Goal: Task Accomplishment & Management: Complete application form

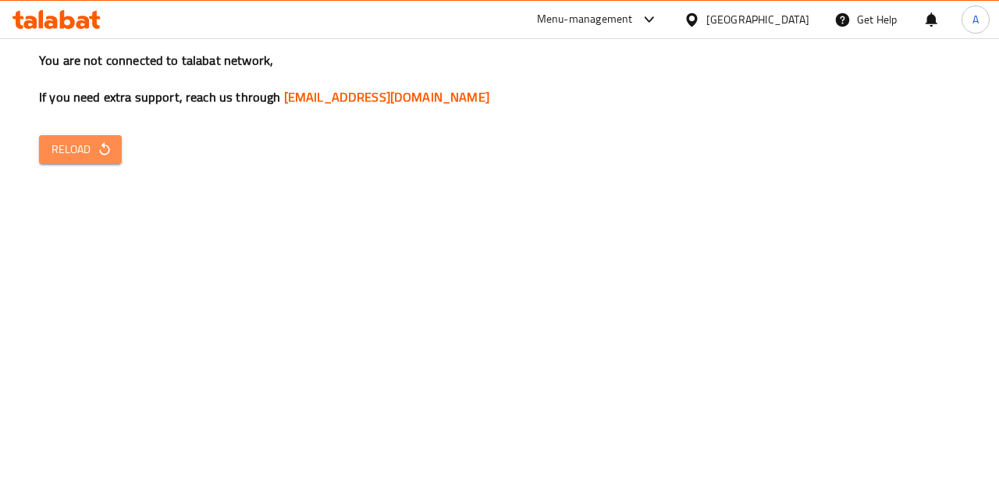
click at [87, 160] on button "Reload" at bounding box center [80, 149] width 83 height 29
click at [91, 150] on span "Reload" at bounding box center [81, 150] width 58 height 20
click at [99, 154] on icon "button" at bounding box center [105, 149] width 16 height 16
click at [101, 138] on button "Reload" at bounding box center [80, 149] width 83 height 29
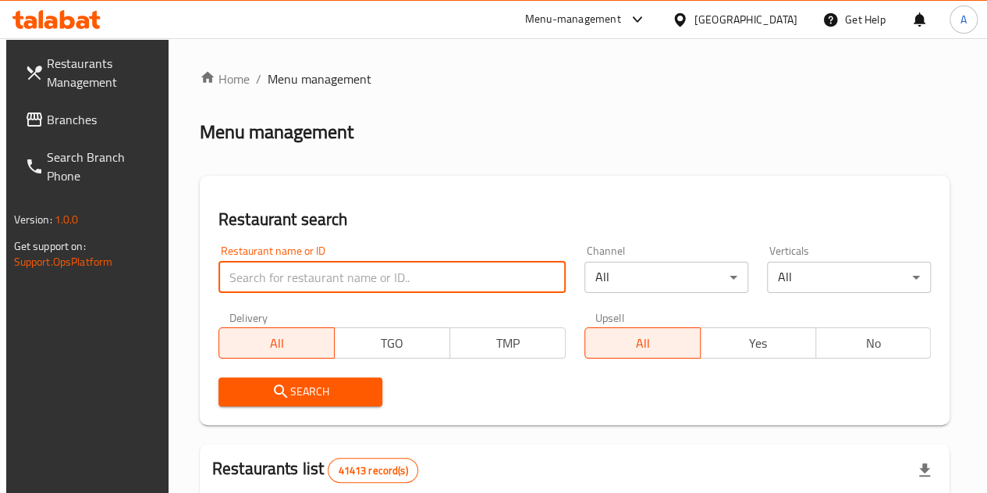
click at [328, 278] on input "search" at bounding box center [392, 277] width 347 height 31
type input "764044"
click button "Search" at bounding box center [301, 391] width 164 height 29
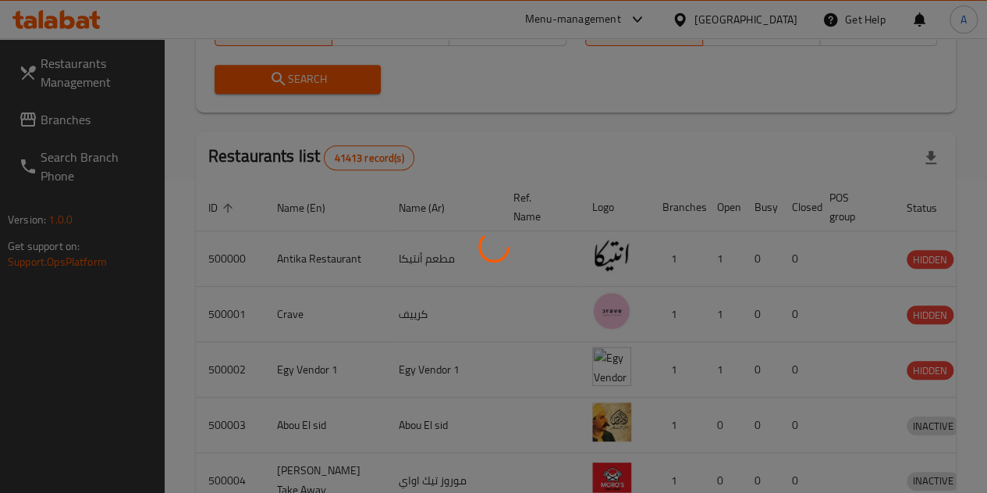
scroll to position [162, 0]
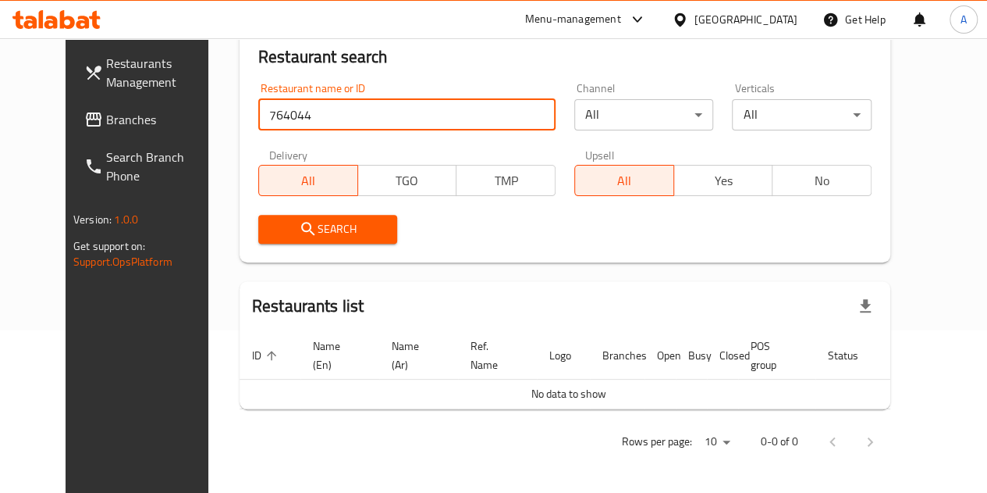
click at [112, 118] on span "Branches" at bounding box center [162, 119] width 112 height 19
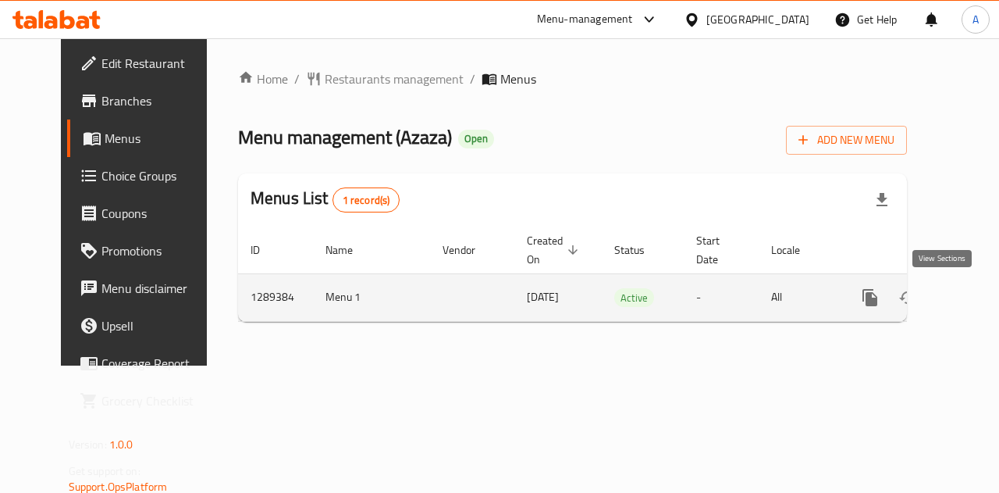
click at [964, 307] on link "enhanced table" at bounding box center [982, 297] width 37 height 37
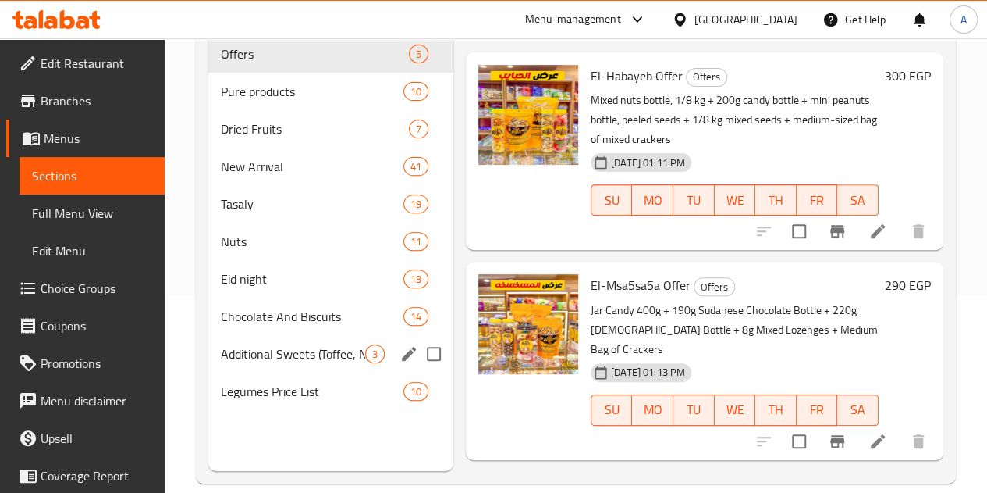
scroll to position [219, 0]
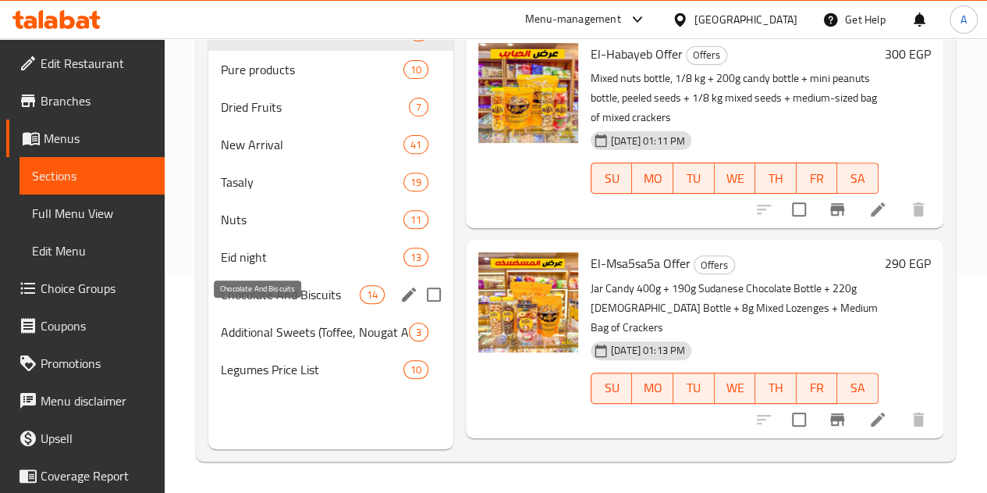
click at [237, 304] on span "Chocolate And Biscuits" at bounding box center [290, 294] width 139 height 19
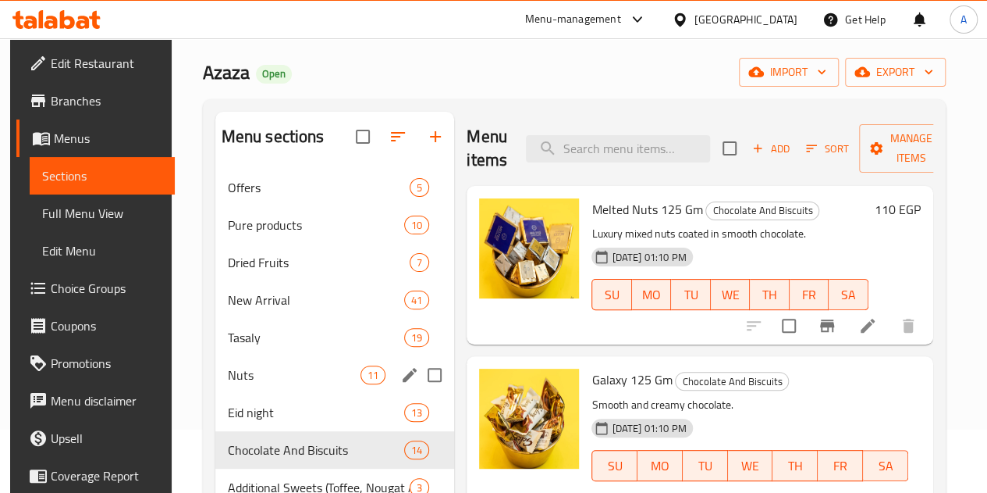
scroll to position [78, 0]
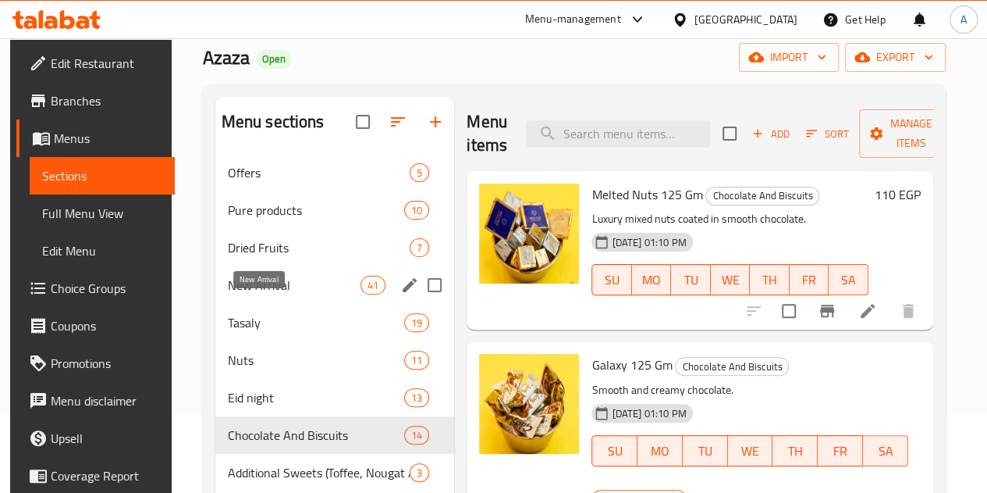
click at [270, 294] on span "New Arrival" at bounding box center [294, 285] width 133 height 19
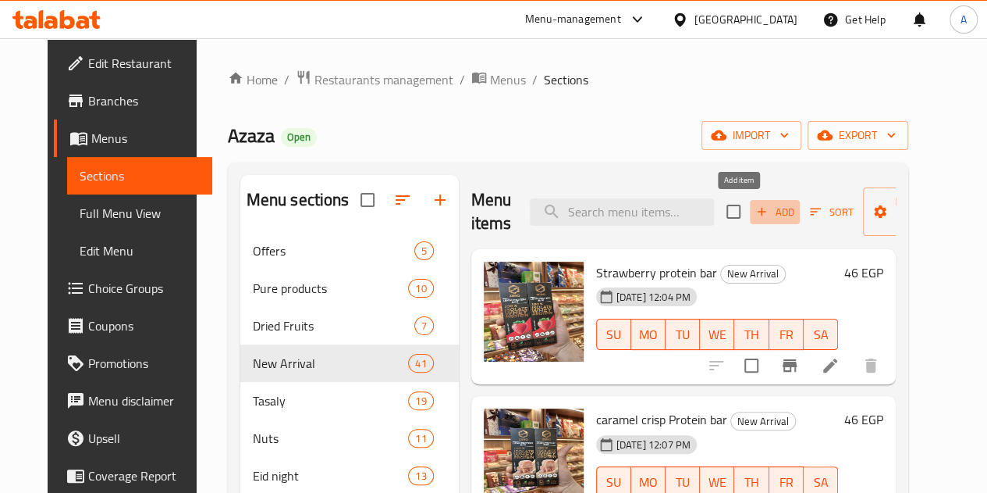
click at [754, 212] on span "Add" at bounding box center [775, 212] width 42 height 18
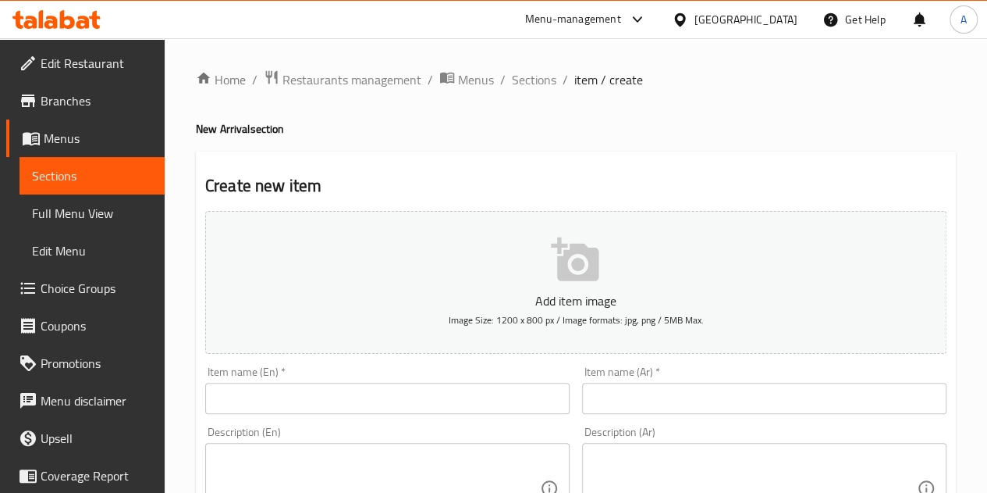
click at [676, 397] on input "text" at bounding box center [764, 398] width 365 height 31
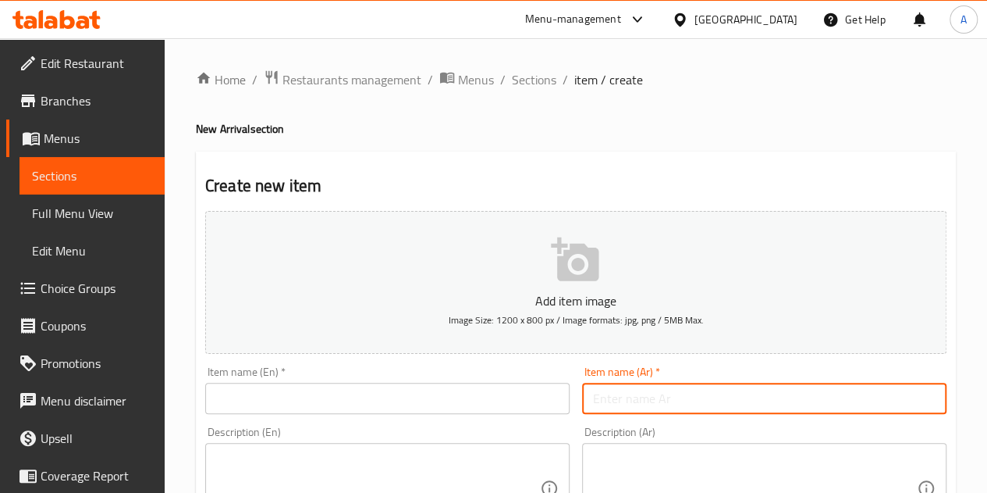
paste input "شيكولاته ميلكا شيبس"
type input "شيكولاته ميلكا شيبس"
click at [443, 400] on input "text" at bounding box center [387, 398] width 365 height 31
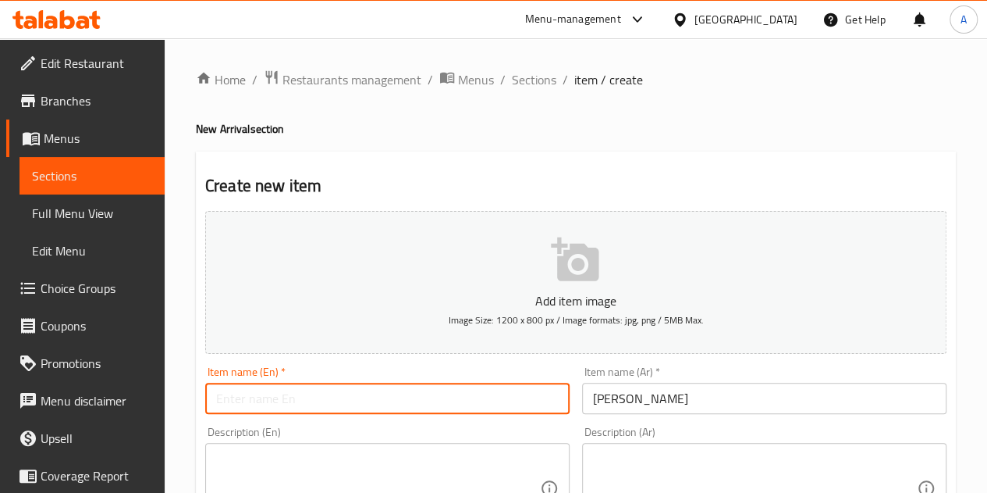
paste input "Milka Chocolate Chips"
type input "Milka Chocolate Chips"
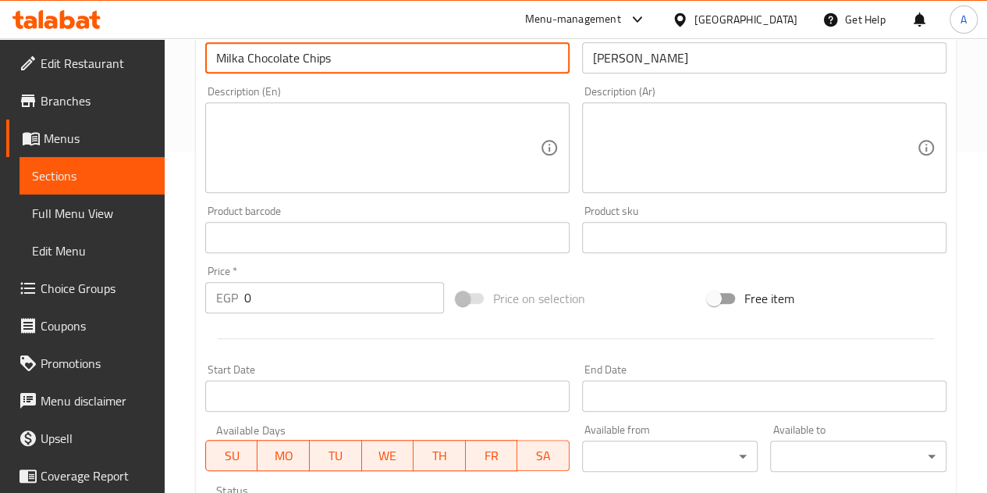
scroll to position [390, 0]
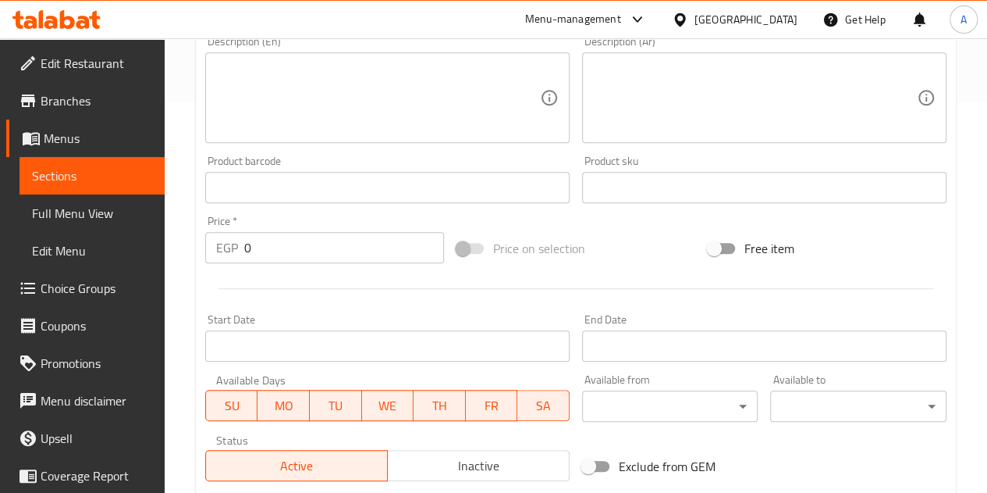
click at [303, 242] on input "0" at bounding box center [344, 247] width 200 height 31
type input "98"
click at [308, 283] on div at bounding box center [576, 288] width 754 height 38
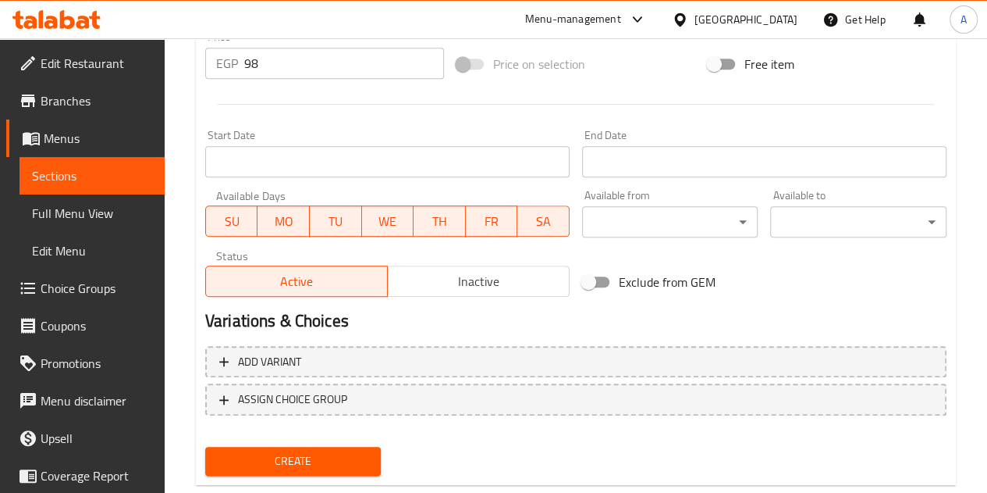
scroll to position [610, 0]
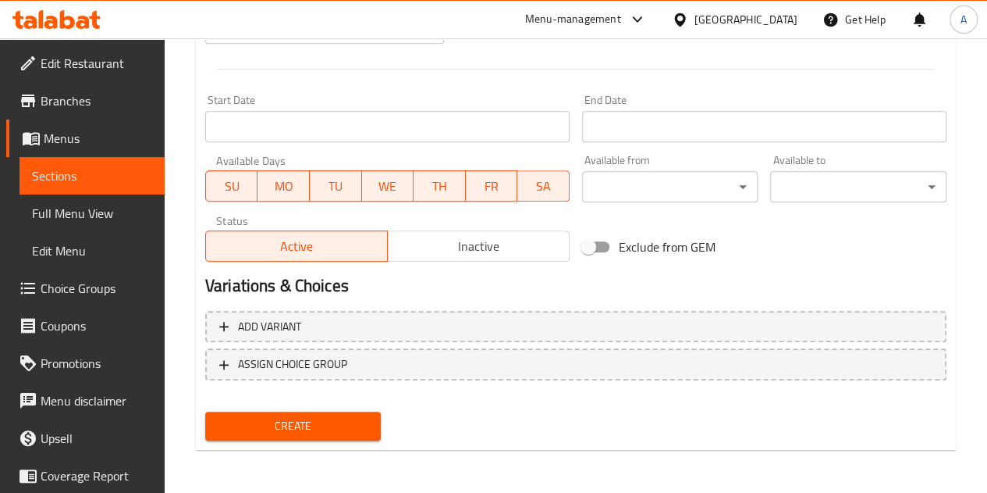
click at [326, 421] on span "Create" at bounding box center [293, 426] width 151 height 20
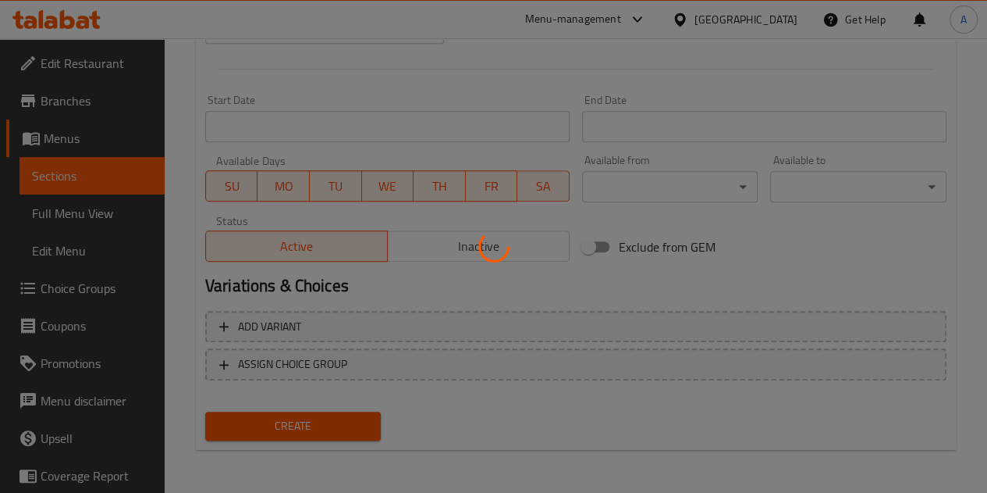
type input "0"
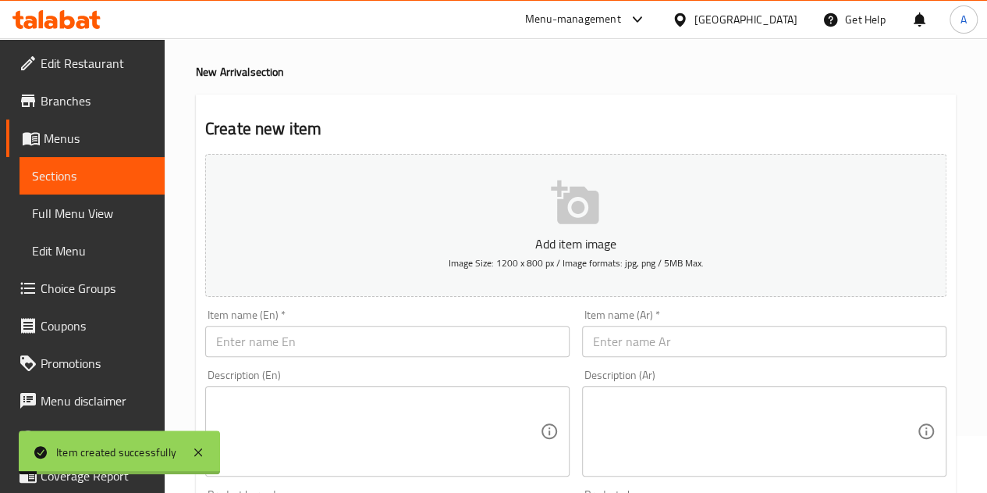
scroll to position [0, 0]
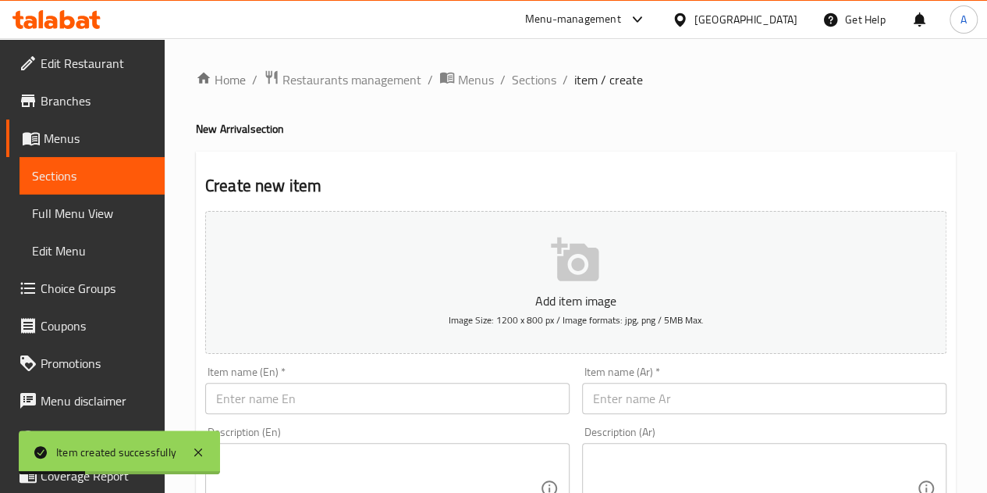
click at [625, 405] on input "text" at bounding box center [764, 398] width 365 height 31
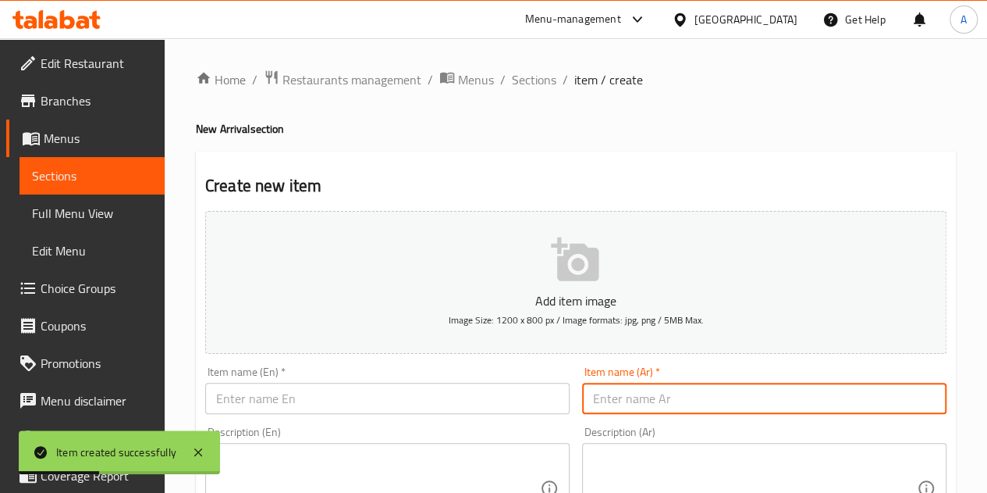
paste input "شيكولاته ميلكا براوني"
type input "شيكولاته ميلكا براوني"
drag, startPoint x: 511, startPoint y: 405, endPoint x: 519, endPoint y: 309, distance: 96.4
click at [511, 405] on input "text" at bounding box center [387, 398] width 365 height 31
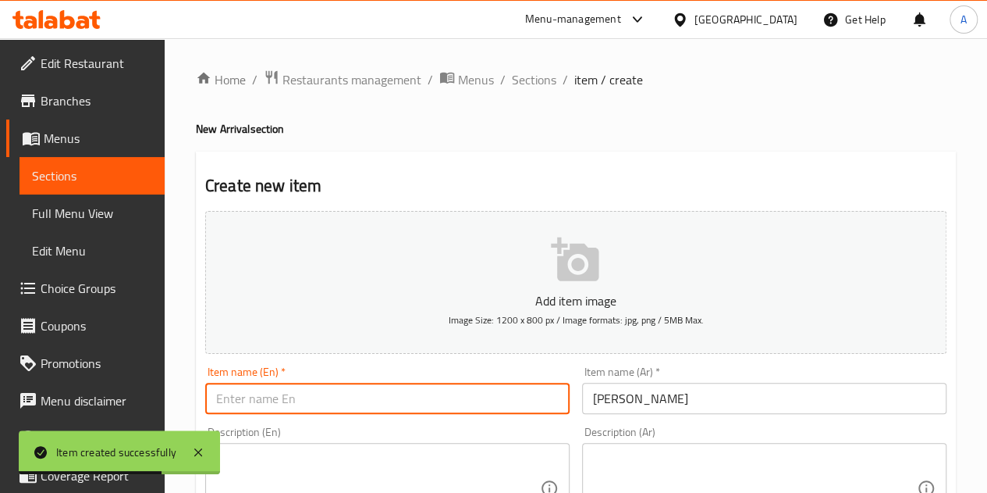
paste input "Milka Chocolate Brownie"
type input "Milka Chocolate Brownie"
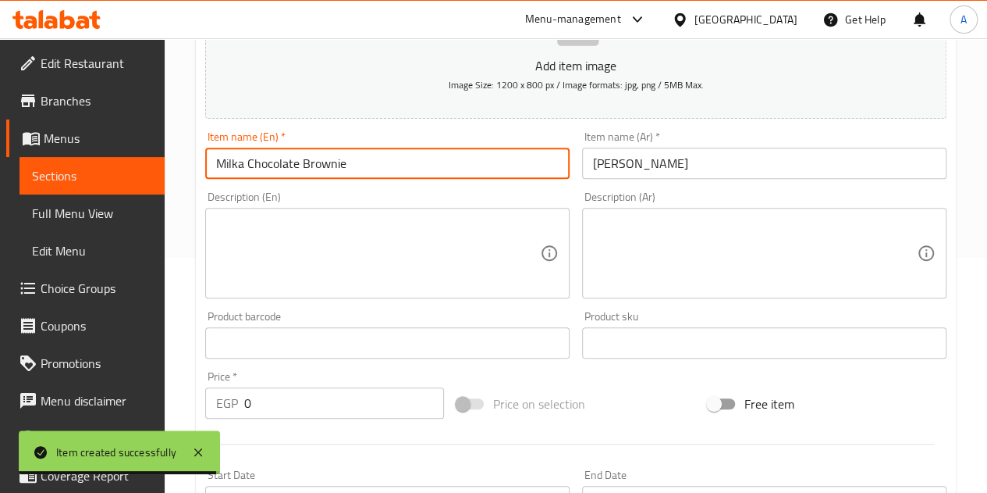
scroll to position [312, 0]
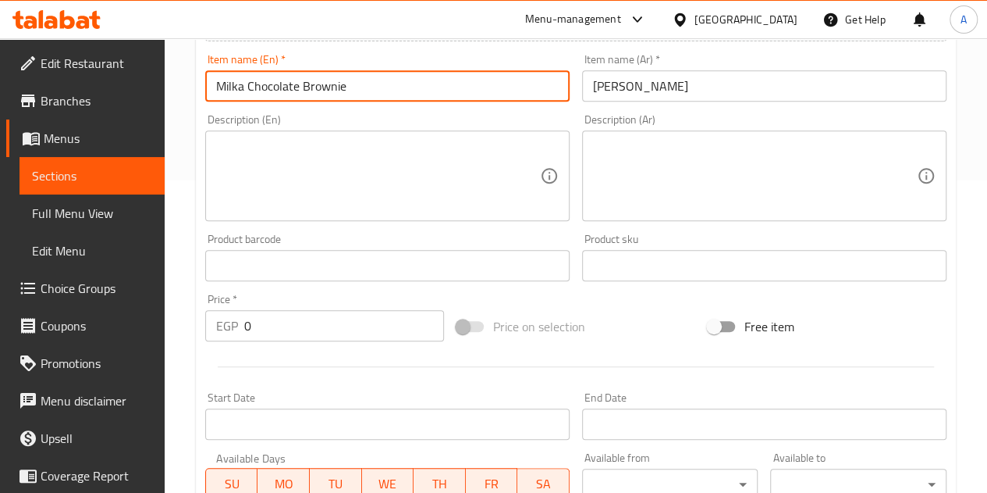
drag, startPoint x: 286, startPoint y: 329, endPoint x: 302, endPoint y: 329, distance: 16.4
click at [286, 329] on input "0" at bounding box center [344, 325] width 200 height 31
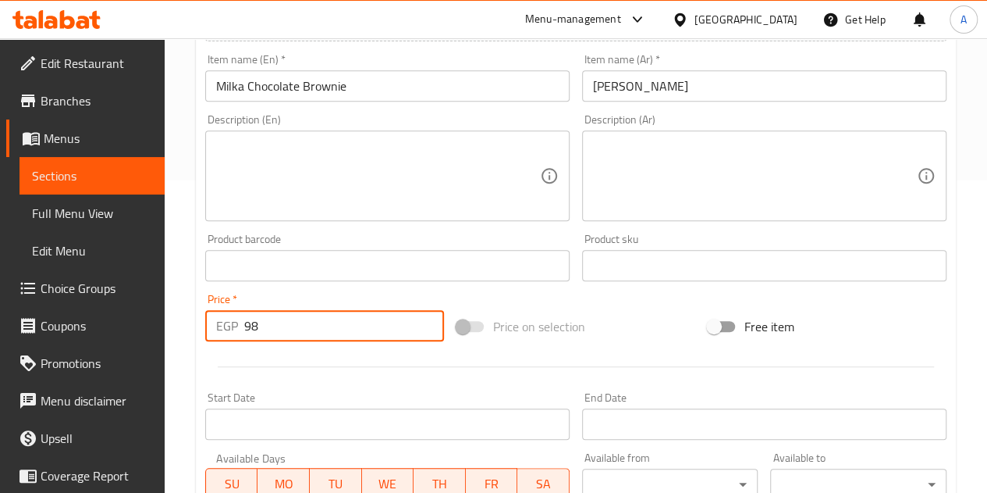
type input "98"
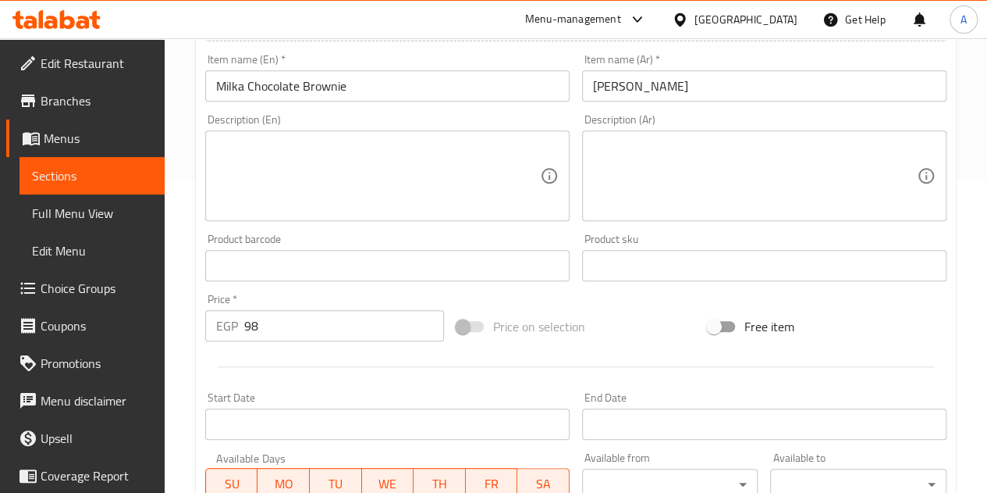
click at [322, 365] on div at bounding box center [576, 366] width 754 height 38
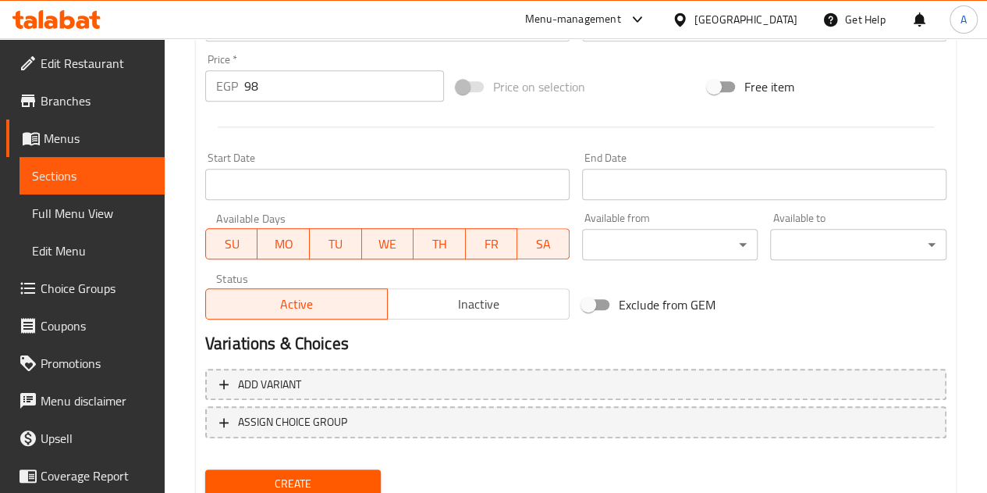
scroll to position [610, 0]
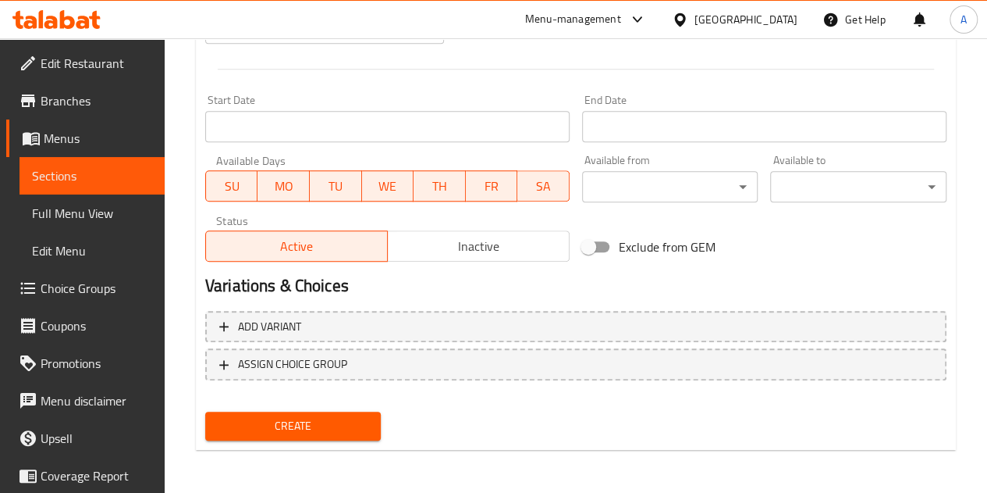
click at [330, 432] on span "Create" at bounding box center [293, 426] width 151 height 20
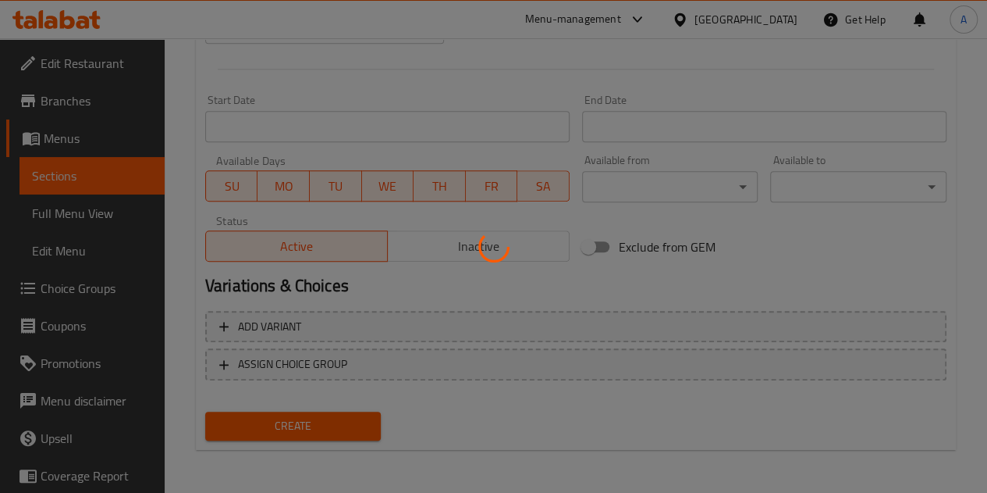
type input "0"
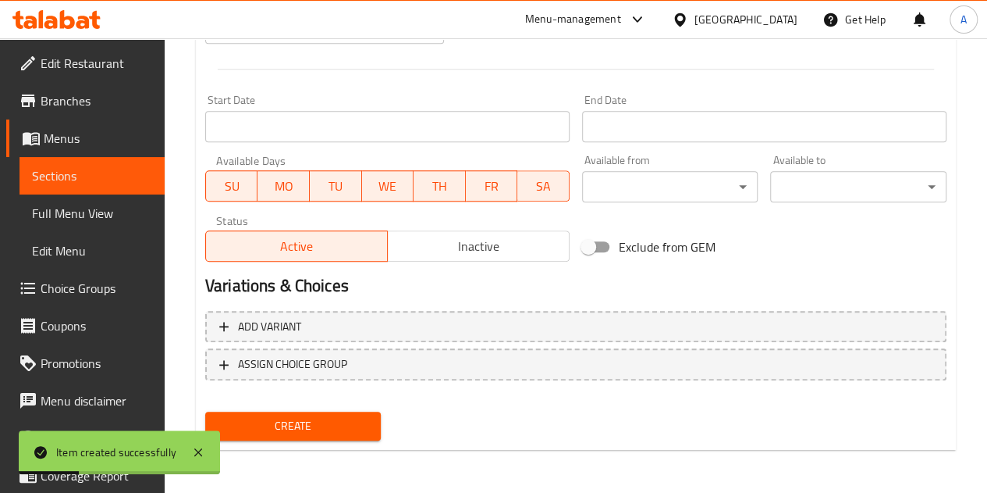
scroll to position [297, 0]
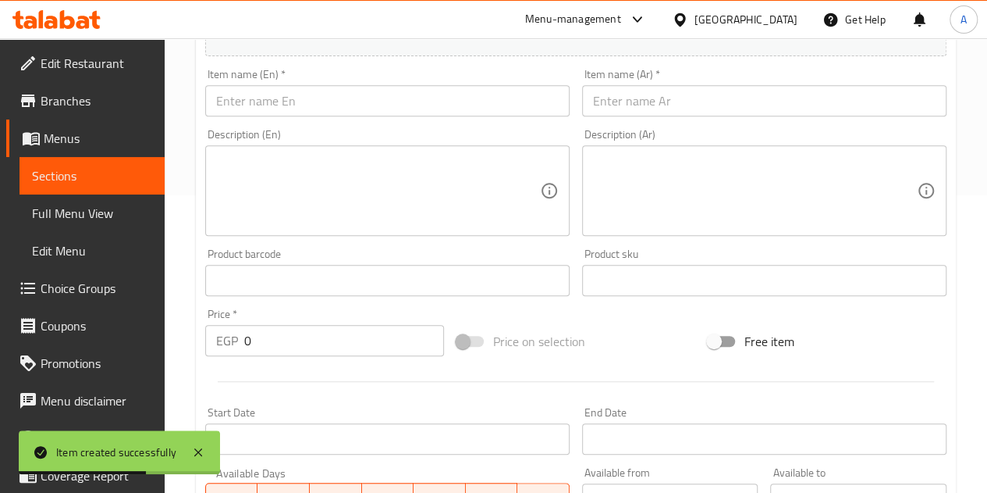
click at [624, 91] on input "text" at bounding box center [764, 100] width 365 height 31
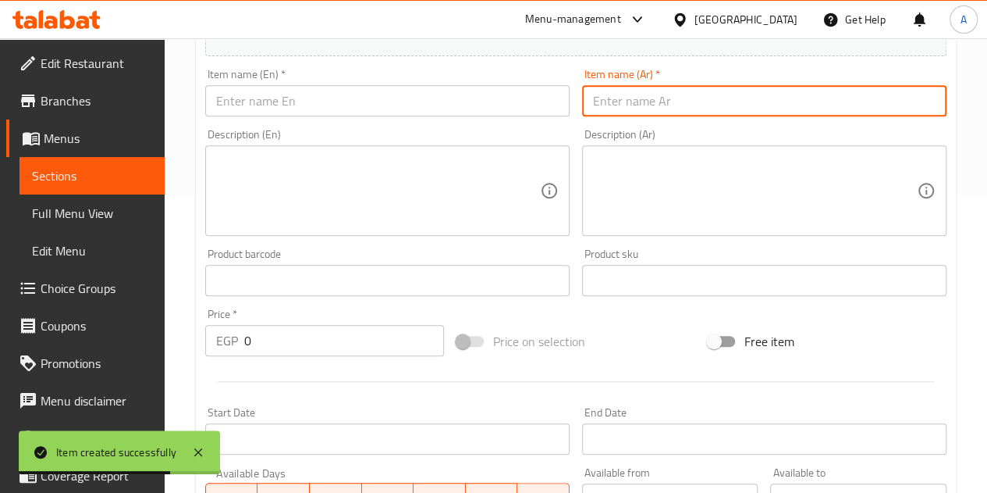
paste input "شيكولاته ميلكا فراوله"
type input "شيكولاته ميلكا فراوله"
drag, startPoint x: 443, startPoint y: 112, endPoint x: 443, endPoint y: 82, distance: 30.4
click at [443, 112] on input "text" at bounding box center [387, 100] width 365 height 31
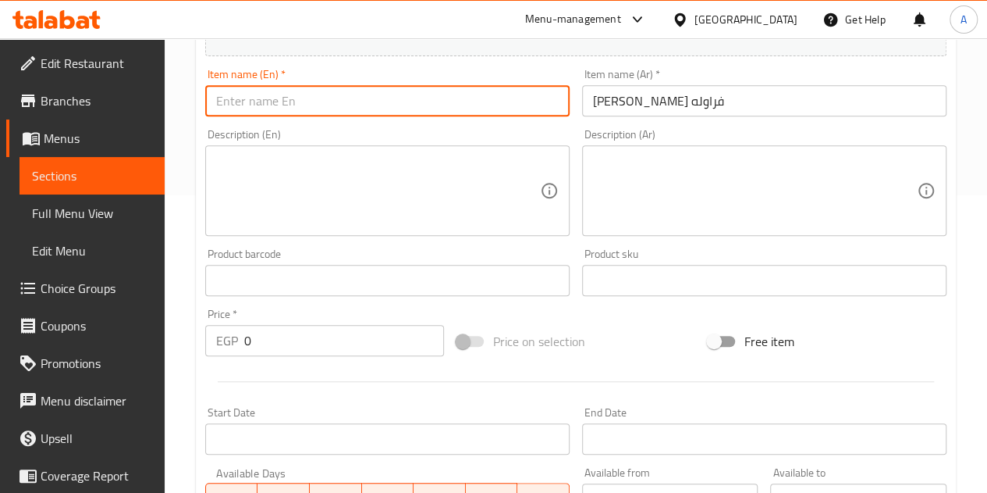
paste input "Milka Strawberry Chocolate"
type input "Milka Strawberry Chocolate"
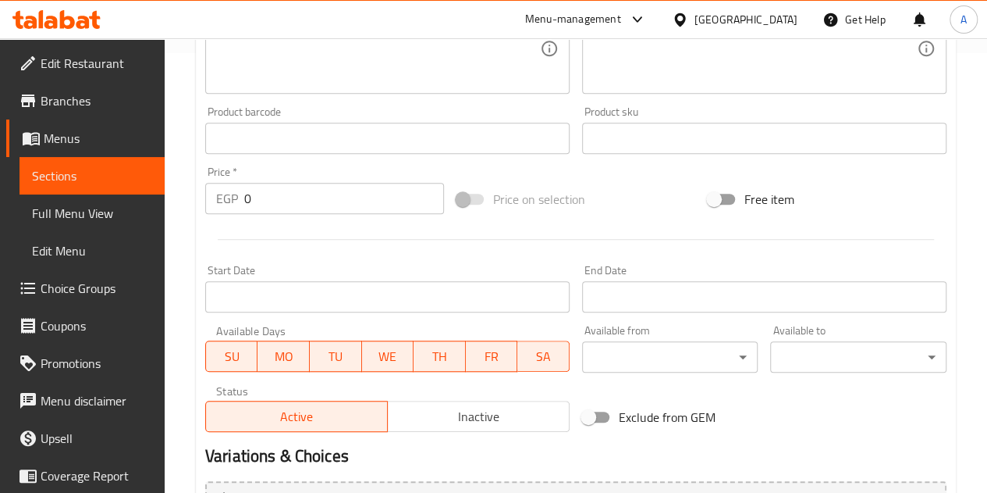
scroll to position [454, 0]
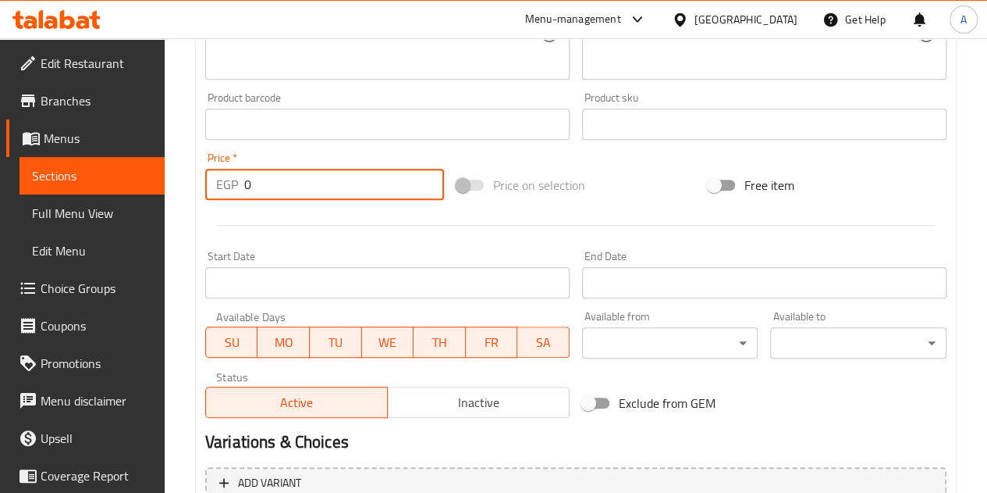
click at [301, 187] on input "0" at bounding box center [344, 184] width 200 height 31
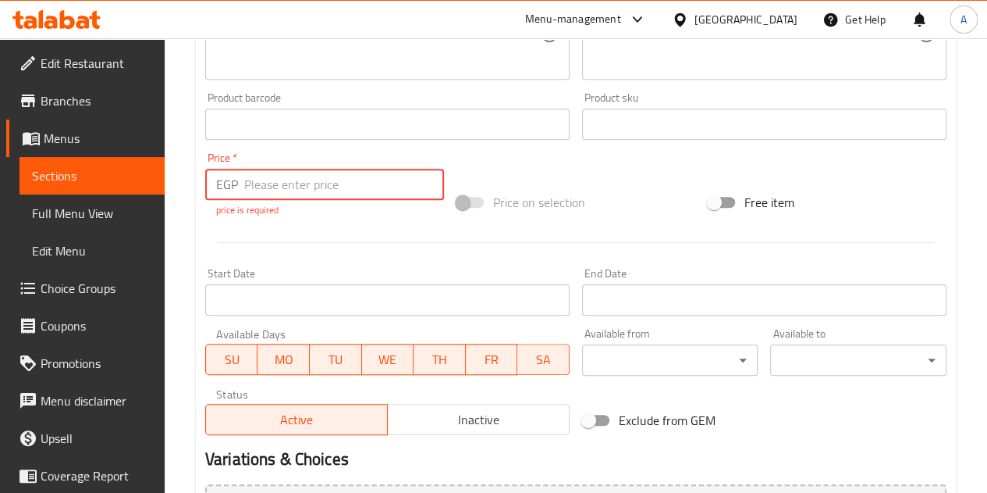
type input "0"
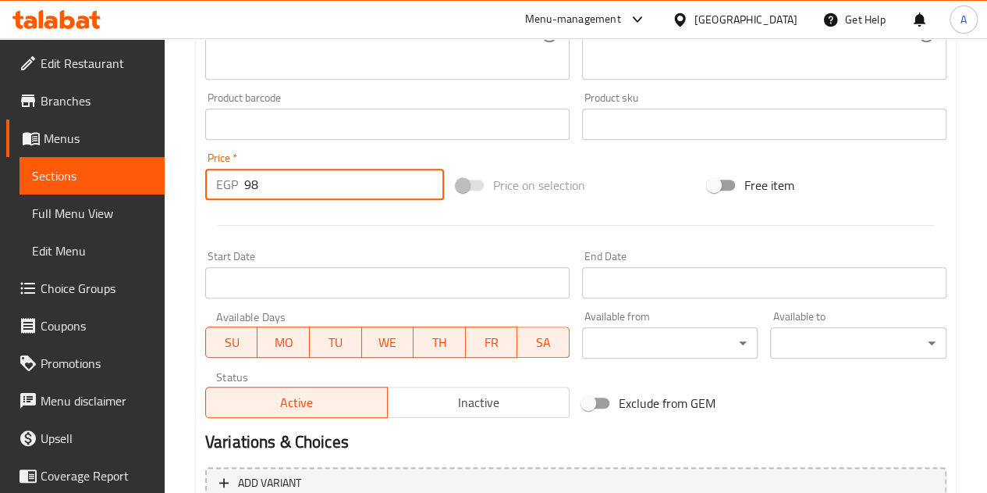
type input "98"
click at [311, 206] on div at bounding box center [576, 225] width 754 height 38
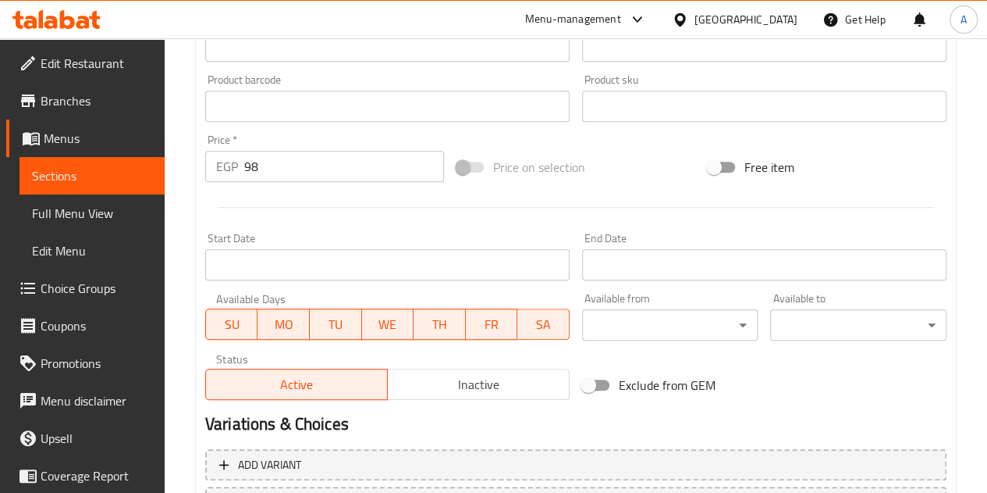
scroll to position [610, 0]
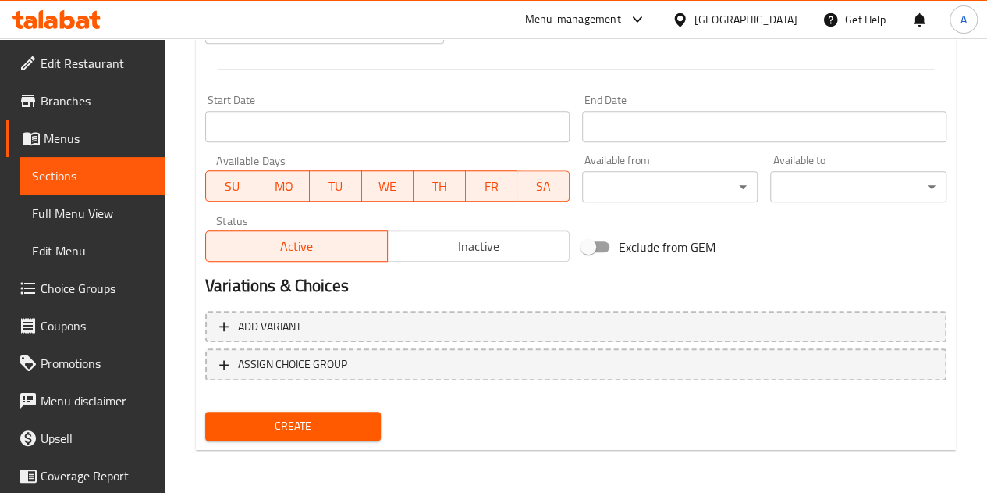
click at [294, 413] on button "Create" at bounding box center [293, 425] width 176 height 29
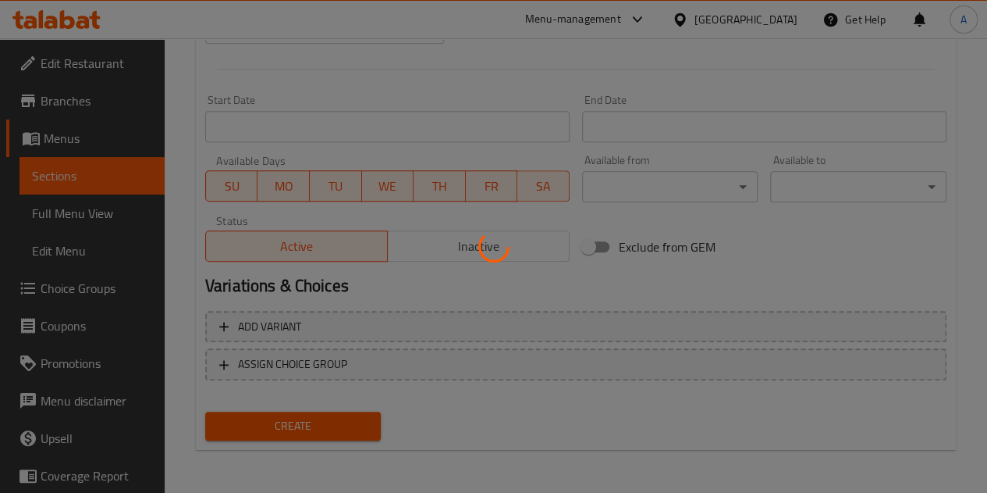
type input "0"
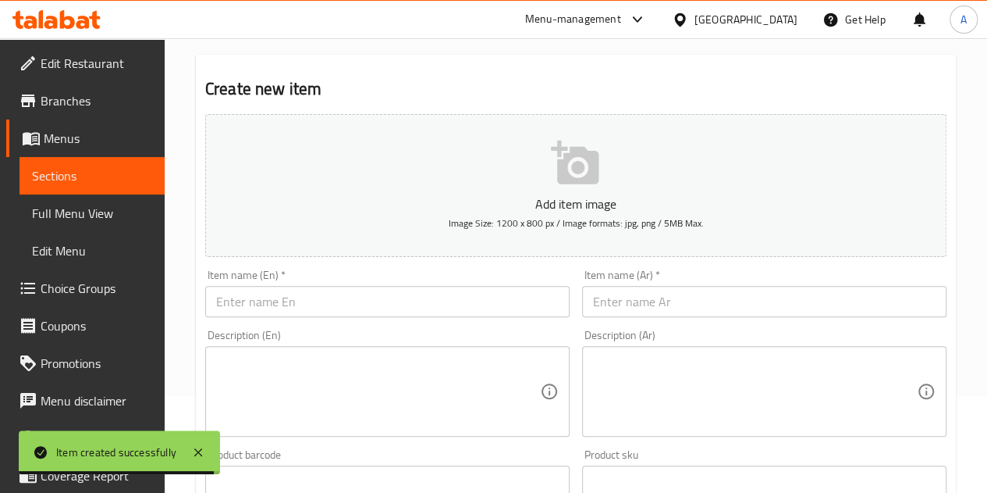
scroll to position [63, 0]
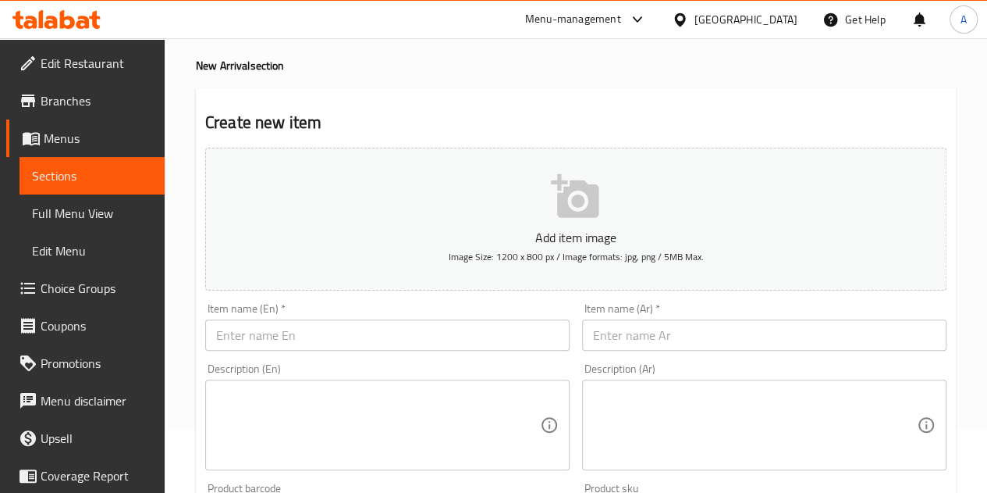
click at [615, 324] on input "text" at bounding box center [764, 334] width 365 height 31
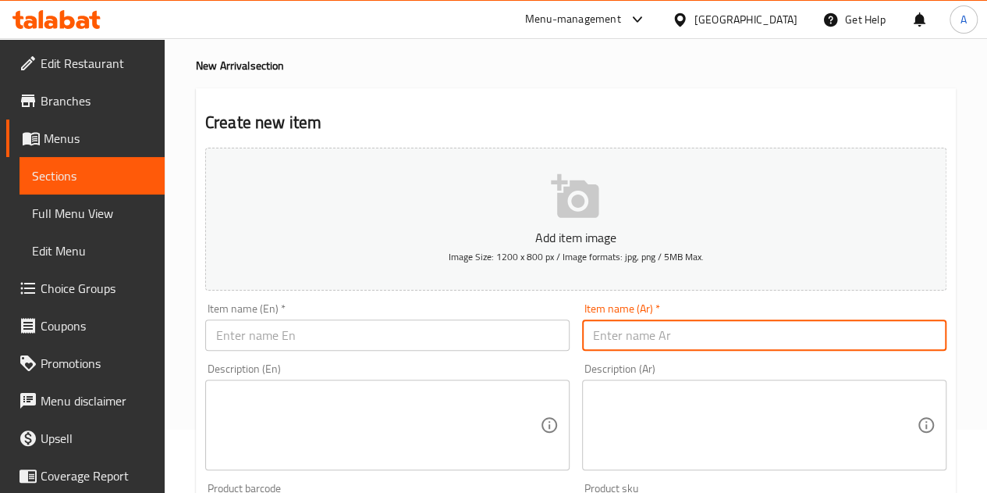
paste input "شيكولاته مبلكا اوريو وايت"
type input "شيكولاته مبلكا اوريو وايت"
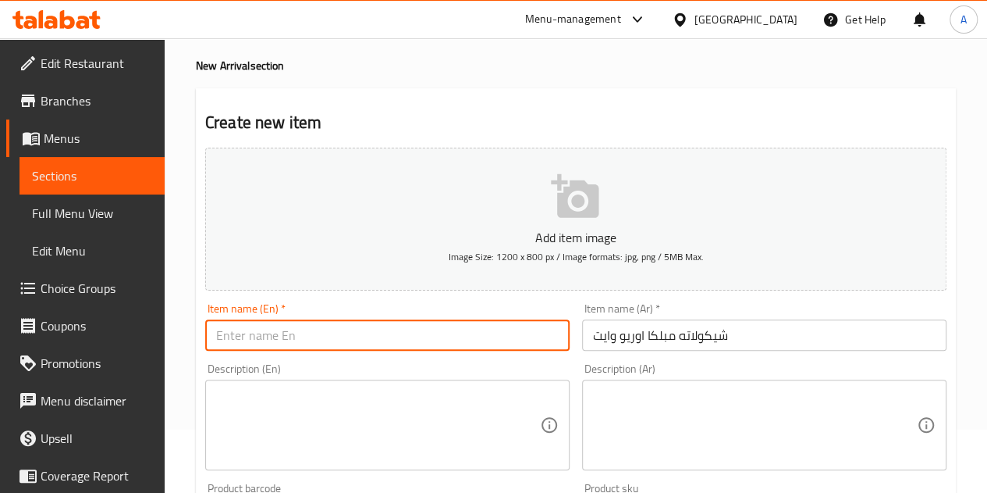
click at [357, 334] on input "text" at bounding box center [387, 334] width 365 height 31
paste input "Oreo White Chocolate"
type input "Oreo White Chocolate"
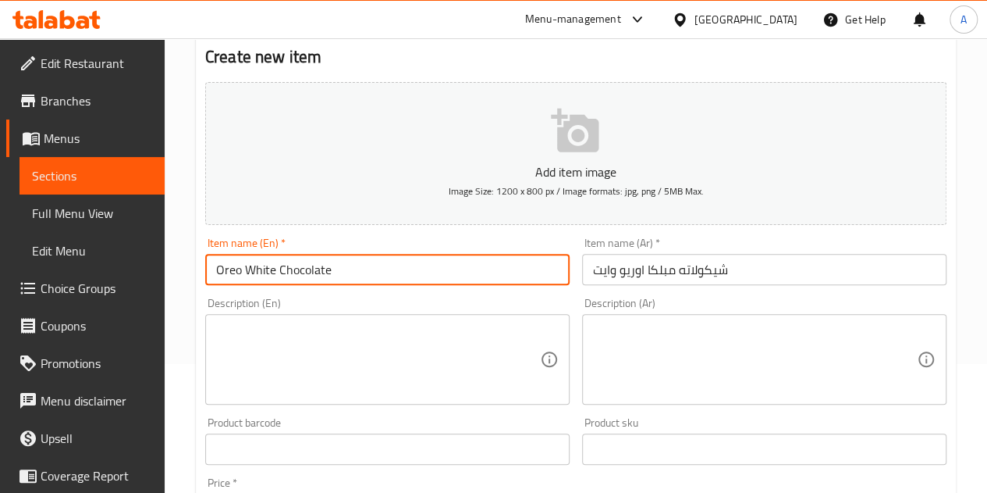
scroll to position [219, 0]
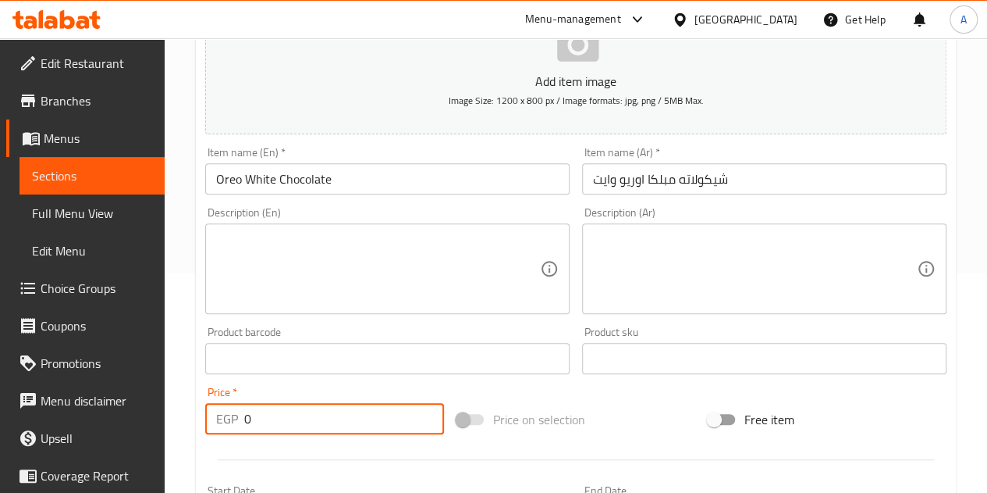
click at [349, 429] on input "0" at bounding box center [344, 418] width 200 height 31
type input "98"
click at [287, 380] on div "Price   * EGP 98 Price *" at bounding box center [324, 410] width 251 height 60
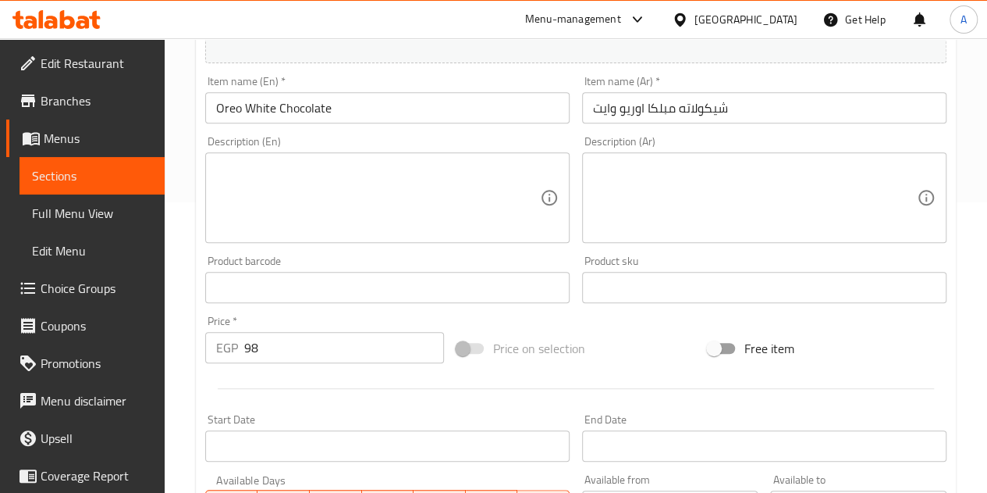
scroll to position [610, 0]
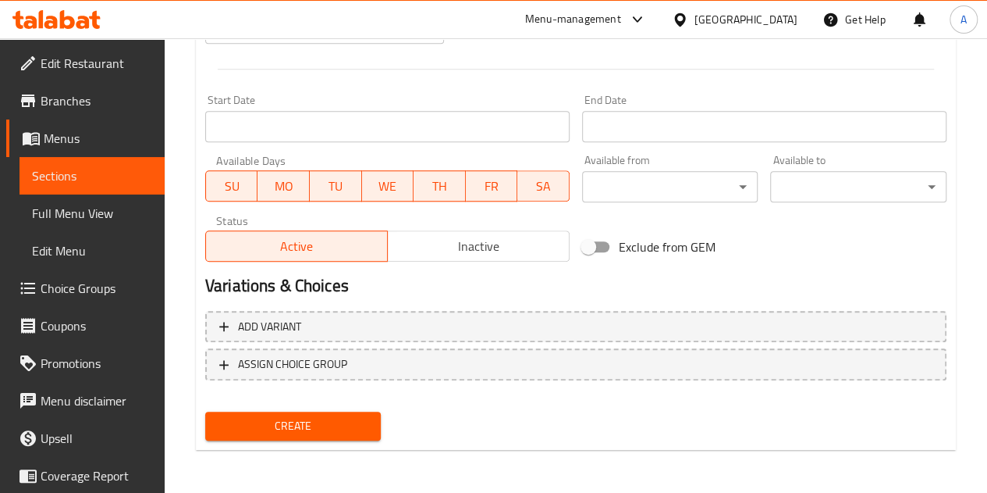
click at [315, 425] on span "Create" at bounding box center [293, 426] width 151 height 20
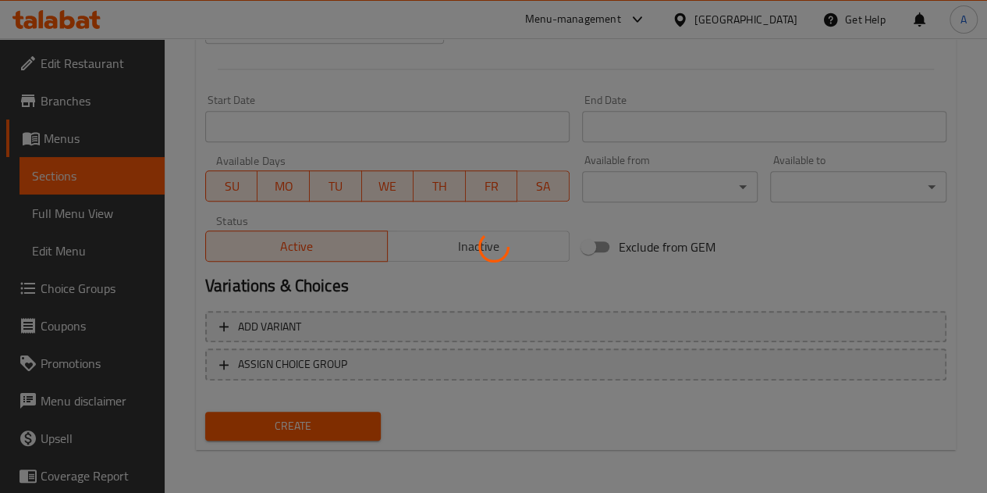
type input "0"
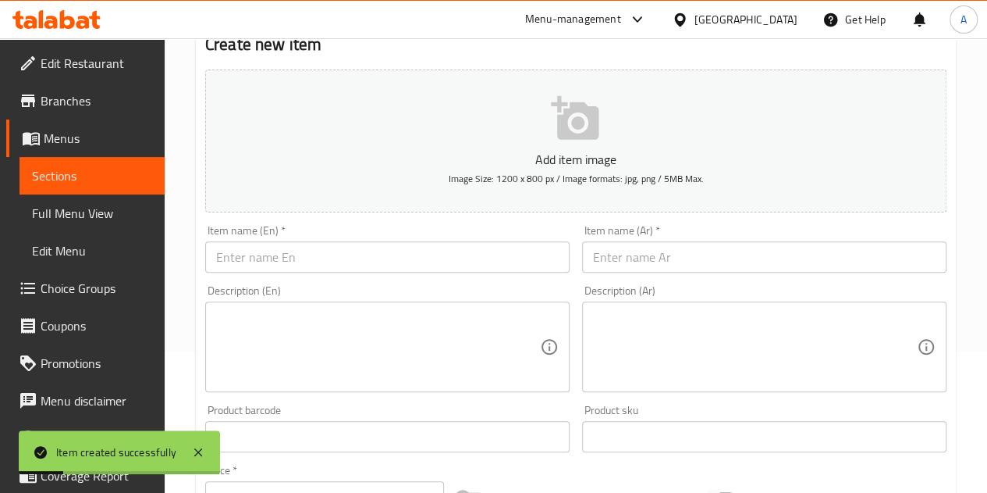
scroll to position [0, 0]
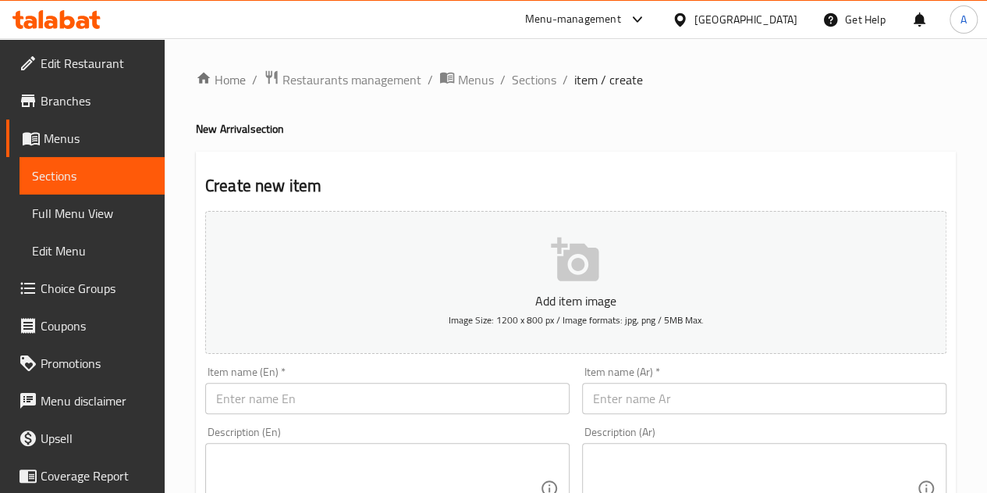
click at [671, 405] on input "text" at bounding box center [764, 398] width 365 height 31
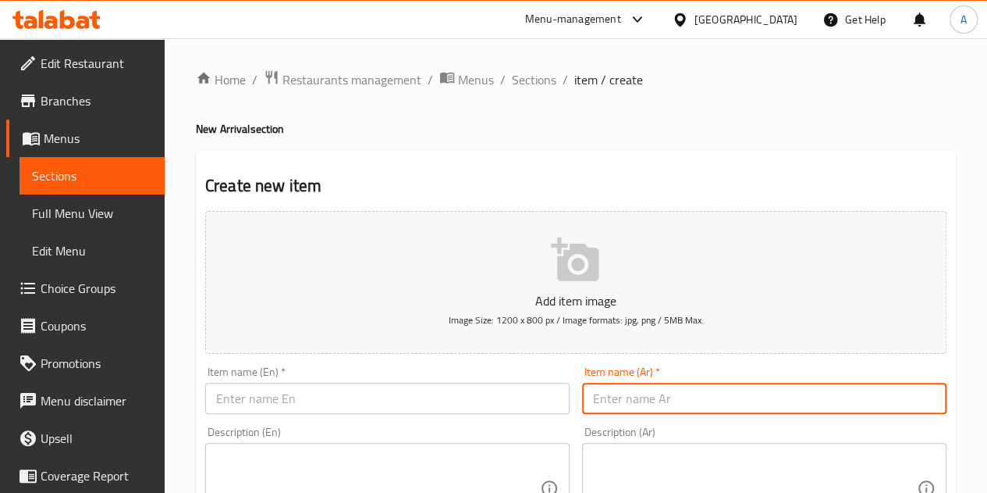
paste input "برينجلز 40 جرام ساور كريم"
type input "برينجلز 40 جرام ساور كريم"
click at [400, 393] on input "text" at bounding box center [387, 398] width 365 height 31
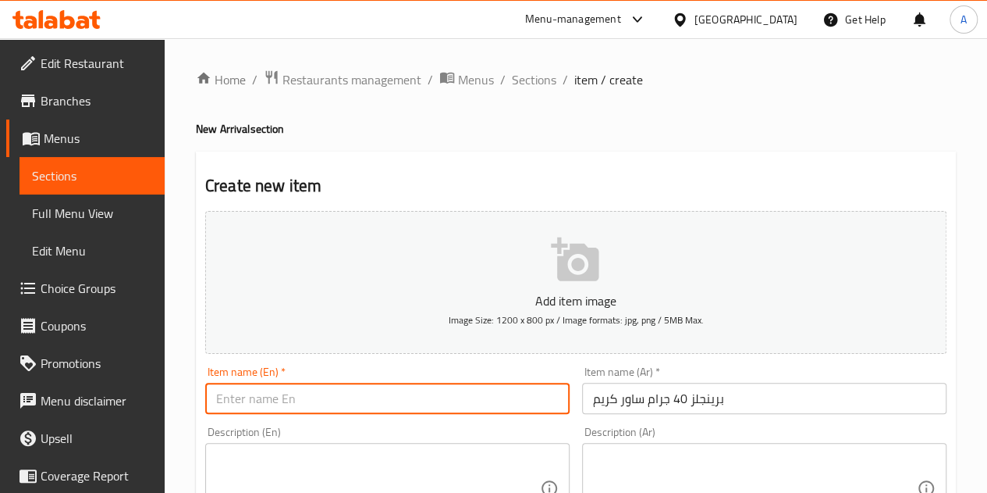
paste input "Pringles 40g Sour Cream"
type input "Pringles 40g Sour Cream"
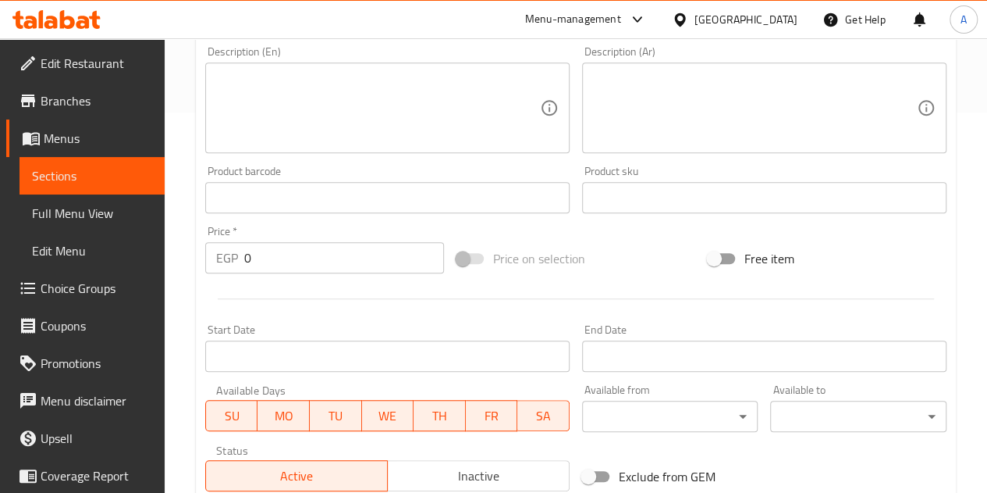
scroll to position [390, 0]
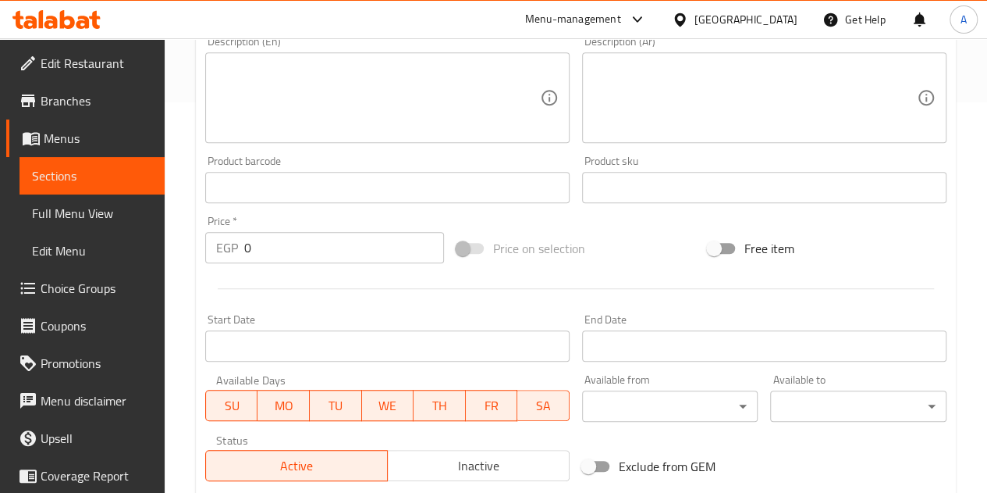
click at [278, 235] on input "0" at bounding box center [344, 247] width 200 height 31
type input "60"
click at [311, 309] on div "Start Date Start Date" at bounding box center [387, 338] width 377 height 60
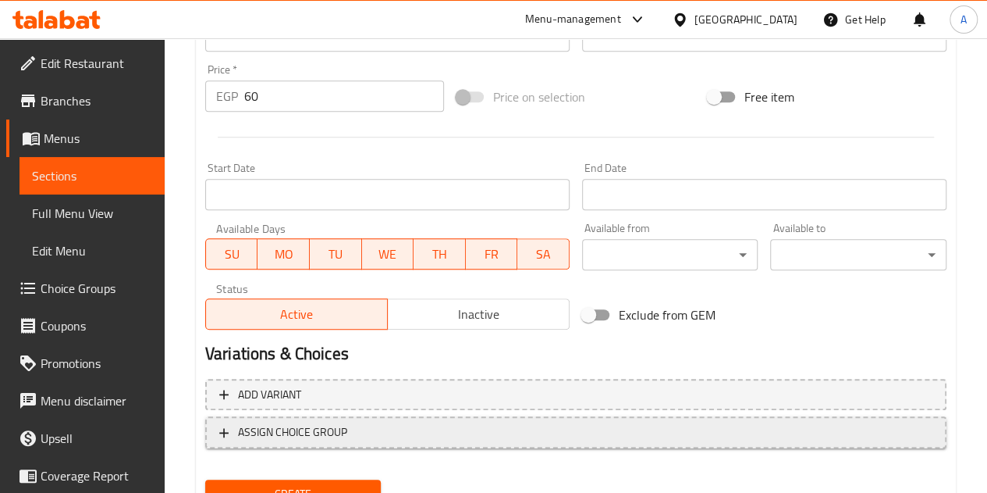
scroll to position [610, 0]
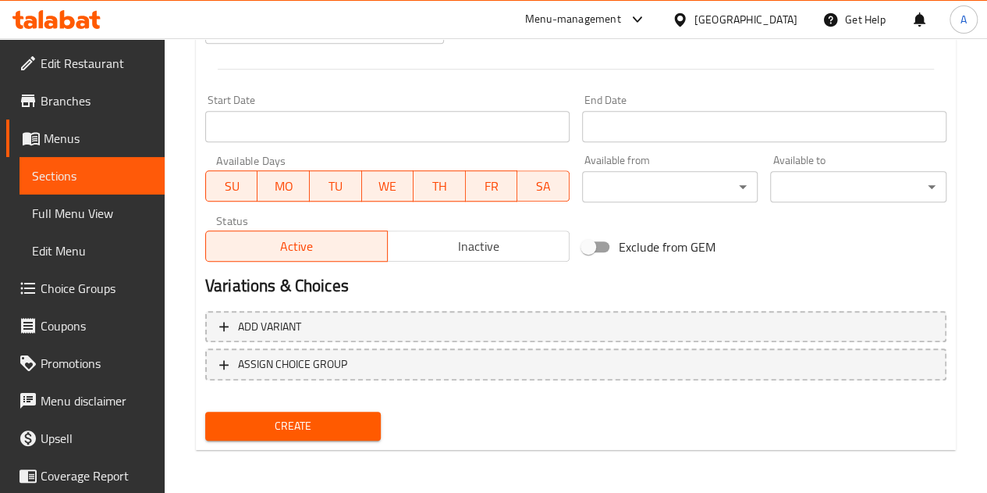
click at [295, 413] on button "Create" at bounding box center [293, 425] width 176 height 29
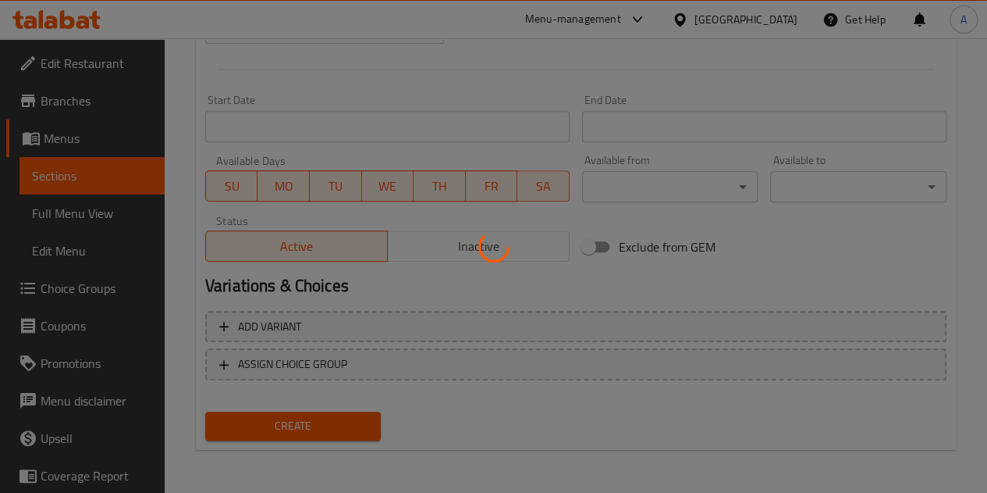
type input "0"
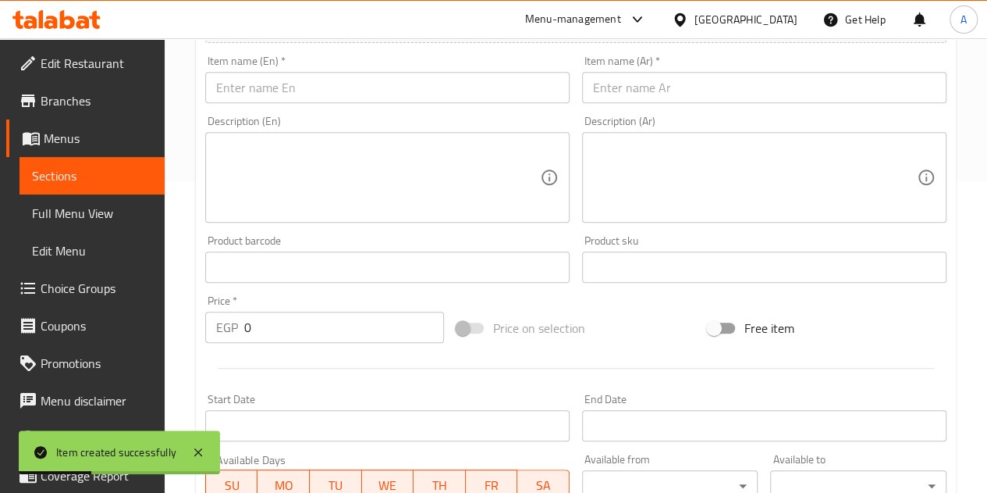
scroll to position [297, 0]
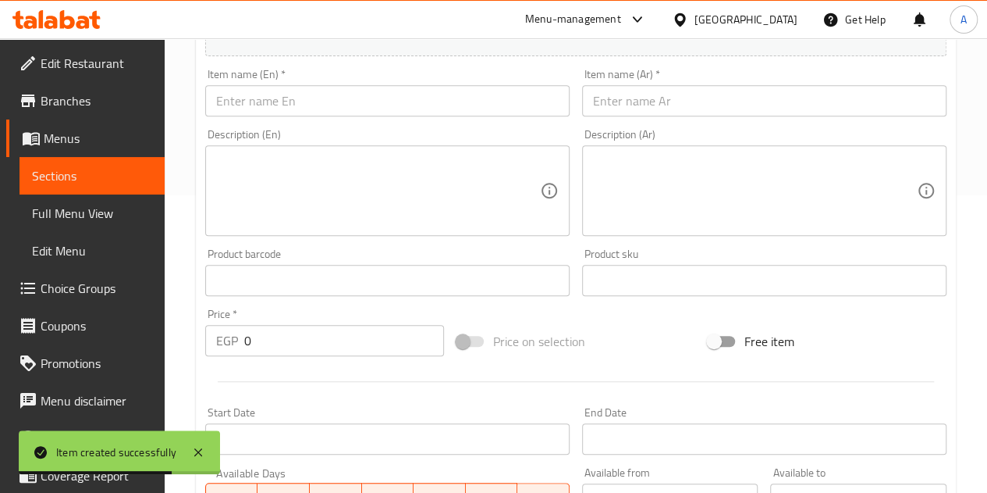
click at [643, 101] on input "text" at bounding box center [764, 100] width 365 height 31
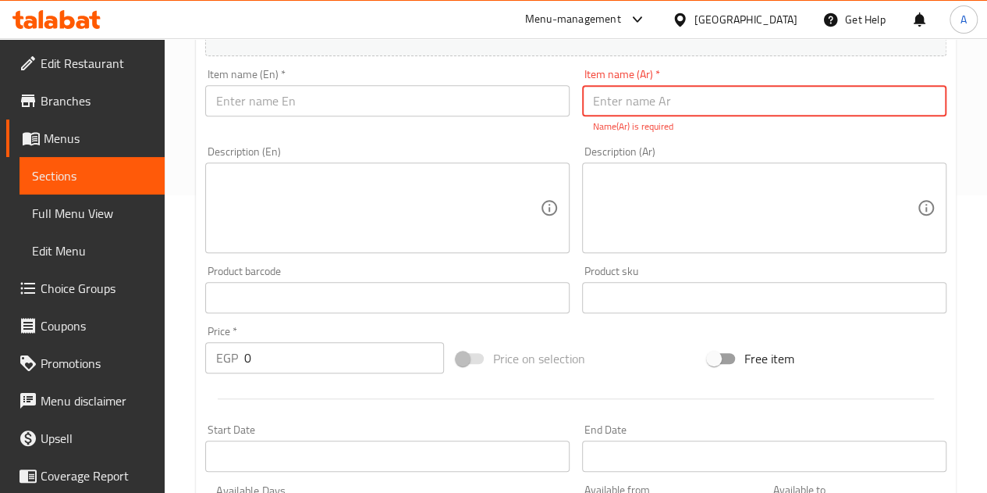
click at [735, 87] on input "text" at bounding box center [764, 100] width 365 height 31
paste input "برينجلز 40جرام خل وملح"
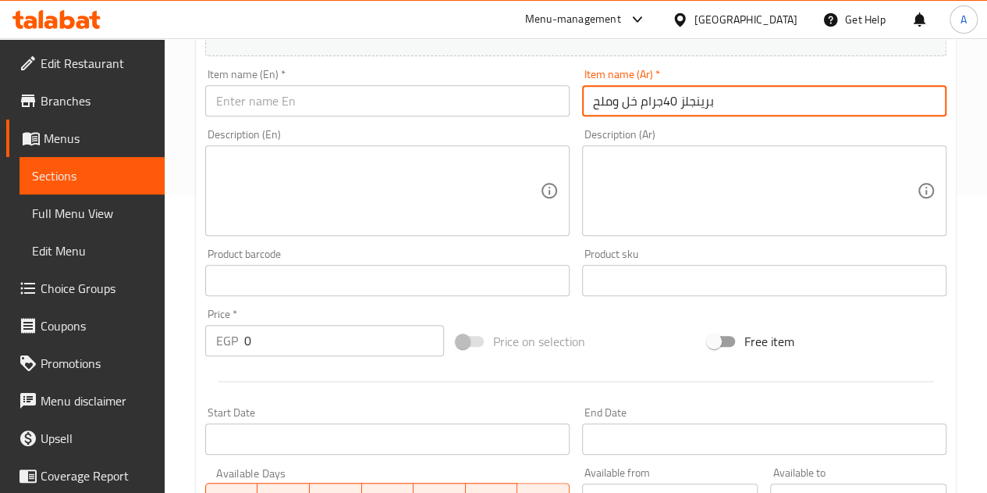
type input "برينجلز 40جرام خل وملح"
click at [429, 98] on input "text" at bounding box center [387, 100] width 365 height 31
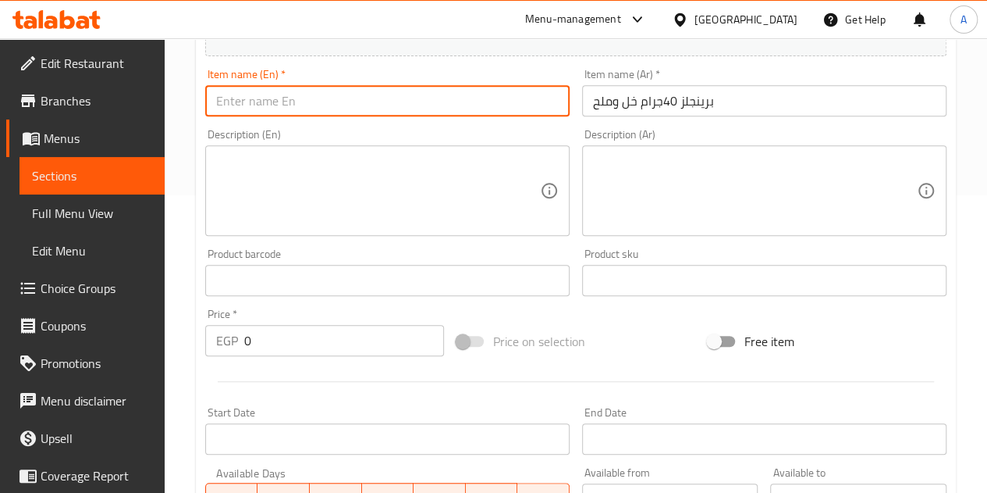
paste input "Pringles 40g Vinegar and Salt"
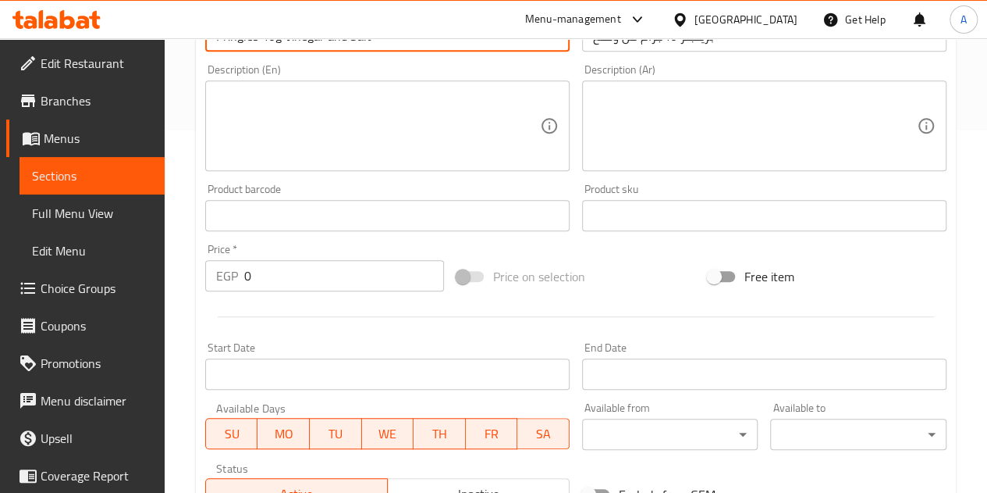
scroll to position [532, 0]
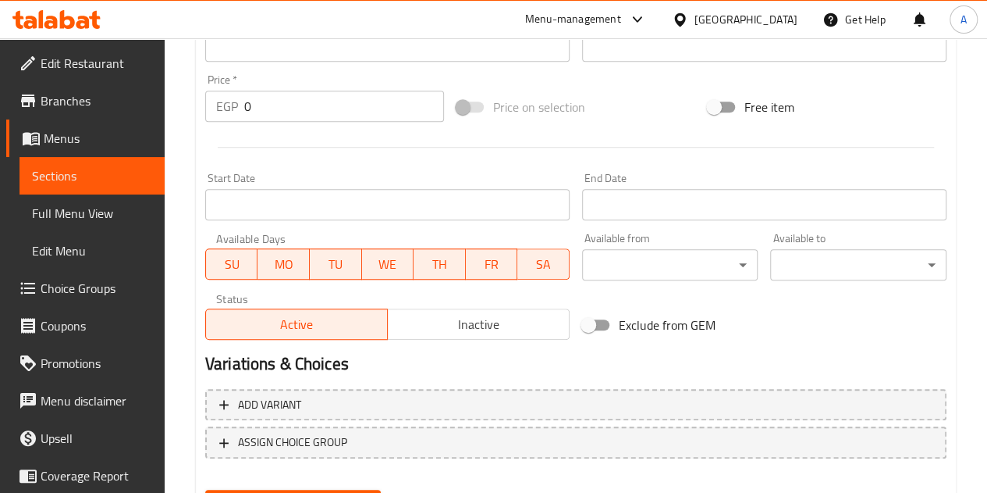
type input "Pringles 40g Vinegar and Salt"
click at [302, 114] on input "0" at bounding box center [344, 106] width 200 height 31
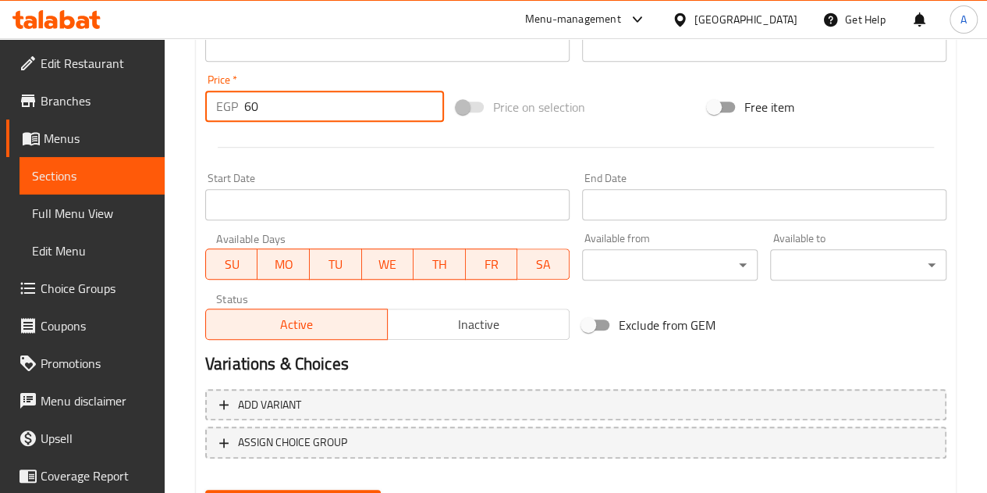
type input "60"
click at [303, 125] on div "Price   * EGP 60 Price *" at bounding box center [324, 98] width 251 height 60
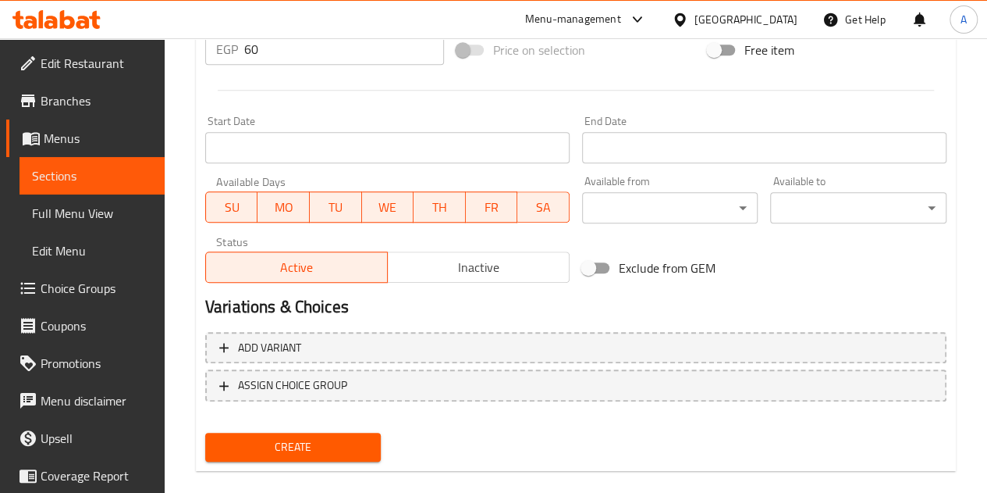
scroll to position [610, 0]
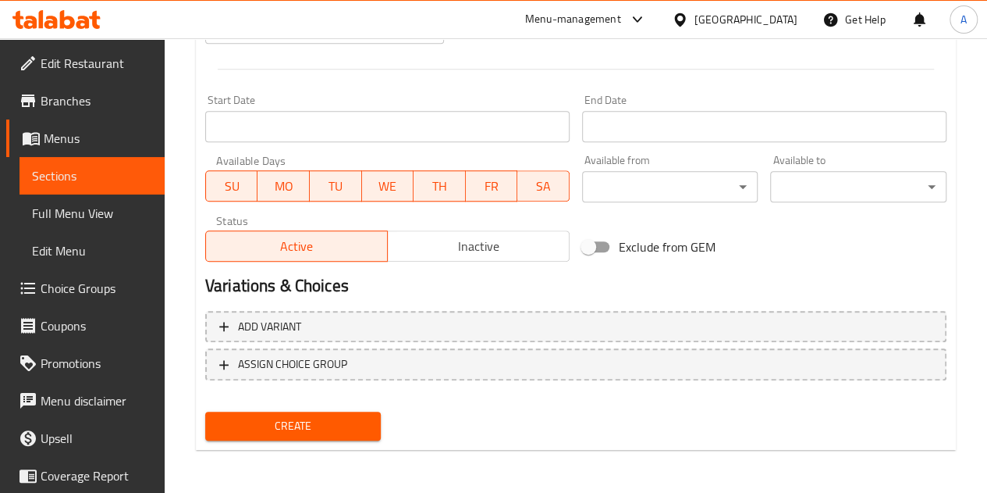
click at [318, 424] on span "Create" at bounding box center [293, 426] width 151 height 20
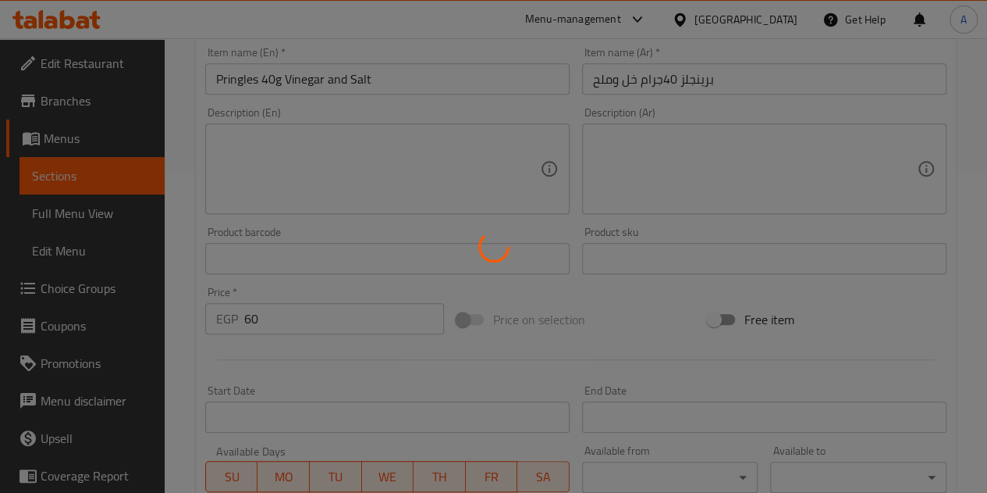
scroll to position [297, 0]
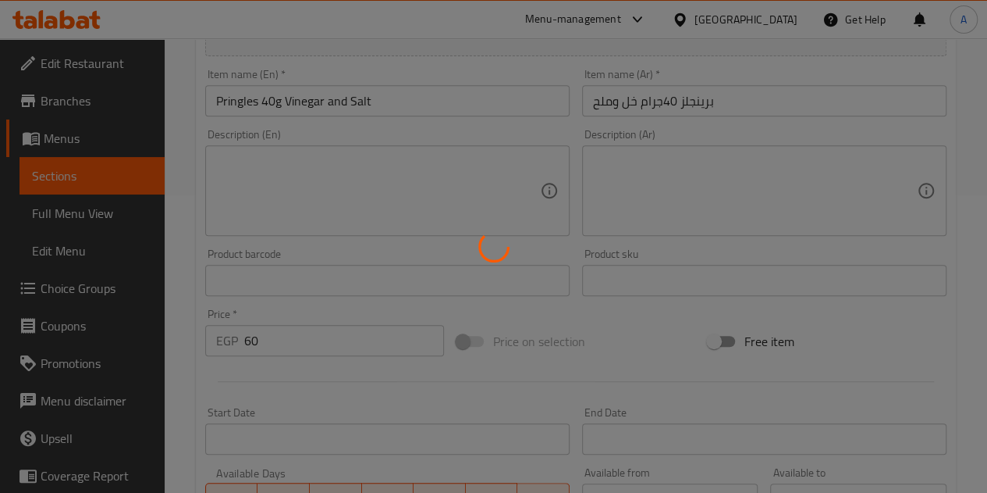
type input "0"
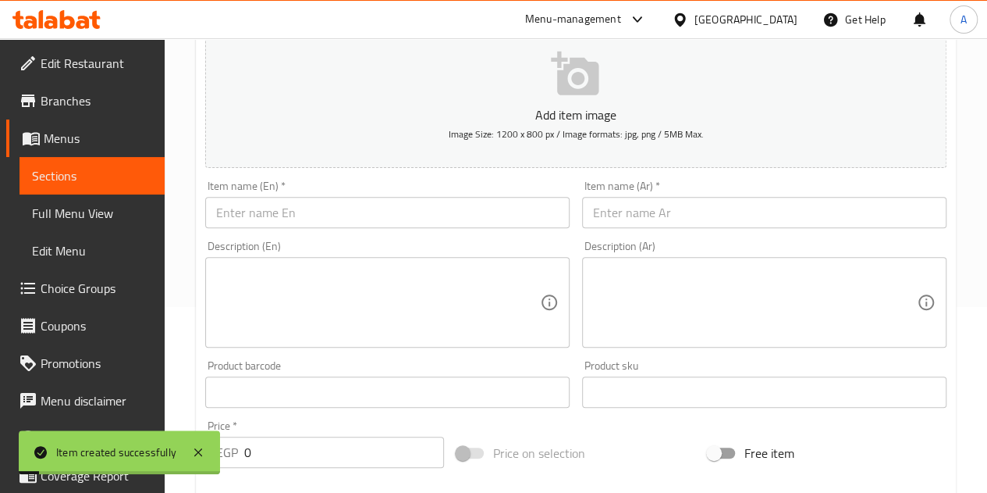
scroll to position [0, 0]
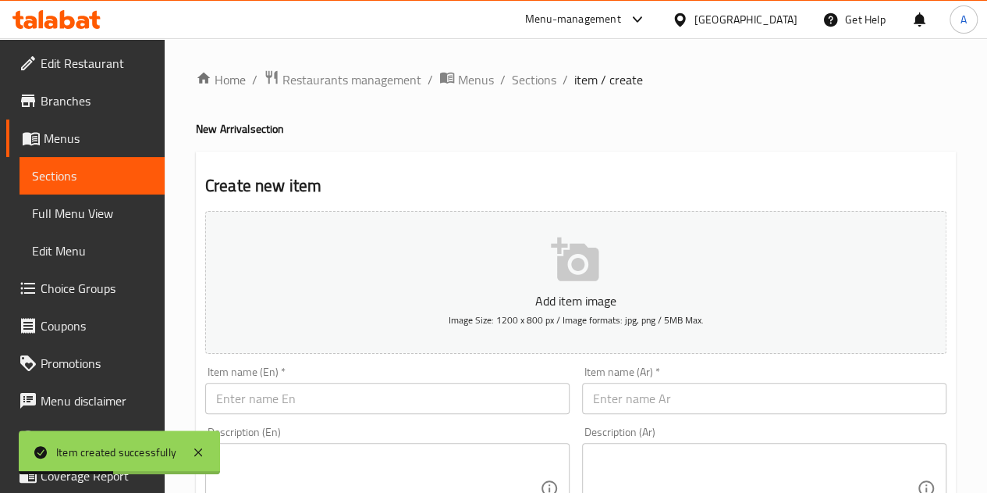
click at [689, 397] on input "text" at bounding box center [764, 398] width 365 height 31
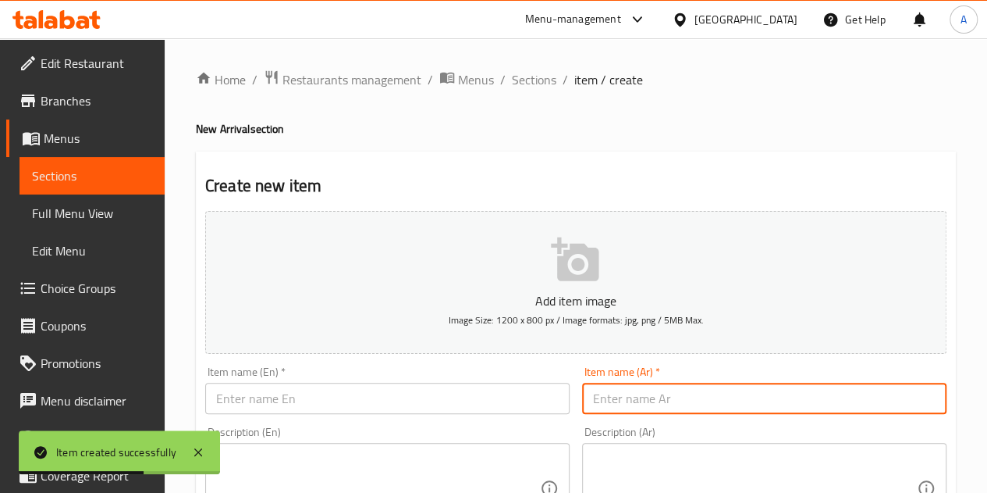
paste input "برينجلز 40 جرام طعم الملح"
type input "برينجلز 40 جرام طعم الملح"
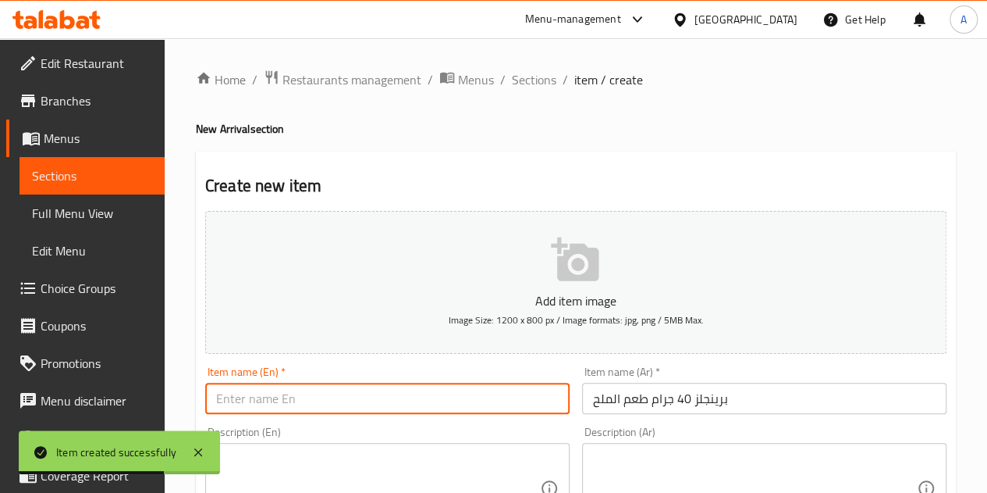
click at [449, 401] on input "text" at bounding box center [387, 398] width 365 height 31
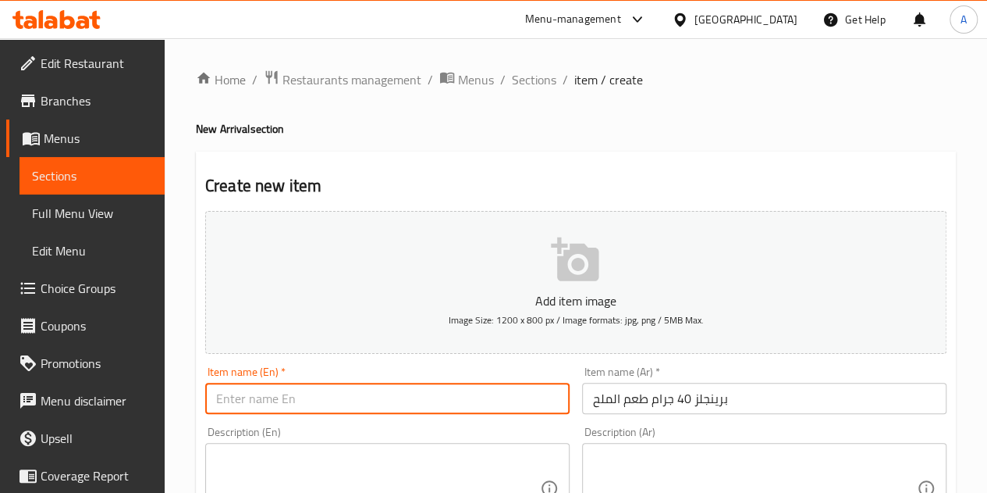
paste input "Pringles 40g Salt Flavor"
type input "Pringles 40g Salt Flavor"
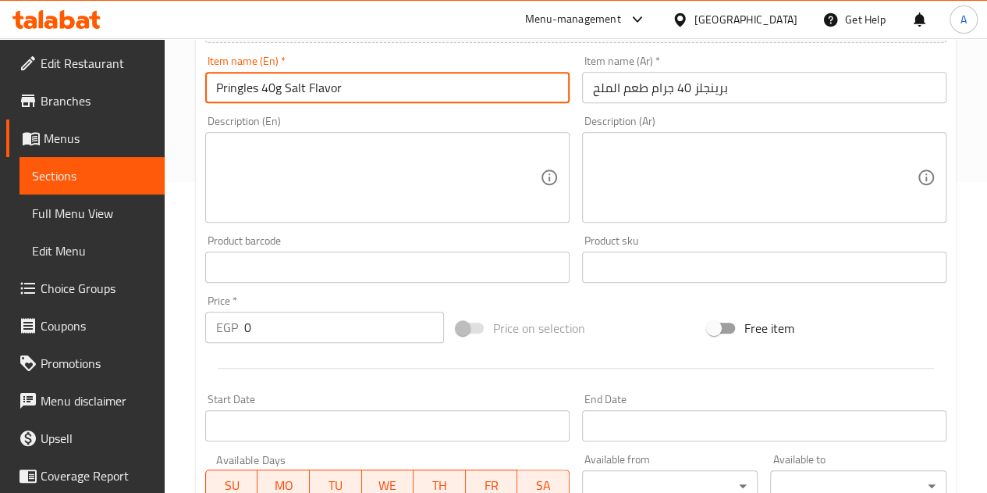
scroll to position [312, 0]
click at [271, 315] on input "0" at bounding box center [344, 325] width 200 height 31
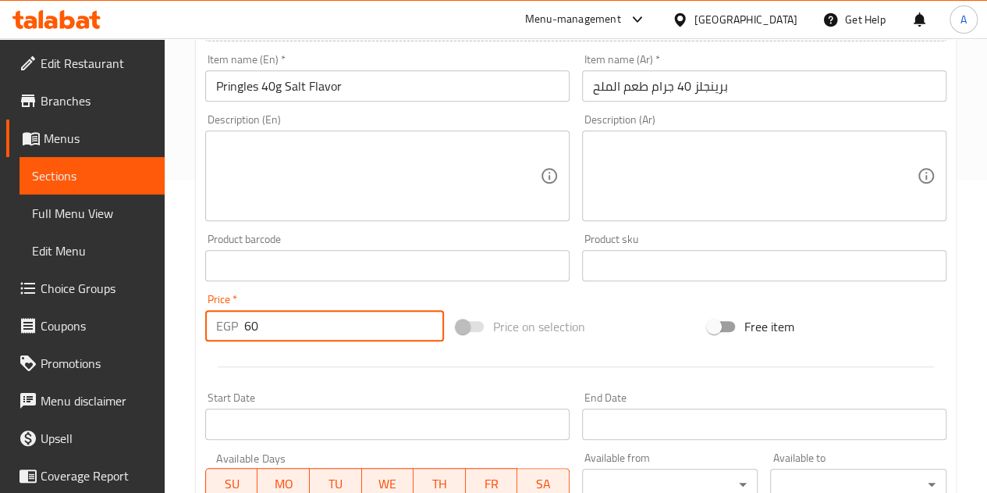
type input "60"
click at [273, 350] on div at bounding box center [576, 366] width 754 height 38
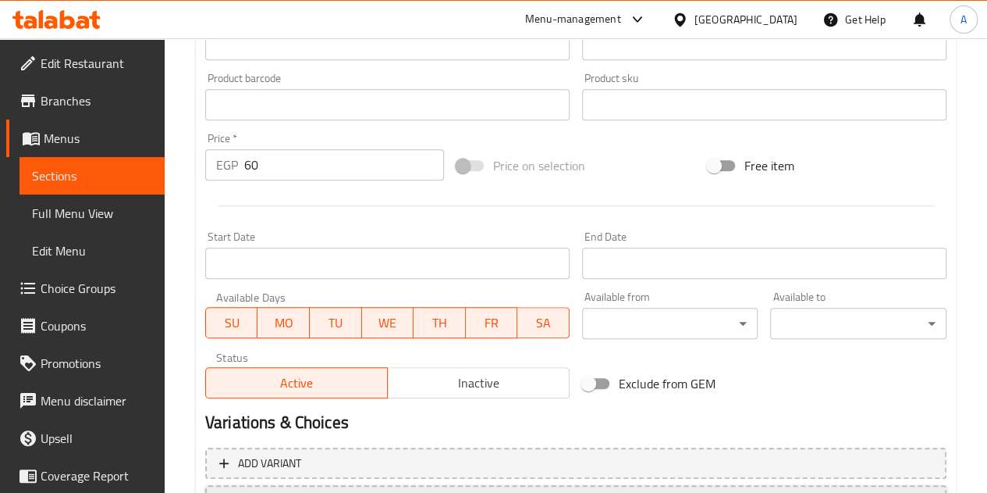
scroll to position [610, 0]
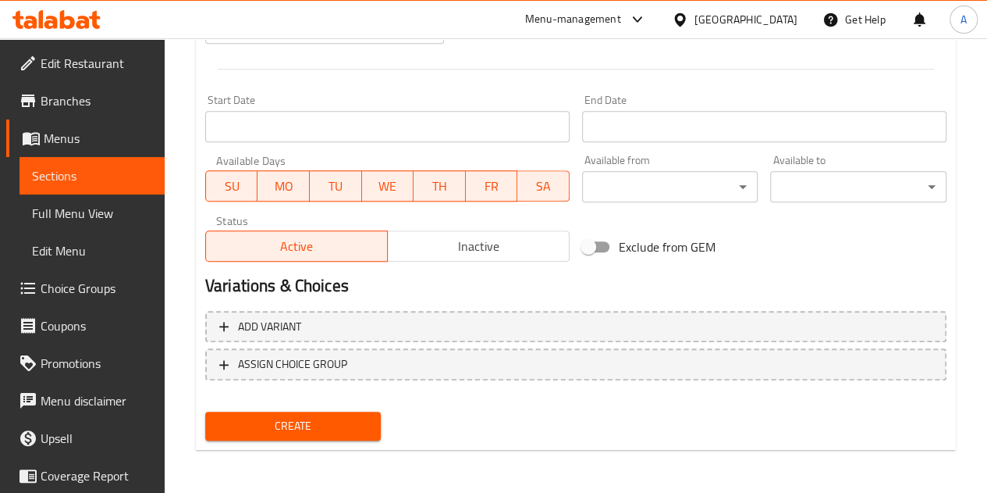
click at [322, 411] on button "Create" at bounding box center [293, 425] width 176 height 29
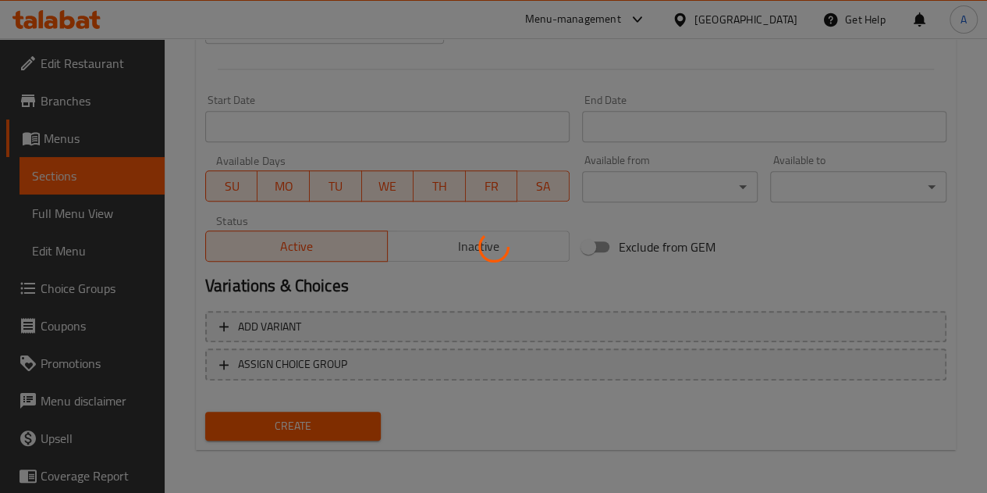
type input "0"
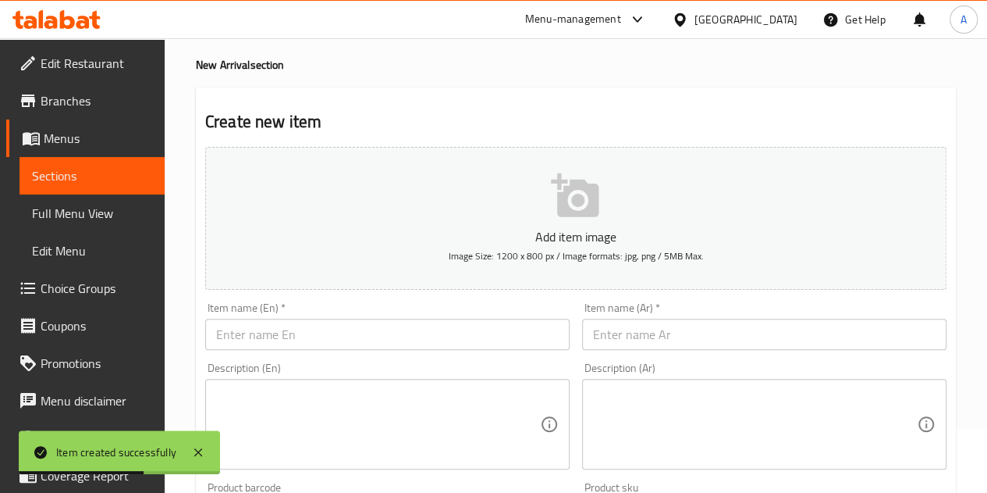
scroll to position [63, 0]
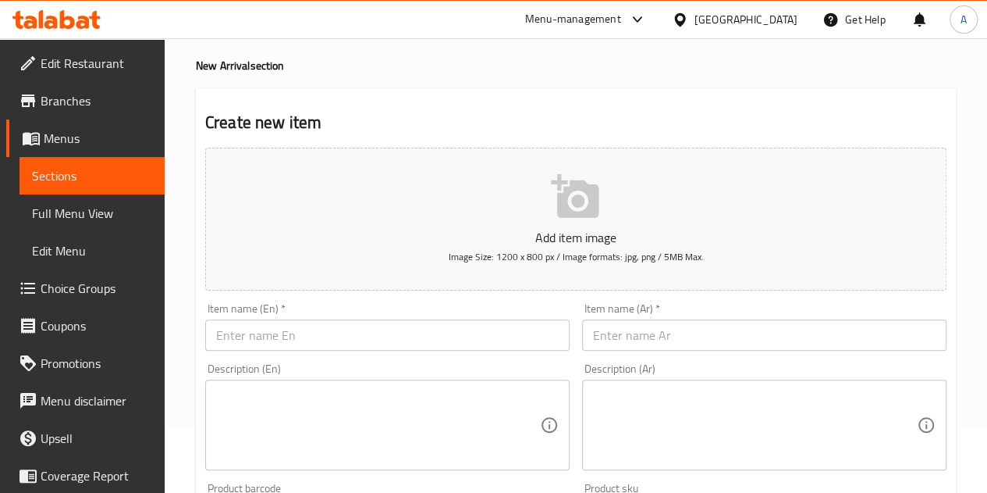
click at [651, 327] on input "text" at bounding box center [764, 334] width 365 height 31
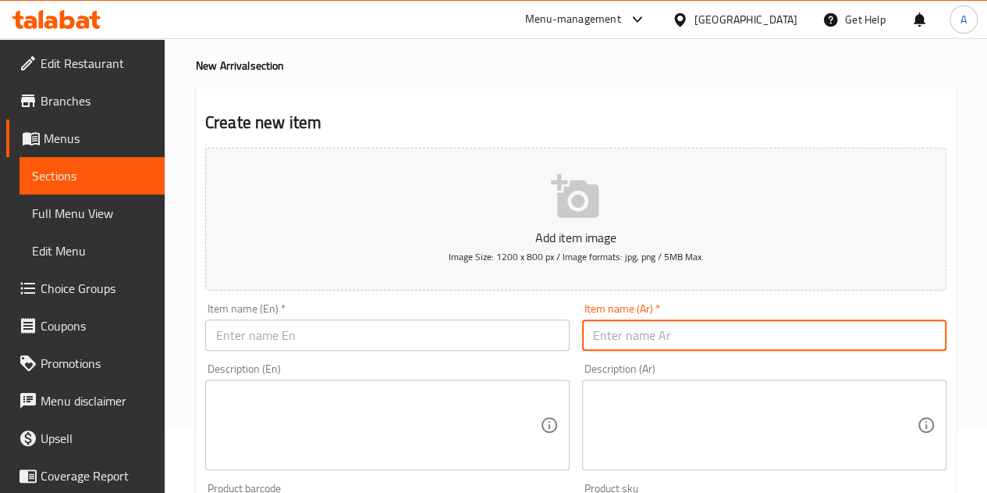
paste input "برينجلز 40جرام طعم الجبنه"
type input "برينجلز 40جرام طعم الجبنه"
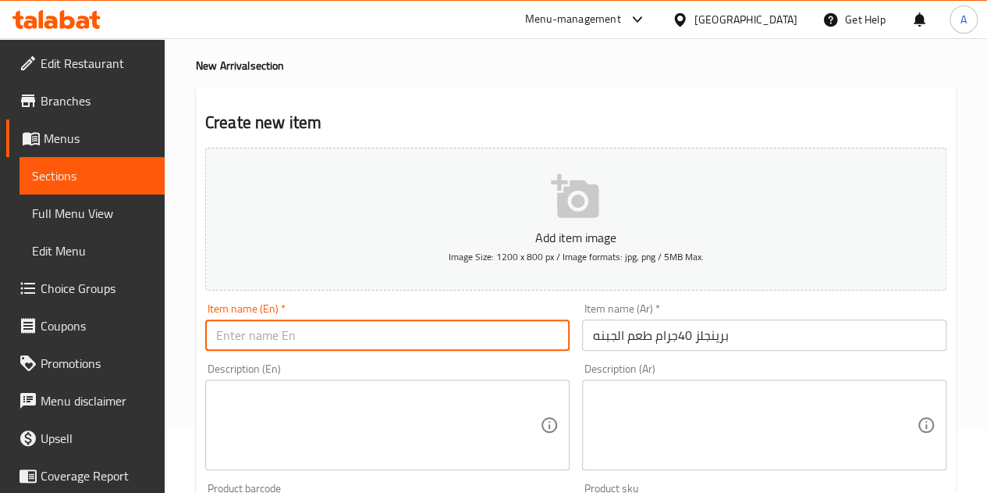
click at [536, 333] on input "text" at bounding box center [387, 334] width 365 height 31
paste input "Pringles 40g Cheese Flavor"
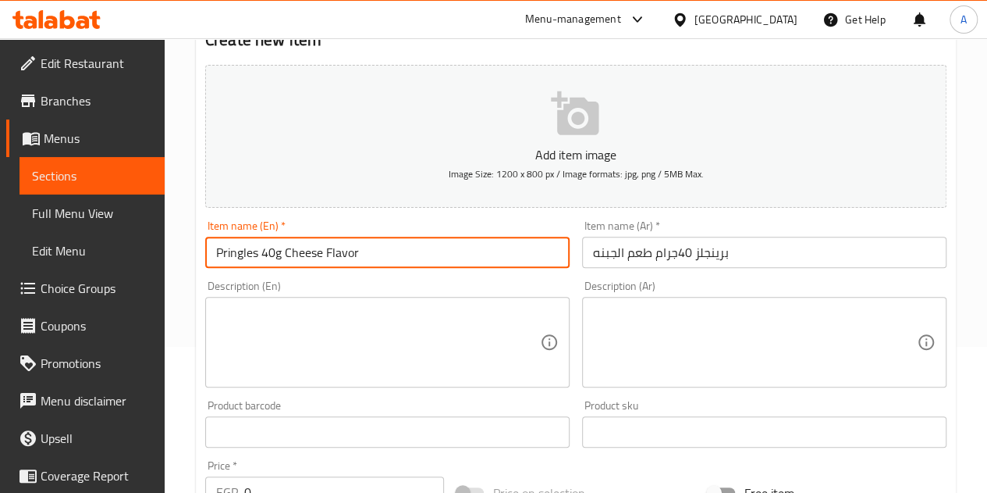
scroll to position [219, 0]
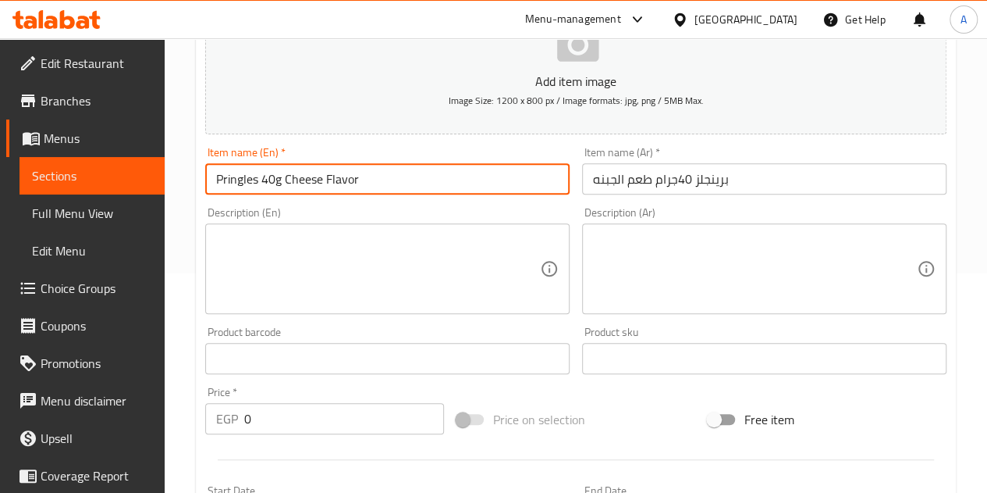
type input "Pringles 40g Cheese Flavor"
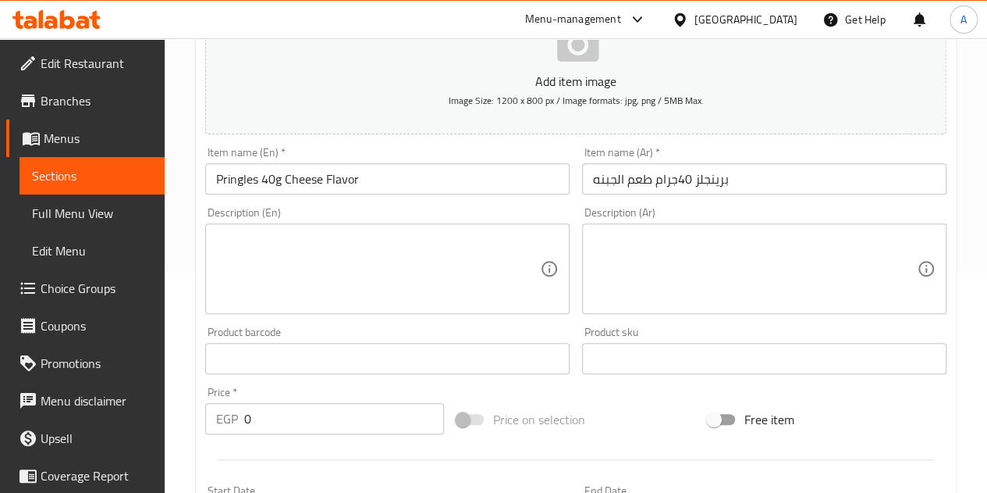
click at [354, 400] on div "Price   * EGP 0 Price *" at bounding box center [324, 410] width 239 height 48
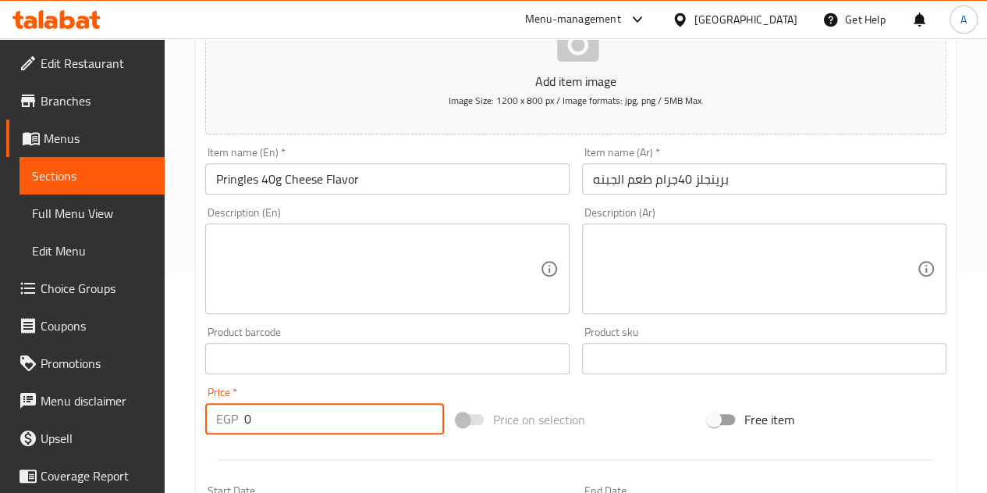
click at [354, 407] on input "0" at bounding box center [344, 418] width 200 height 31
type input "60"
click at [292, 384] on div "Price   * EGP 60 Price *" at bounding box center [324, 410] width 251 height 60
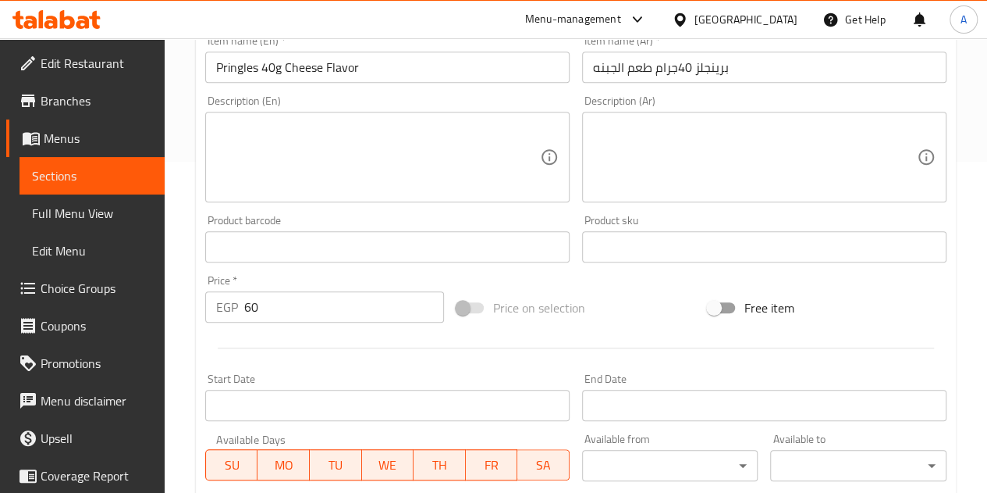
scroll to position [610, 0]
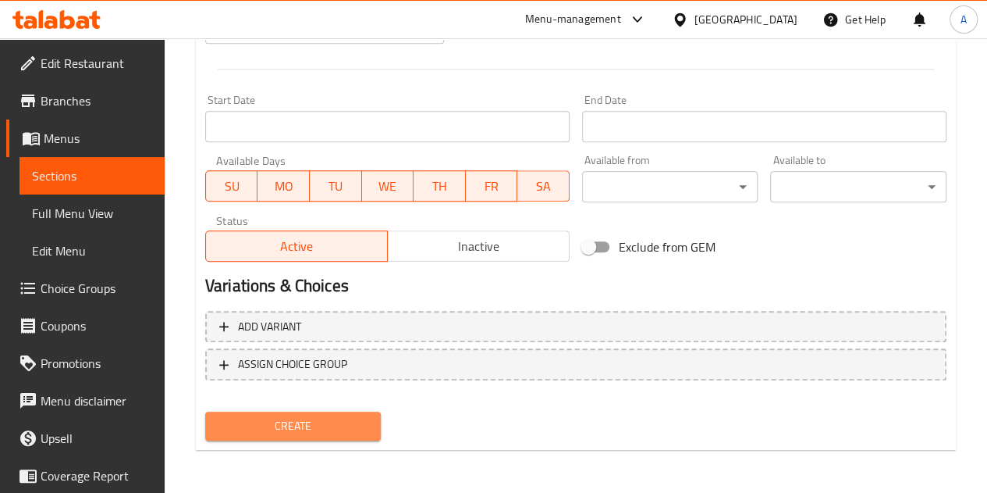
click at [301, 415] on button "Create" at bounding box center [293, 425] width 176 height 29
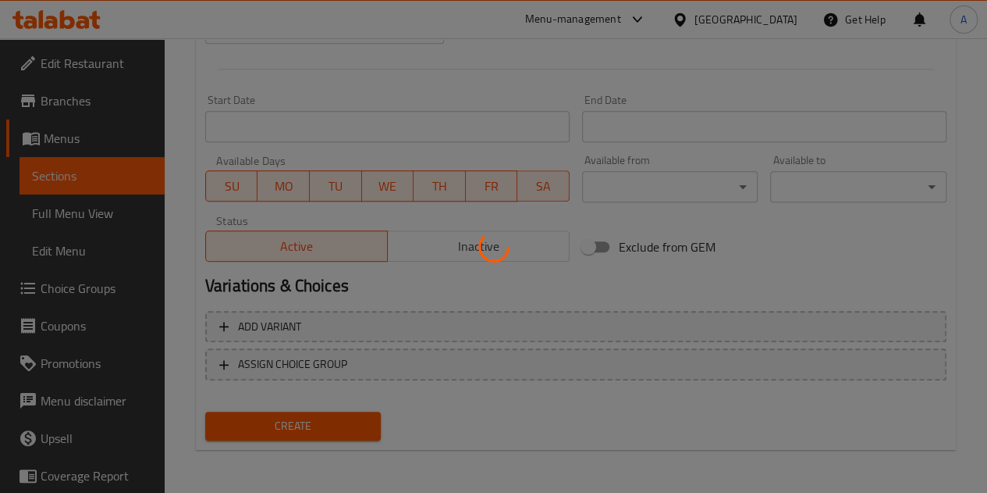
type input "0"
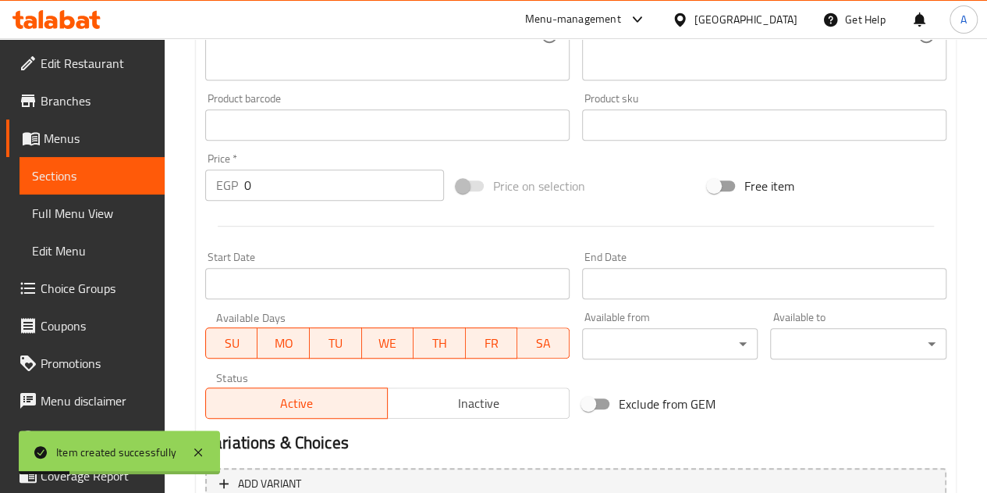
scroll to position [141, 0]
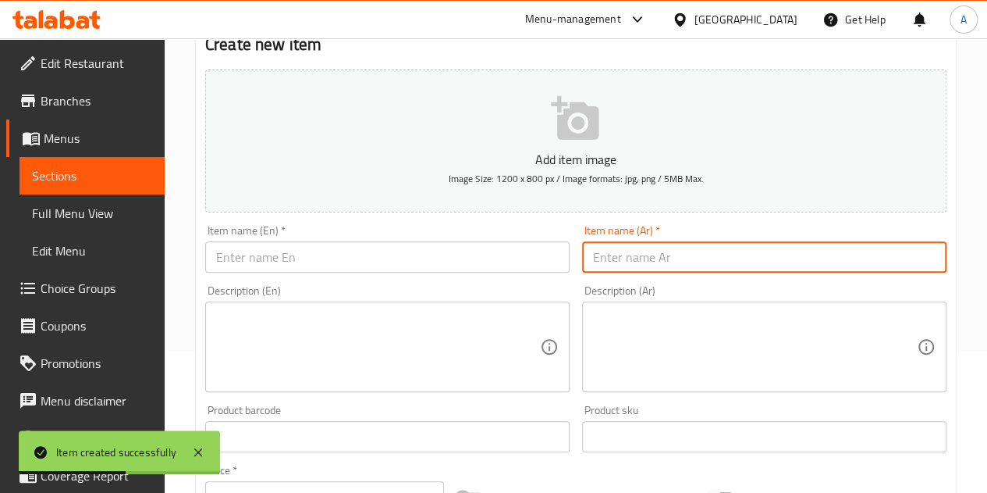
click at [686, 266] on input "text" at bounding box center [764, 256] width 365 height 31
paste input "اندومي كوري بطعم الجبنه"
type input "اندومي كوري بطعم الجبنه"
click at [393, 245] on input "text" at bounding box center [387, 256] width 365 height 31
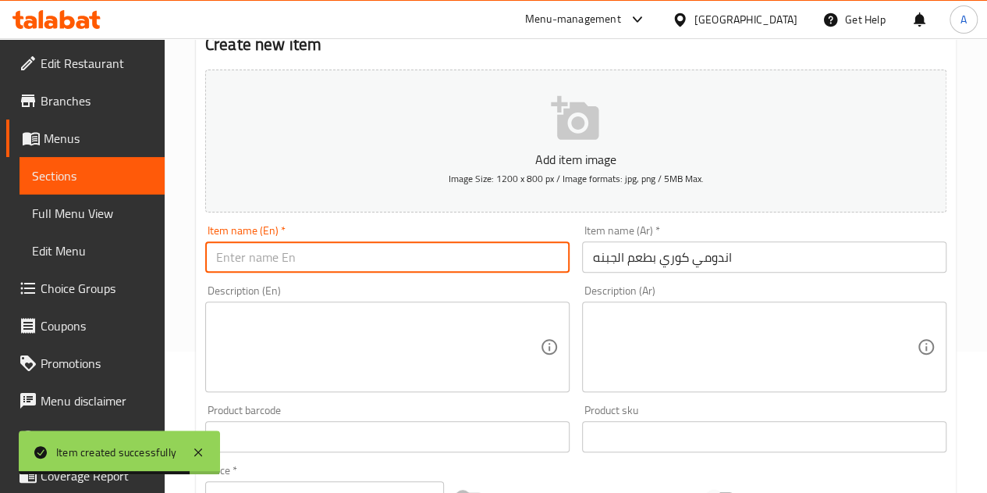
paste input "Indomie Korean cheese flavor"
type input "Indomie Korean cheese flavor"
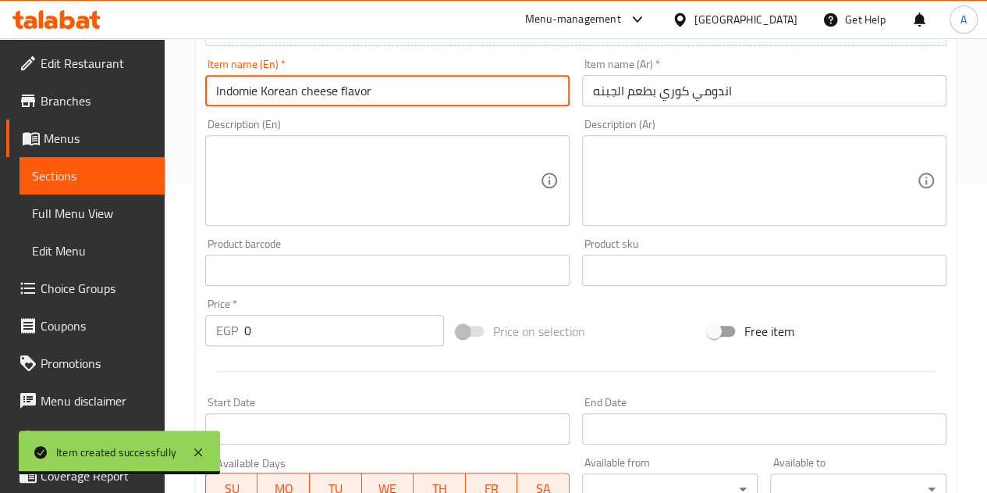
scroll to position [375, 0]
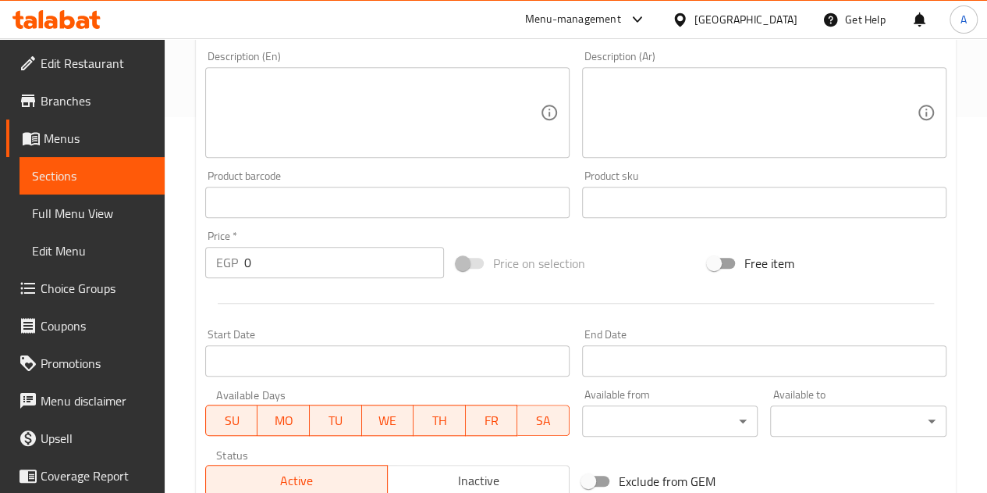
click at [295, 255] on input "0" at bounding box center [344, 262] width 200 height 31
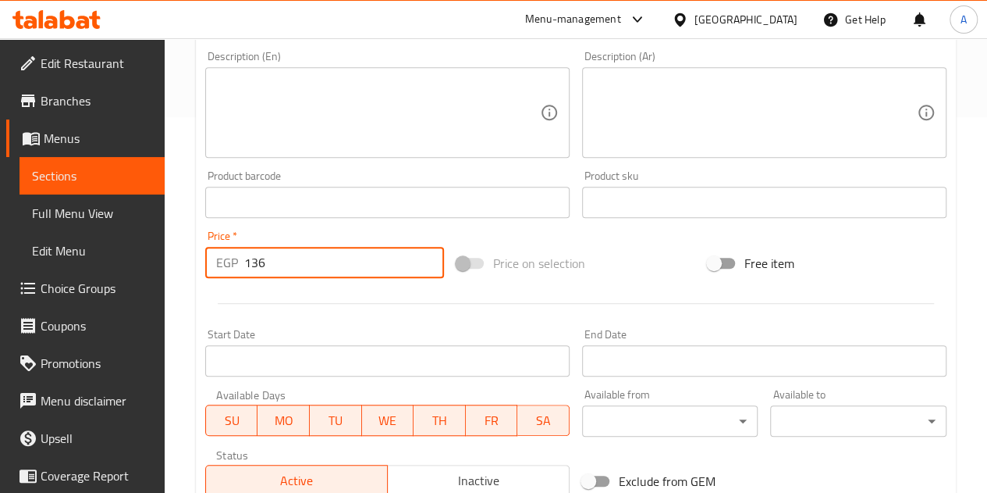
type input "136"
click at [300, 309] on div at bounding box center [576, 303] width 754 height 38
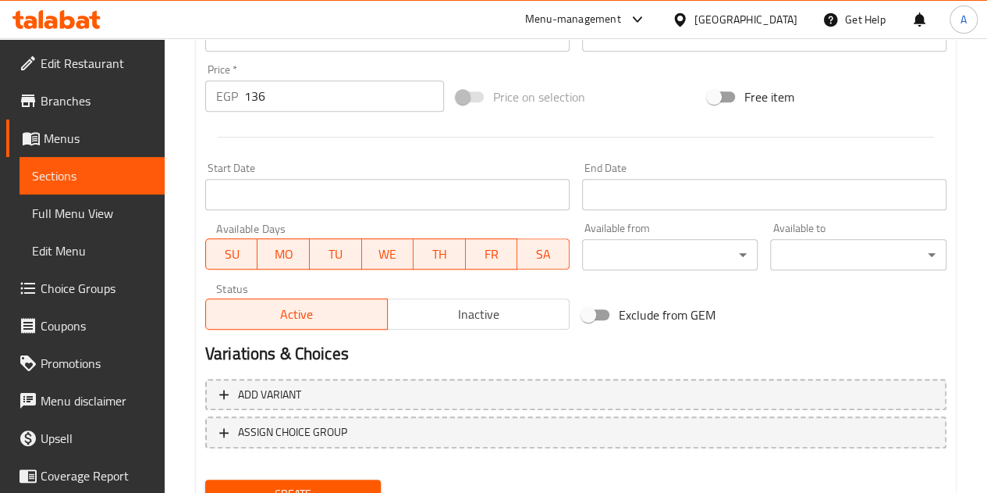
scroll to position [610, 0]
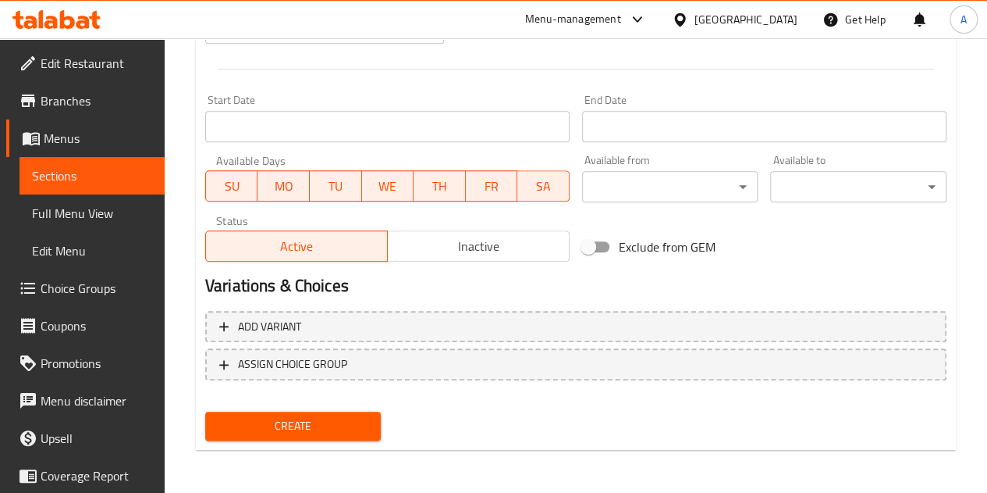
click at [333, 429] on span "Create" at bounding box center [293, 426] width 151 height 20
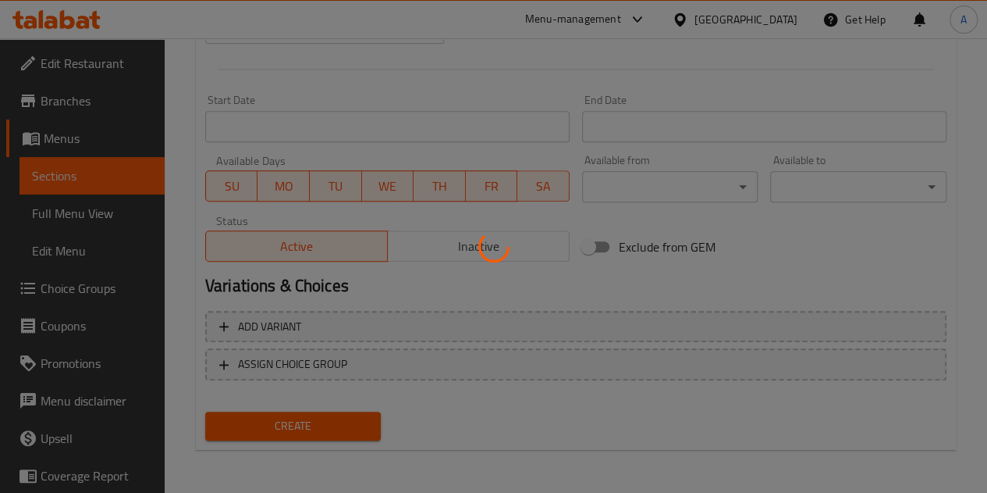
type input "0"
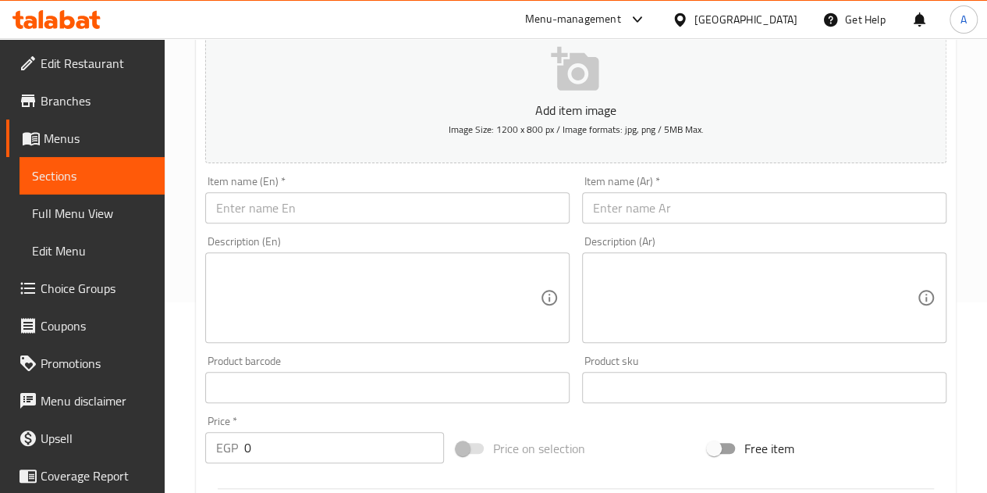
scroll to position [63, 0]
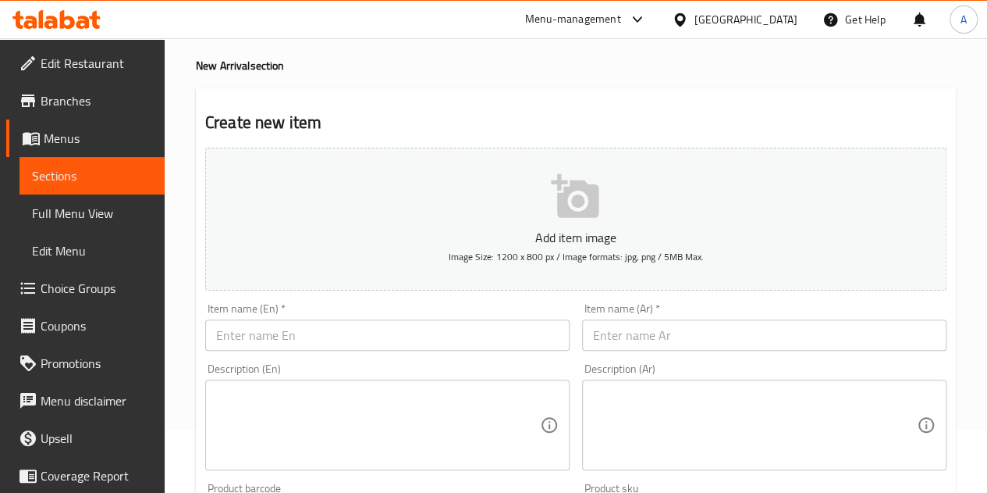
click at [669, 339] on input "text" at bounding box center [764, 334] width 365 height 31
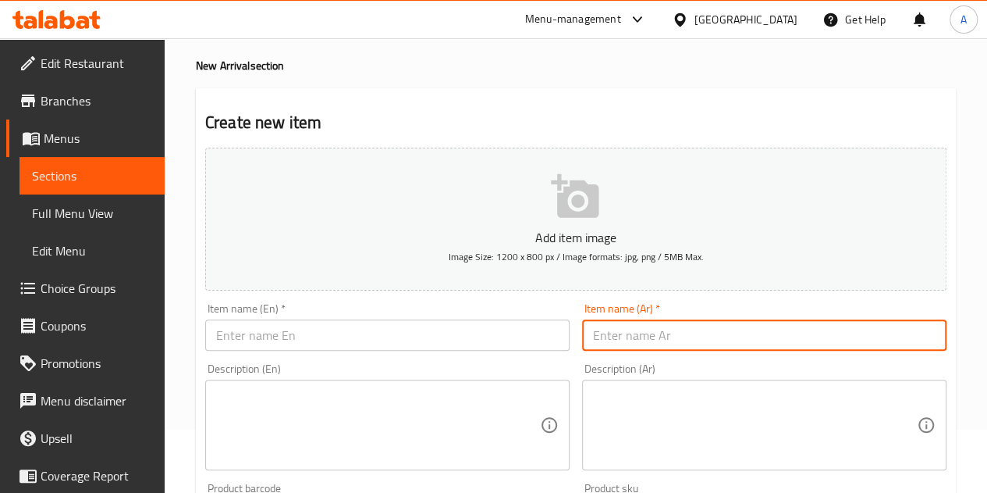
paste input "اندومي كوري فراخ حاره اخضر"
click at [667, 335] on input "اندومي كوري فراخ حاره اخضر" at bounding box center [764, 334] width 365 height 31
type input "اندومي كوري فراخ حاره اخضر"
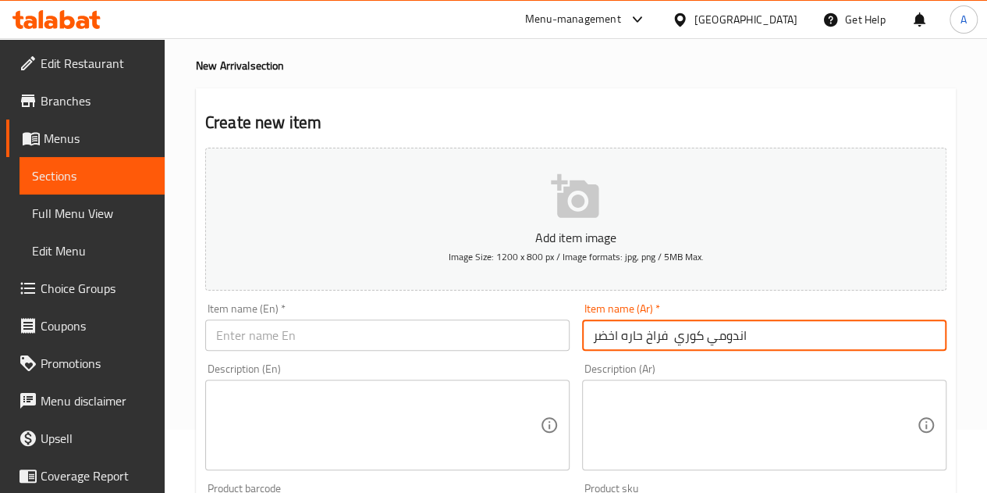
click at [347, 335] on input "text" at bounding box center [387, 334] width 365 height 31
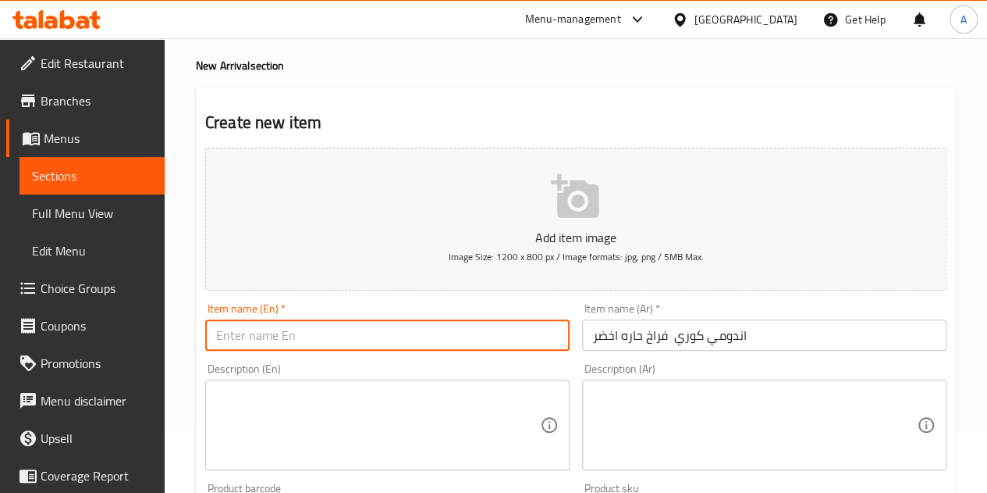
paste input "Indomie Korean green spicy chicken"
type input "Indomie Korean green spicy chicken"
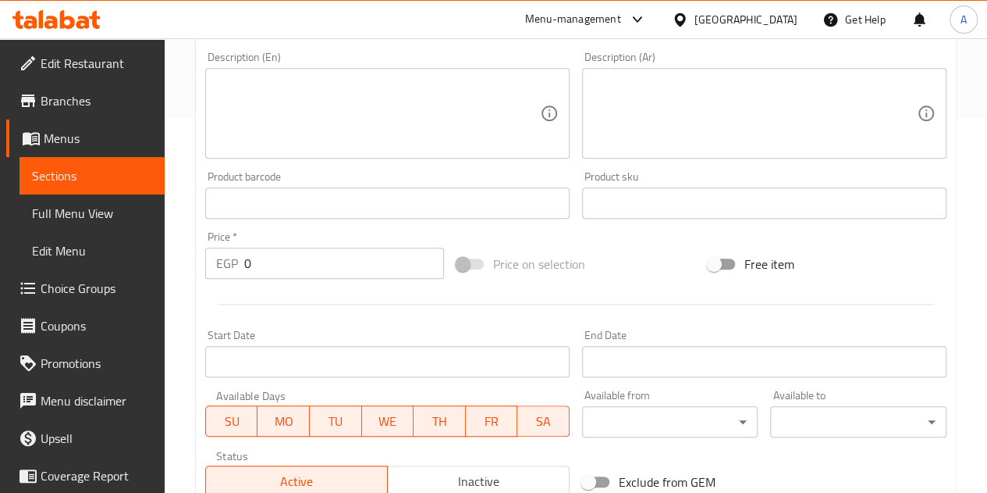
scroll to position [375, 0]
click at [336, 248] on input "0" at bounding box center [344, 262] width 200 height 31
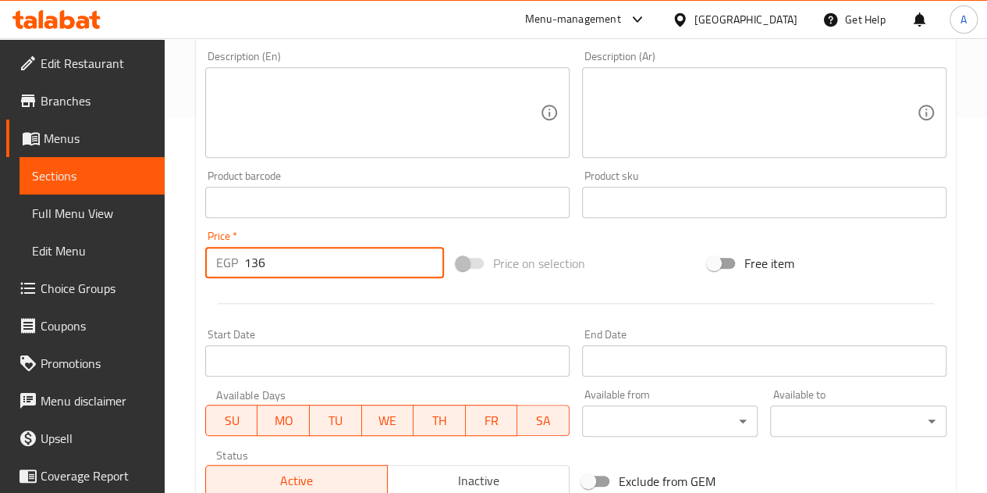
type input "136"
click at [326, 315] on div at bounding box center [576, 303] width 754 height 38
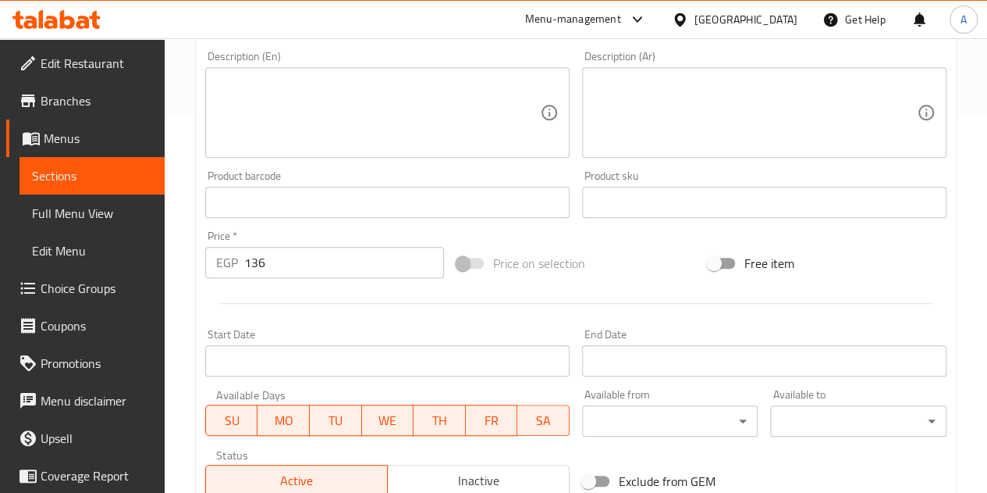
scroll to position [610, 0]
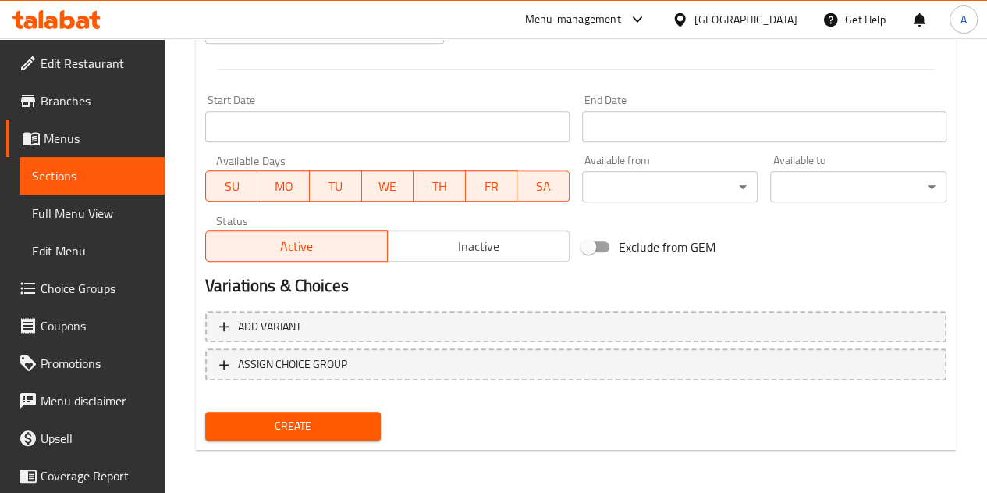
click at [313, 418] on span "Create" at bounding box center [293, 426] width 151 height 20
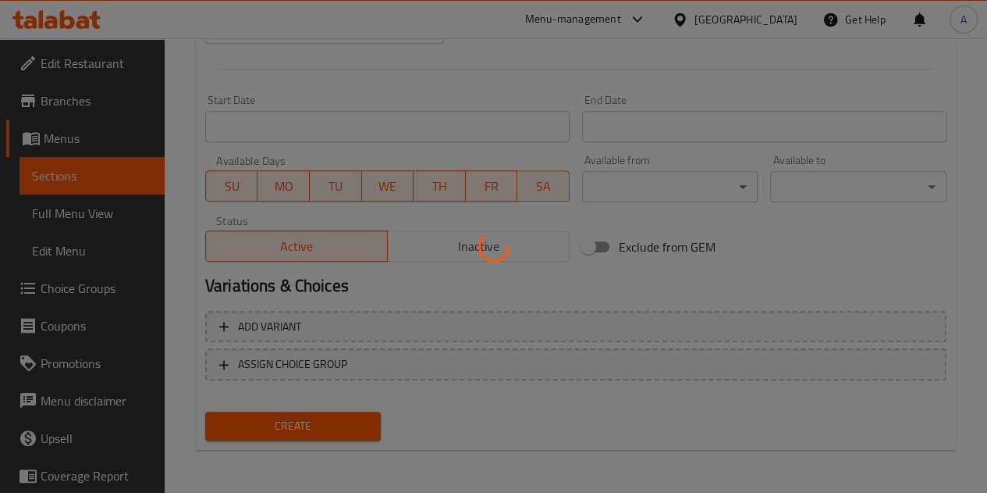
type input "0"
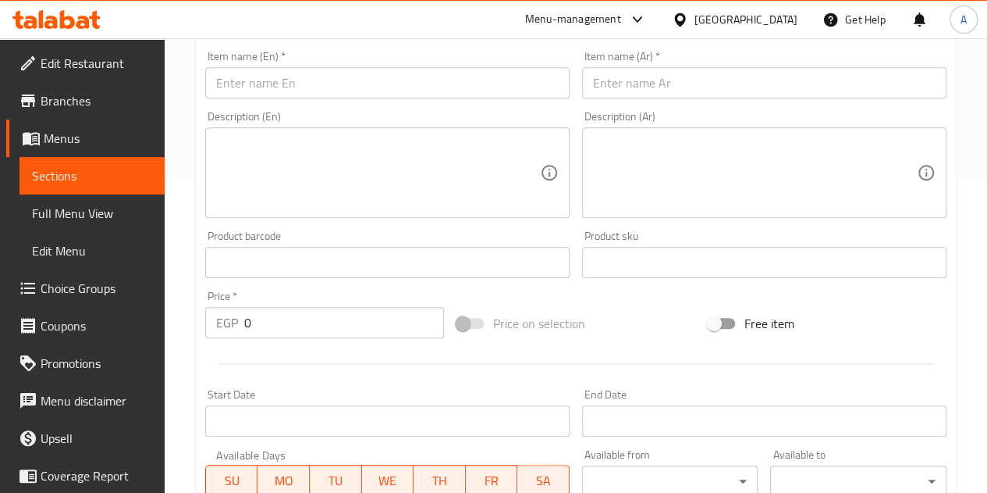
scroll to position [297, 0]
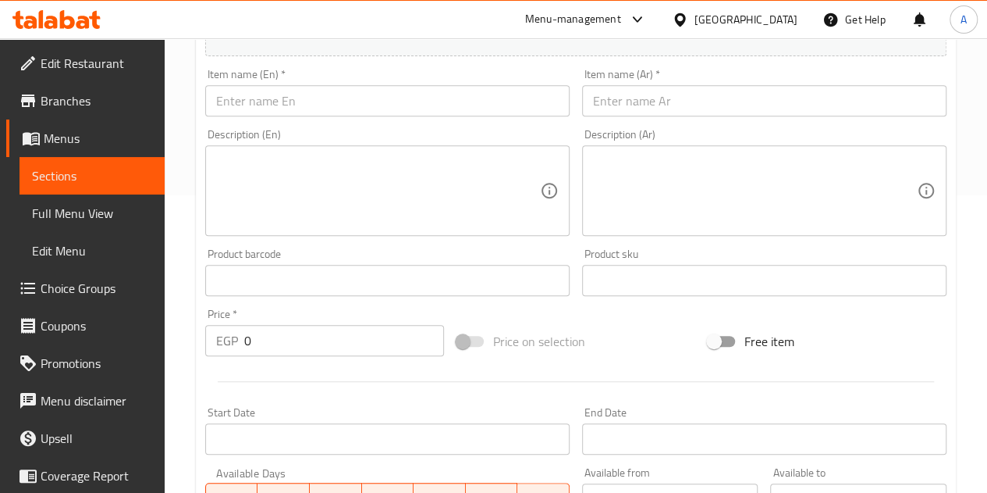
click at [638, 98] on input "text" at bounding box center [764, 100] width 365 height 31
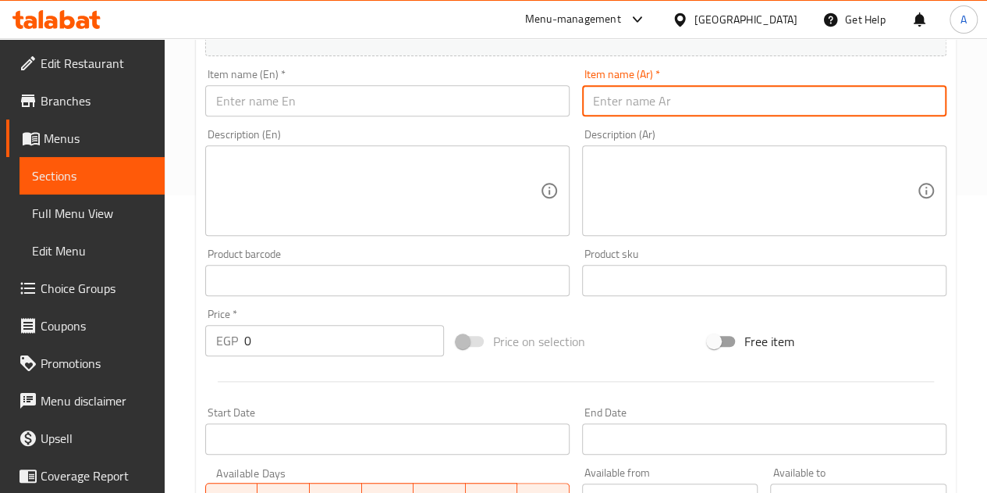
paste input "اندومي كوري بطعم الجبنه الكواترو"
type input "اندومي كوري بطعم الجبنه الكواترو"
click at [452, 109] on input "text" at bounding box center [387, 100] width 365 height 31
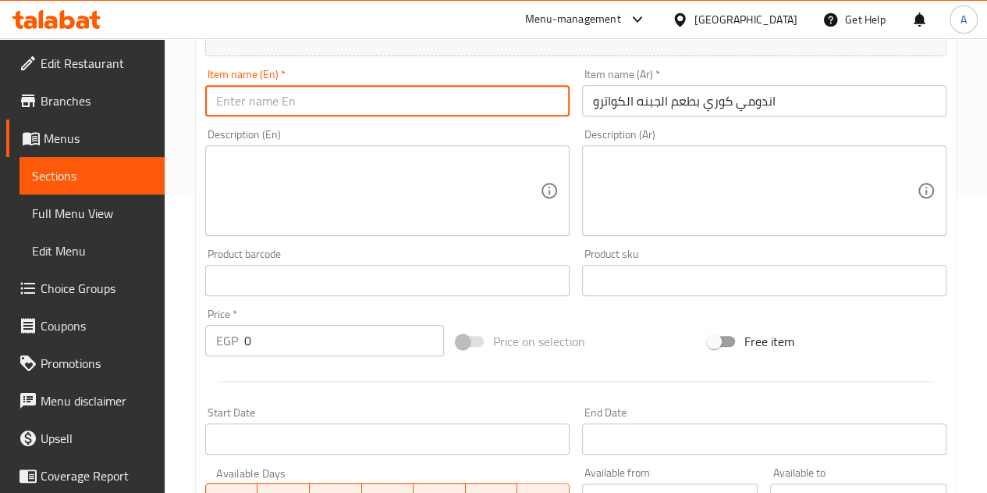
paste input "Indomie Korean Quattro Cheese Flavor"
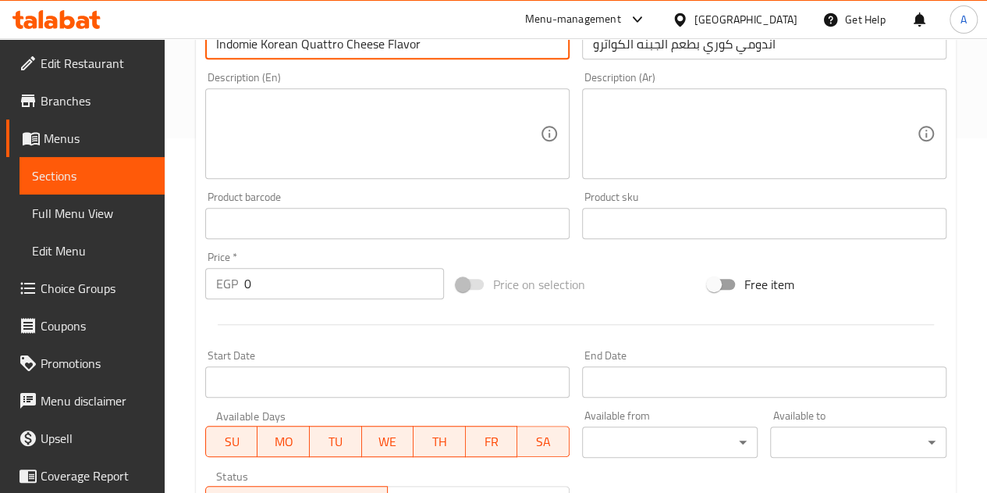
scroll to position [375, 0]
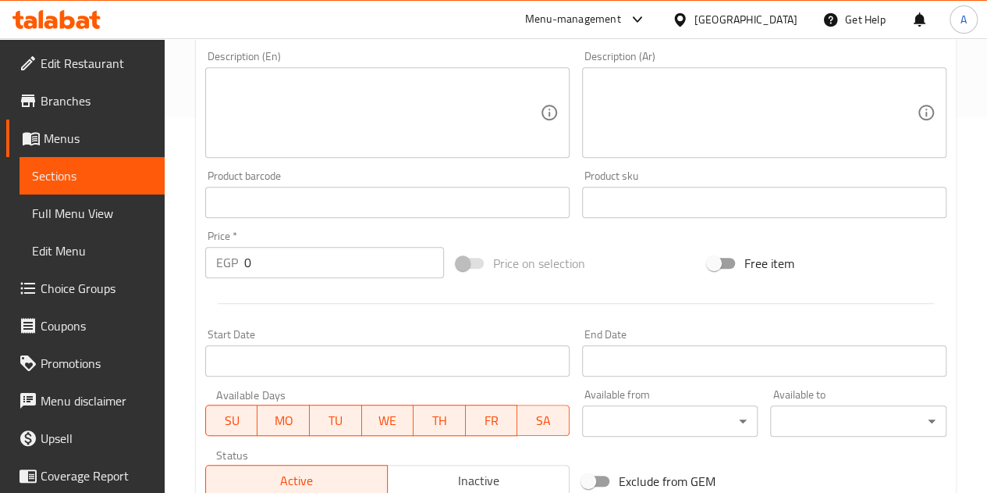
type input "Indomie Korean Quattro Cheese Flavor"
click at [310, 266] on input "0" at bounding box center [344, 262] width 200 height 31
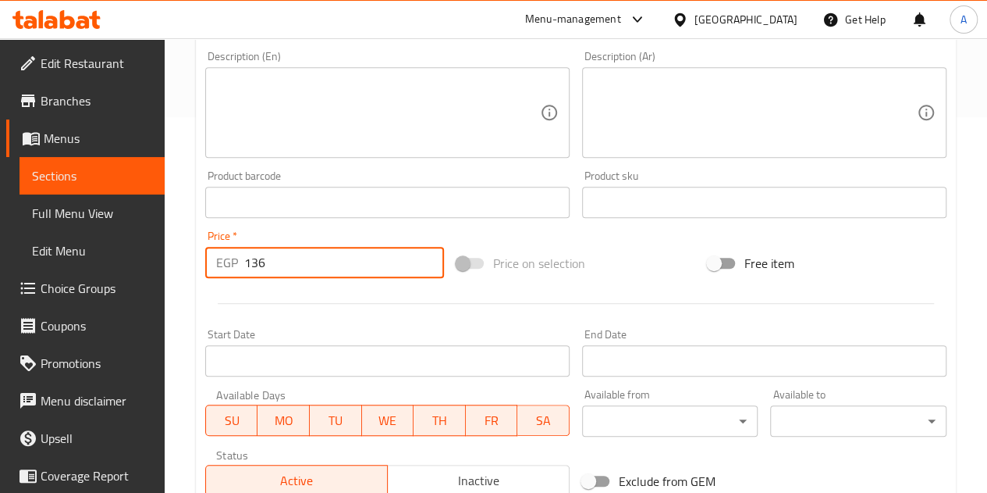
type input "136"
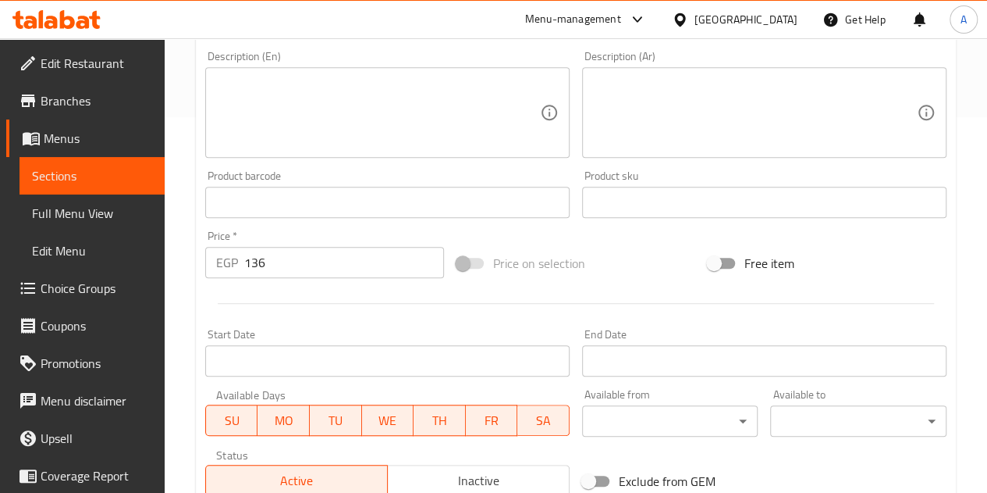
click at [331, 294] on div at bounding box center [576, 303] width 754 height 38
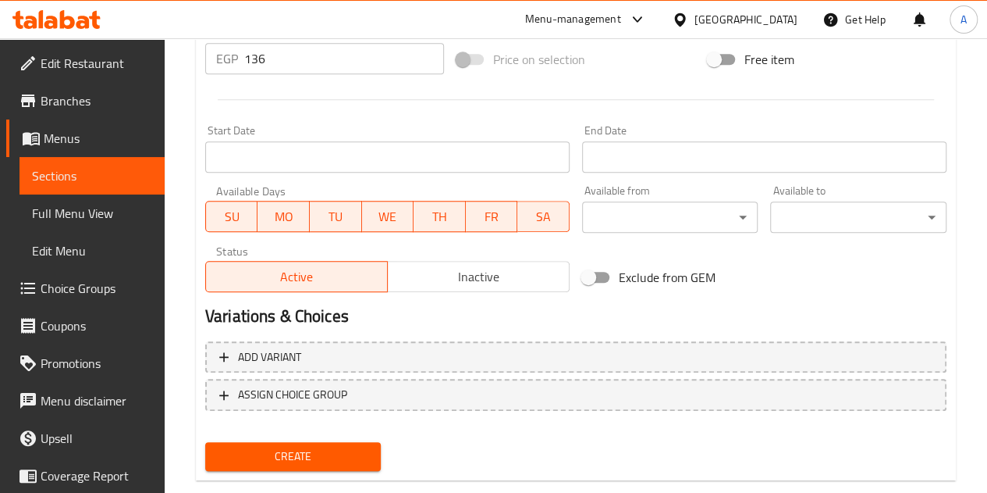
scroll to position [610, 0]
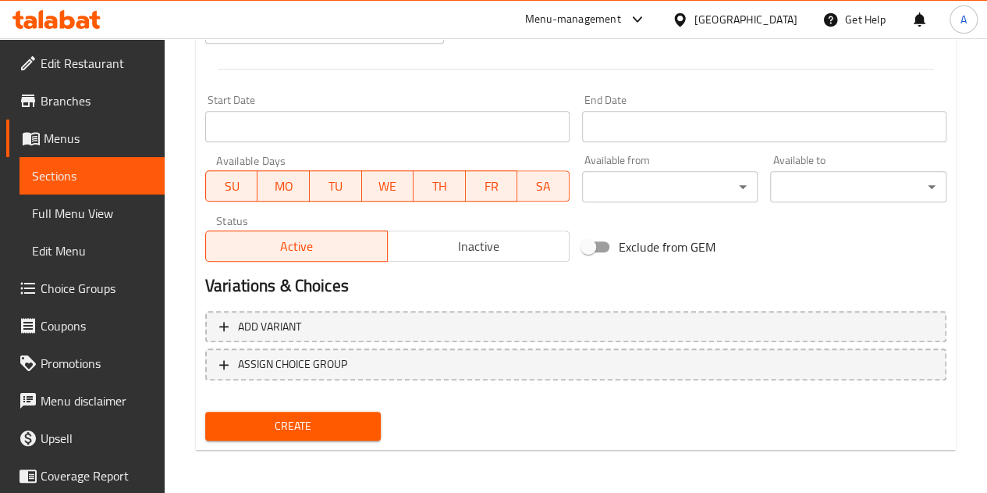
click at [313, 429] on span "Create" at bounding box center [293, 426] width 151 height 20
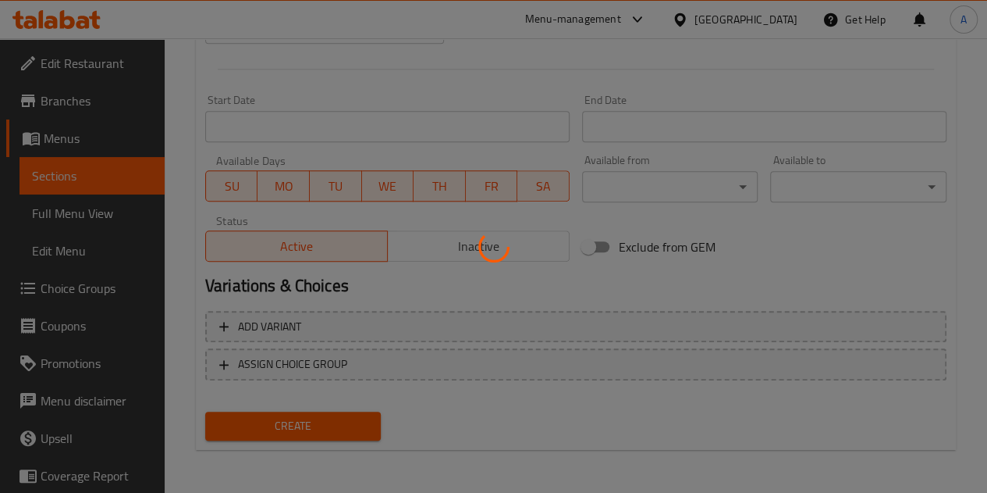
type input "0"
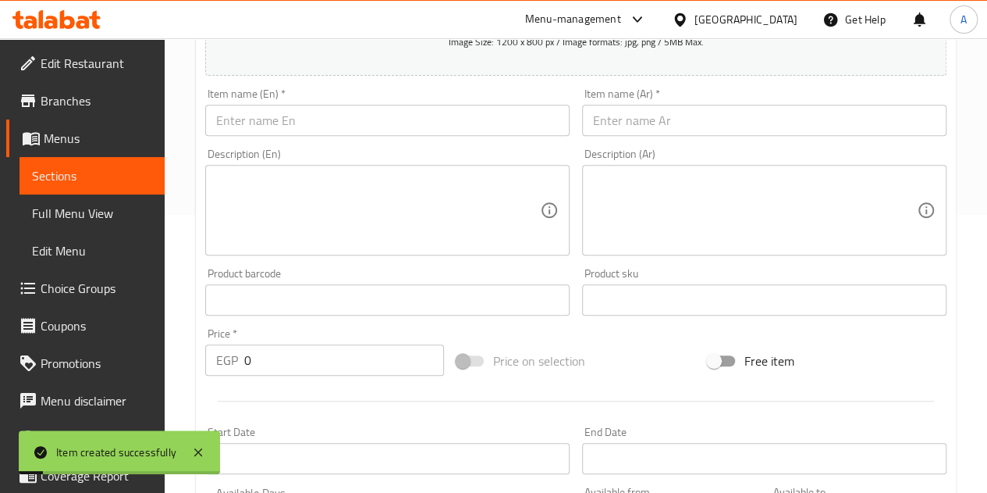
scroll to position [141, 0]
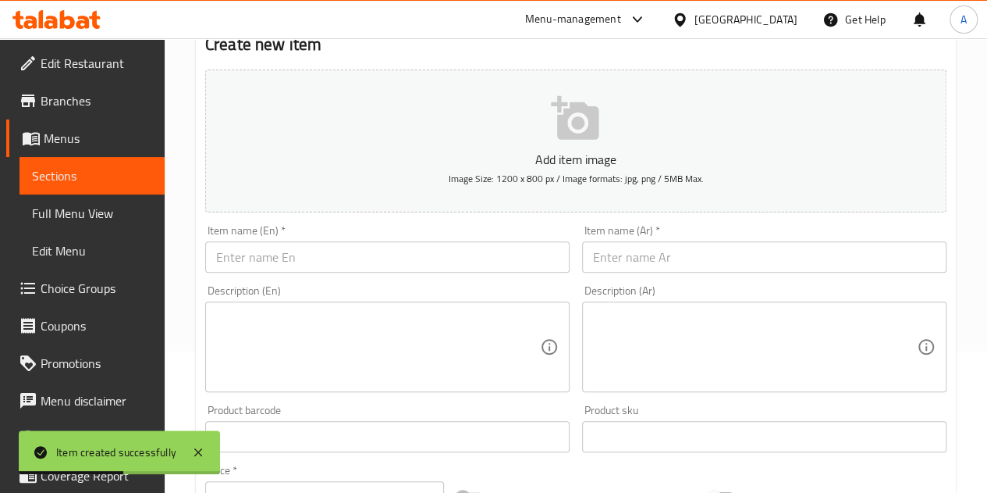
click at [692, 262] on input "text" at bounding box center [764, 256] width 365 height 31
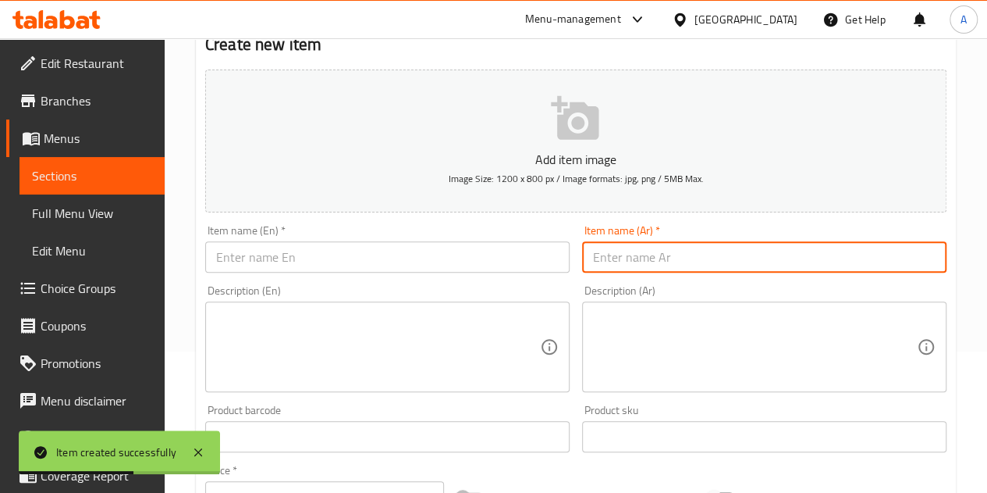
paste input "سكوت تمام"
type input "سكوت تمام"
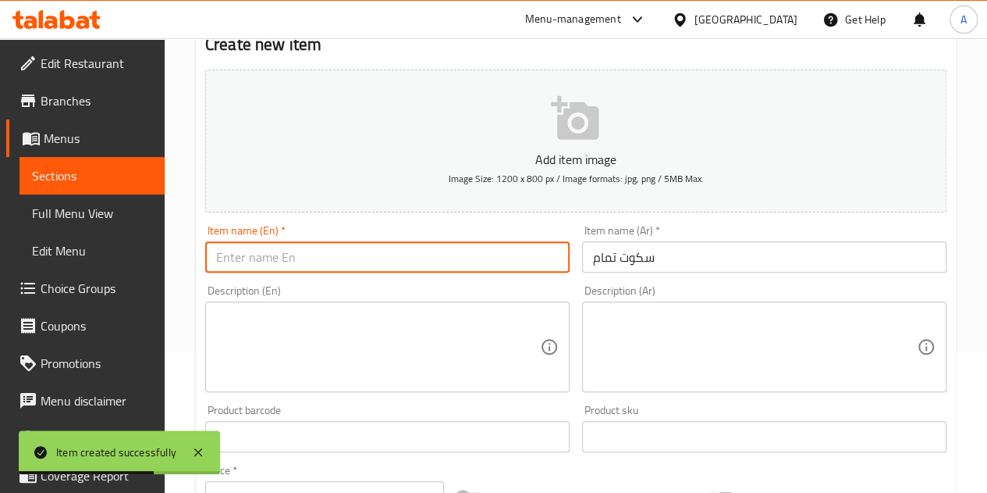
drag, startPoint x: 528, startPoint y: 261, endPoint x: 550, endPoint y: 148, distance: 115.3
click at [528, 261] on input "text" at bounding box center [387, 256] width 365 height 31
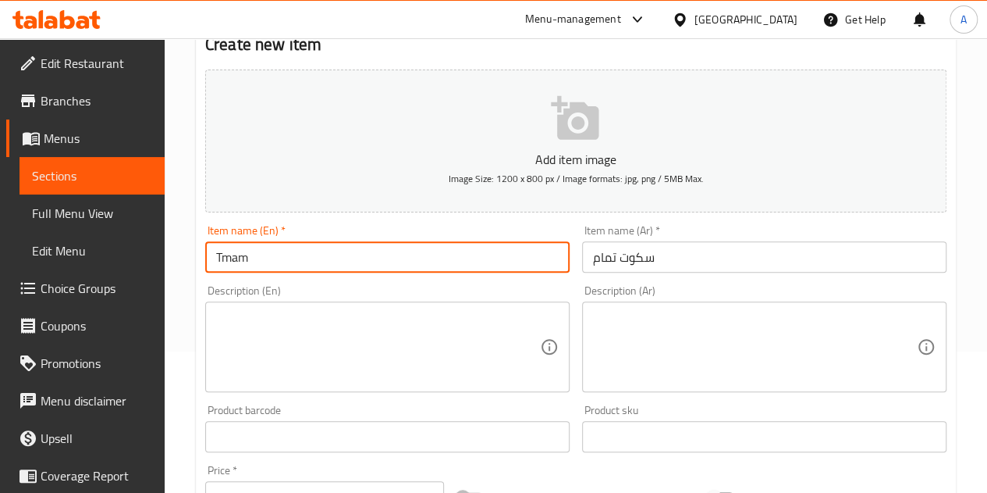
paste input "Perfect biscuit"
click at [259, 259] on input "Tmam Perfect biscuit" at bounding box center [387, 256] width 365 height 31
type input "Tmam biscuit"
drag, startPoint x: 226, startPoint y: 254, endPoint x: 183, endPoint y: 221, distance: 54.5
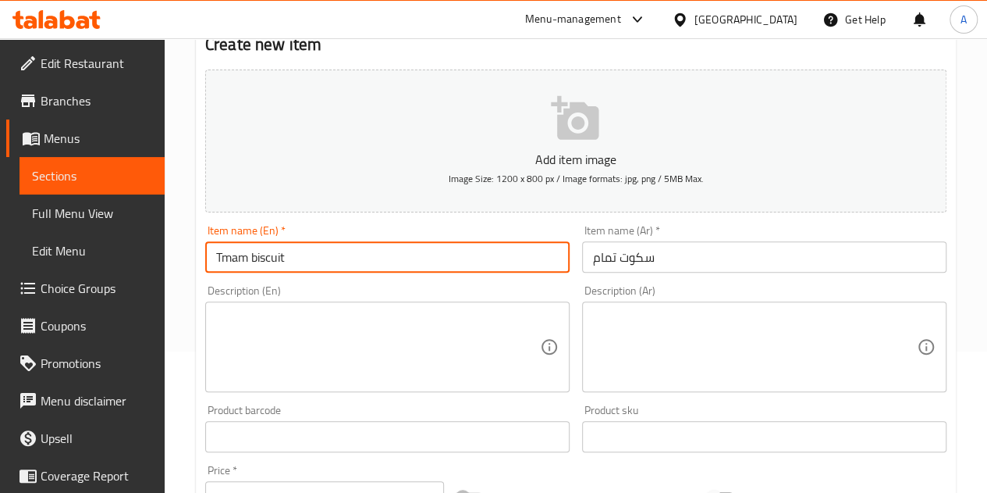
click at [183, 221] on div "Home / Restaurants management / Menus / Sections / item / create New Arrival se…" at bounding box center [576, 429] width 823 height 1065
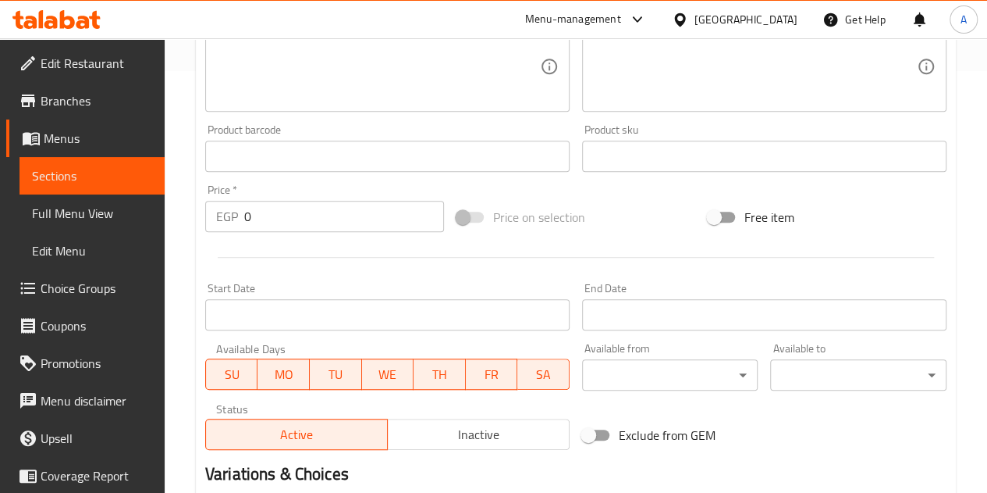
scroll to position [454, 0]
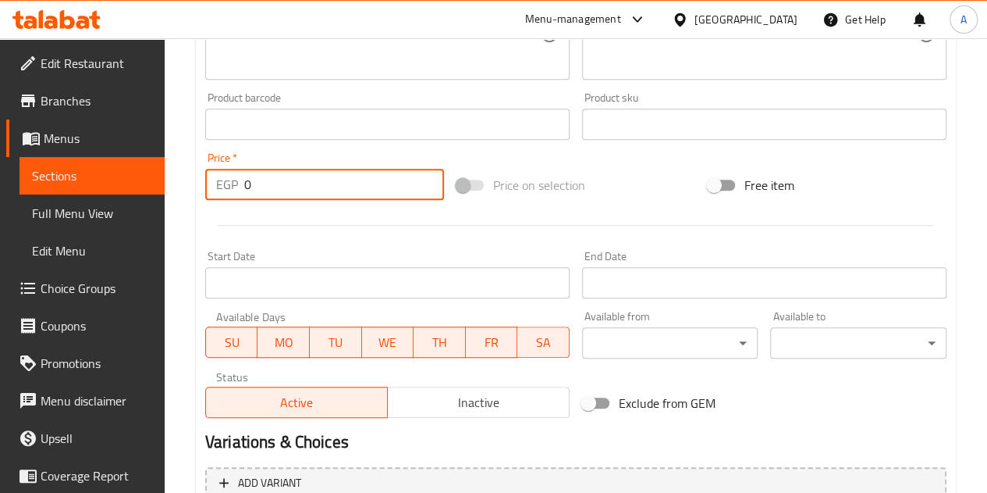
click at [319, 183] on input "0" at bounding box center [344, 184] width 200 height 31
type input "20"
click at [325, 235] on div at bounding box center [576, 225] width 754 height 38
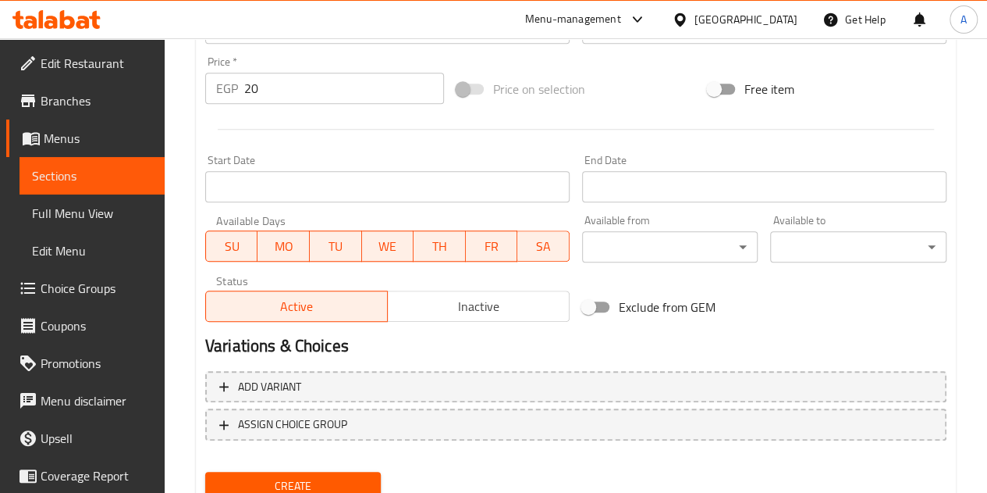
scroll to position [610, 0]
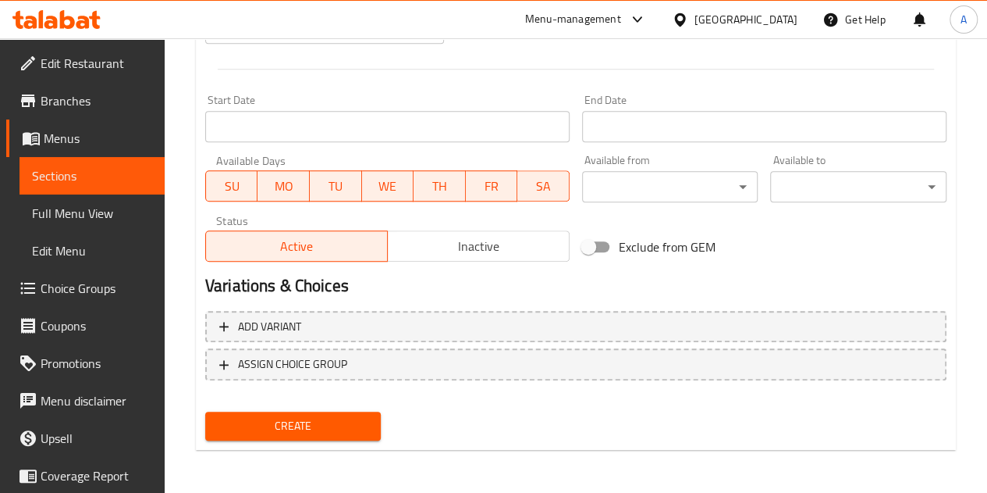
click at [269, 412] on button "Create" at bounding box center [293, 425] width 176 height 29
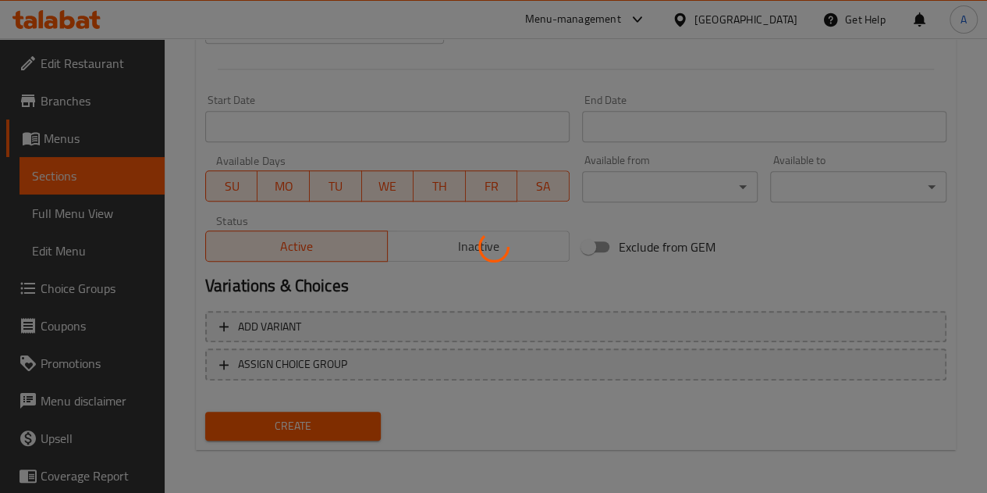
type input "0"
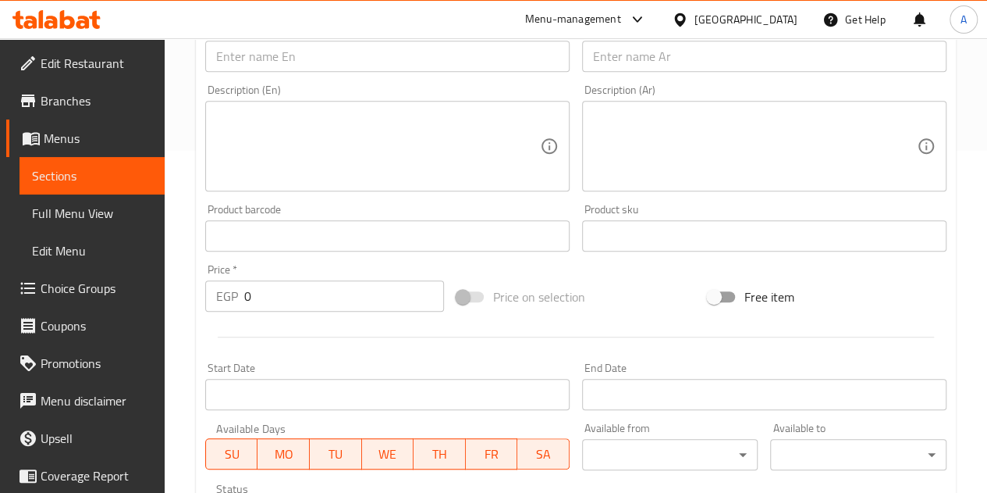
scroll to position [297, 0]
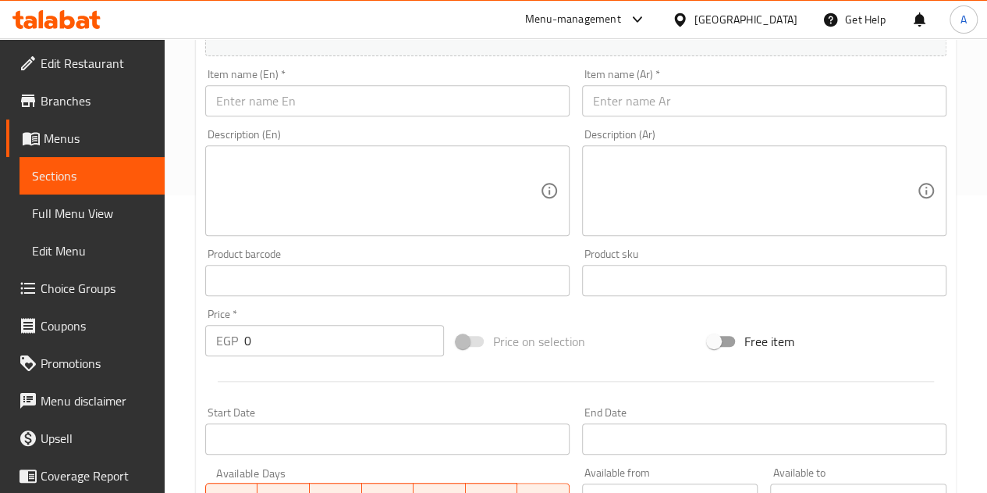
click at [628, 101] on input "text" at bounding box center [764, 100] width 365 height 31
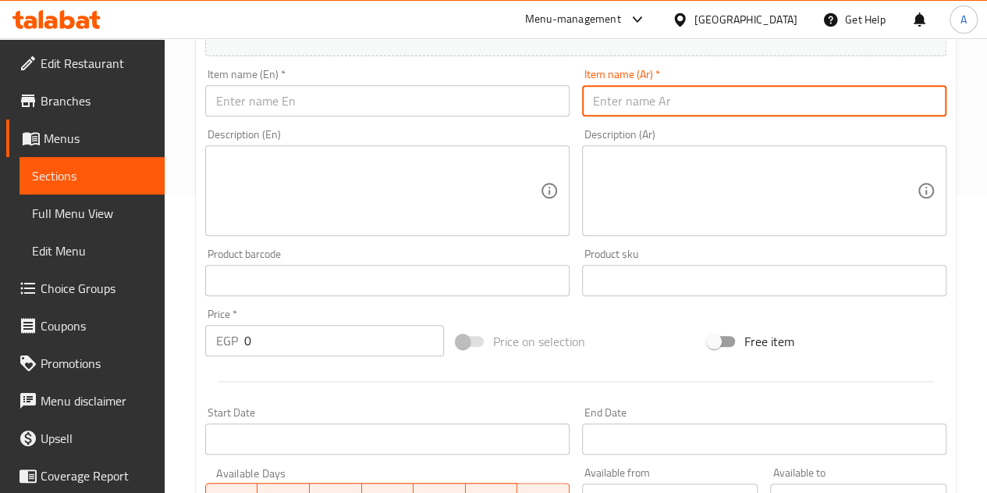
paste input "اندومي كوري طعم فراخ حاره رامين"
type input "اندومي كوري طعم فراخ حاره رامين"
click at [442, 99] on input "text" at bounding box center [387, 100] width 365 height 31
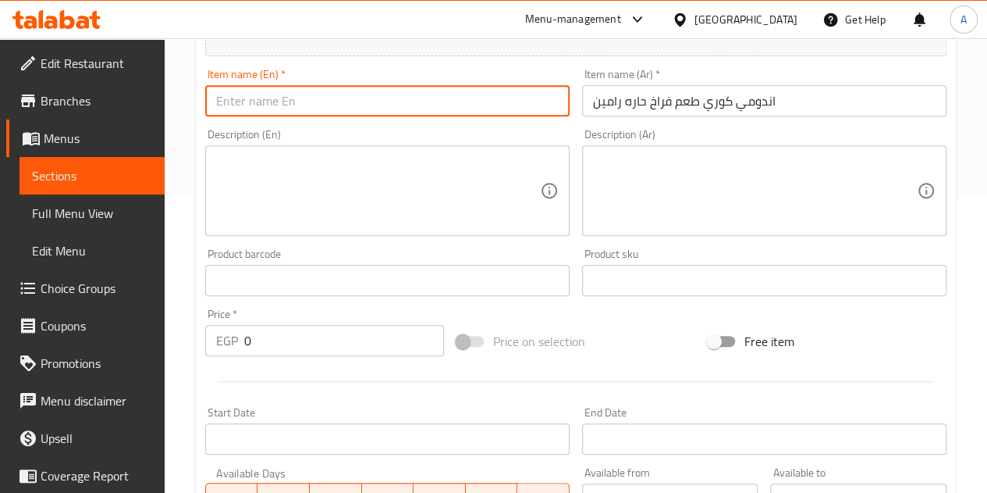
paste input "Indomie Korean spicy chicken ramen taste"
type input "Indomie Korean spicy chicken ramen taste"
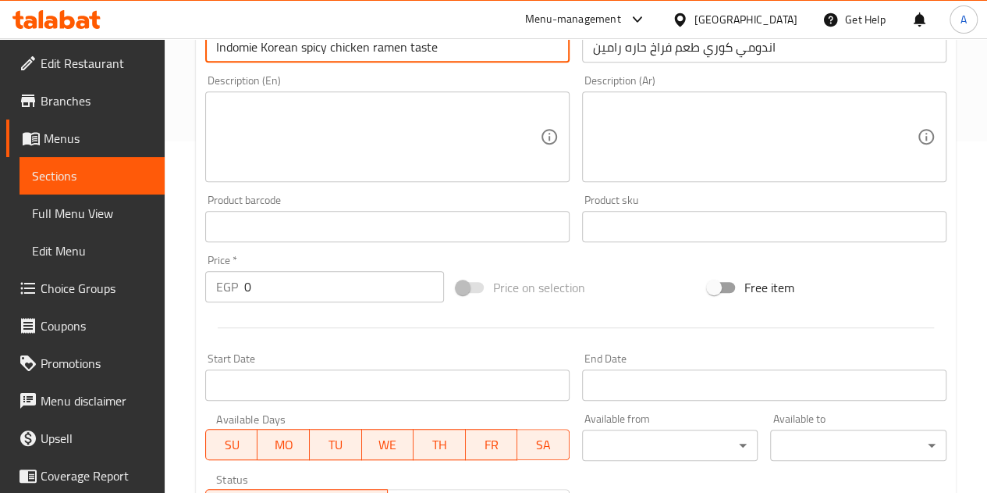
scroll to position [375, 0]
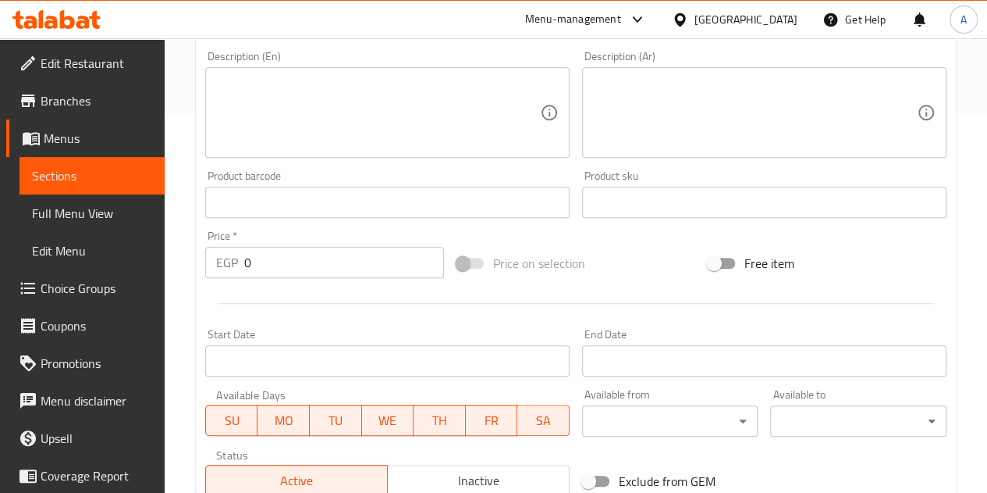
click at [288, 247] on input "0" at bounding box center [344, 262] width 200 height 31
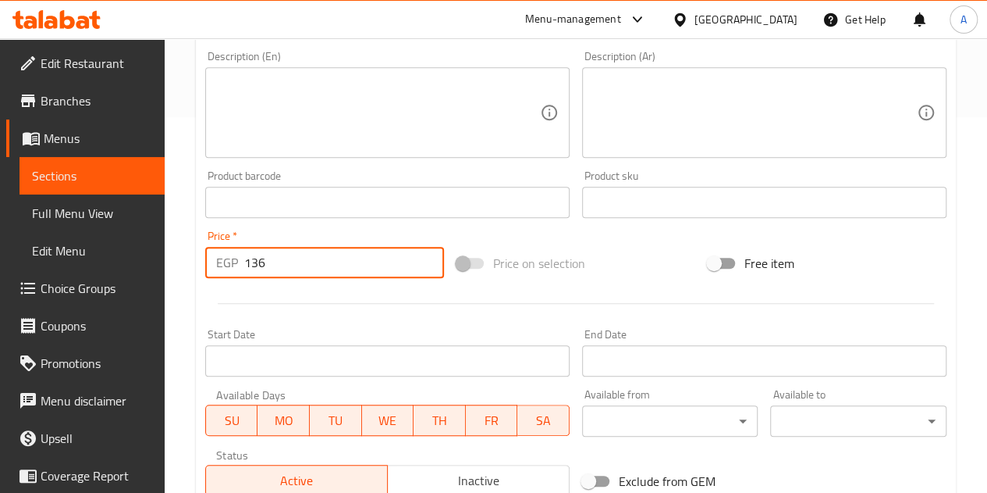
type input "136"
click at [293, 286] on div at bounding box center [576, 303] width 754 height 38
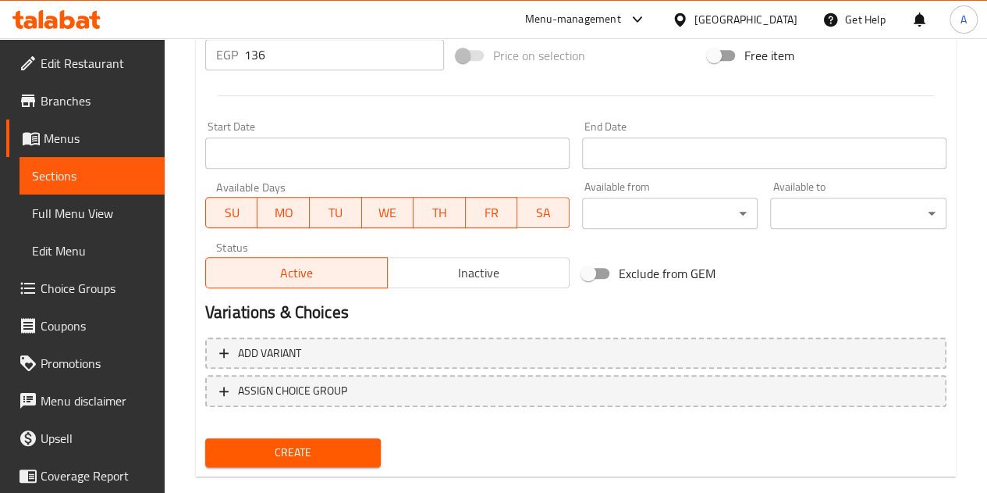
scroll to position [610, 0]
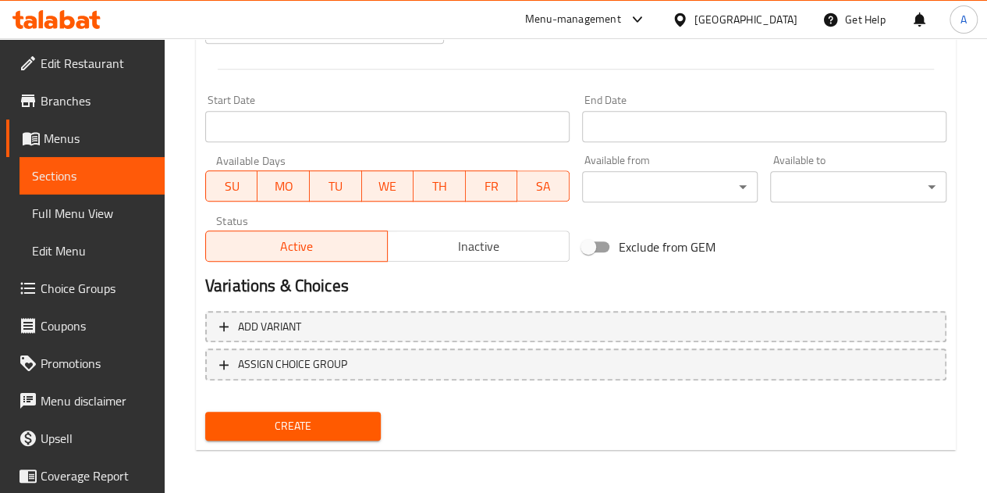
click at [307, 425] on span "Create" at bounding box center [293, 426] width 151 height 20
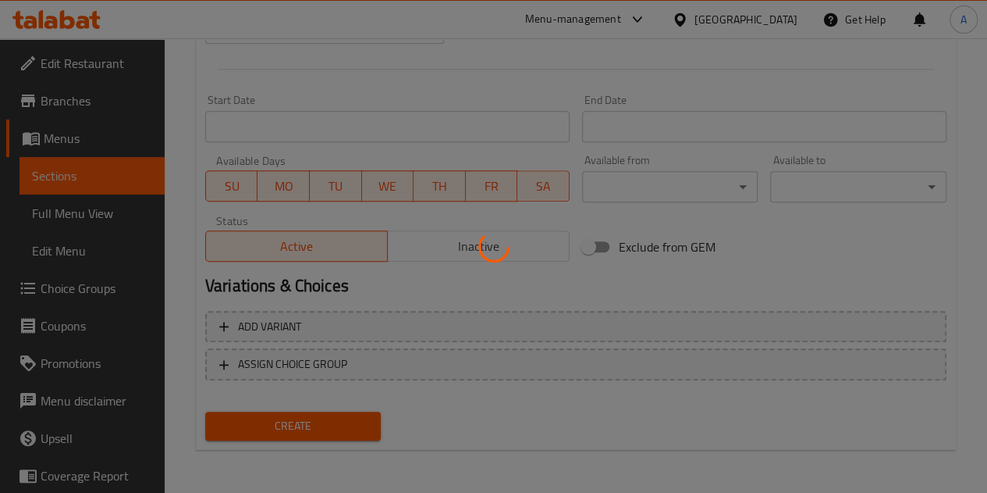
type input "0"
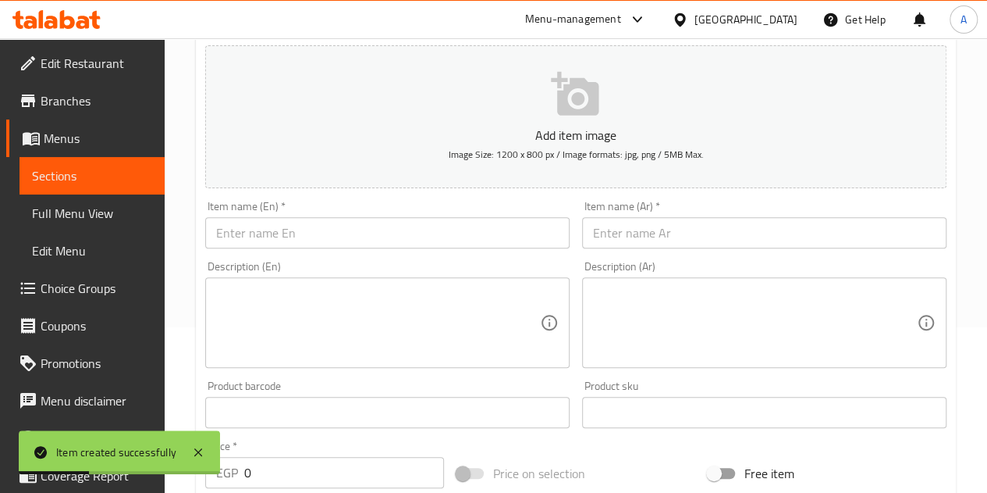
scroll to position [141, 0]
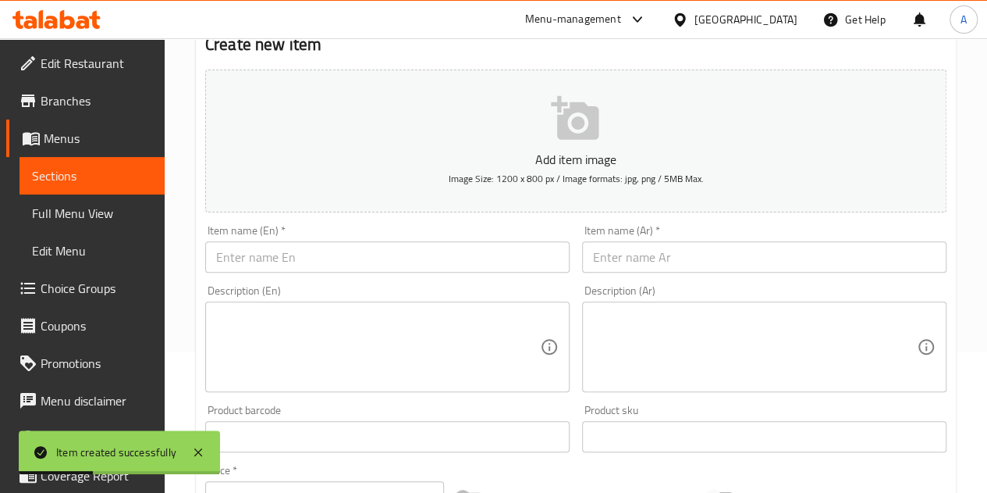
click at [621, 247] on input "text" at bounding box center [764, 256] width 365 height 31
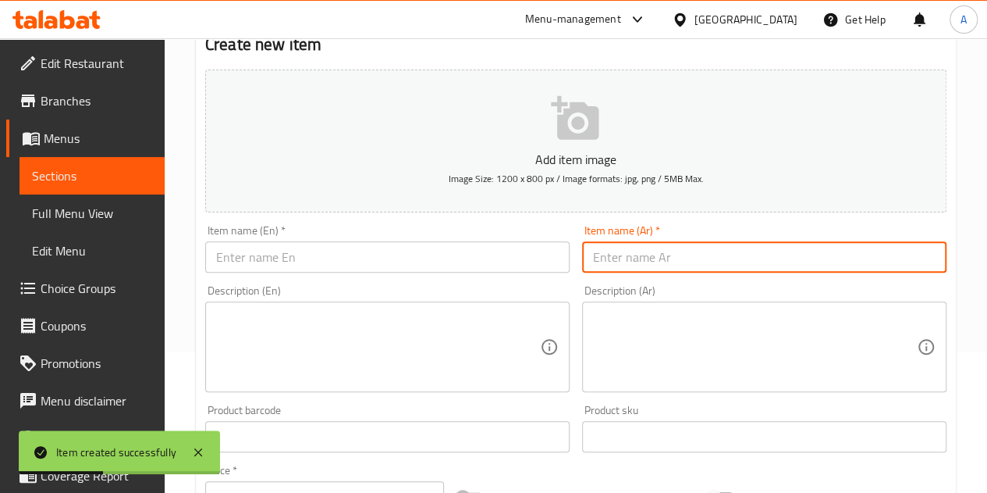
paste input "شيكولاته روشن دارك 80%"
type input "شيكولاته روشن دارك 80%"
click at [450, 253] on input "text" at bounding box center [387, 256] width 365 height 31
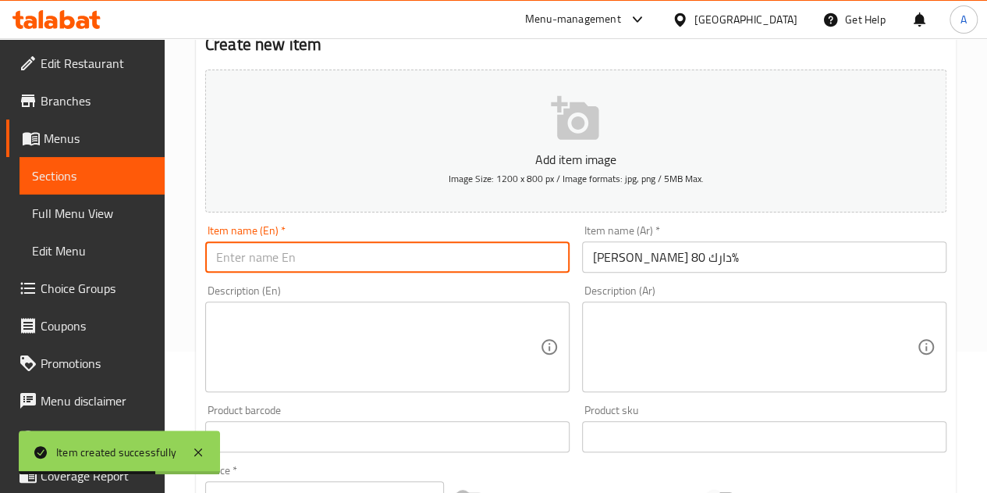
paste input "Roshen Dark Chocolate 80%"
type input "Roshen Dark Chocolate 80%"
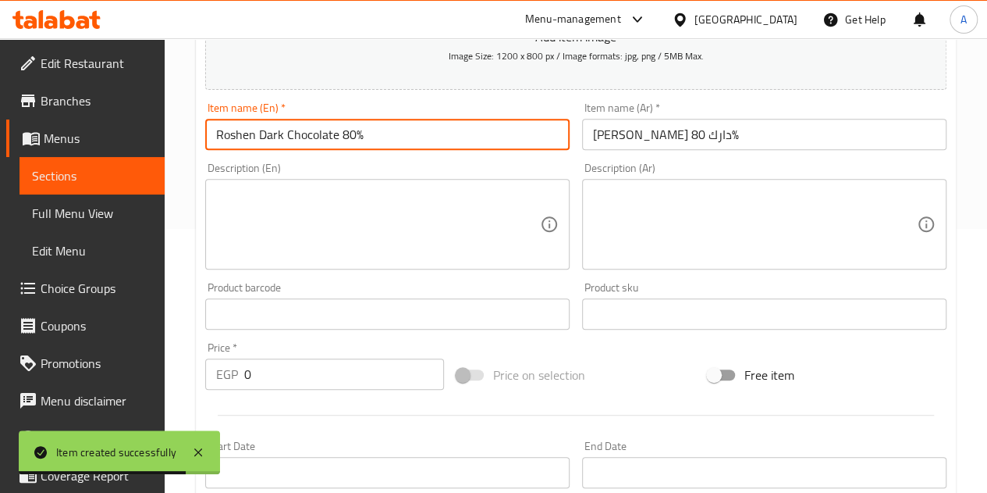
scroll to position [297, 0]
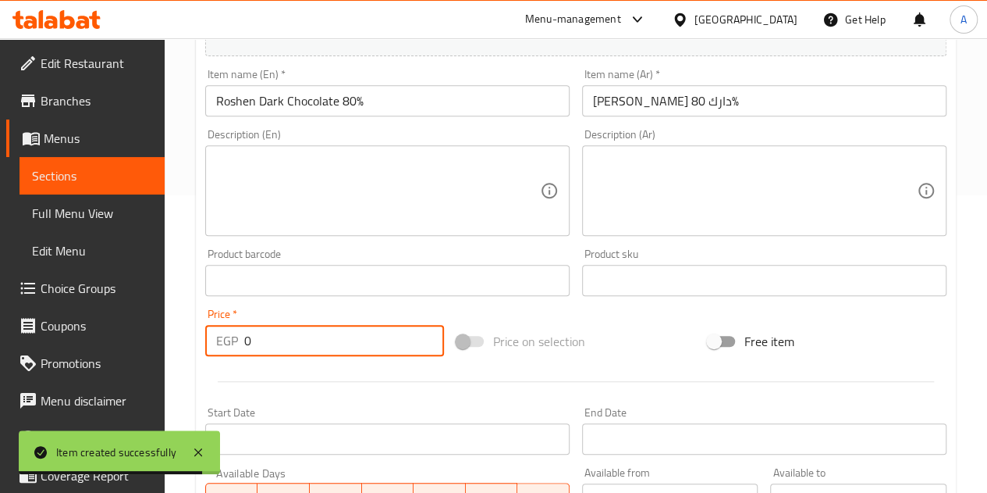
click at [320, 335] on input "0" at bounding box center [344, 340] width 200 height 31
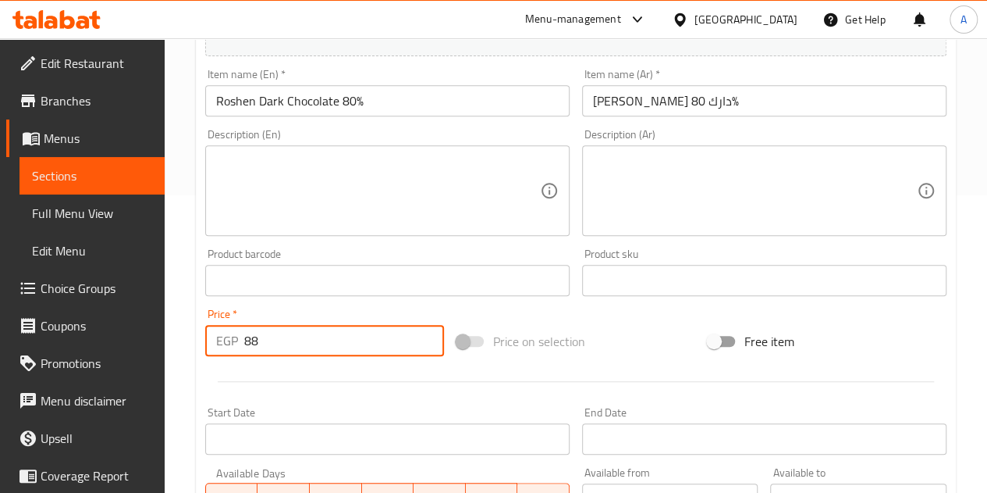
type input "88"
click at [357, 368] on div at bounding box center [576, 381] width 754 height 38
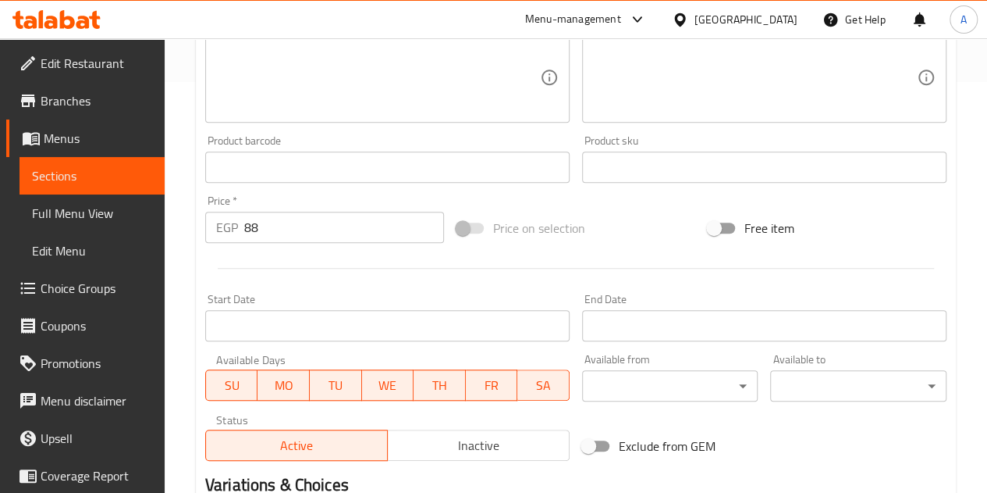
scroll to position [610, 0]
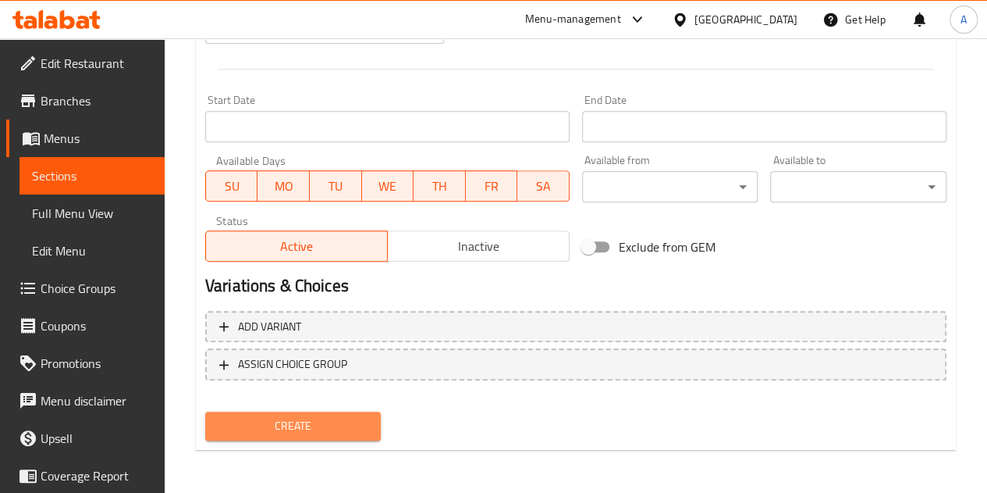
click at [354, 432] on span "Create" at bounding box center [293, 426] width 151 height 20
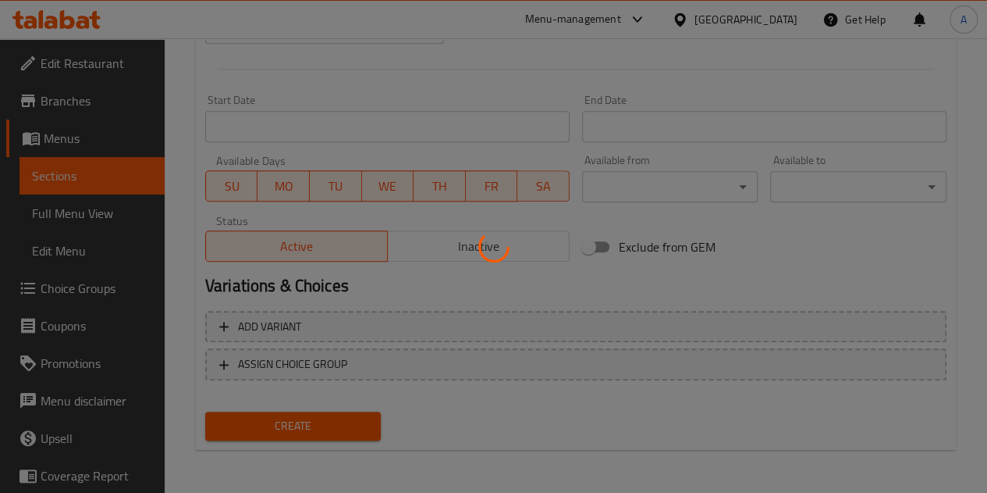
type input "0"
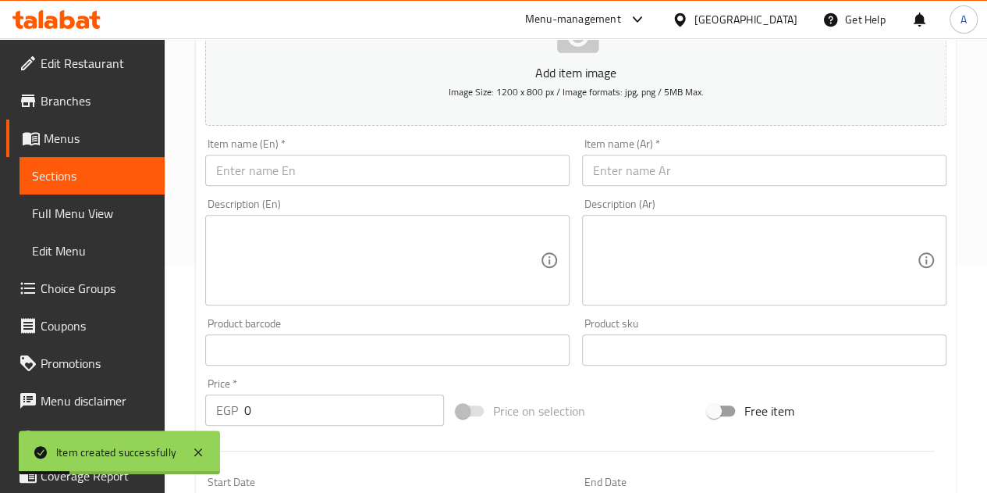
scroll to position [219, 0]
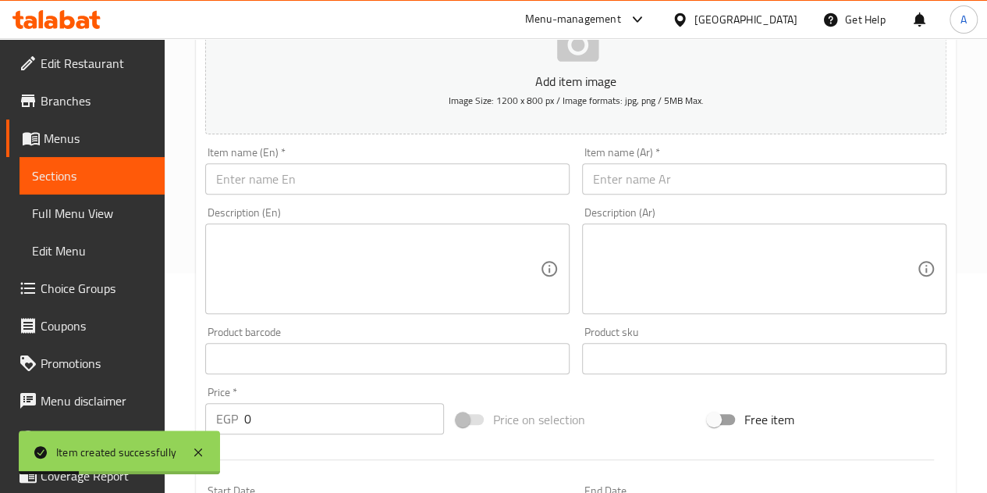
click at [621, 174] on input "text" at bounding box center [764, 178] width 365 height 31
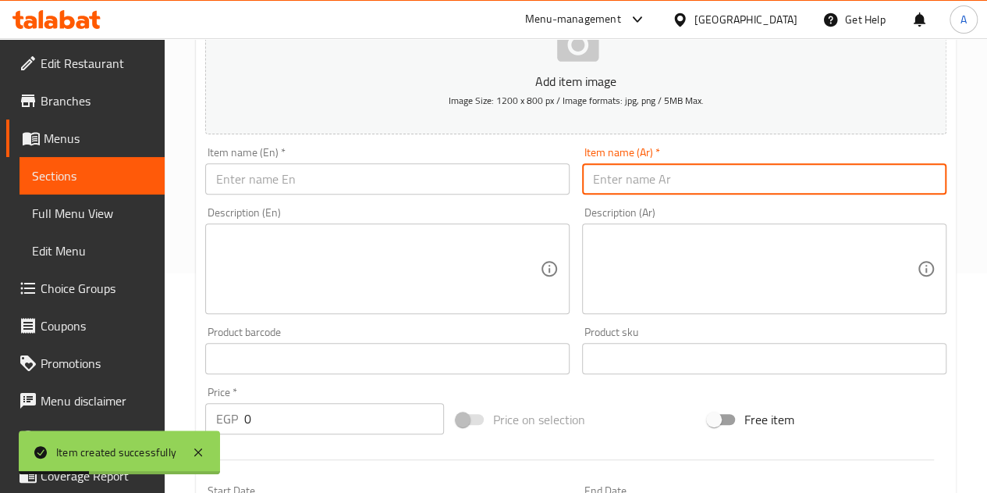
paste input "مشروب طاقه ريد بول"
type input "مشروب طاقه ريد بول"
click at [451, 177] on input "text" at bounding box center [387, 178] width 365 height 31
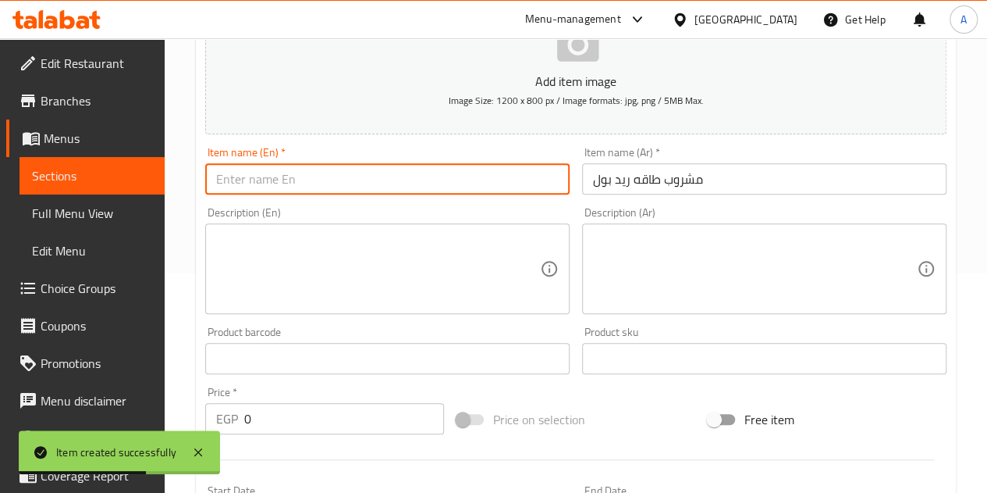
paste input "Red Bull energy drink"
type input "Red Bull energy drink"
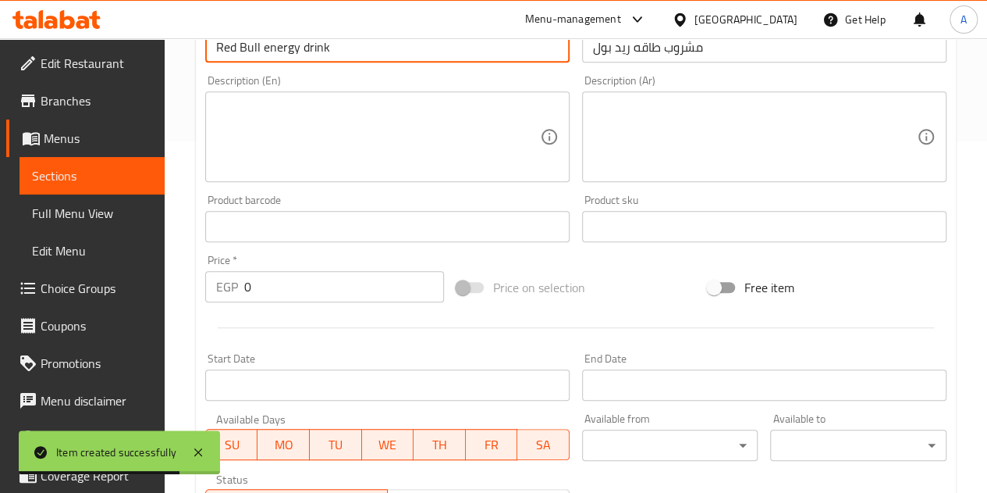
scroll to position [375, 0]
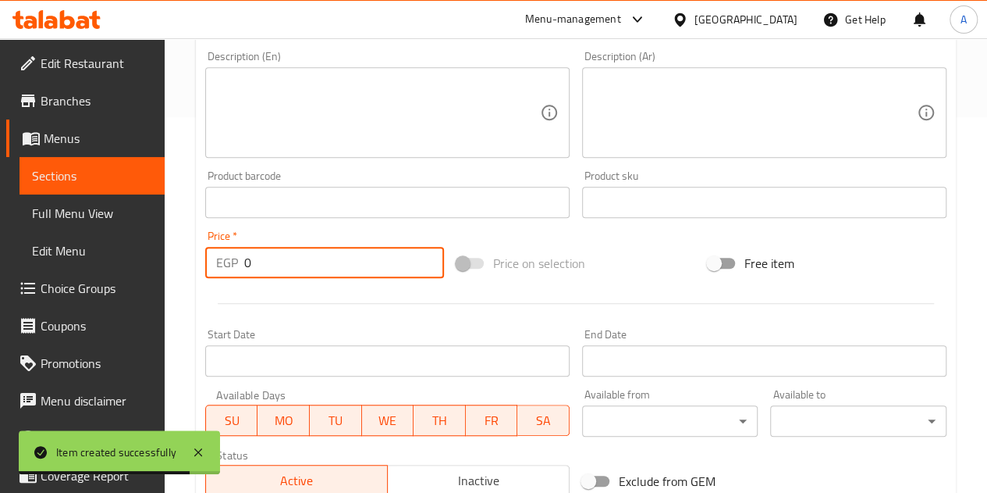
click at [322, 276] on input "0" at bounding box center [344, 262] width 200 height 31
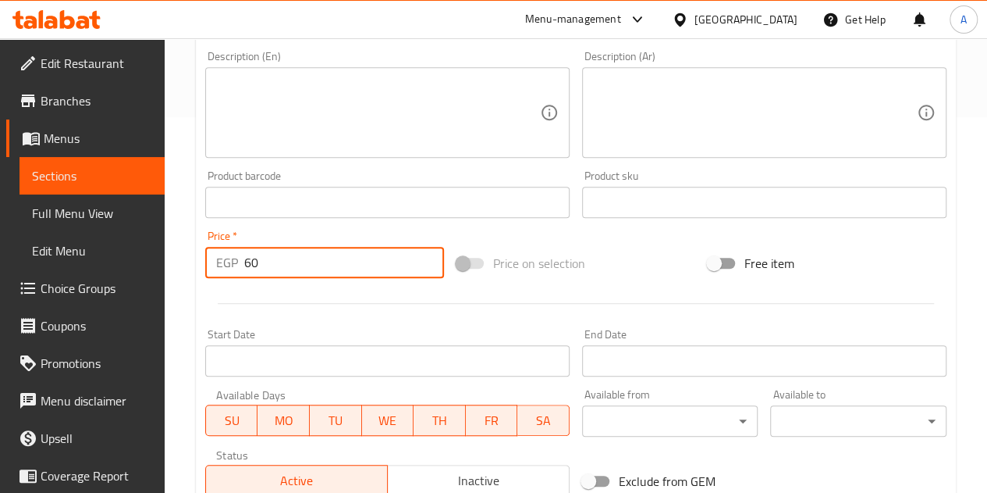
type input "60"
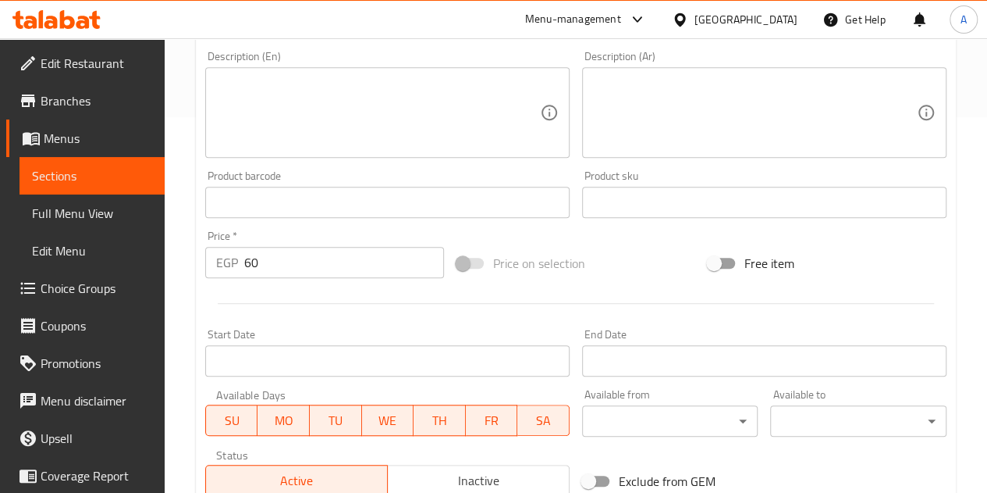
click at [329, 304] on div at bounding box center [576, 303] width 754 height 38
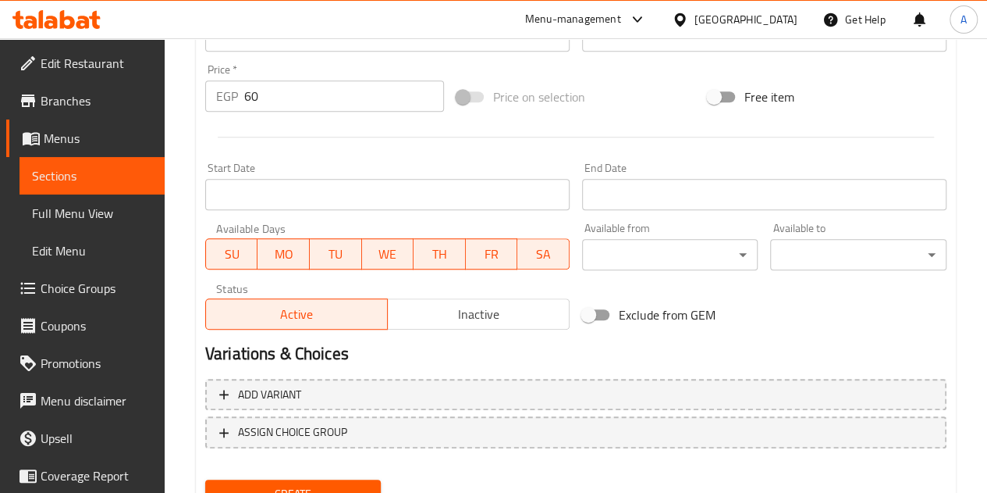
scroll to position [610, 0]
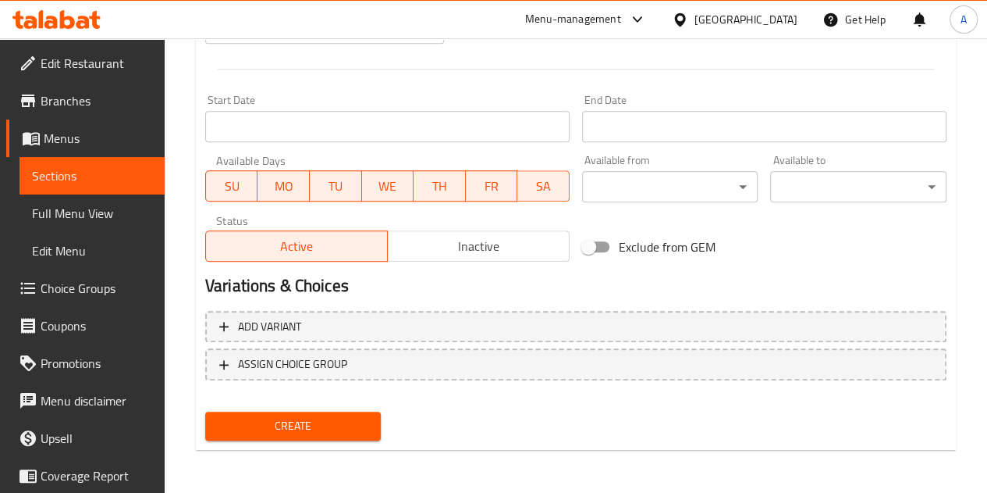
click at [315, 416] on span "Create" at bounding box center [293, 426] width 151 height 20
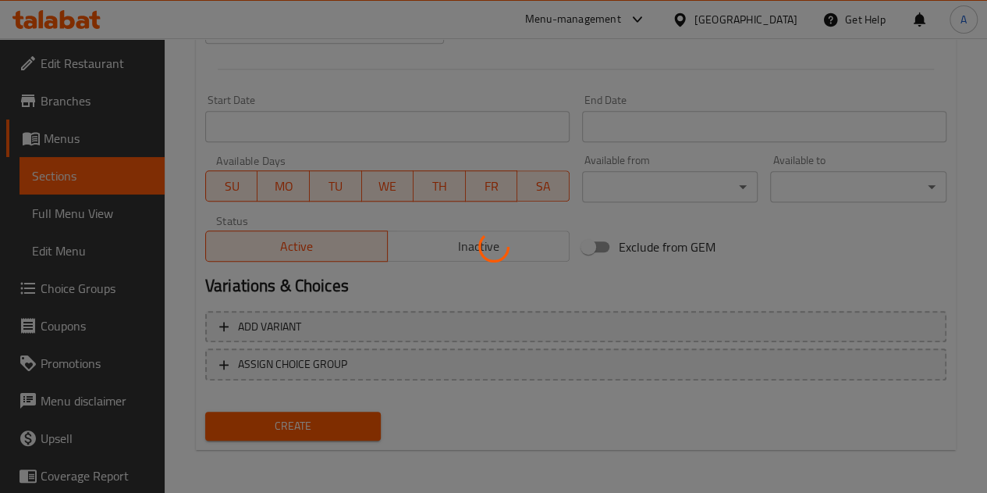
type input "0"
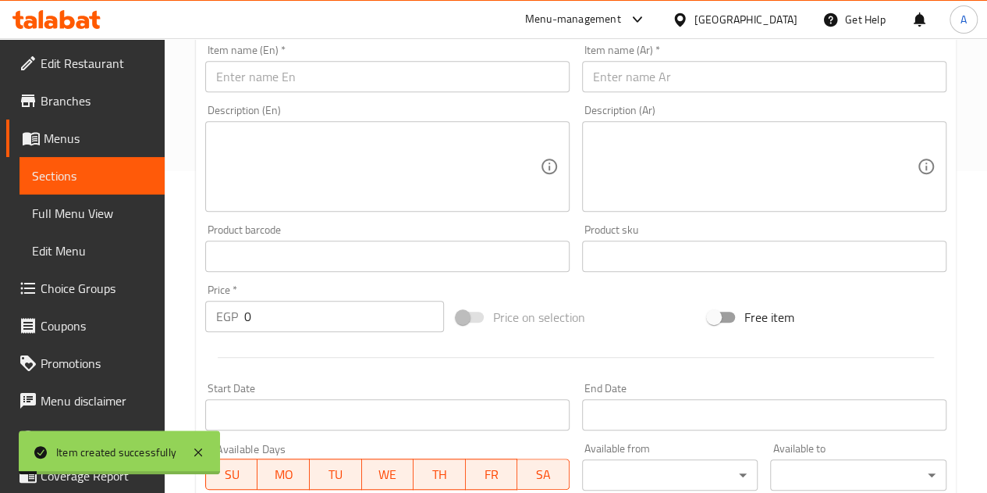
scroll to position [219, 0]
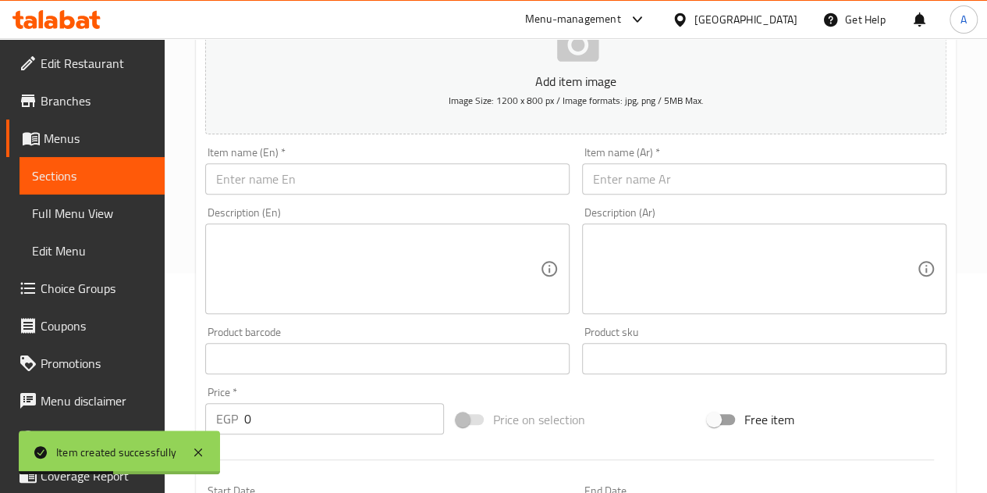
click at [640, 183] on input "text" at bounding box center [764, 178] width 365 height 31
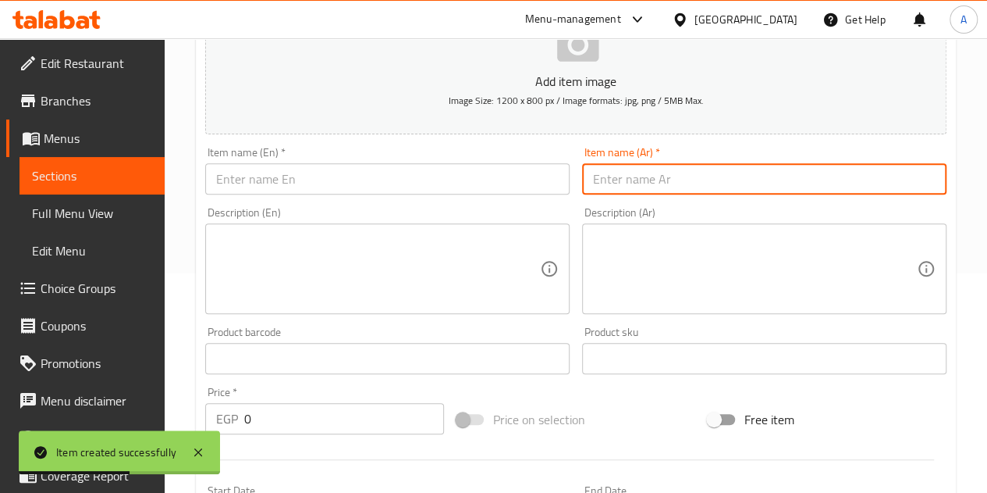
paste input "شيكولاته روشن بابلي ميلك"
type input "شيكولاته روشن بابلي ميلك"
click at [397, 185] on input "text" at bounding box center [387, 178] width 365 height 31
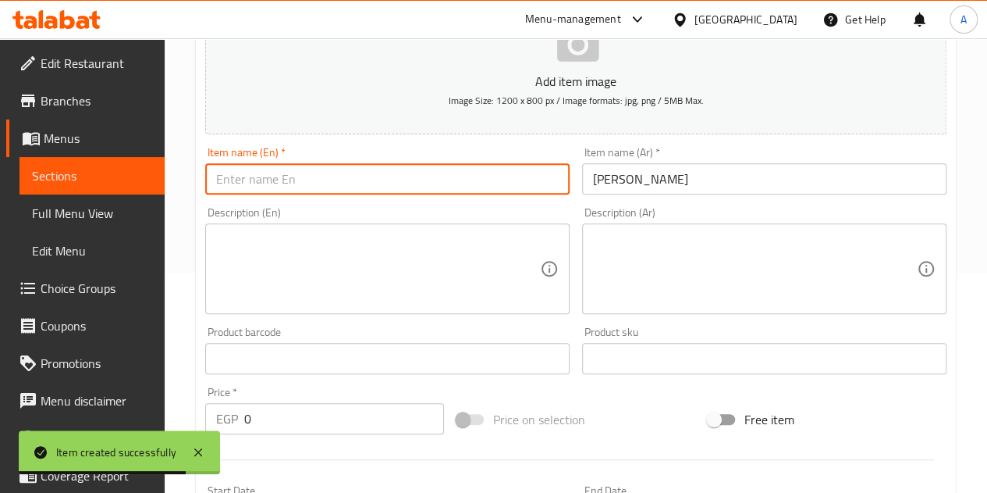
paste input "Roshen Bubbly Milk Chocolate"
type input "Roshen Bubbly Milk Chocolate"
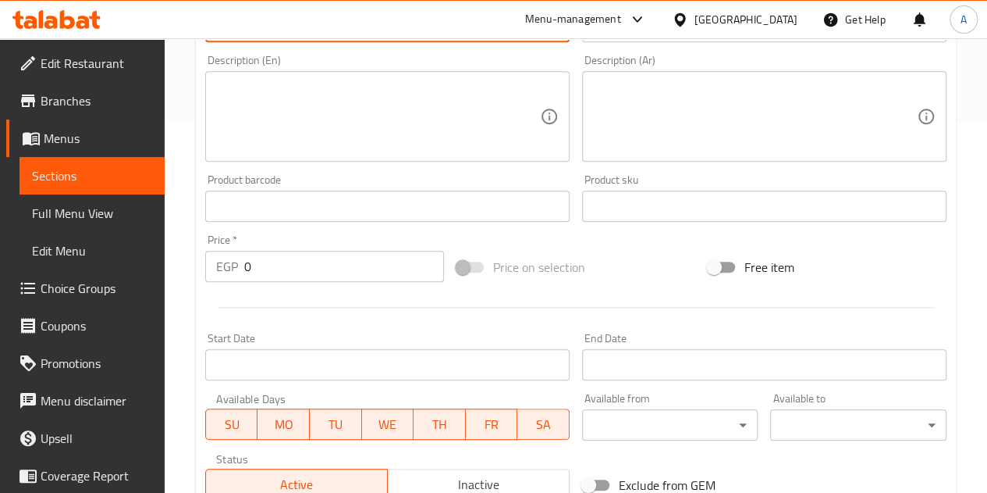
scroll to position [375, 0]
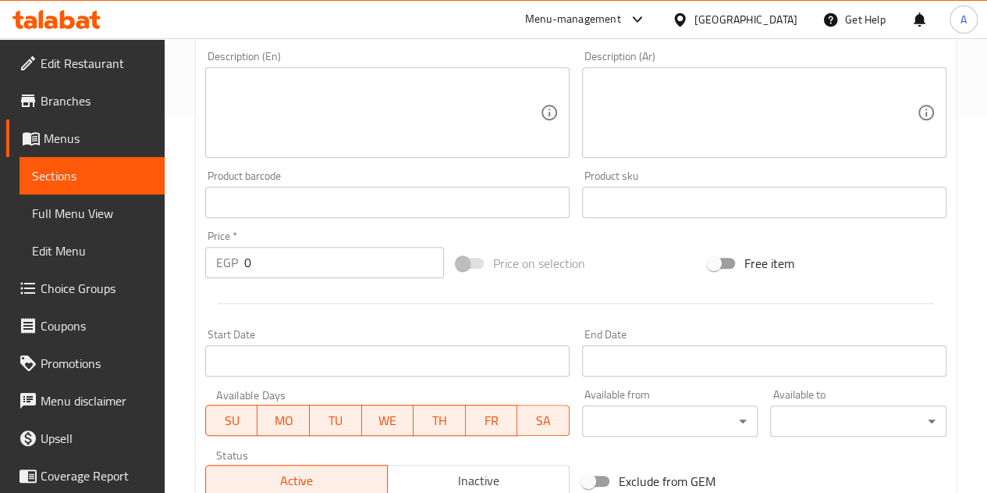
click at [322, 272] on input "0" at bounding box center [344, 262] width 200 height 31
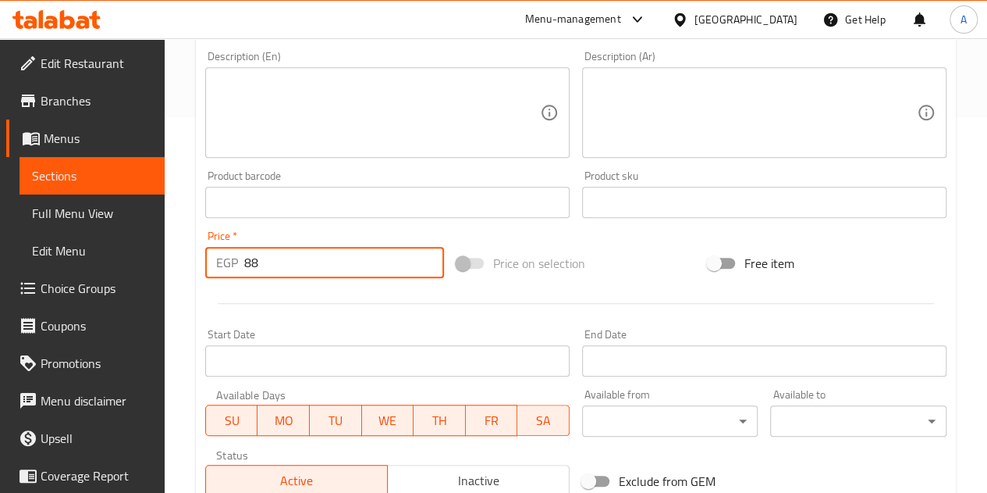
type input "88"
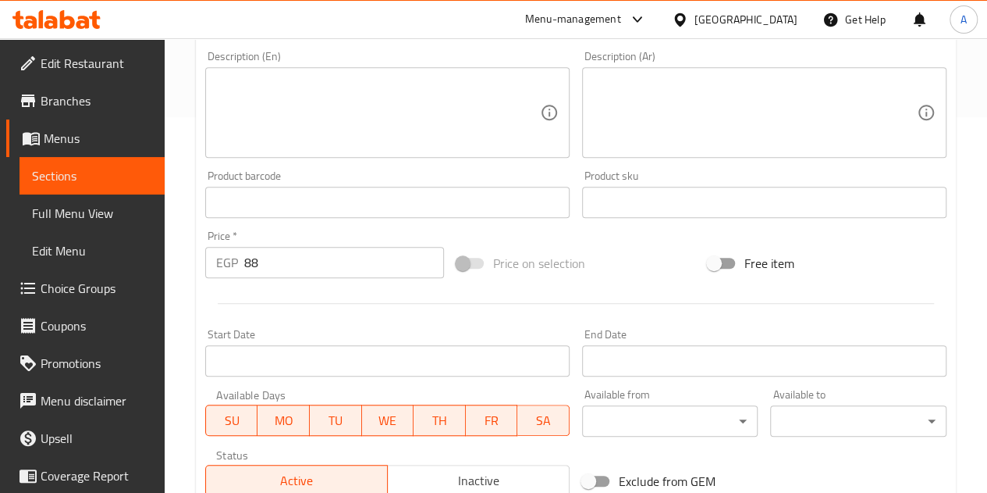
click at [333, 312] on div at bounding box center [576, 303] width 754 height 38
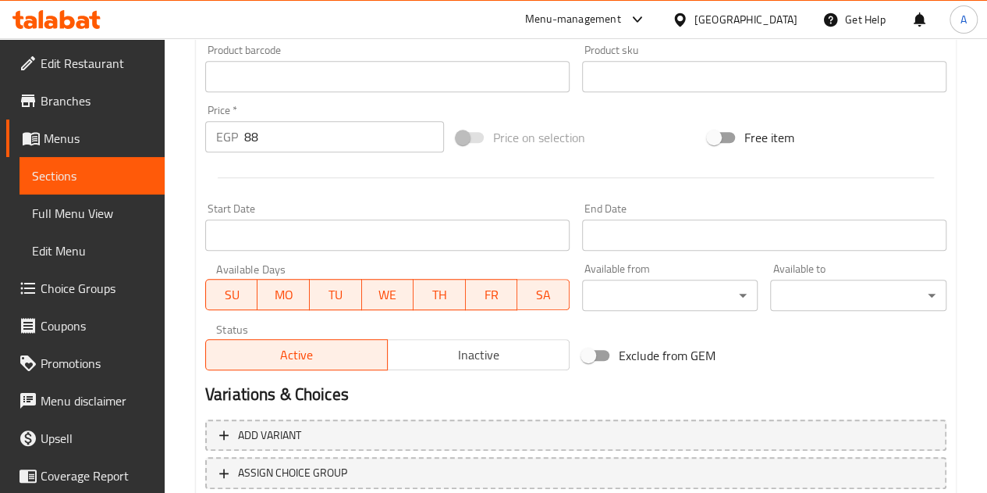
scroll to position [610, 0]
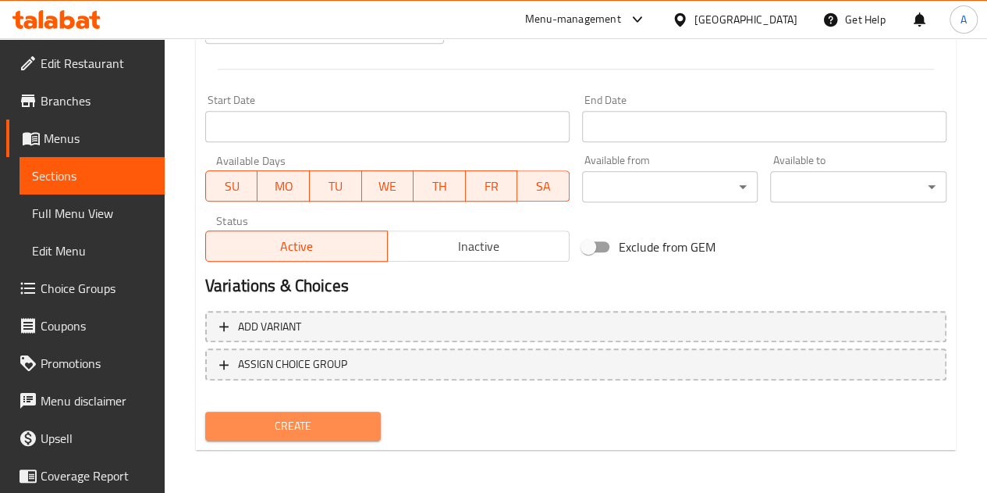
click at [331, 432] on span "Create" at bounding box center [293, 426] width 151 height 20
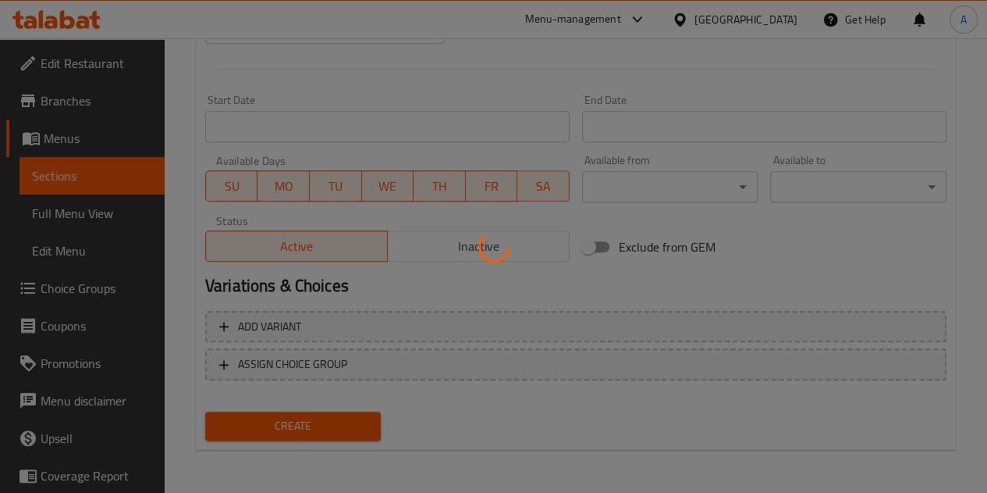
type input "0"
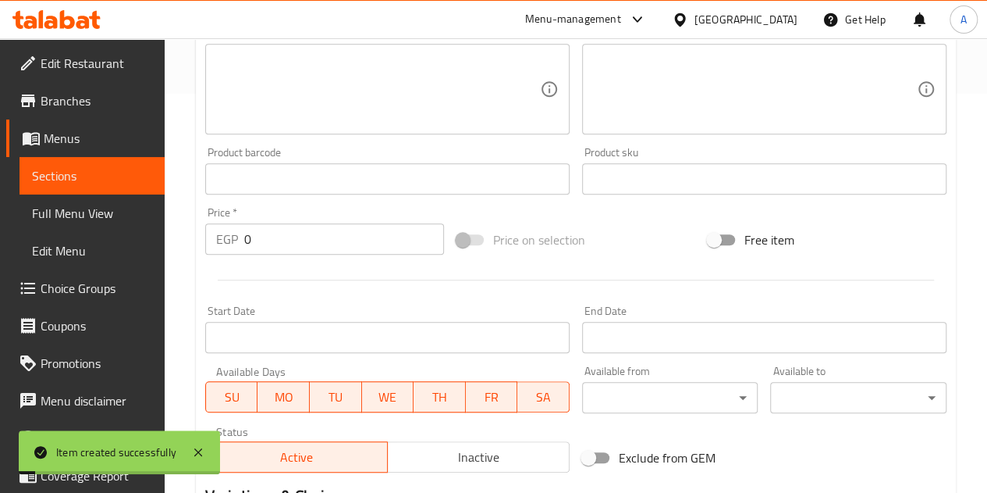
scroll to position [219, 0]
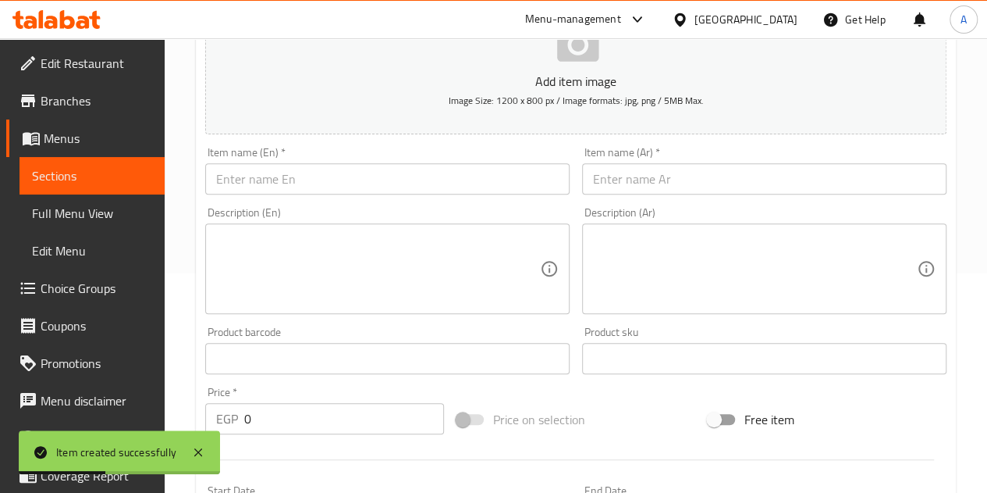
click at [620, 195] on div "Item name (Ar)   * Item name (Ar) *" at bounding box center [764, 171] width 377 height 60
click at [618, 169] on input "text" at bounding box center [764, 178] width 365 height 31
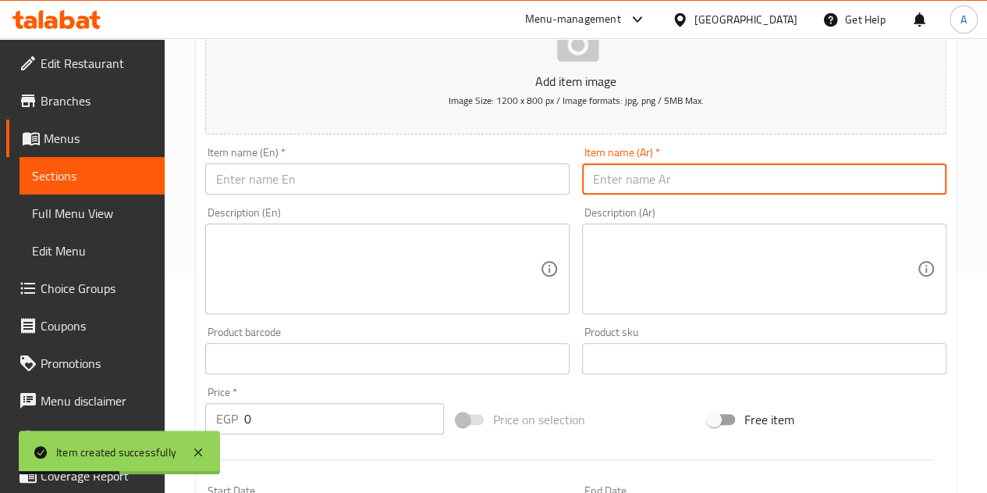
paste input "شيكولاته روشن بابلي دارك"
type input "شيكولاته روشن بابلي دارك"
click at [287, 180] on input "text" at bounding box center [387, 178] width 365 height 31
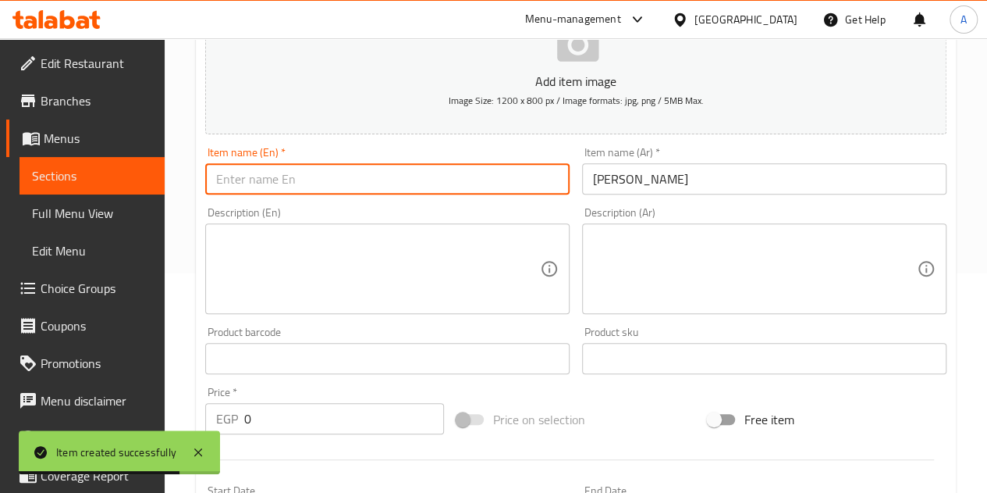
paste input "Roshen Bubbly Dark Chocolate"
type input "Roshen Bubbly Dark Chocolate"
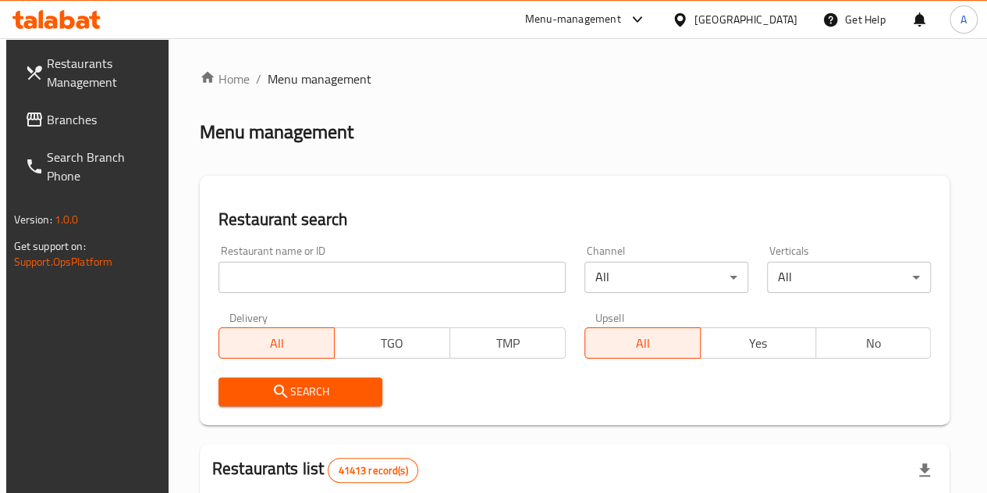
click at [267, 279] on input "search" at bounding box center [392, 277] width 347 height 31
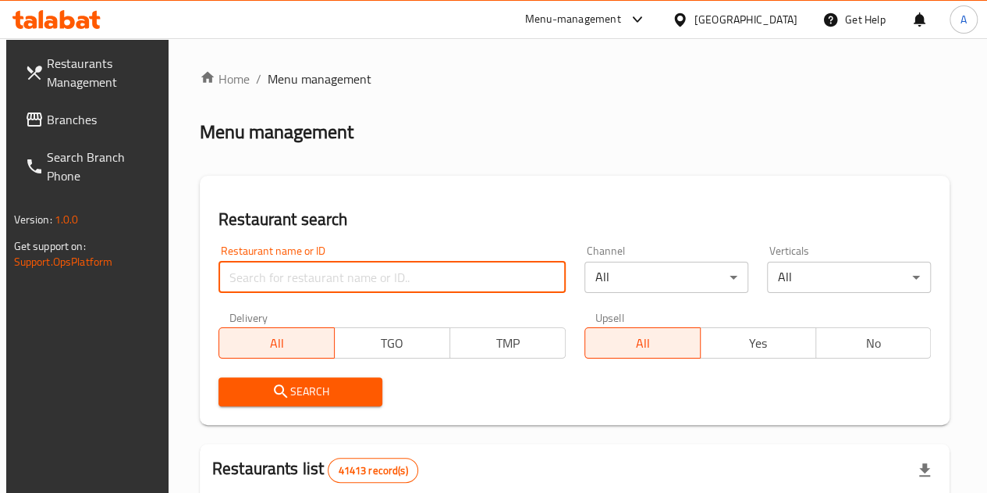
type input "764044"
click button "Search" at bounding box center [301, 391] width 164 height 29
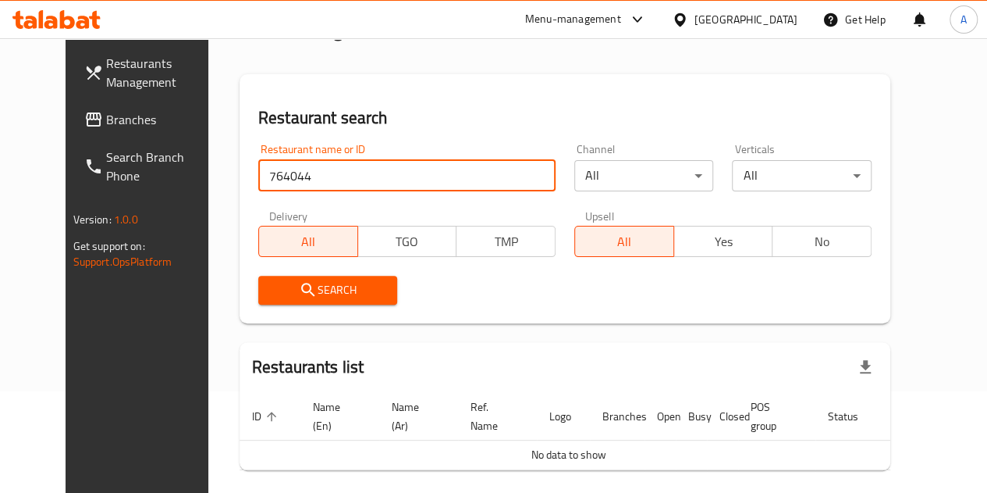
scroll to position [162, 0]
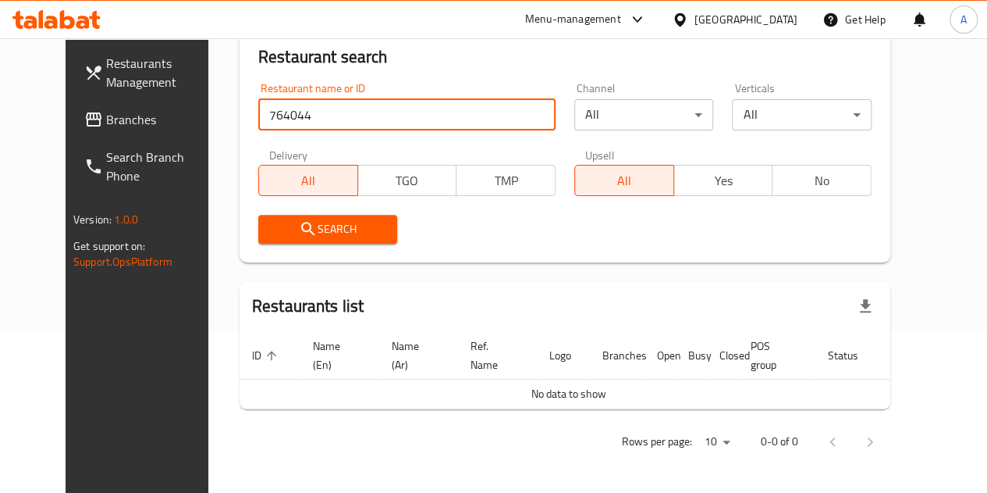
click at [96, 130] on link "Branches" at bounding box center [151, 119] width 158 height 37
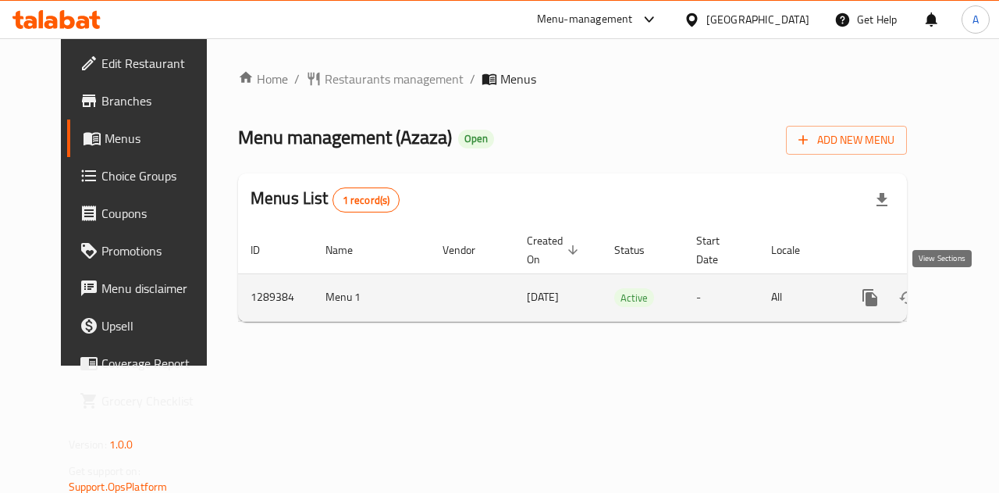
click at [973, 300] on icon "enhanced table" at bounding box center [982, 297] width 19 height 19
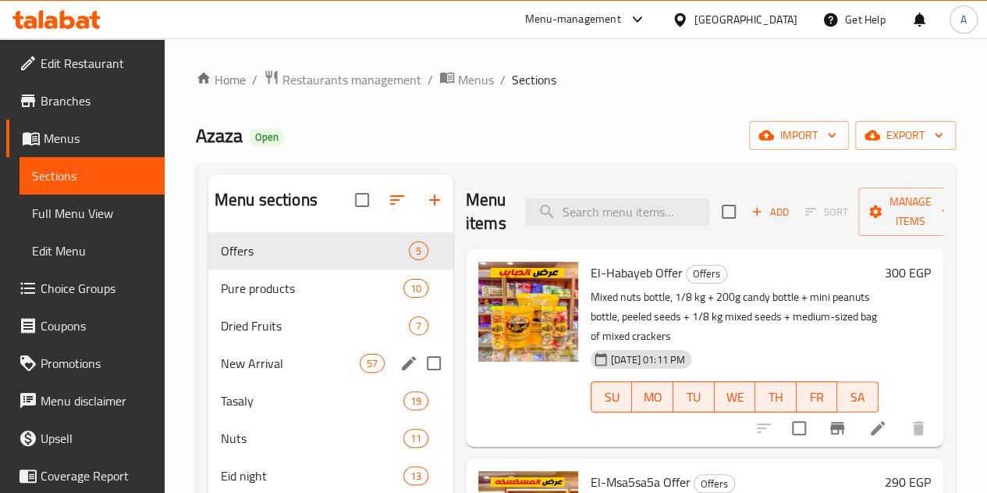
click at [262, 372] on div "New Arrival 57" at bounding box center [330, 362] width 245 height 37
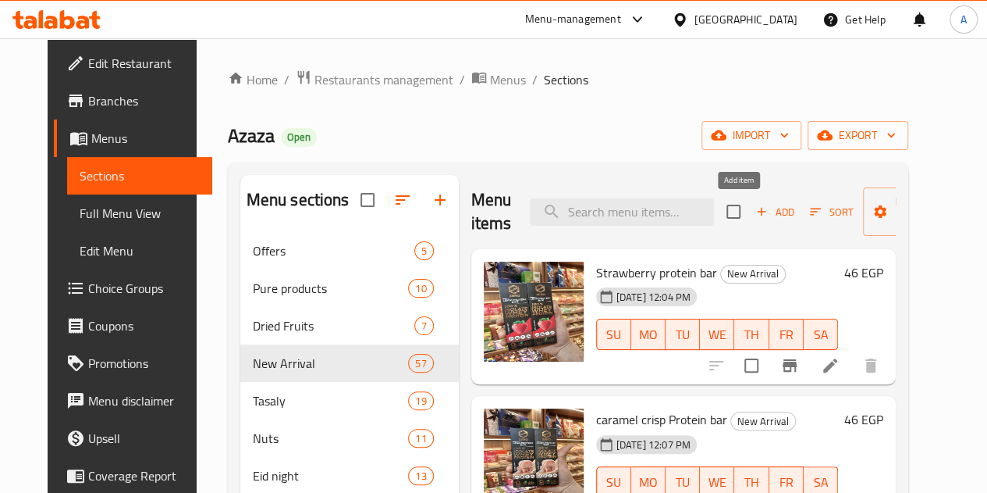
click at [755, 208] on span "Add" at bounding box center [775, 212] width 42 height 18
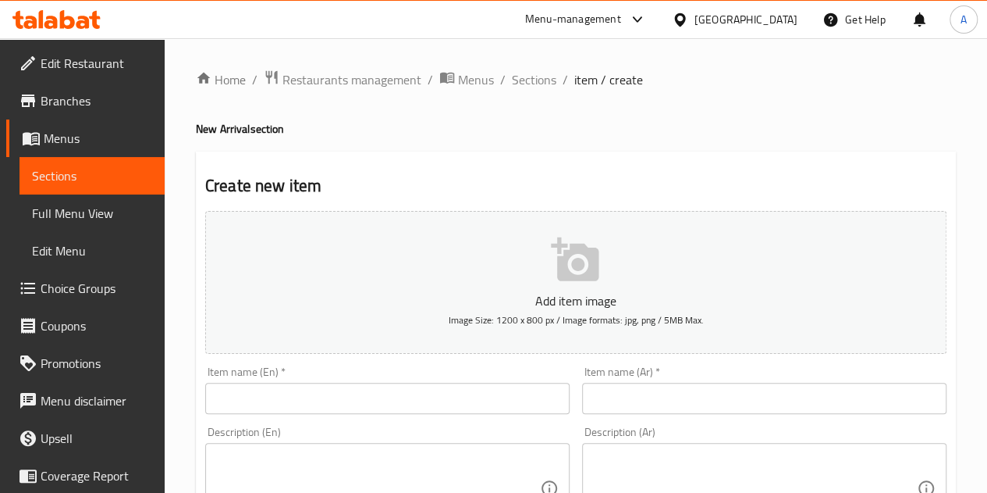
click at [629, 372] on div "Item name (Ar)   * Item name (Ar) *" at bounding box center [764, 390] width 365 height 48
click at [643, 390] on input "text" at bounding box center [764, 398] width 365 height 31
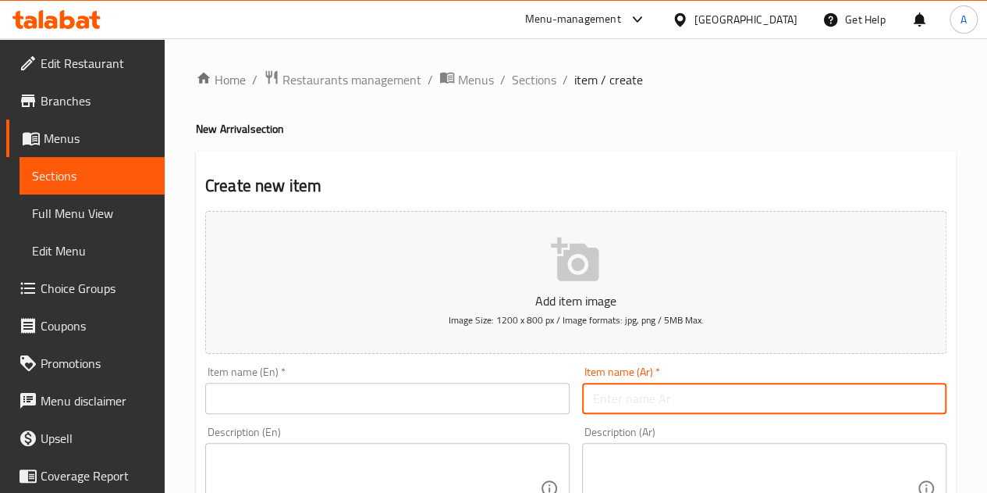
paste input "شيكولاته روشن بابلي دارك"
type input "شيكولاته روشن بابلي دارك"
click at [415, 403] on input "text" at bounding box center [387, 398] width 365 height 31
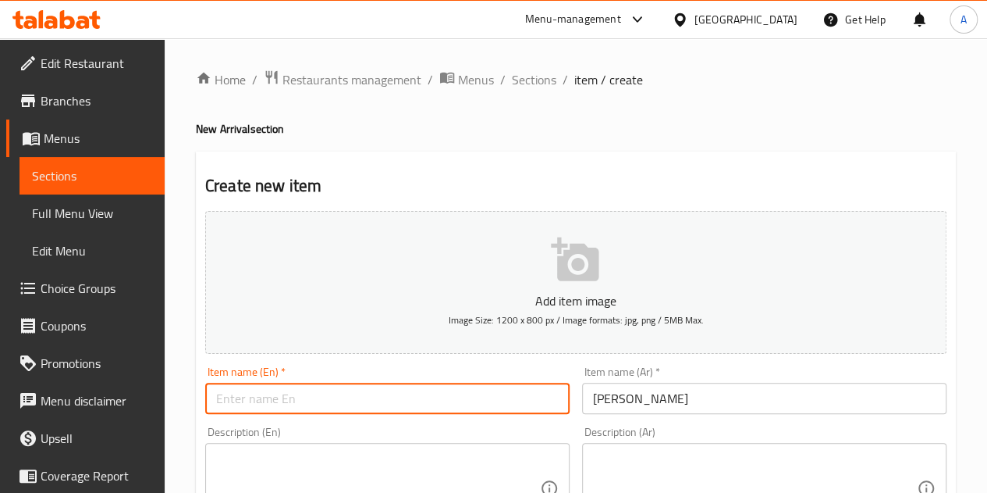
paste input "Roshen Bubbly Dark Chocolate"
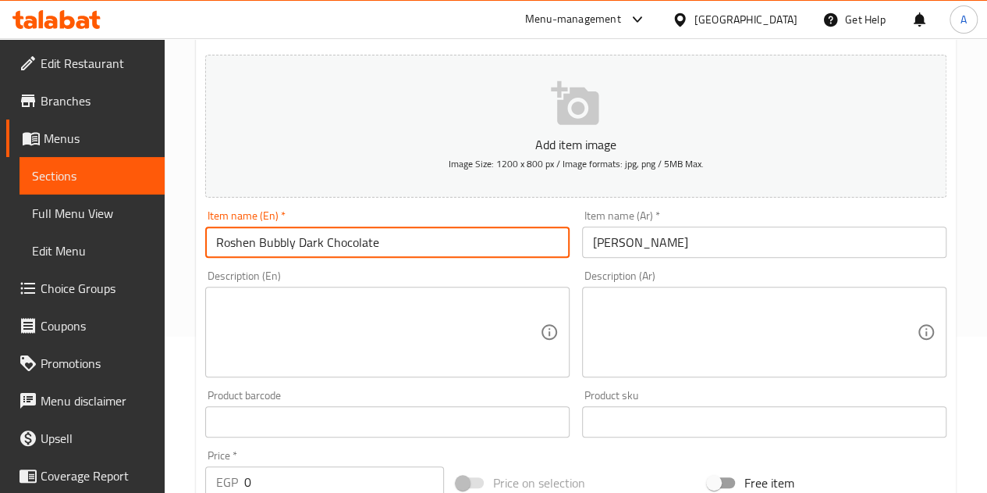
scroll to position [234, 0]
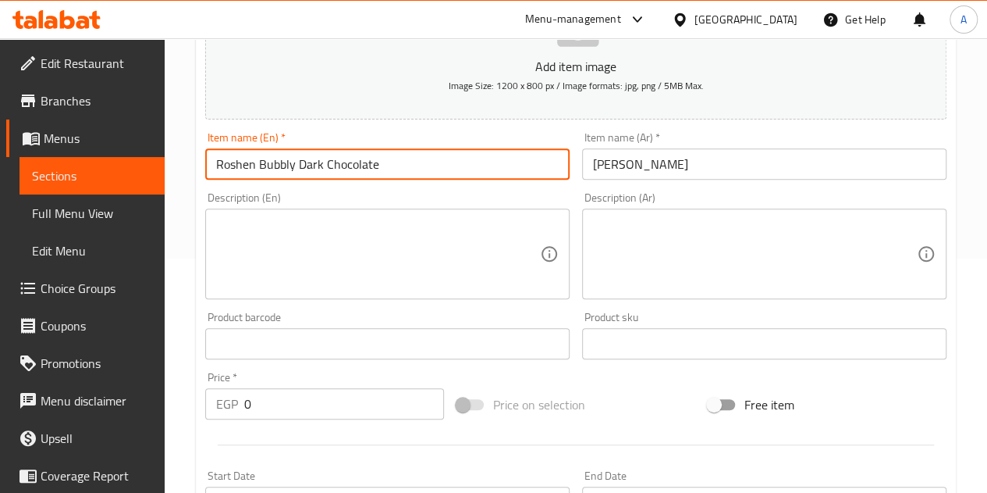
type input "Roshen Bubbly Dark Chocolate"
click at [374, 418] on input "0" at bounding box center [344, 403] width 200 height 31
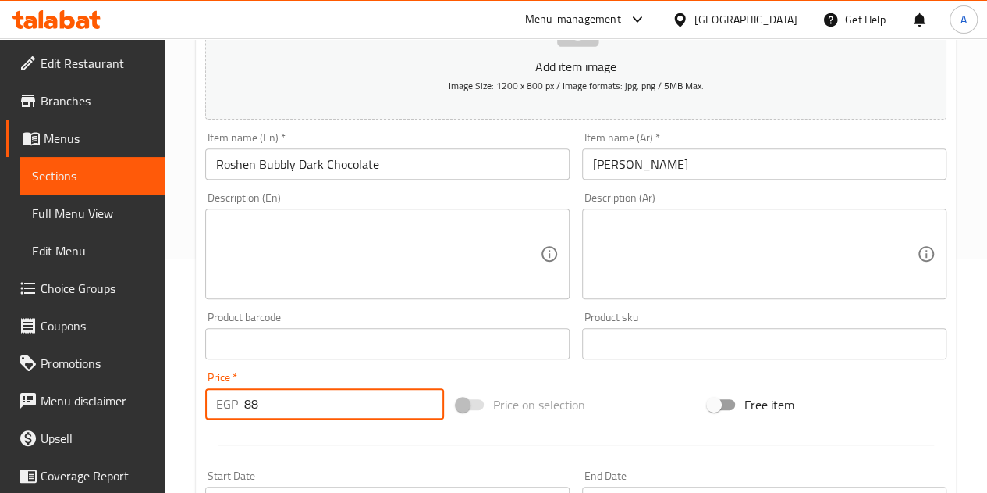
type input "88"
click at [350, 373] on div "Price   * EGP 88 Price *" at bounding box center [324, 396] width 239 height 48
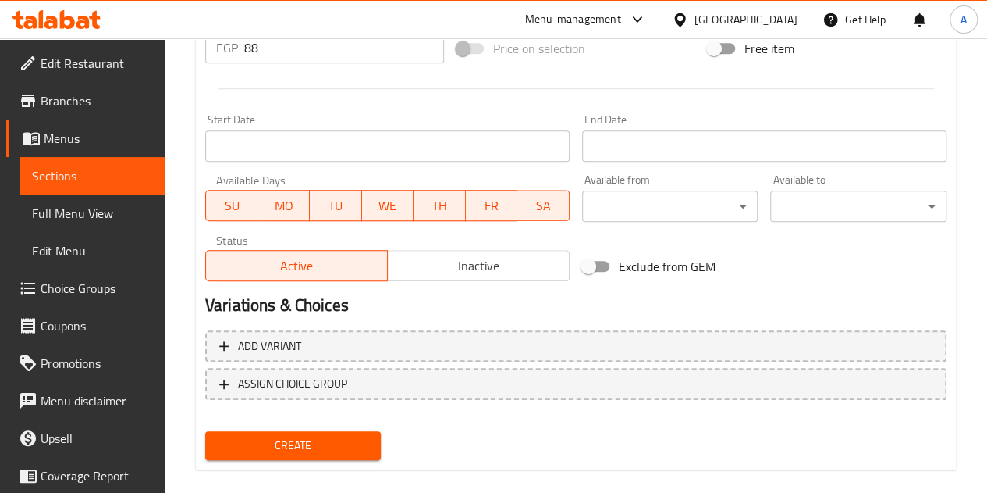
scroll to position [610, 0]
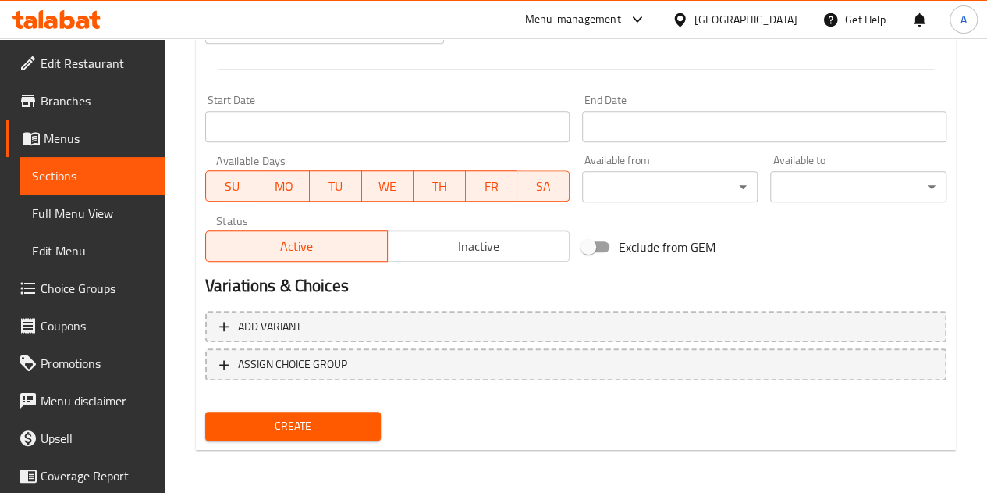
click at [344, 411] on button "Create" at bounding box center [293, 425] width 176 height 29
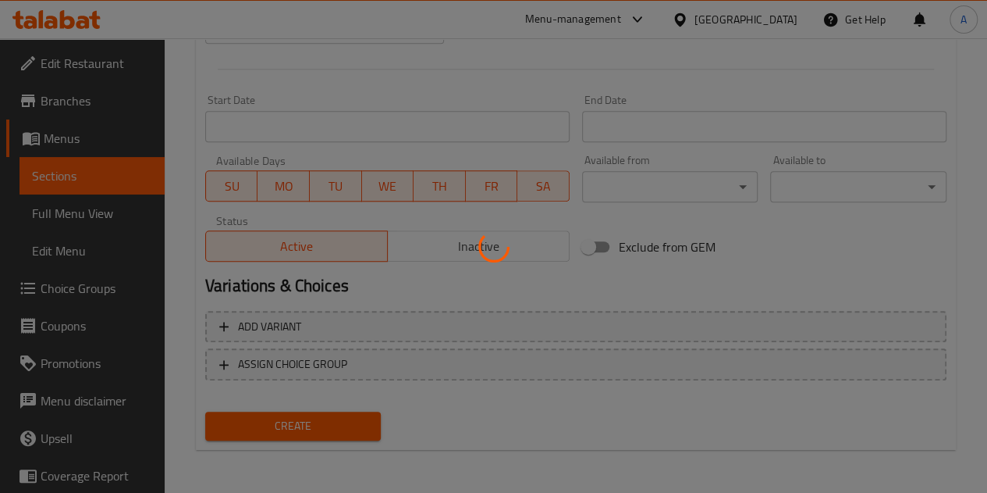
type input "0"
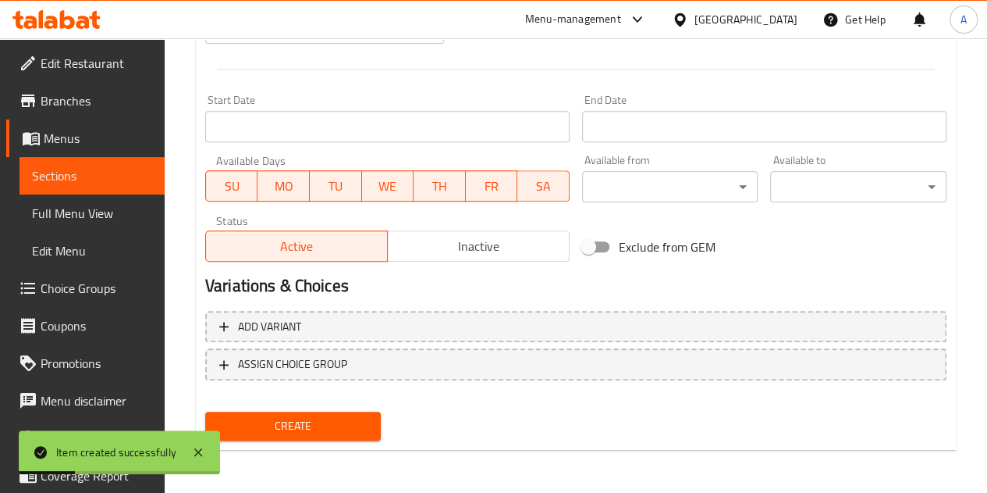
scroll to position [297, 0]
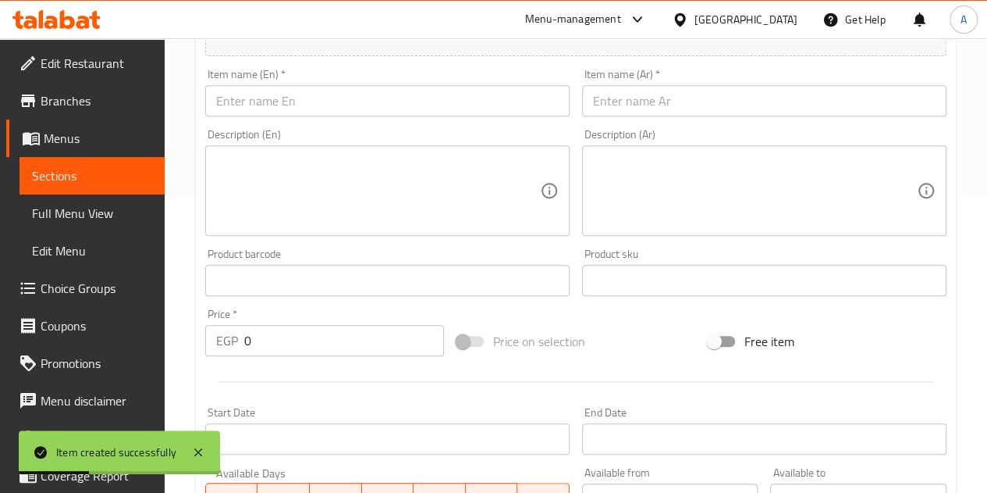
click at [630, 109] on input "text" at bounding box center [764, 100] width 365 height 31
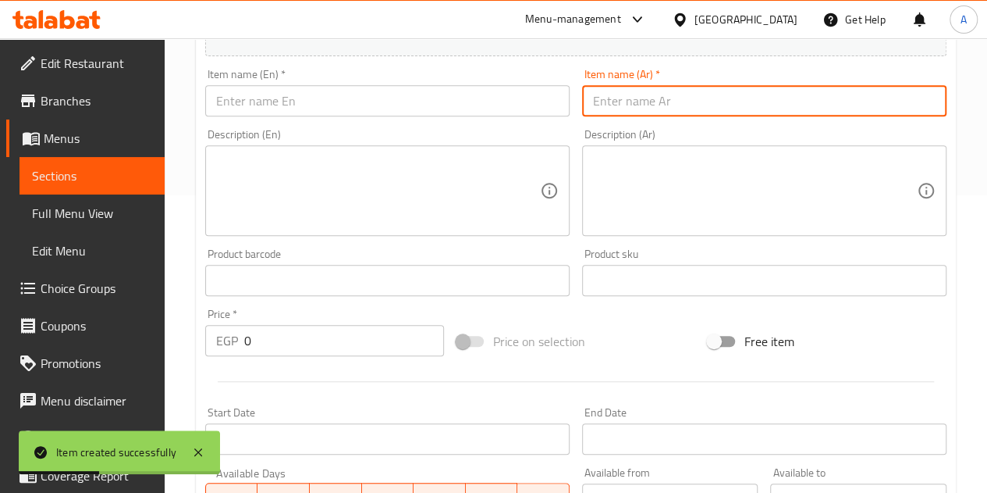
paste input "شيكولاته روشن دارك لوز مملح"
type input "شيكولاته روشن دارك لوز مملح"
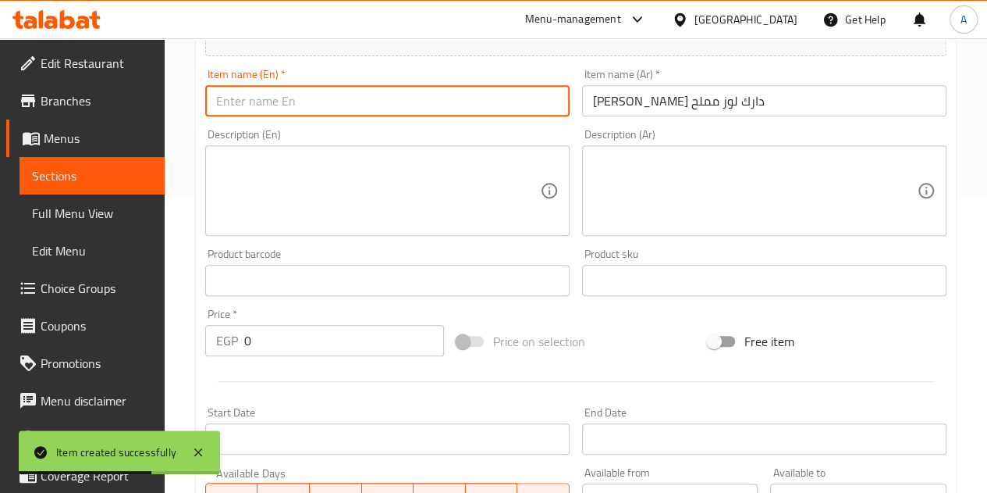
click at [265, 102] on input "text" at bounding box center [387, 100] width 365 height 31
paste input "Roshen Dark Chocolate Salted Almonds"
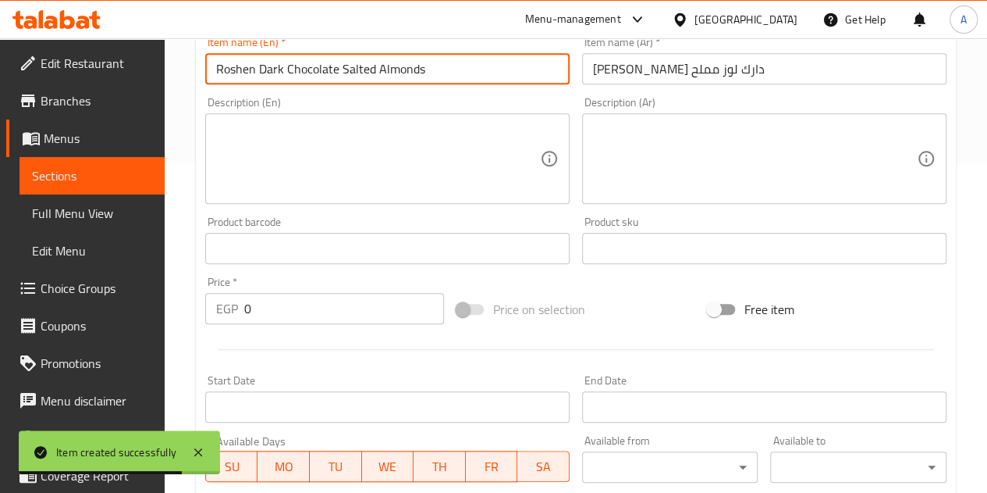
scroll to position [375, 0]
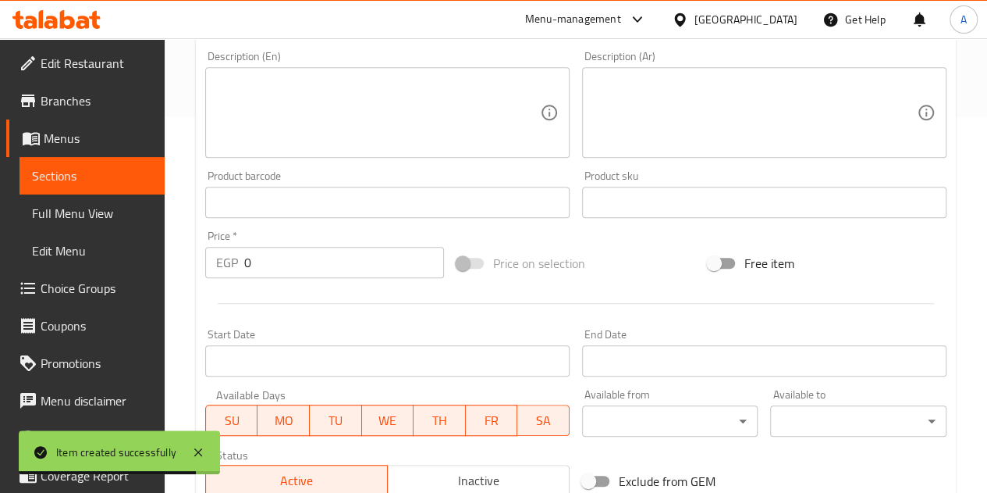
type input "Roshen Dark Chocolate Salted Almonds"
click at [283, 257] on input "0" at bounding box center [344, 262] width 200 height 31
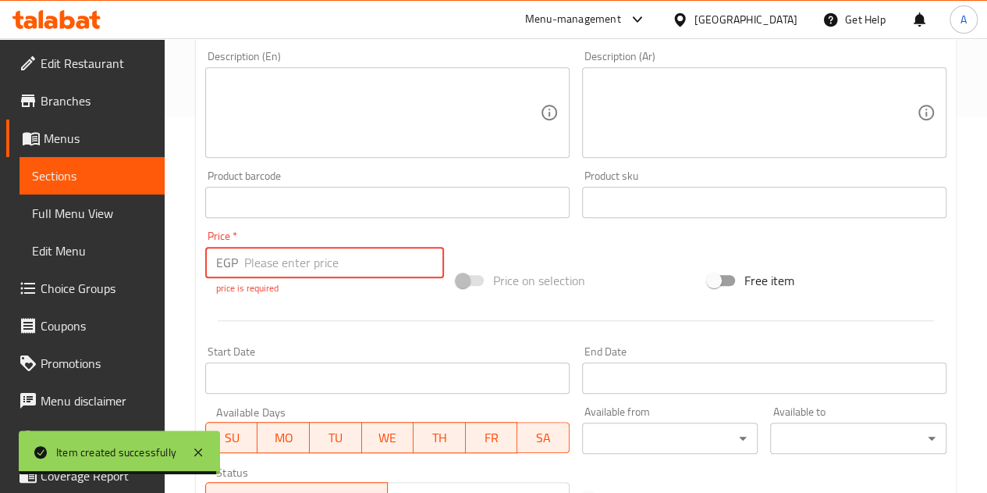
type input "9"
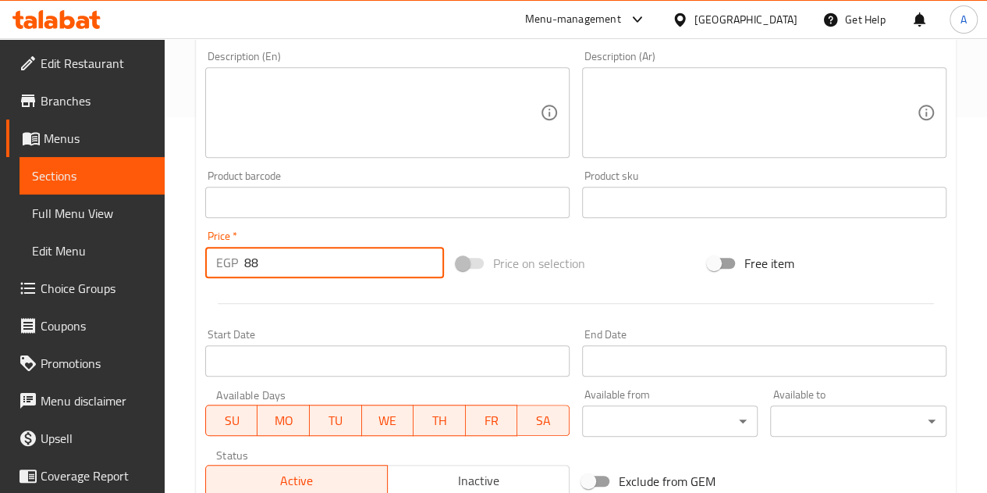
type input "88"
click at [290, 303] on hr at bounding box center [576, 303] width 717 height 1
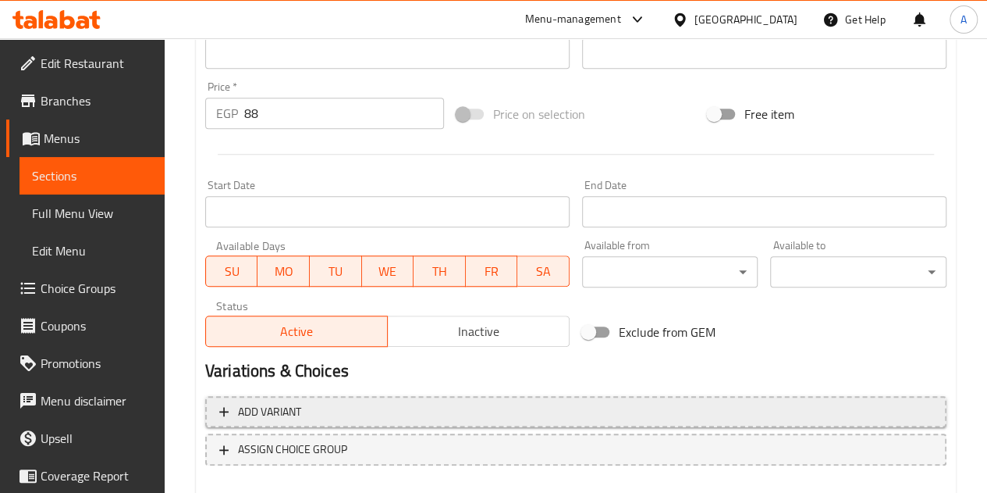
scroll to position [610, 0]
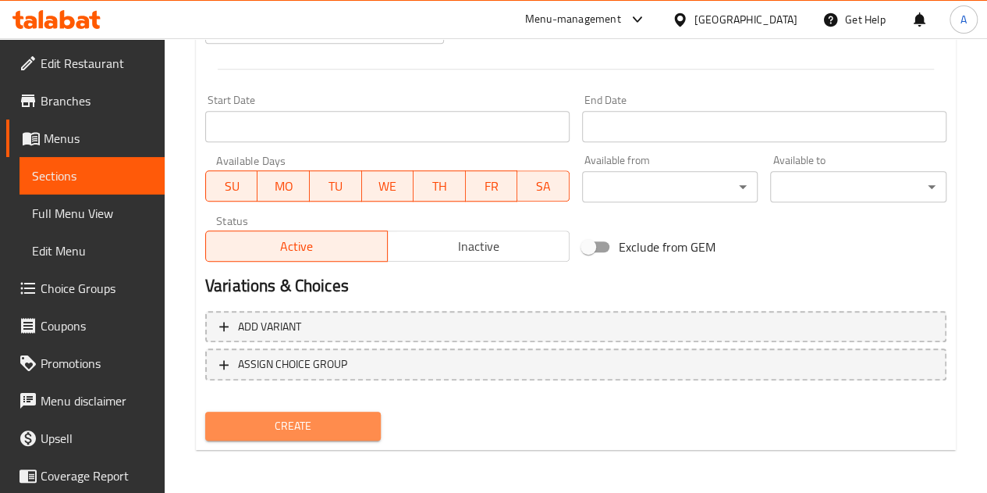
click at [308, 422] on span "Create" at bounding box center [293, 426] width 151 height 20
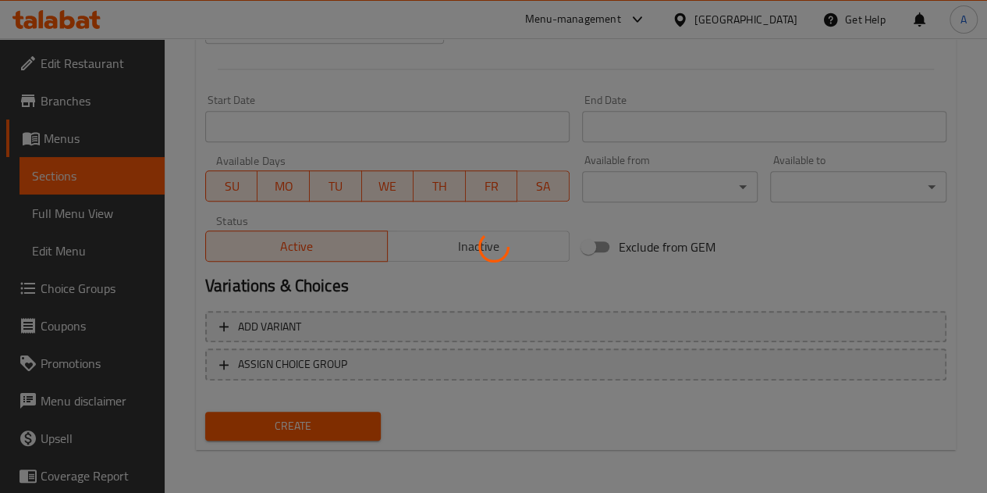
type input "0"
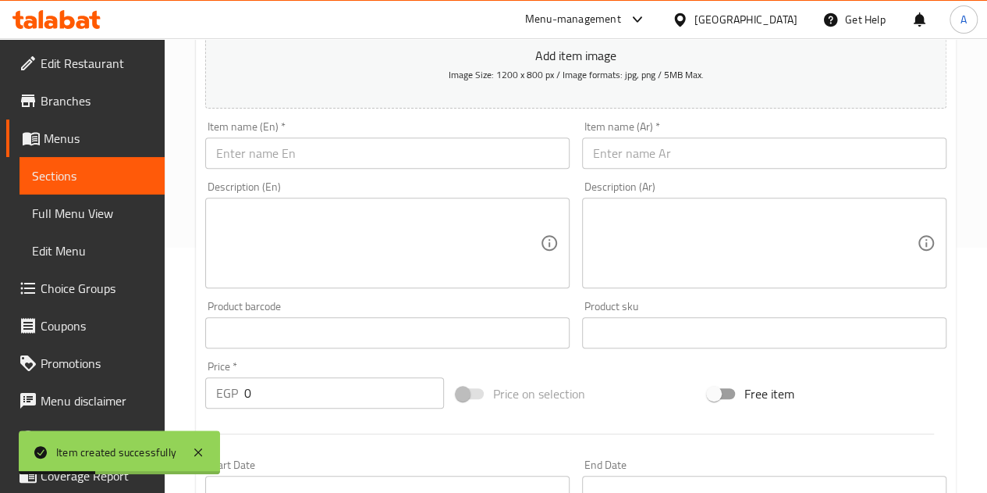
scroll to position [219, 0]
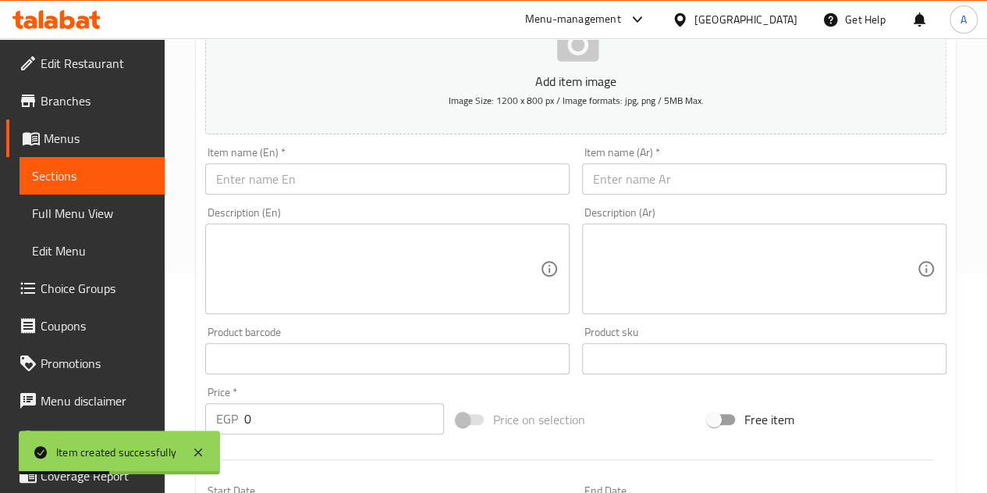
click at [662, 180] on input "text" at bounding box center [764, 178] width 365 height 31
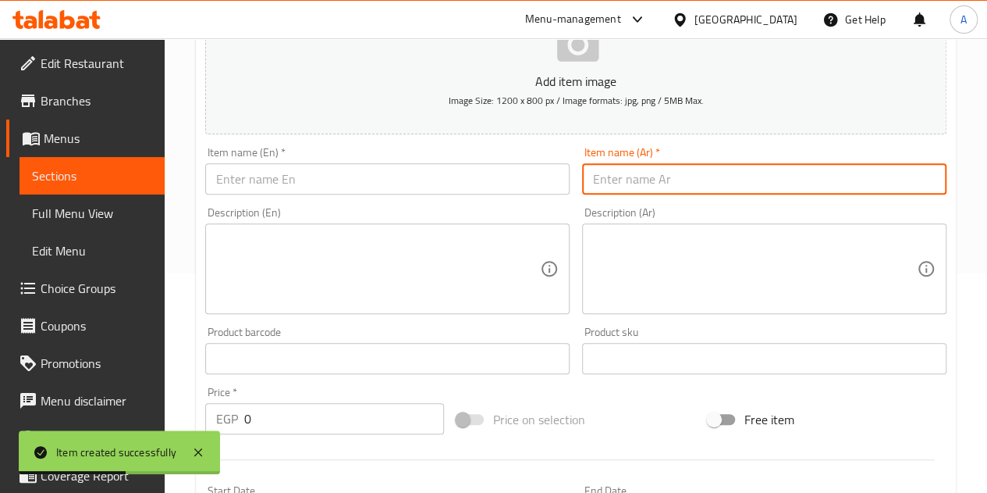
paste input "شيكولاته زيرو دارك لوز مملح"
type input "شيكولاته زيرو دارك لوز مملح"
click at [369, 159] on div "Item name (En)   * Item name (En) *" at bounding box center [387, 171] width 365 height 48
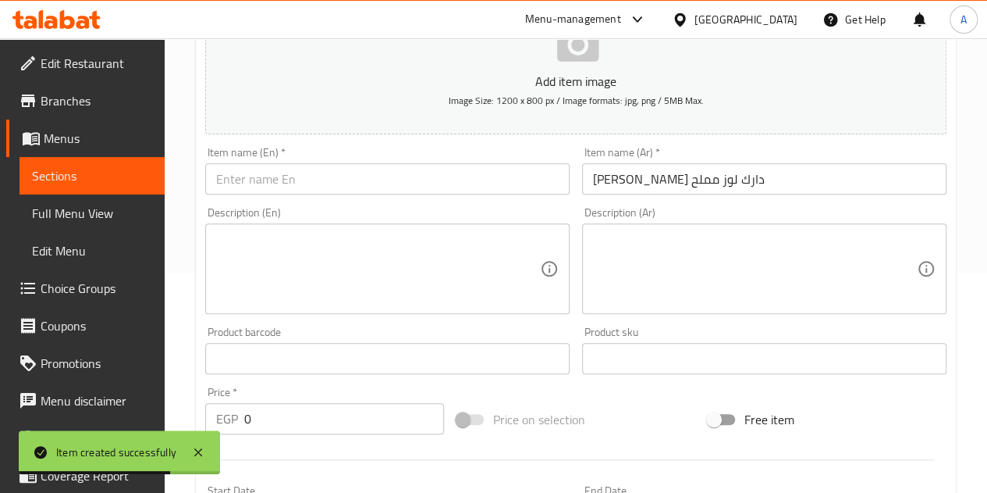
click at [389, 187] on input "text" at bounding box center [387, 178] width 365 height 31
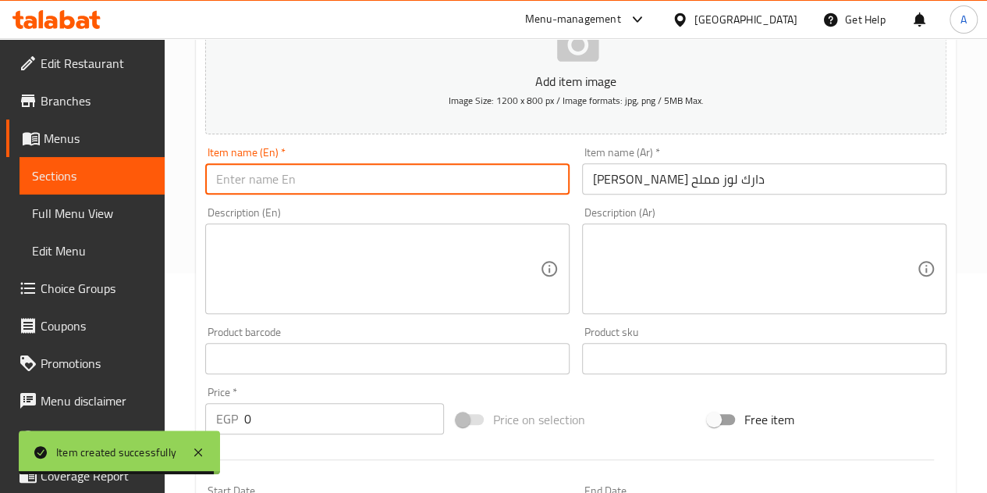
paste input "Zero Dark Chocolate Salted Almond"
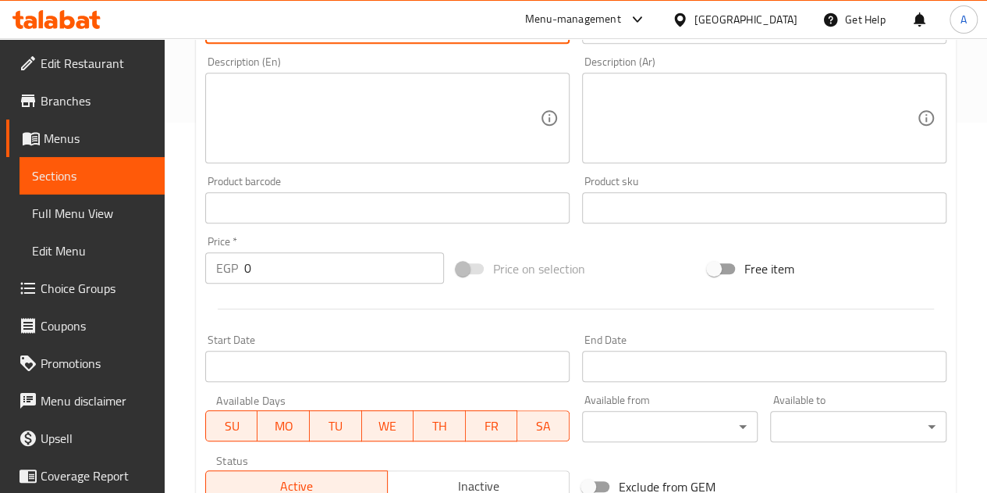
scroll to position [375, 0]
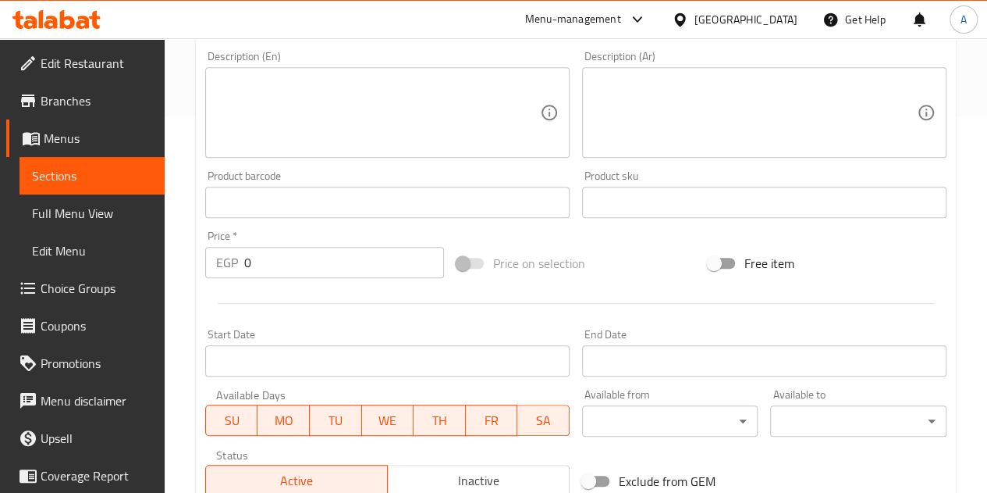
type input "Zero Dark Chocolate Salted Almond"
click at [297, 257] on input "0" at bounding box center [344, 262] width 200 height 31
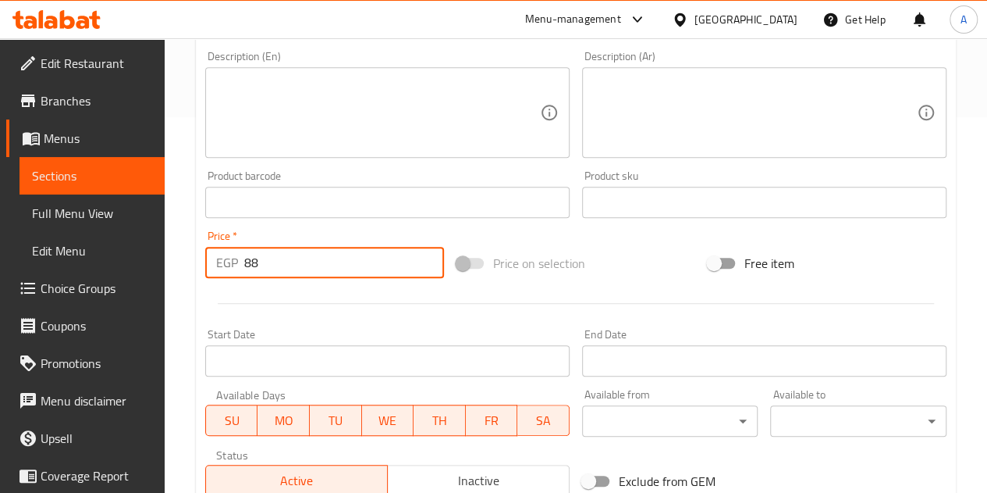
type input "88"
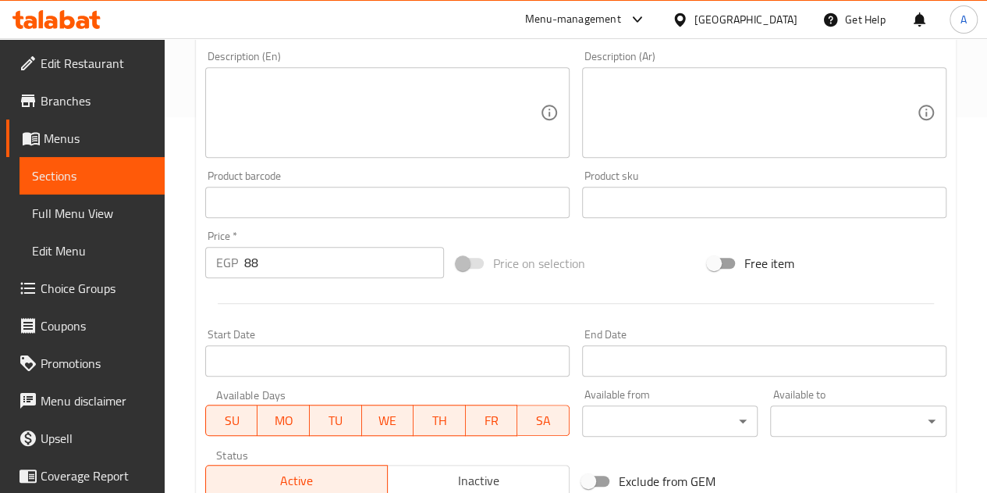
click at [309, 295] on div at bounding box center [576, 303] width 754 height 38
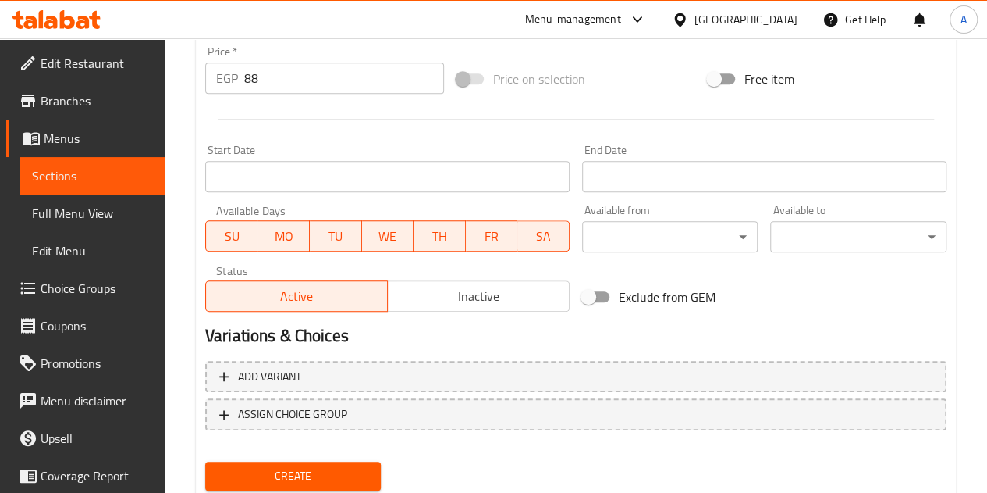
scroll to position [610, 0]
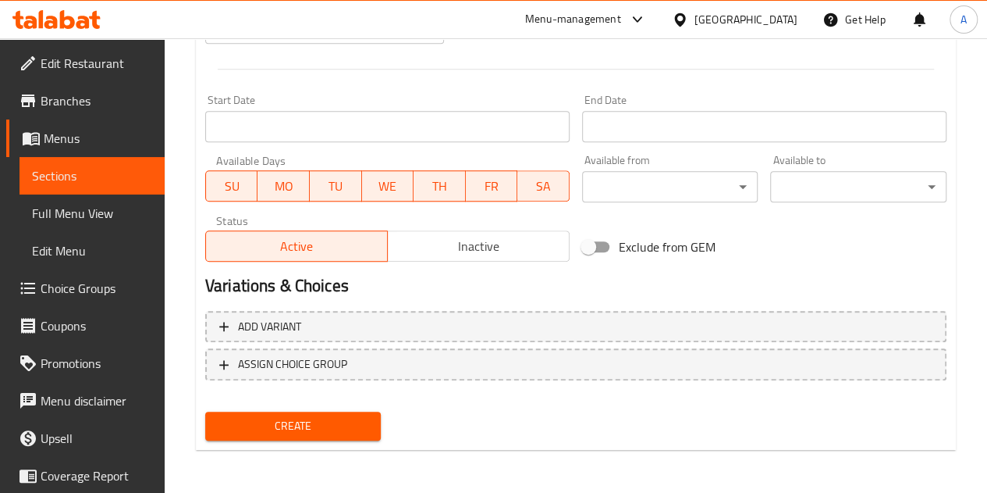
click at [299, 422] on span "Create" at bounding box center [293, 426] width 151 height 20
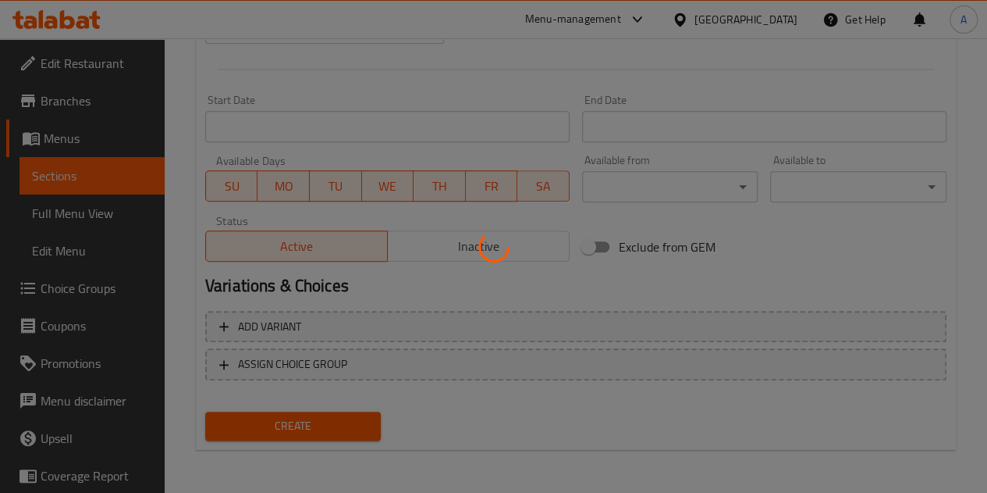
type input "0"
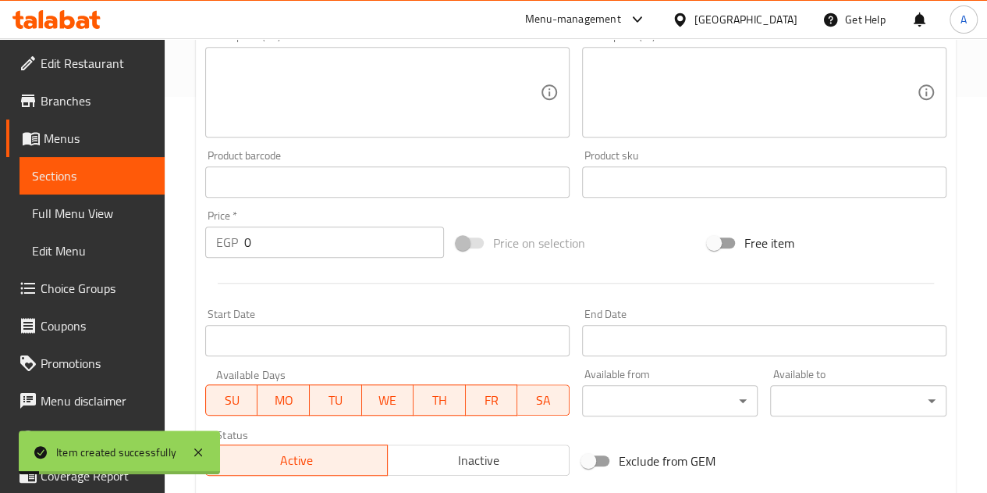
scroll to position [297, 0]
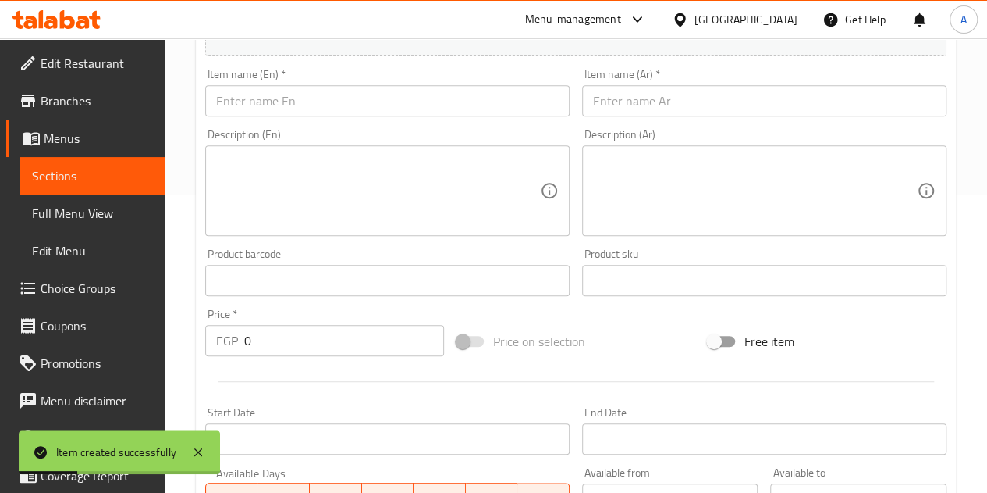
click at [635, 111] on input "text" at bounding box center [764, 100] width 365 height 31
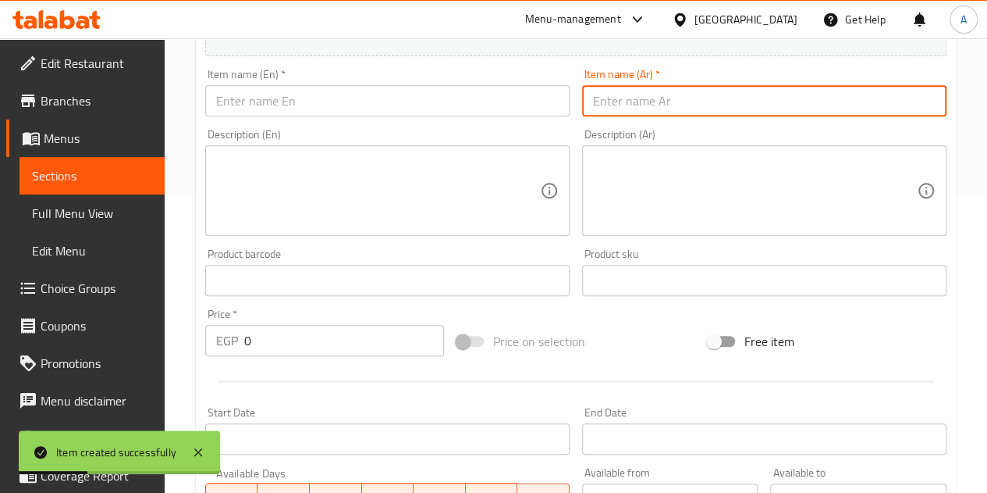
paste input "شيكولاته زيرو فراوله"
type input "شيكولاته زيرو فراوله"
click at [358, 108] on input "text" at bounding box center [387, 100] width 365 height 31
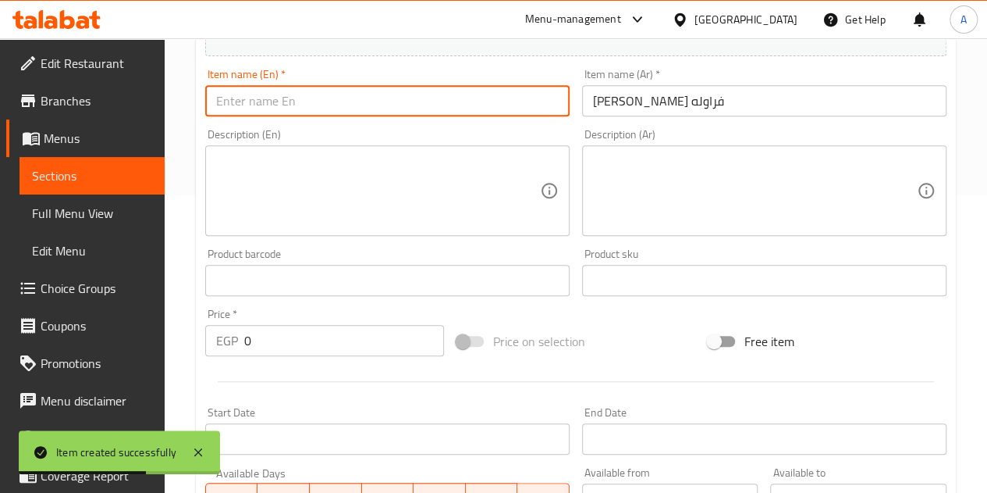
paste input "Chocolate Zero Strawberry"
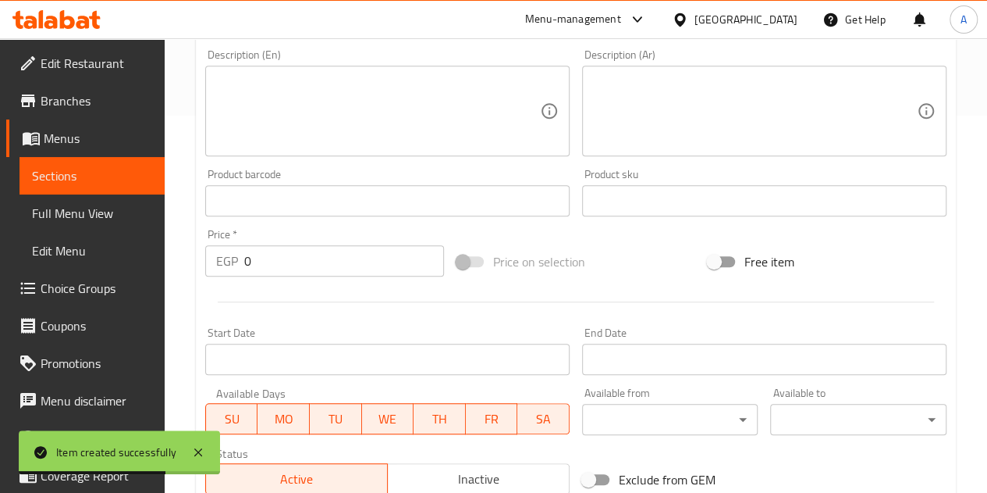
scroll to position [454, 0]
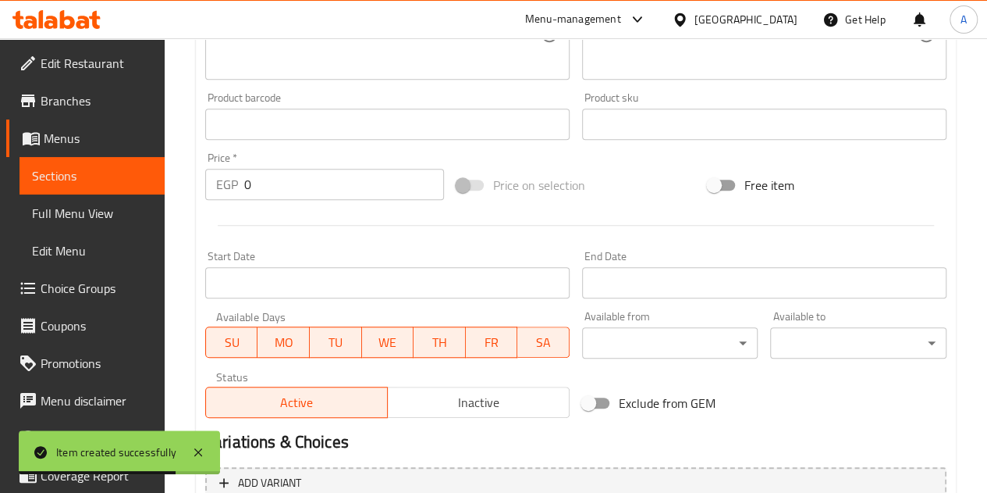
type input "Chocolate Zero Strawberry"
click at [330, 173] on input "0" at bounding box center [344, 184] width 200 height 31
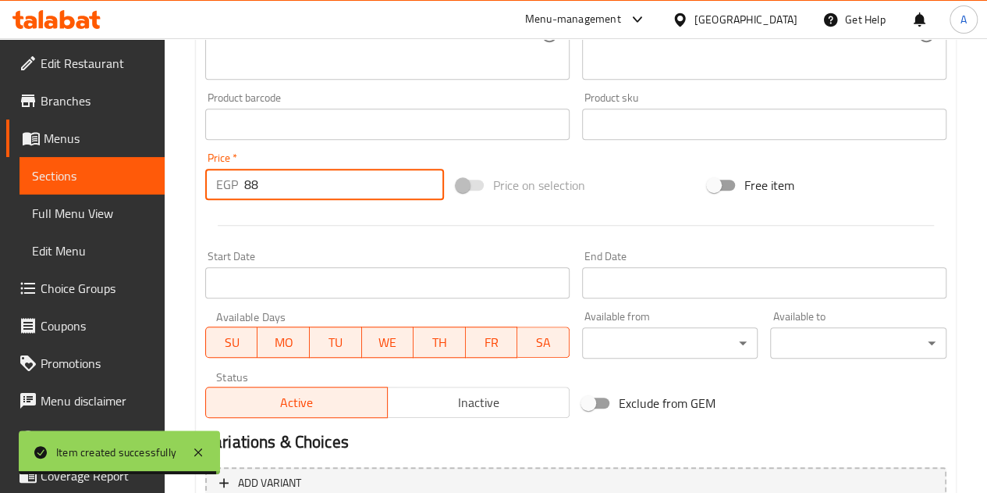
type input "88"
click at [346, 230] on div at bounding box center [576, 225] width 754 height 38
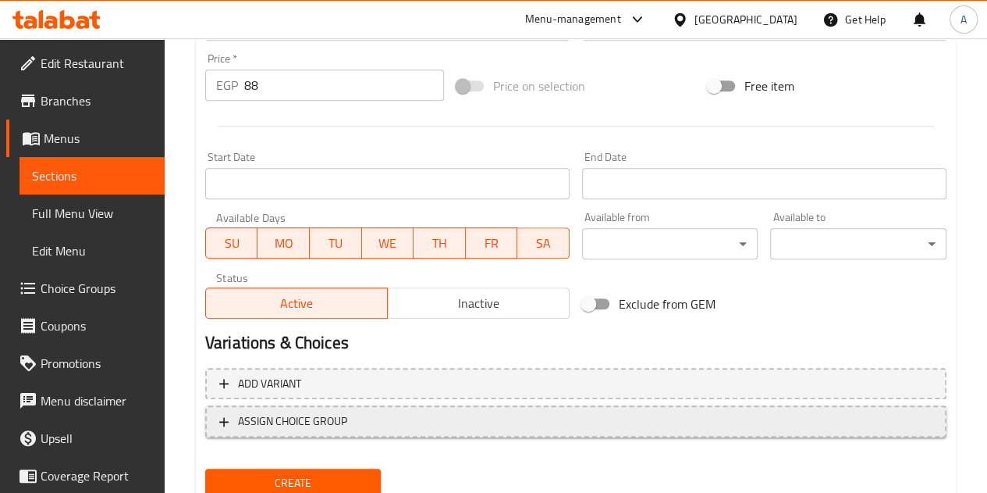
scroll to position [610, 0]
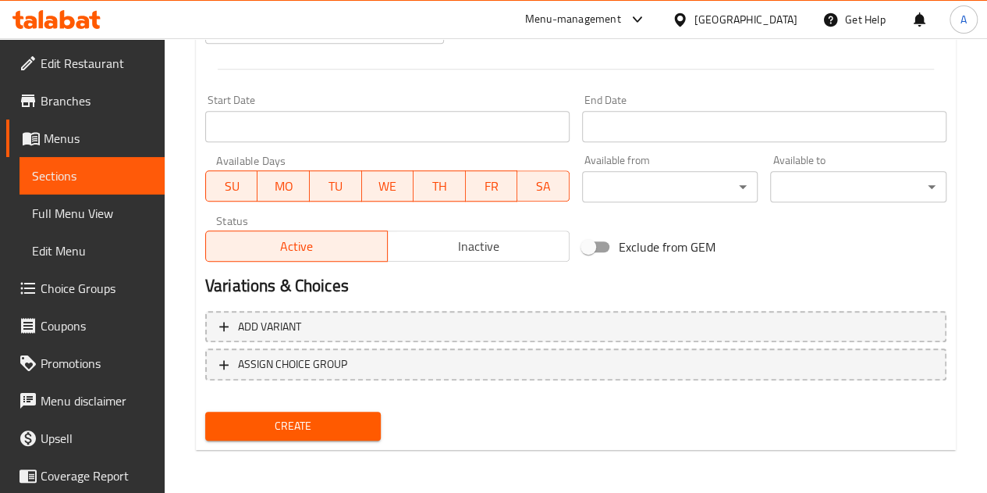
click at [370, 415] on button "Create" at bounding box center [293, 425] width 176 height 29
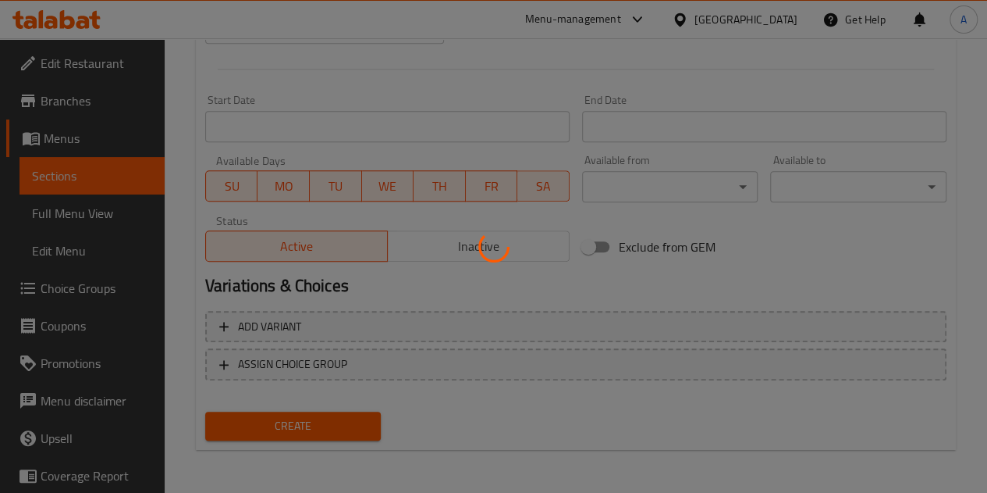
type input "0"
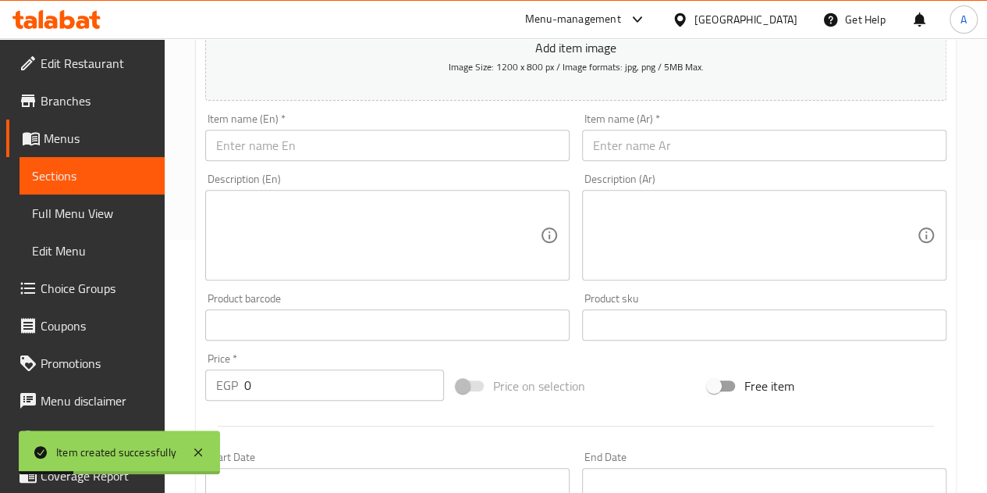
scroll to position [219, 0]
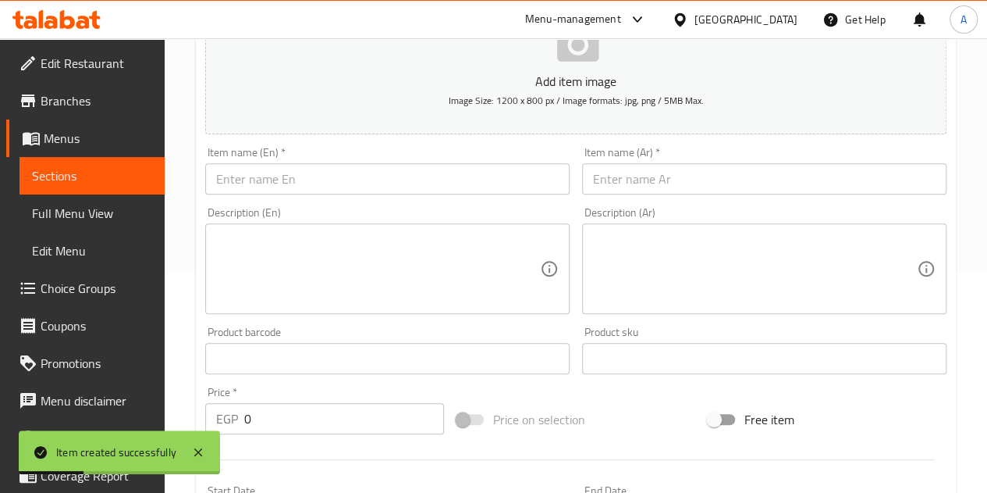
click at [623, 173] on input "text" at bounding box center [764, 178] width 365 height 31
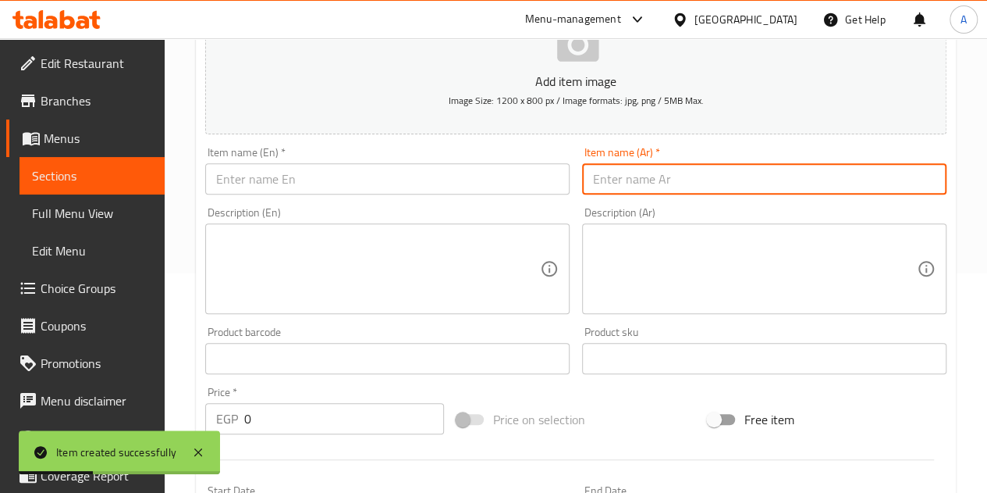
paste input "شيكولاته زيرو دارك 85%"
type input "شيكولاته زيرو دارك 85%"
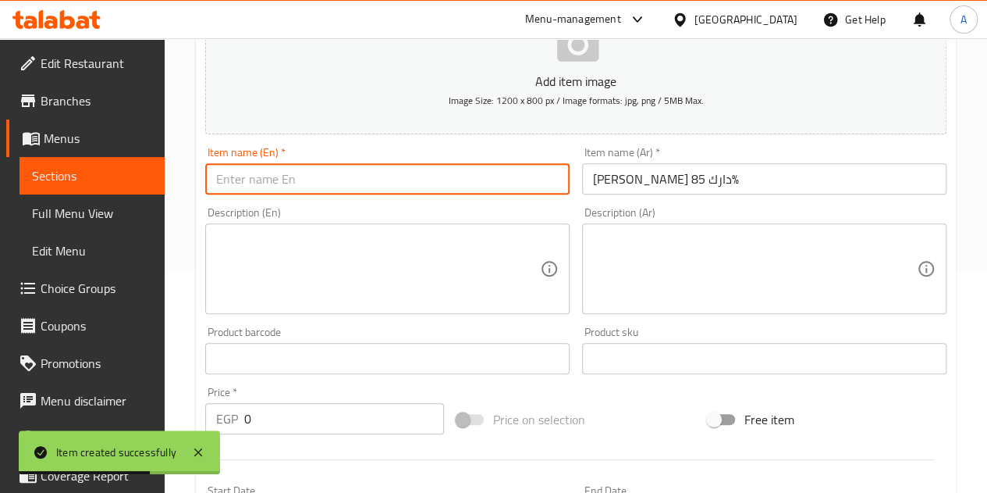
click at [411, 179] on input "text" at bounding box center [387, 178] width 365 height 31
paste input "Zero Dark Chocolate 85%"
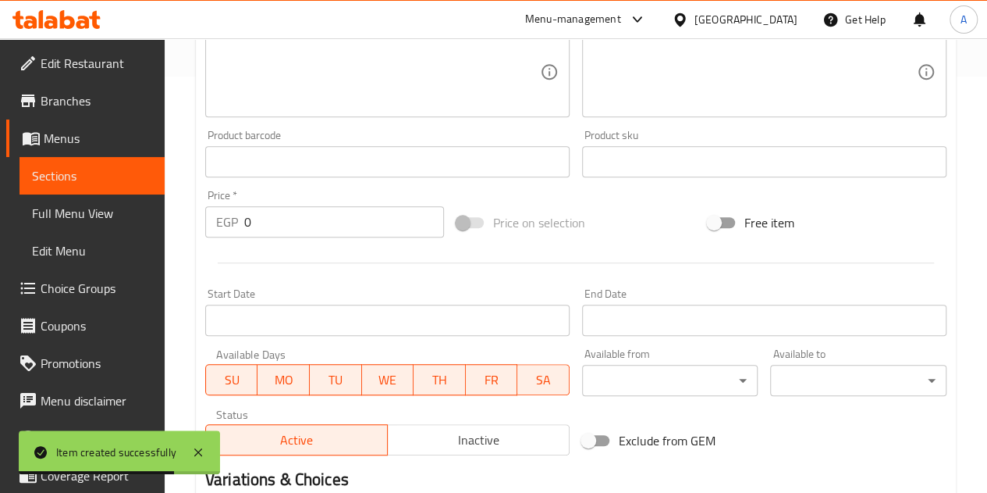
scroll to position [454, 0]
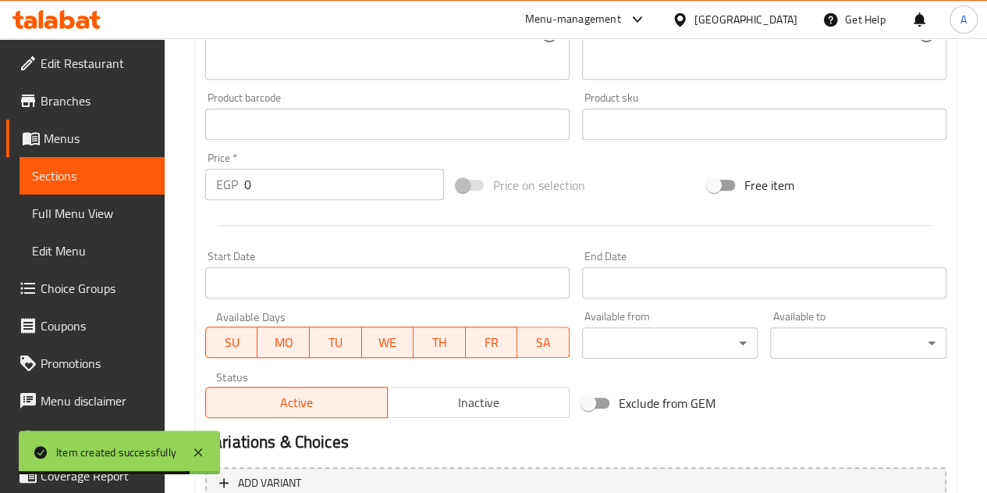
type input "Zero Dark Chocolate 85%"
click at [291, 183] on input "0" at bounding box center [344, 184] width 200 height 31
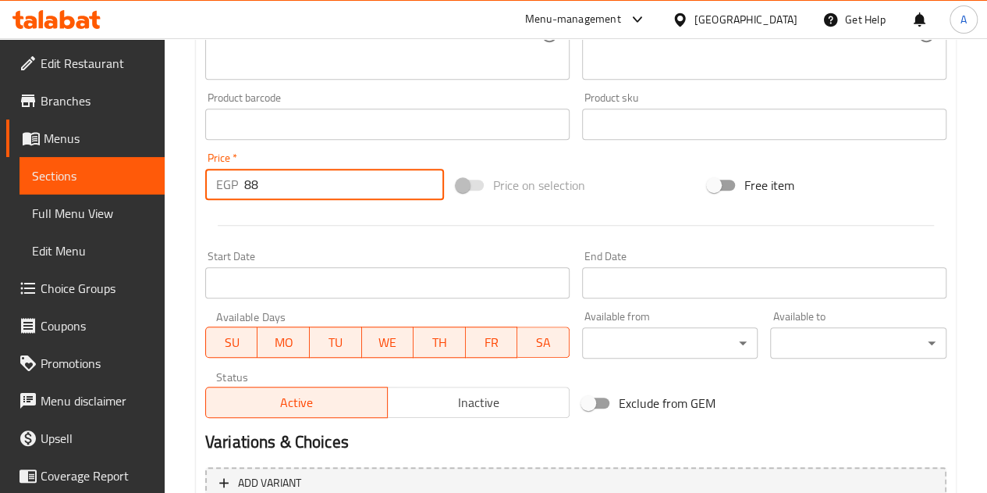
type input "88"
click at [319, 222] on div at bounding box center [576, 225] width 754 height 38
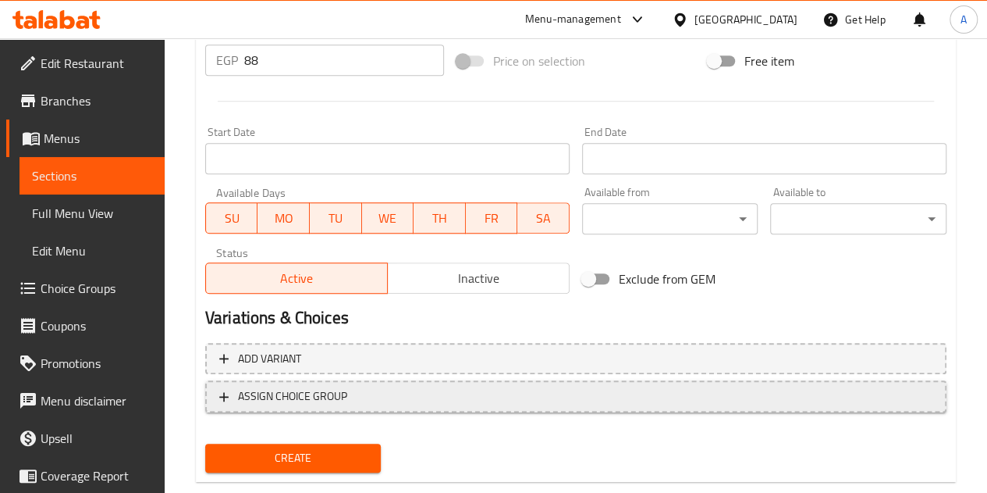
scroll to position [610, 0]
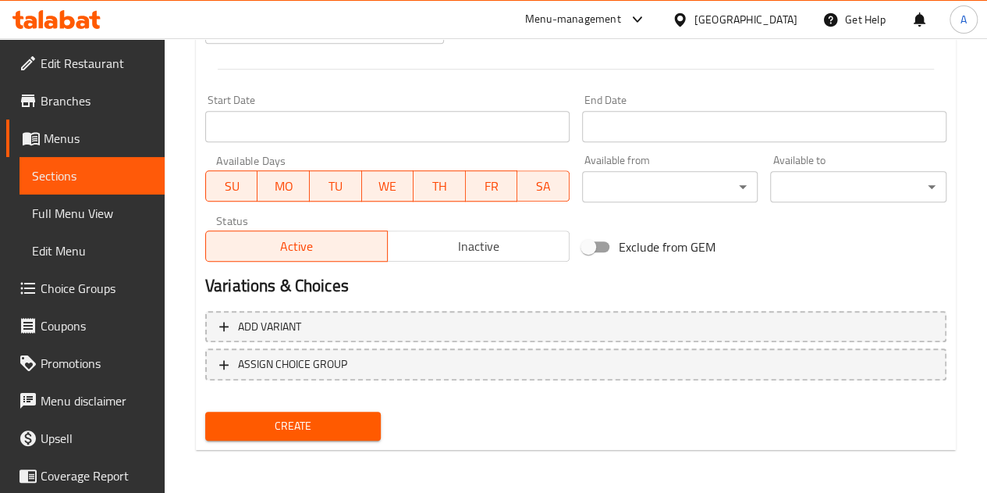
click at [331, 419] on span "Create" at bounding box center [293, 426] width 151 height 20
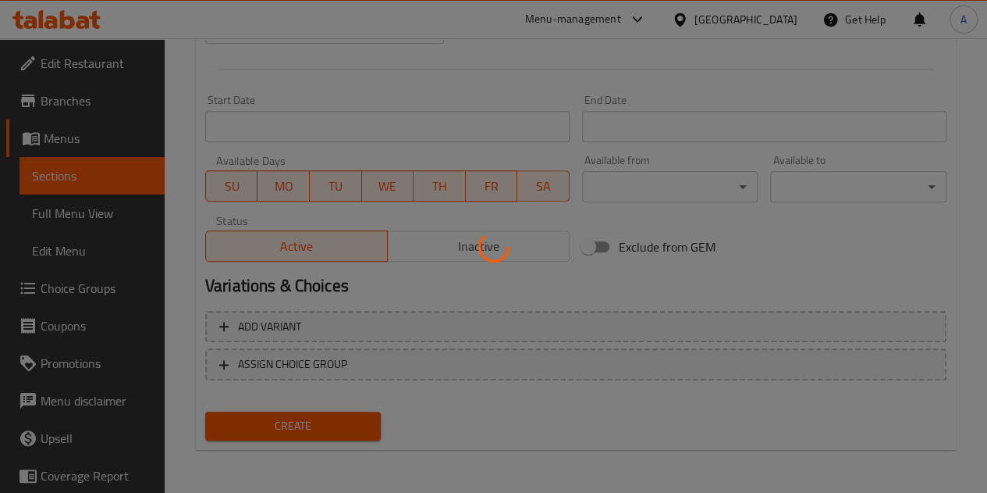
type input "0"
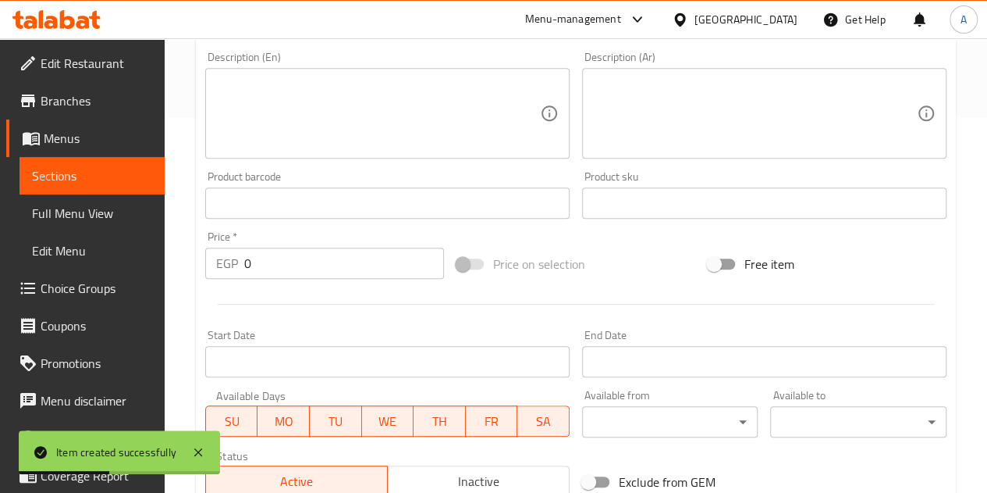
scroll to position [297, 0]
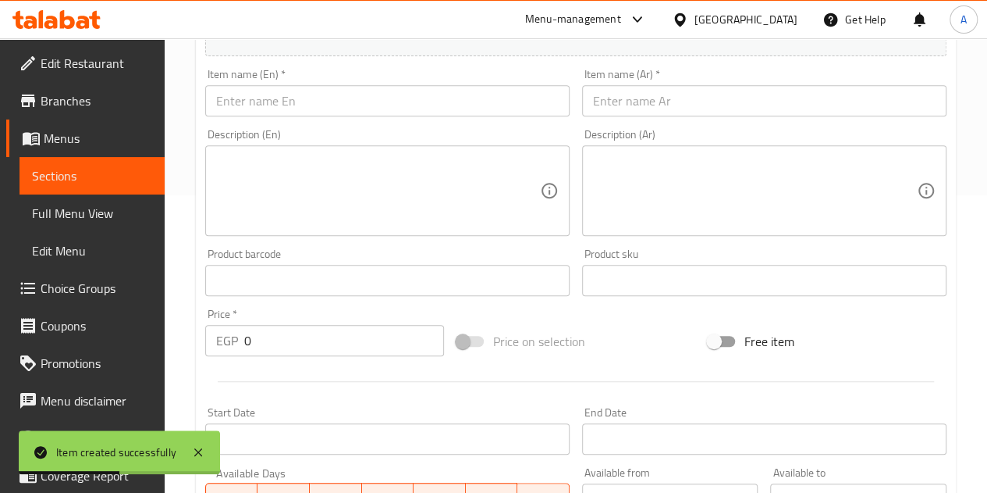
click at [653, 112] on input "text" at bounding box center [764, 100] width 365 height 31
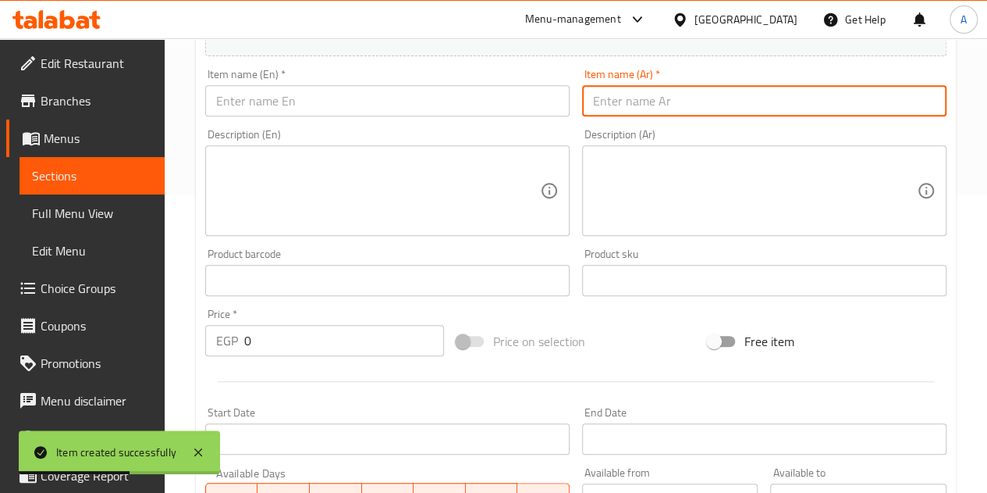
paste input "شيكولاته زيرو دارك لوز مملح"
type input "شيكولاته زيرو دارك لوز مملح"
click at [351, 114] on input "text" at bounding box center [387, 100] width 365 height 31
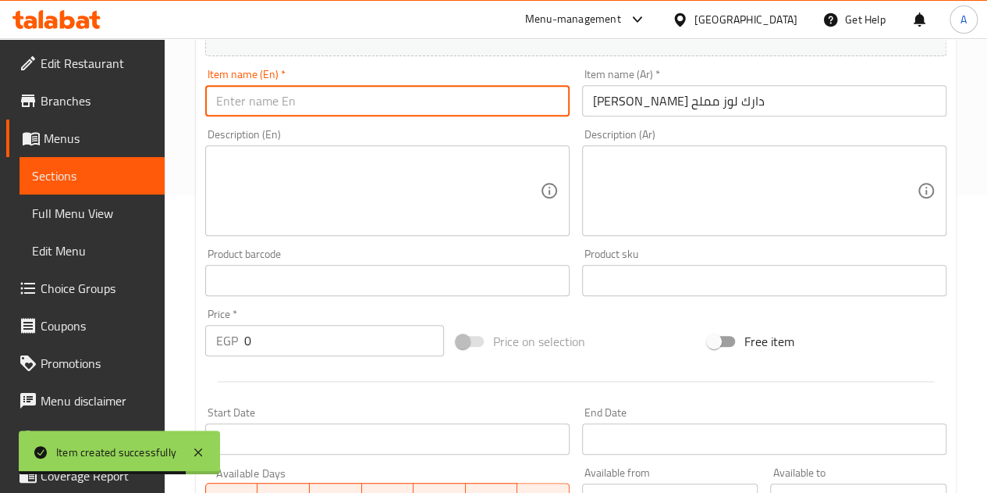
paste input "Zero Dark Chocolate Salted Almond"
type input "Zero Dark Chocolate Salted Almond"
click at [375, 338] on input "0" at bounding box center [344, 340] width 200 height 31
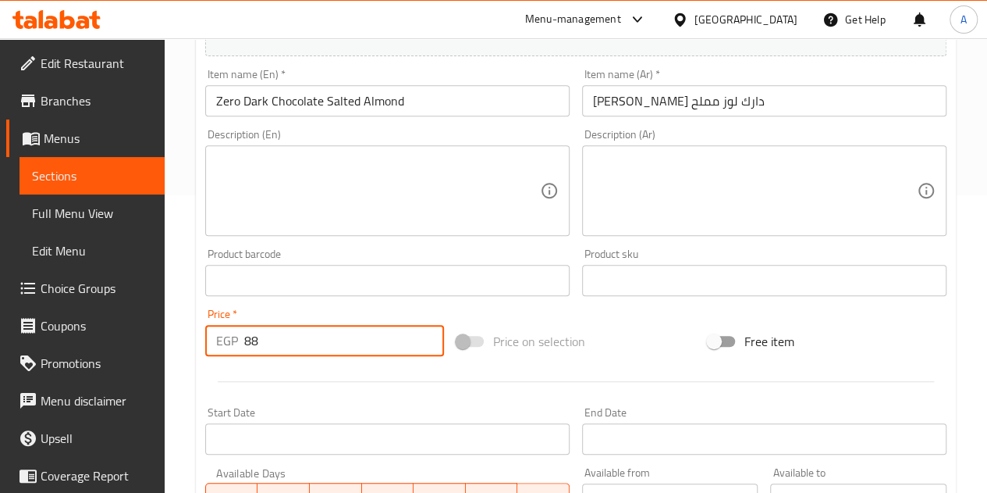
type input "88"
click at [342, 301] on div "Product barcode Product barcode" at bounding box center [387, 272] width 377 height 60
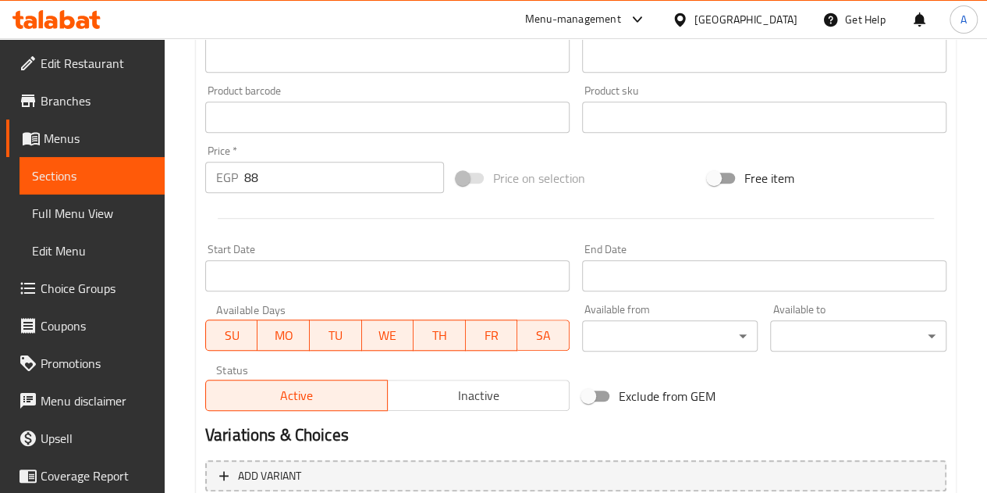
scroll to position [610, 0]
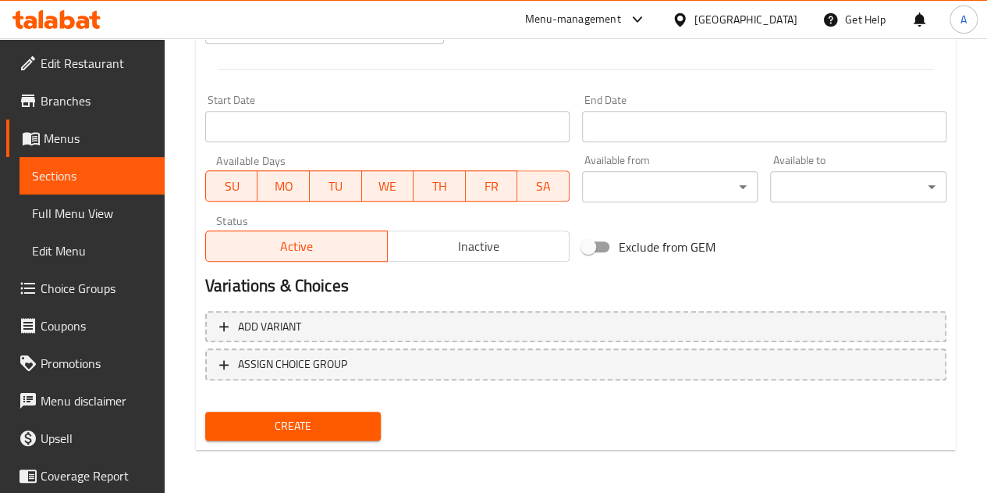
click at [307, 427] on span "Create" at bounding box center [293, 426] width 151 height 20
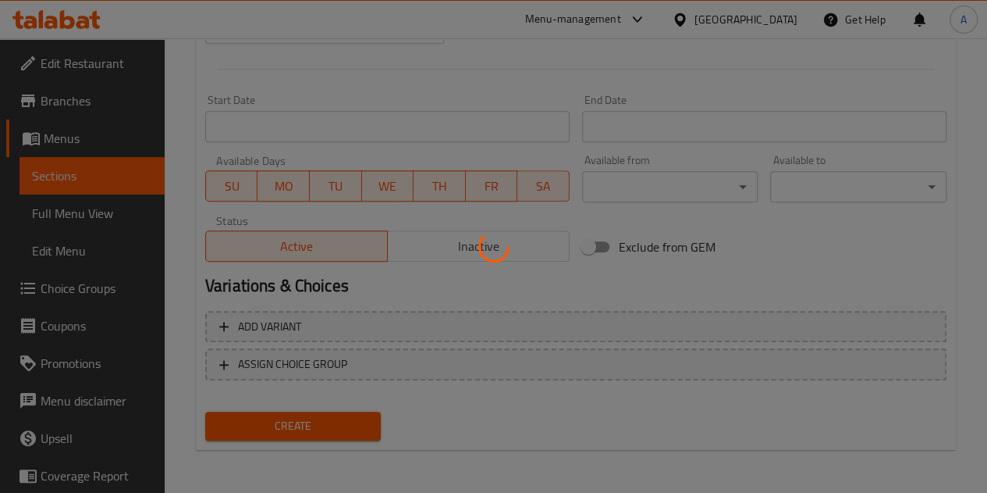
type input "0"
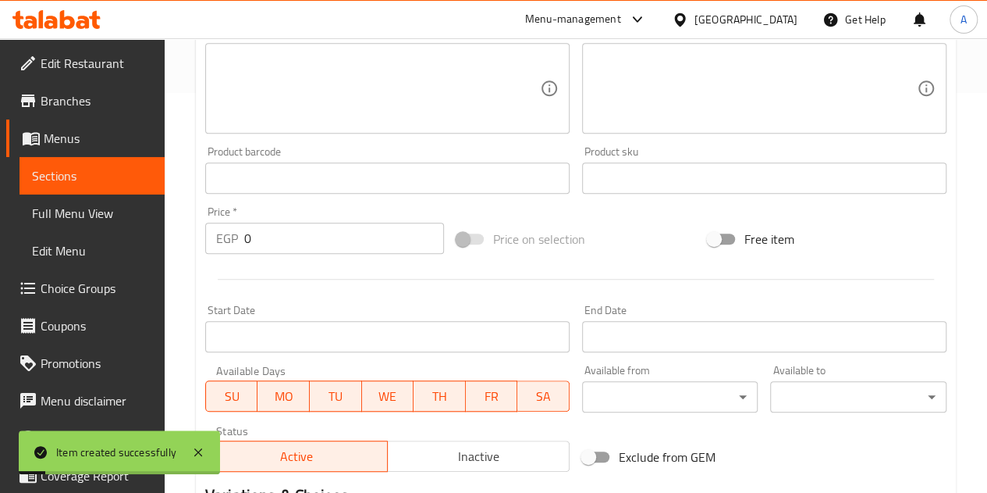
scroll to position [297, 0]
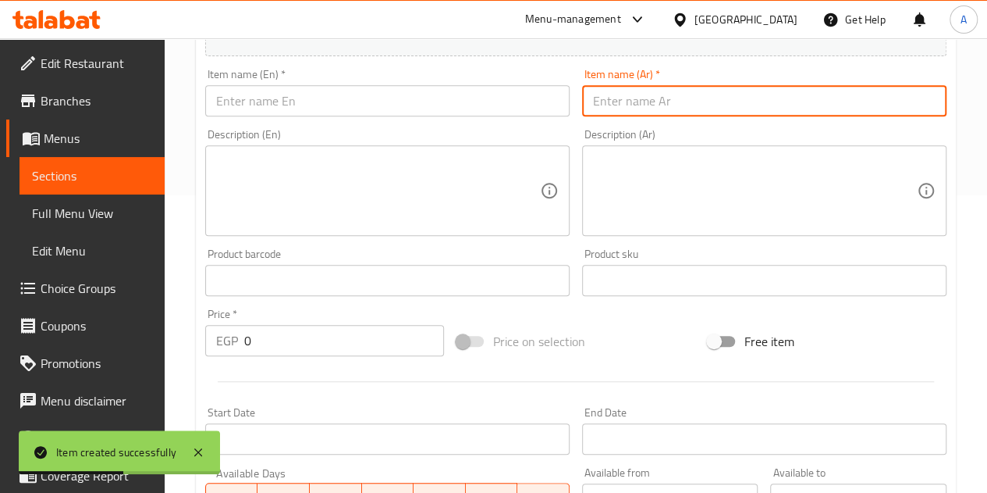
click at [614, 93] on input "text" at bounding box center [764, 100] width 365 height 31
paste input "شيكولاته ميلكا بندق"
type input "شيكولاته ميلكا بندق"
click at [434, 91] on input "text" at bounding box center [387, 100] width 365 height 31
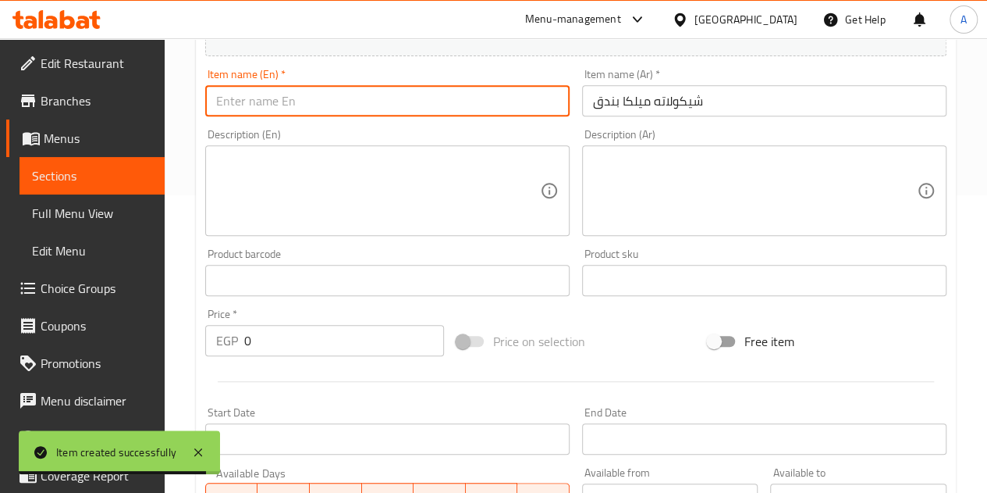
paste input "Milka hazelnut chocolate"
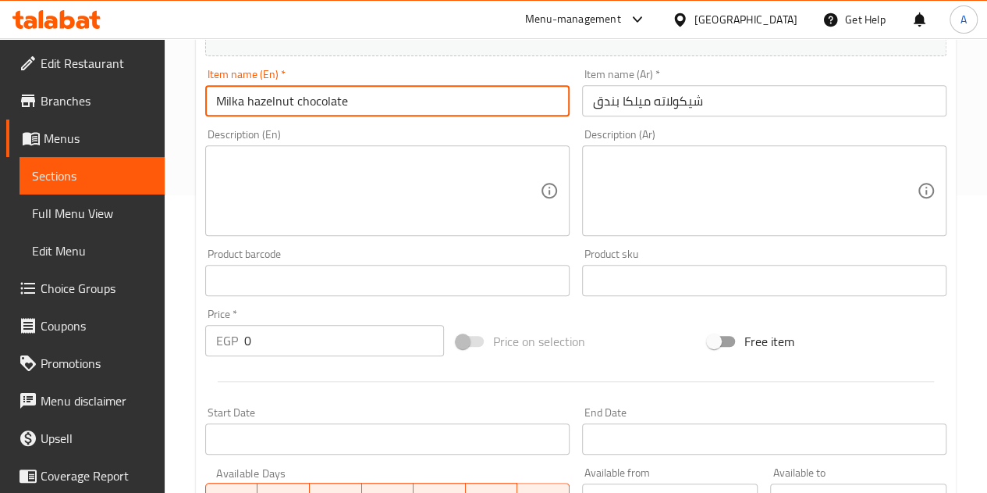
type input "Milka hazelnut chocolate"
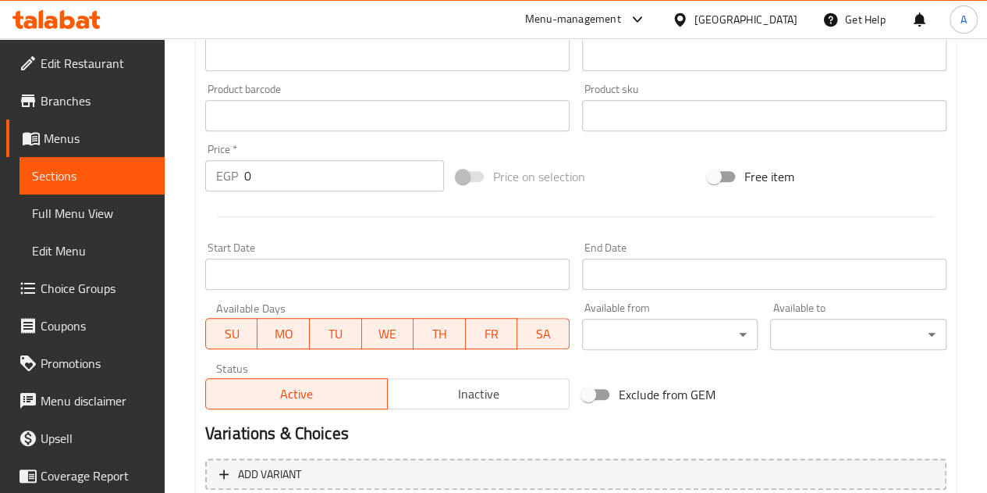
scroll to position [532, 0]
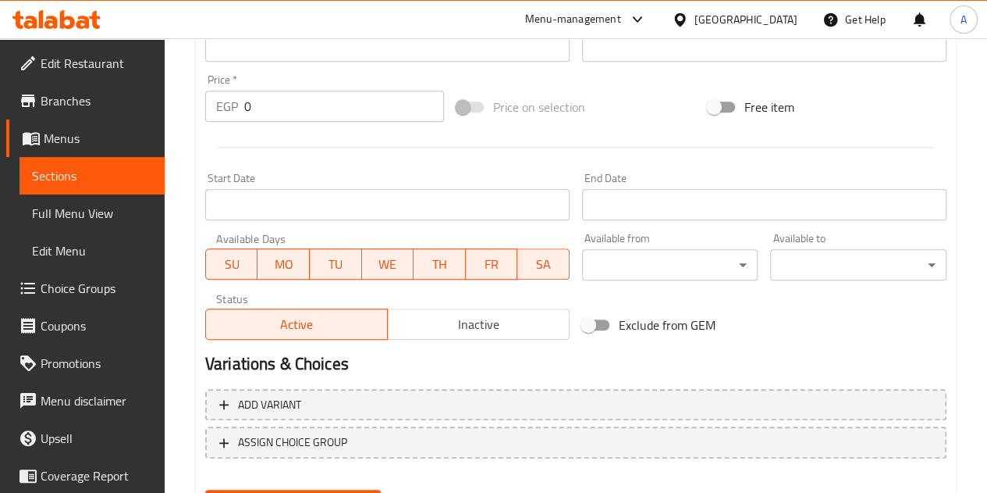
click at [345, 104] on input "0" at bounding box center [344, 106] width 200 height 31
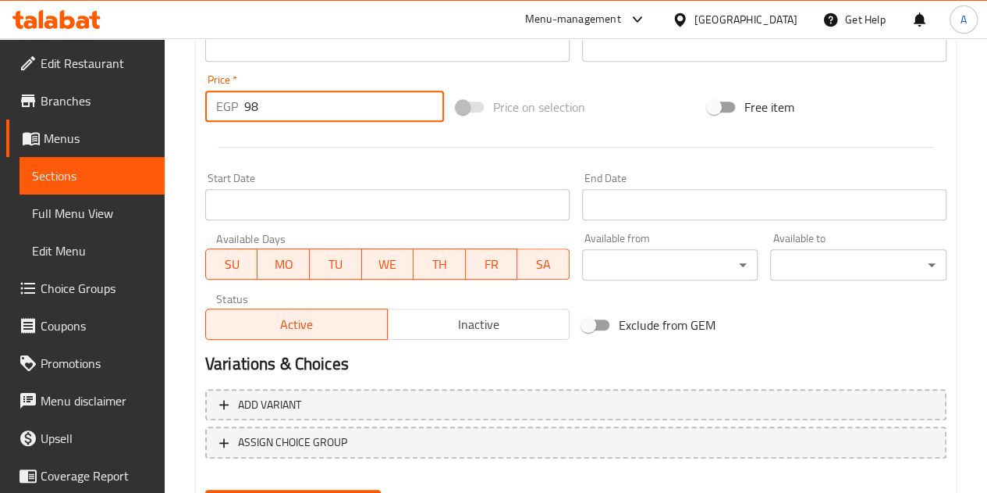
type input "98"
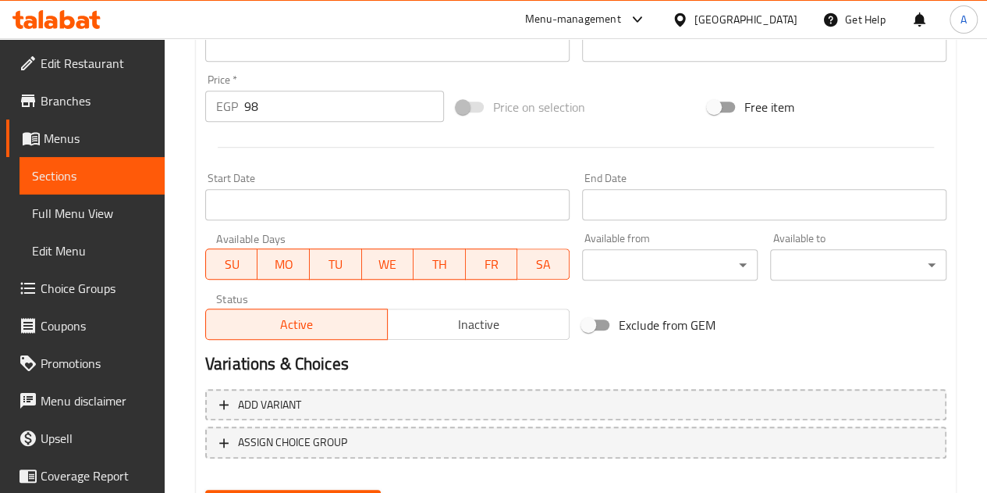
click at [365, 140] on div at bounding box center [576, 147] width 754 height 38
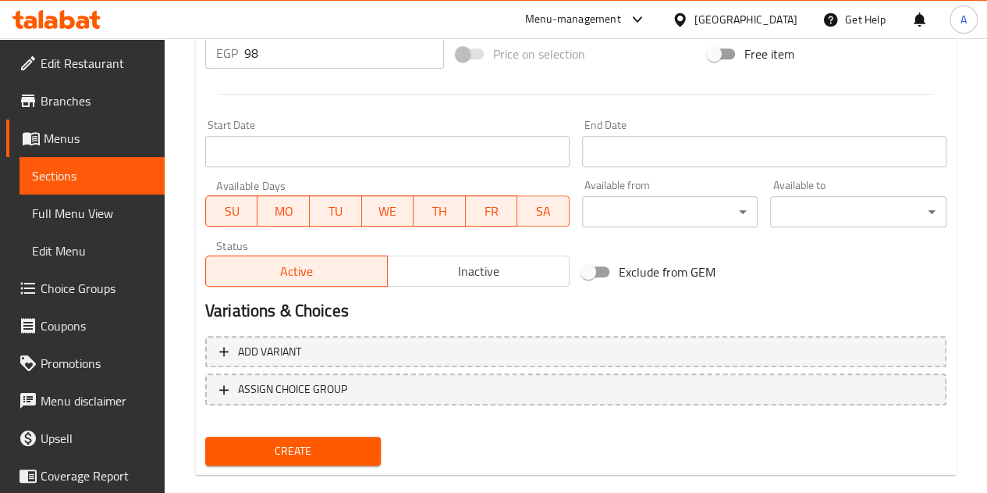
scroll to position [610, 0]
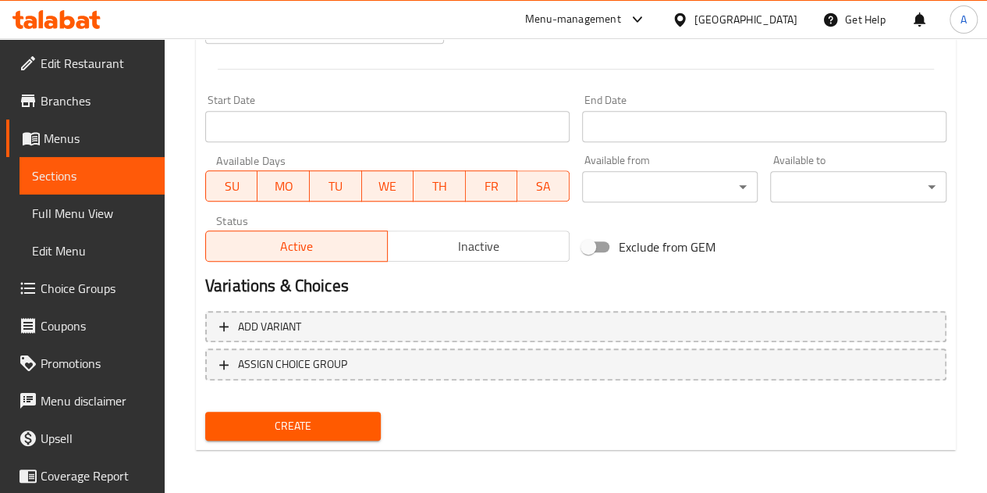
click at [363, 421] on span "Create" at bounding box center [293, 426] width 151 height 20
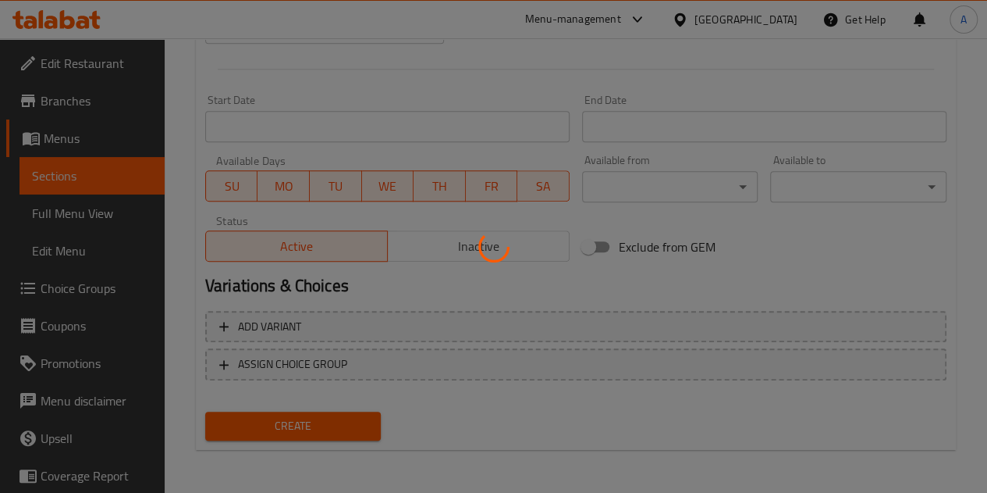
type input "0"
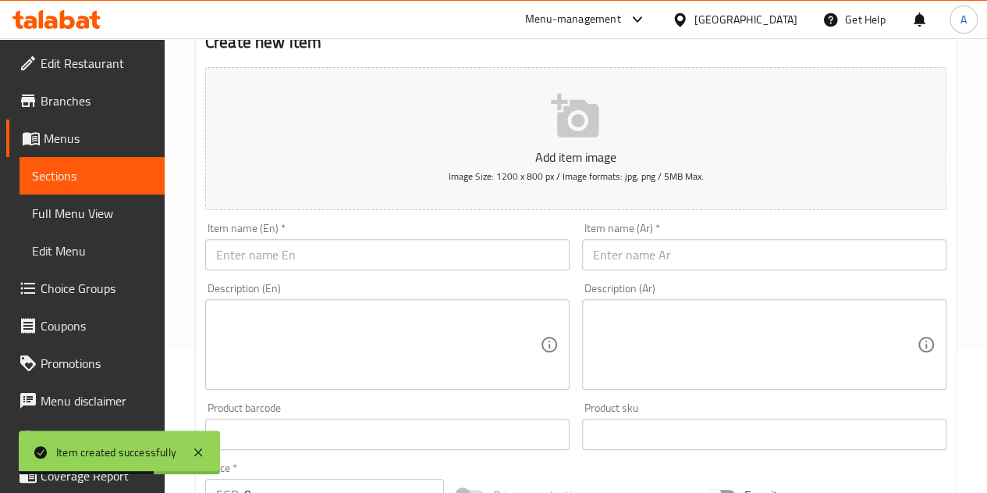
scroll to position [141, 0]
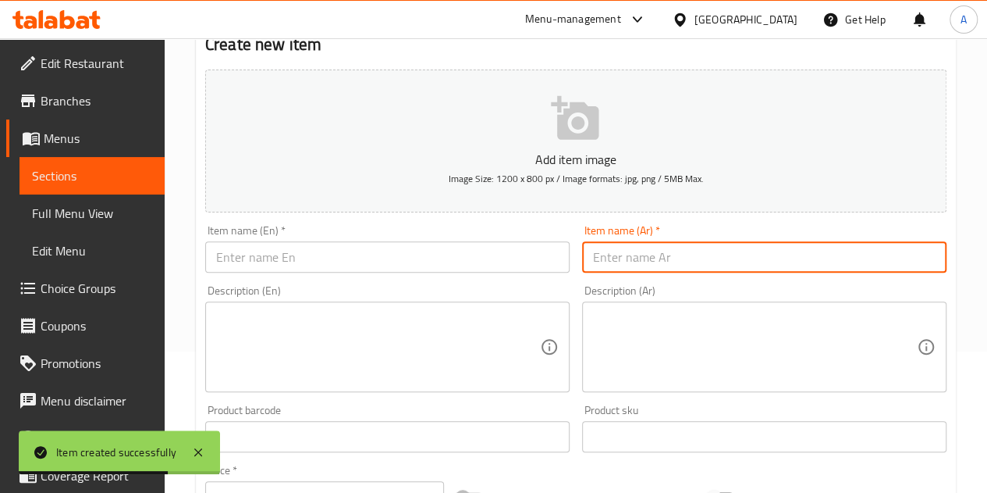
click at [657, 263] on input "text" at bounding box center [764, 256] width 365 height 31
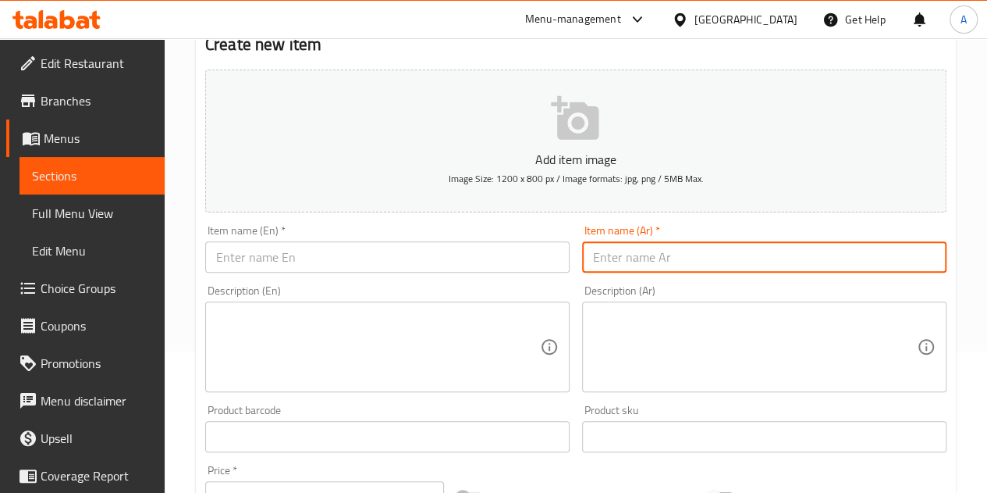
paste input "شيكولاته ميلكا بابلي"
type input "شيكولاته ميلكا بابلي"
click at [324, 258] on input "text" at bounding box center [387, 256] width 365 height 31
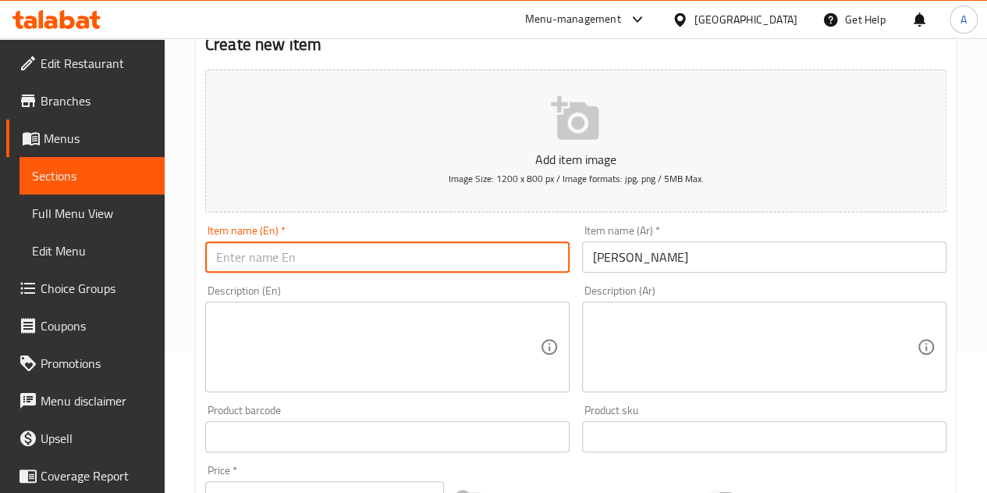
paste input "Milka Bubbly Chocolate"
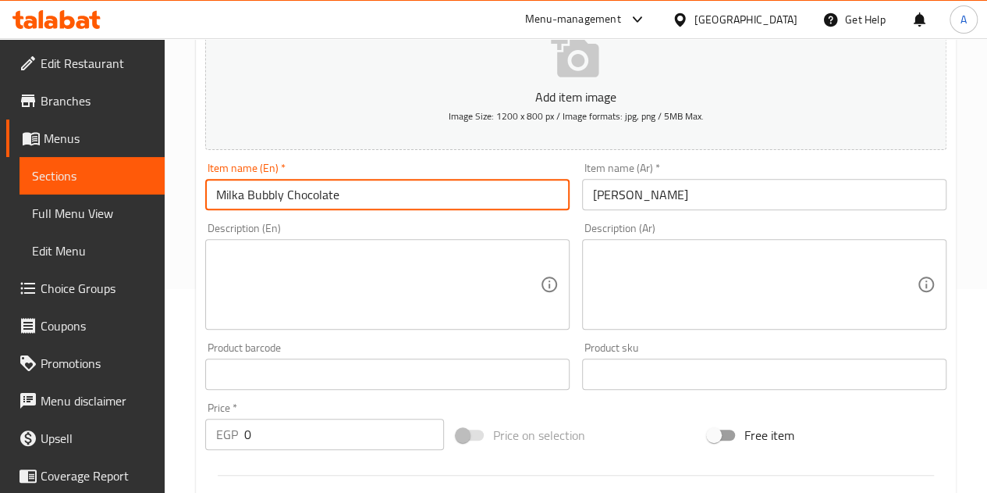
scroll to position [297, 0]
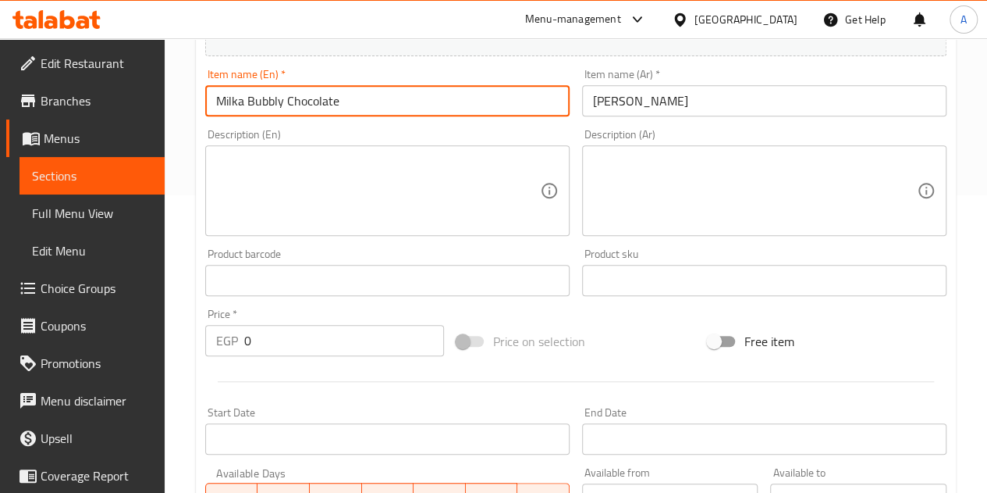
type input "Milka Bubbly Chocolate"
click at [345, 340] on input "0" at bounding box center [344, 340] width 200 height 31
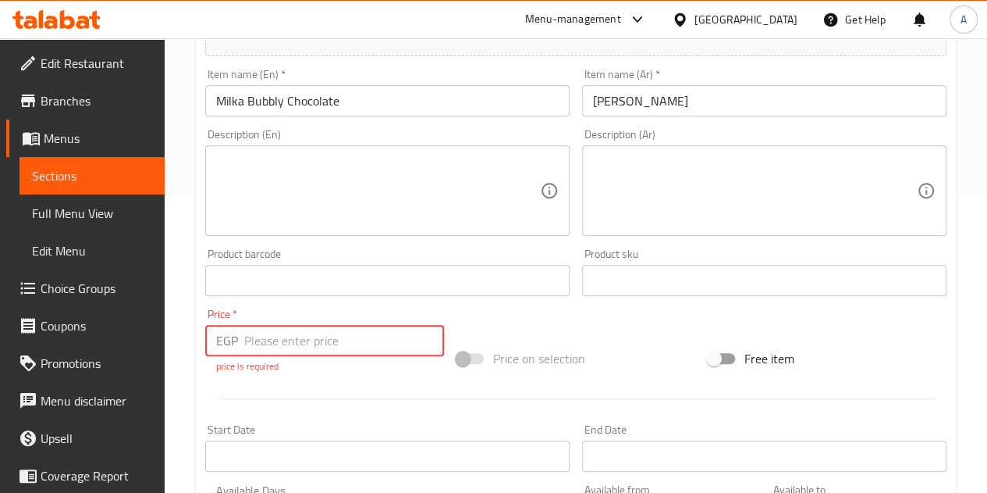
type input "0"
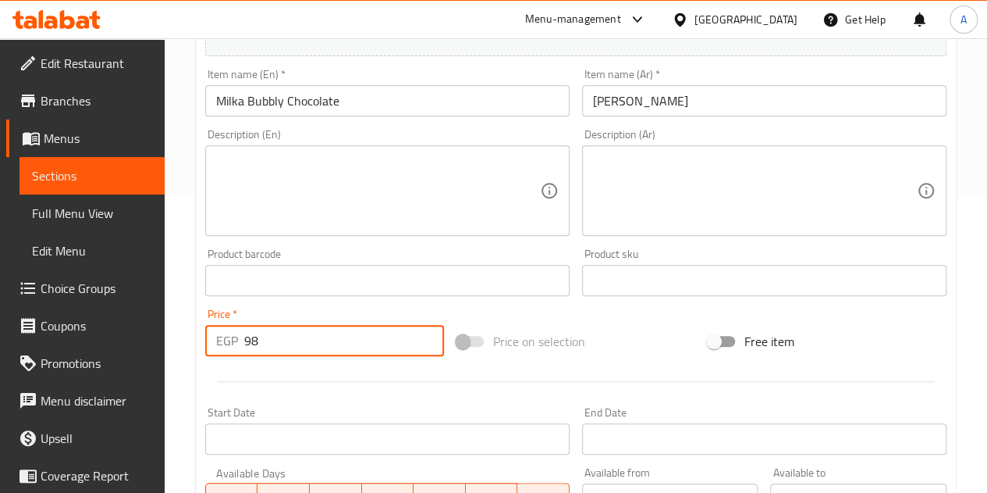
type input "98"
click at [315, 363] on div at bounding box center [576, 381] width 754 height 38
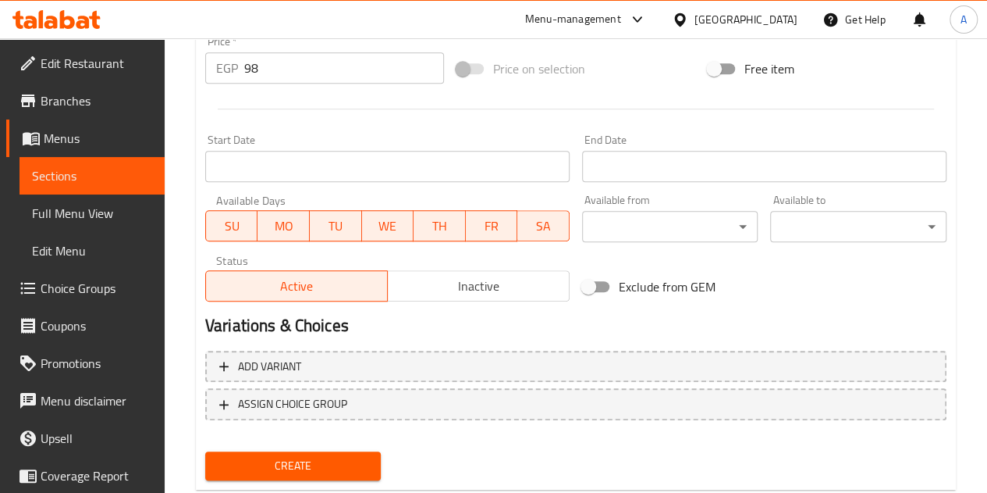
scroll to position [610, 0]
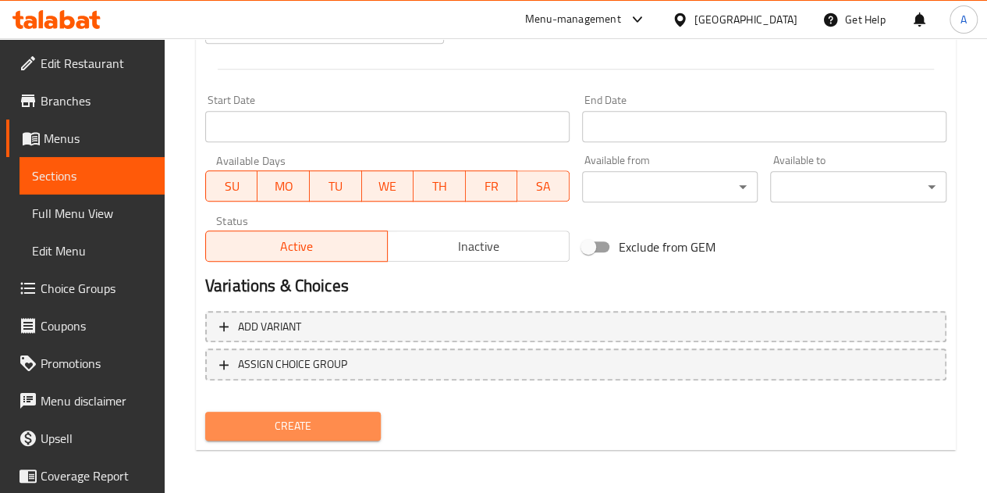
click at [331, 422] on span "Create" at bounding box center [293, 426] width 151 height 20
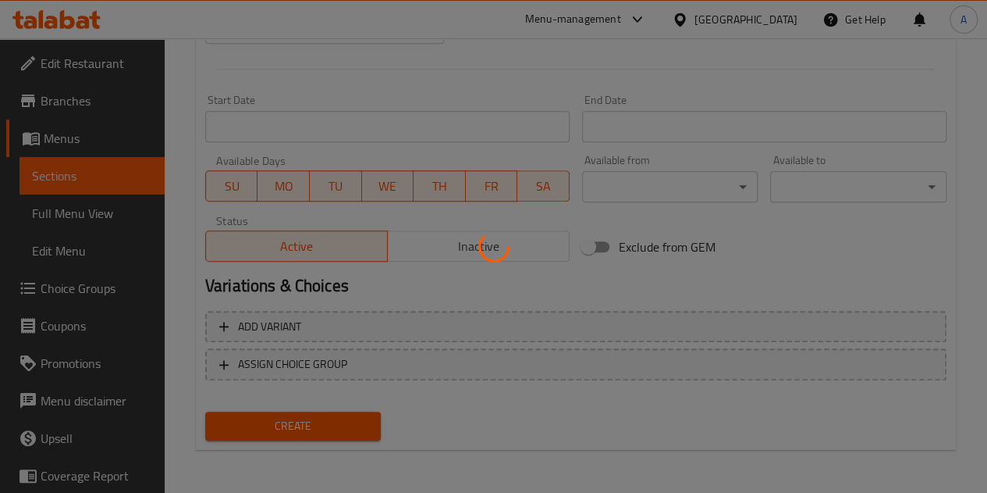
type input "0"
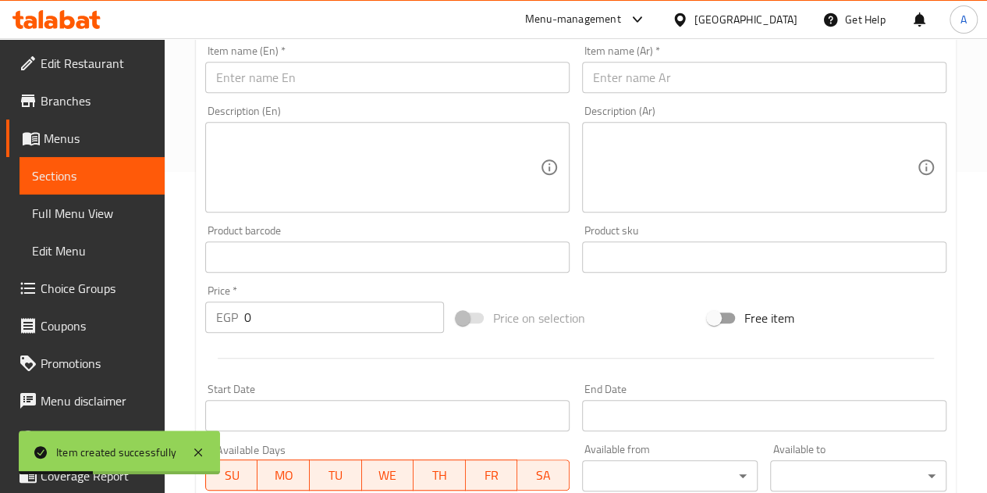
scroll to position [219, 0]
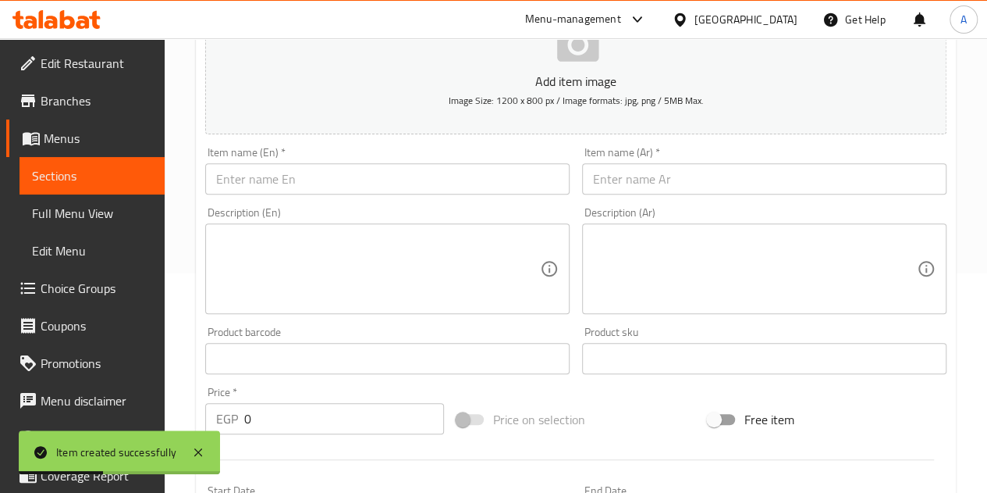
click at [634, 174] on input "text" at bounding box center [764, 178] width 365 height 31
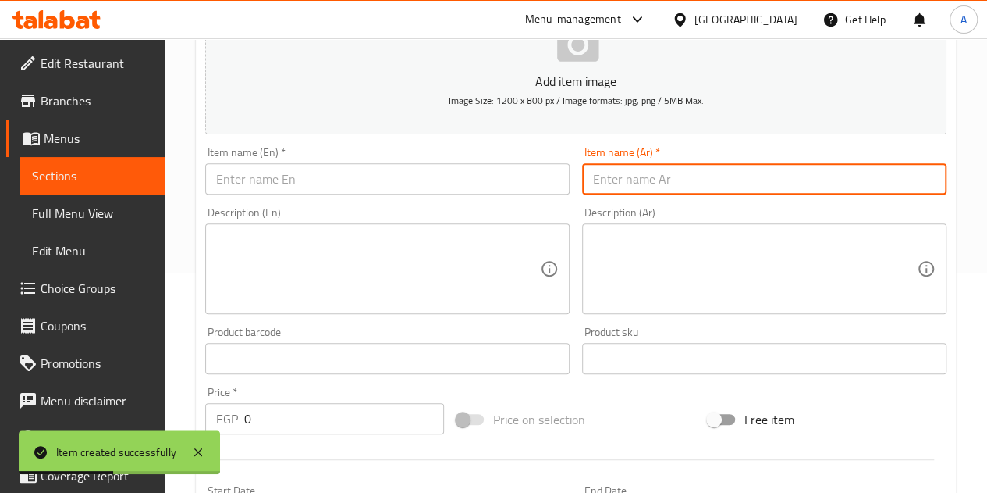
paste input "شيكولاته ميلكا توت كريمه"
type input "شيكولاته ميلكا توت كريمه"
click at [290, 183] on input "text" at bounding box center [387, 178] width 365 height 31
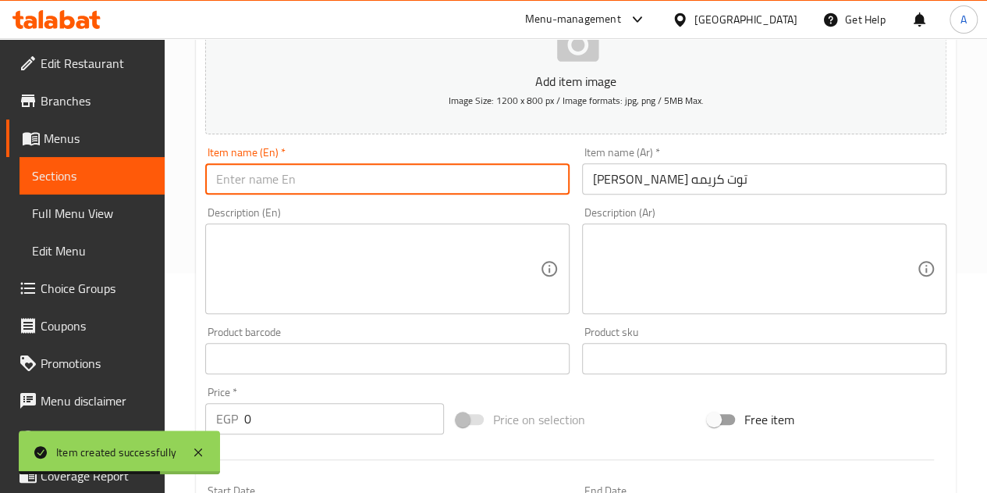
paste input "Milka chocolate raspberry cream"
type input "Milka chocolate raspberry cream"
click at [322, 408] on input "0" at bounding box center [344, 418] width 200 height 31
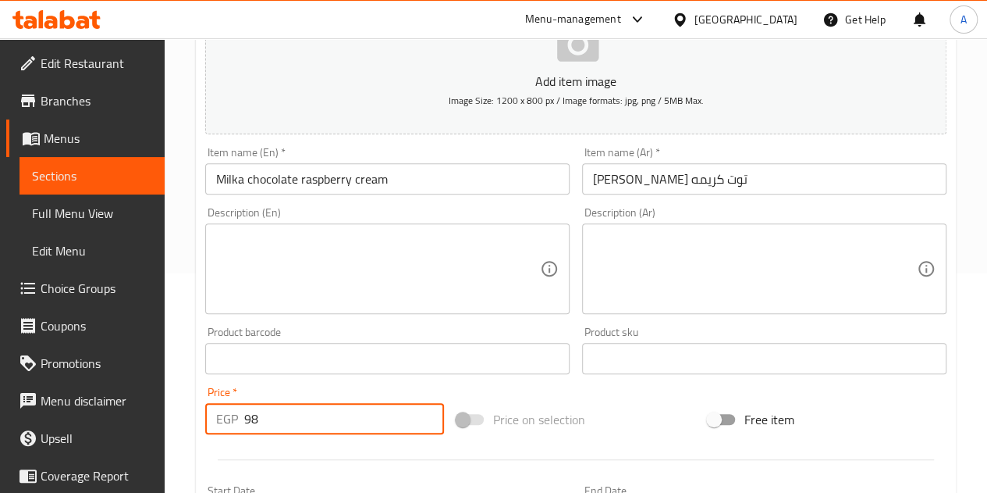
type input "98"
click at [332, 381] on div "Price   * EGP 98 Price *" at bounding box center [324, 410] width 251 height 60
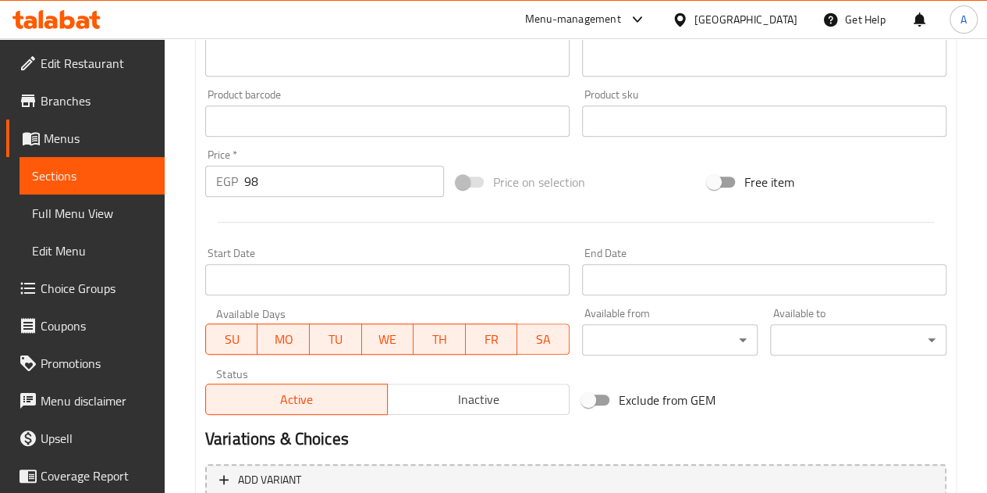
scroll to position [610, 0]
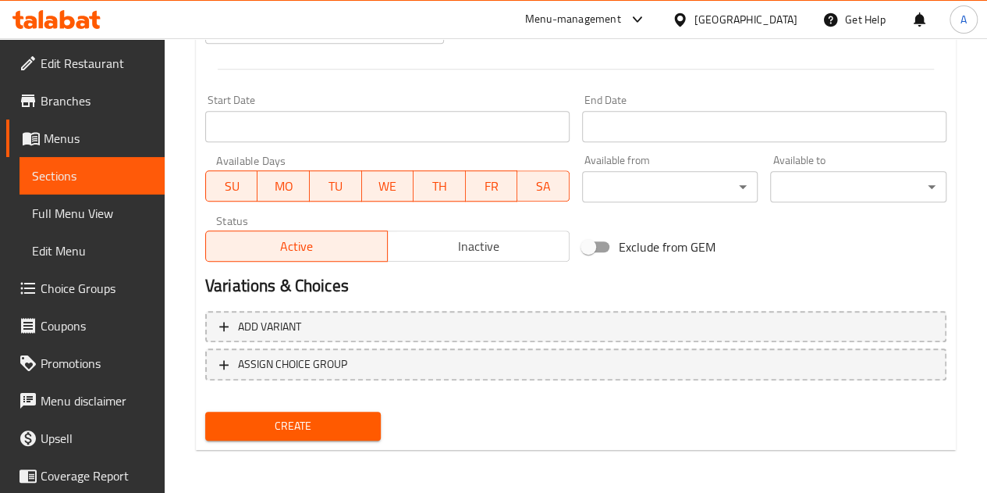
click at [315, 423] on span "Create" at bounding box center [293, 426] width 151 height 20
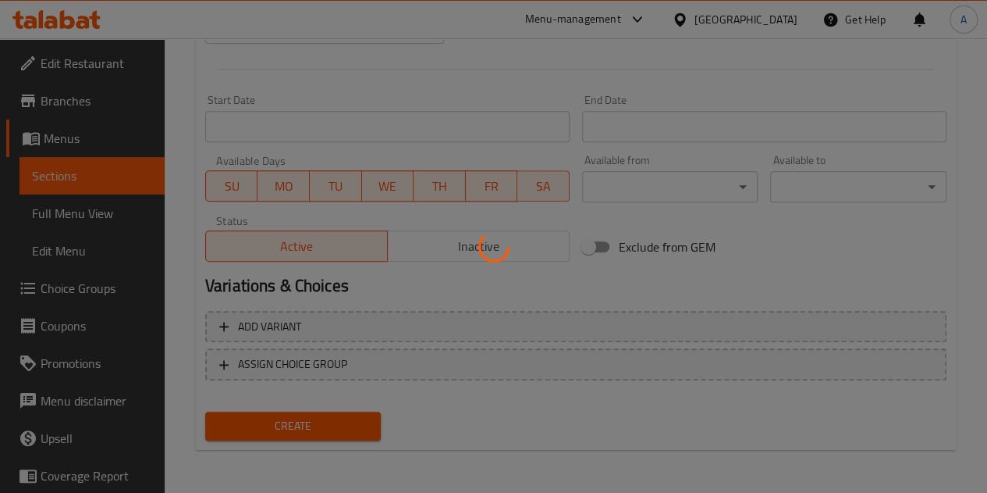
type input "0"
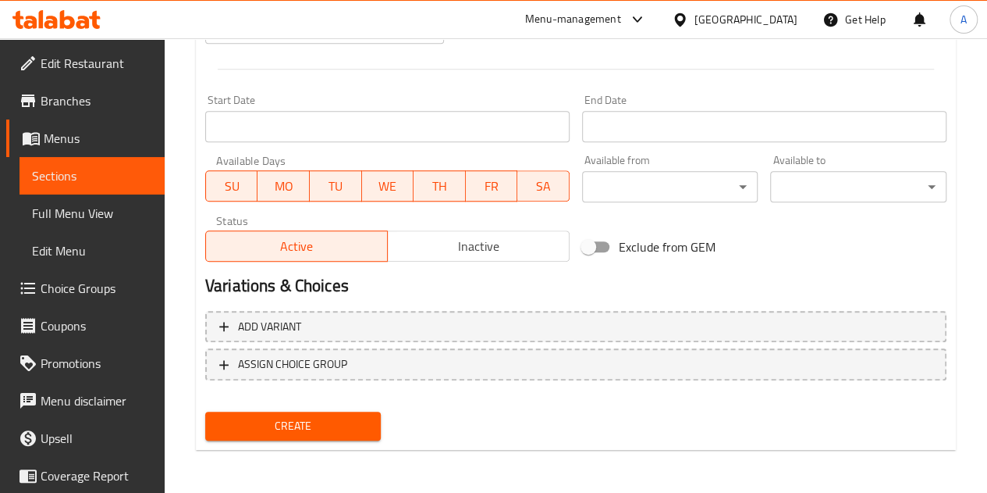
scroll to position [297, 0]
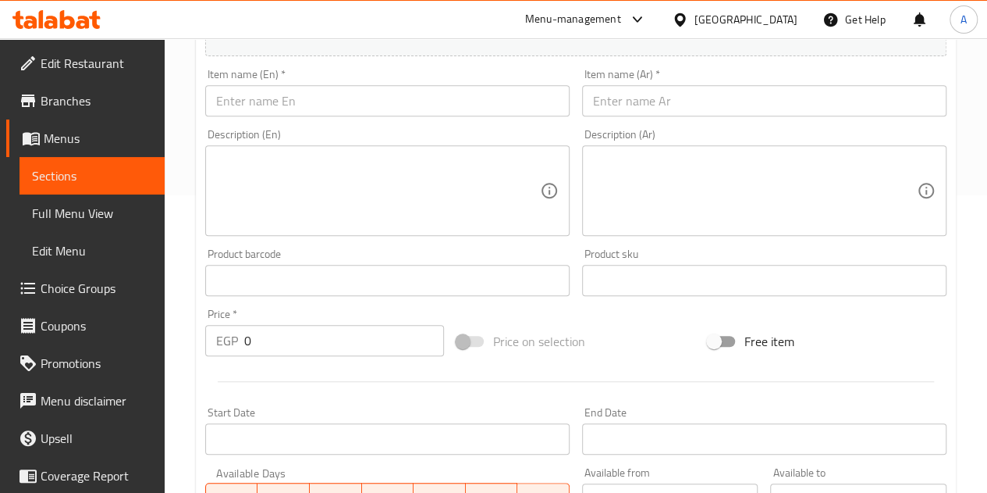
click at [651, 85] on input "text" at bounding box center [764, 100] width 365 height 31
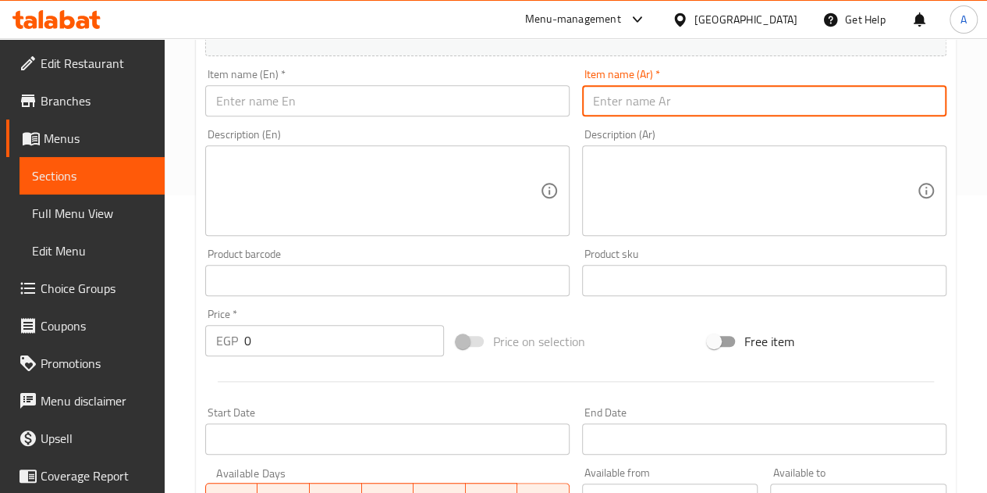
paste input "شيكولاته ميلكا اوريو بسكوت"
type input "شيكولاته ميلكا اوريو بسكوت"
click at [334, 98] on input "text" at bounding box center [387, 100] width 365 height 31
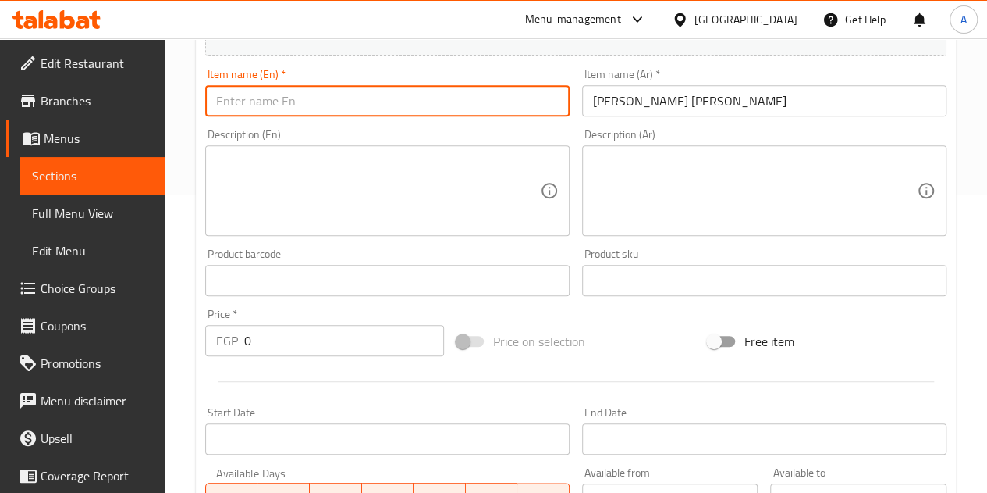
paste input "Milka Oreo Chocolate Biscuit"
type input "Milka Oreo Chocolate Biscuit"
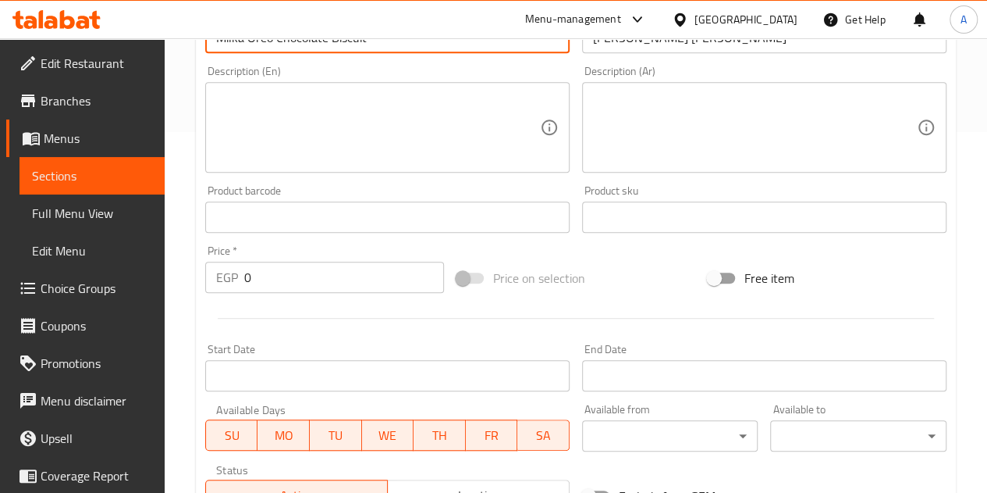
scroll to position [375, 0]
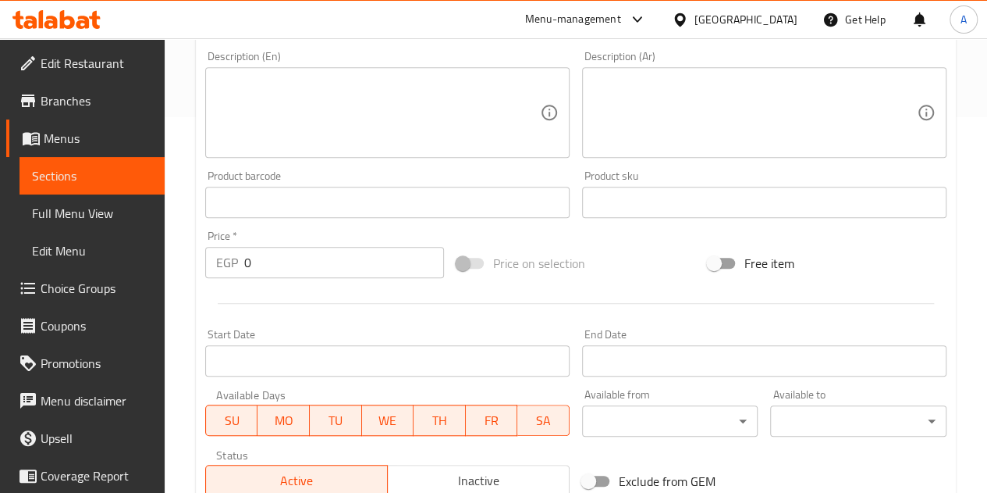
click at [333, 271] on input "0" at bounding box center [344, 262] width 200 height 31
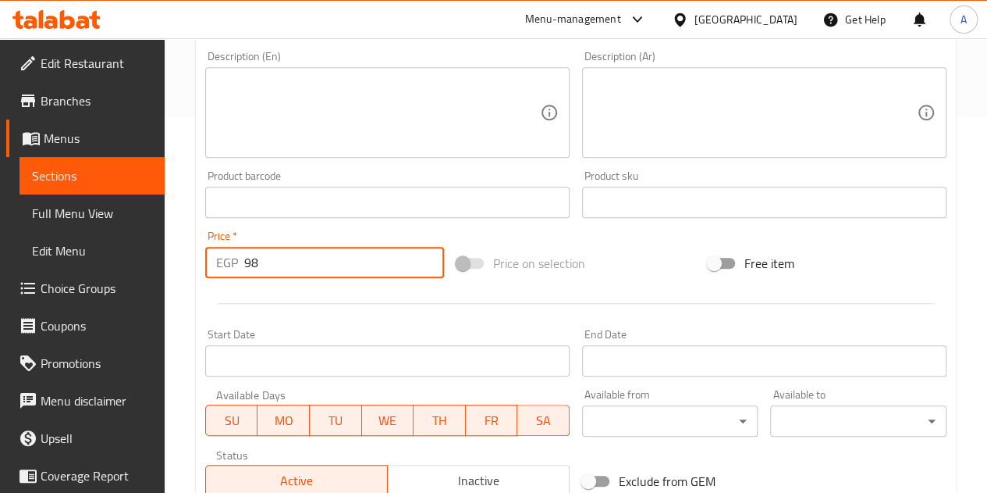
type input "98"
click at [345, 303] on hr at bounding box center [576, 303] width 717 height 1
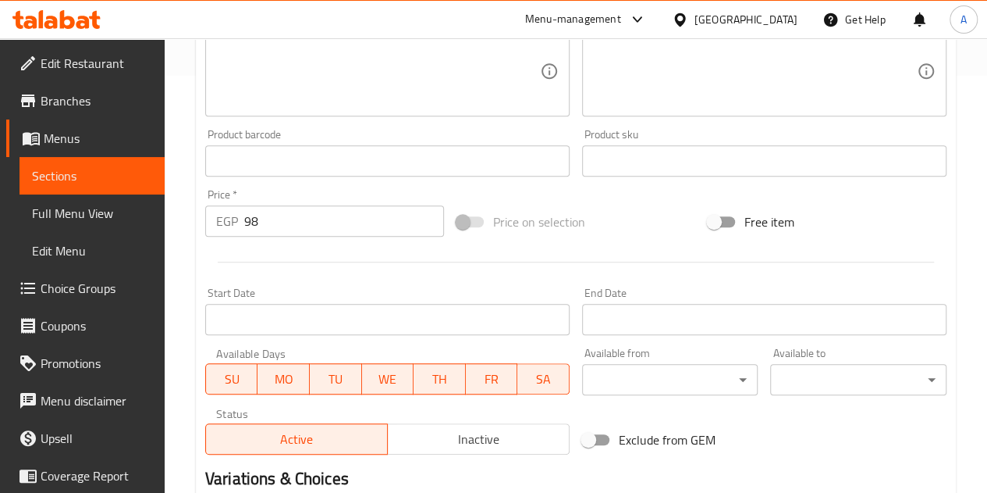
scroll to position [610, 0]
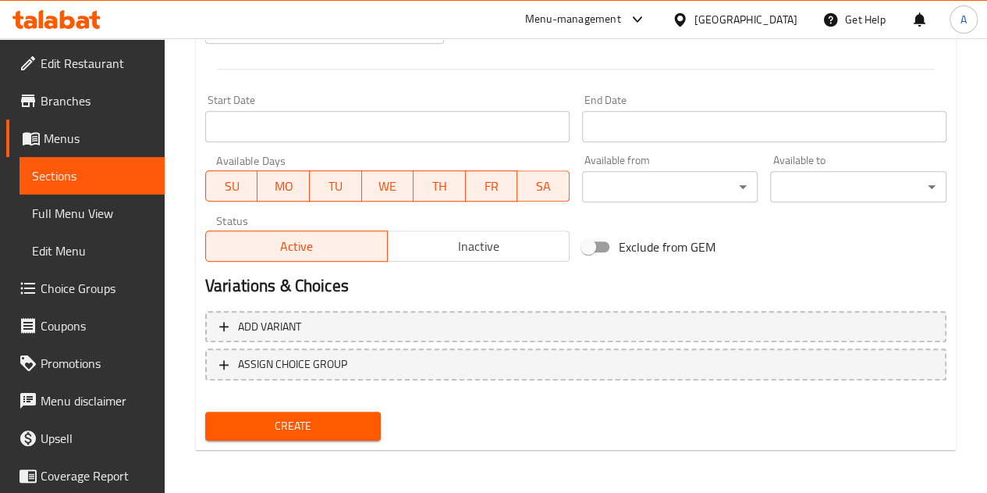
click at [334, 422] on span "Create" at bounding box center [293, 426] width 151 height 20
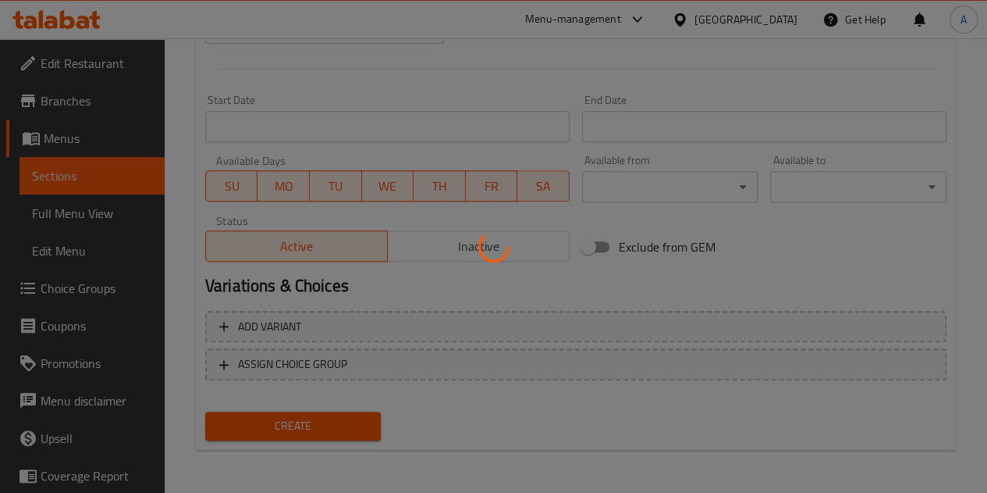
type input "0"
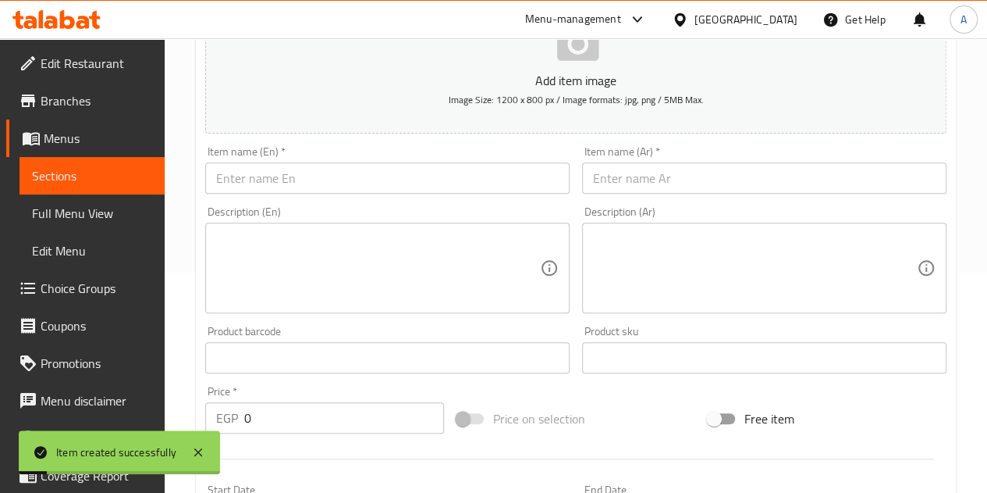
scroll to position [219, 0]
click at [674, 177] on input "text" at bounding box center [764, 178] width 365 height 31
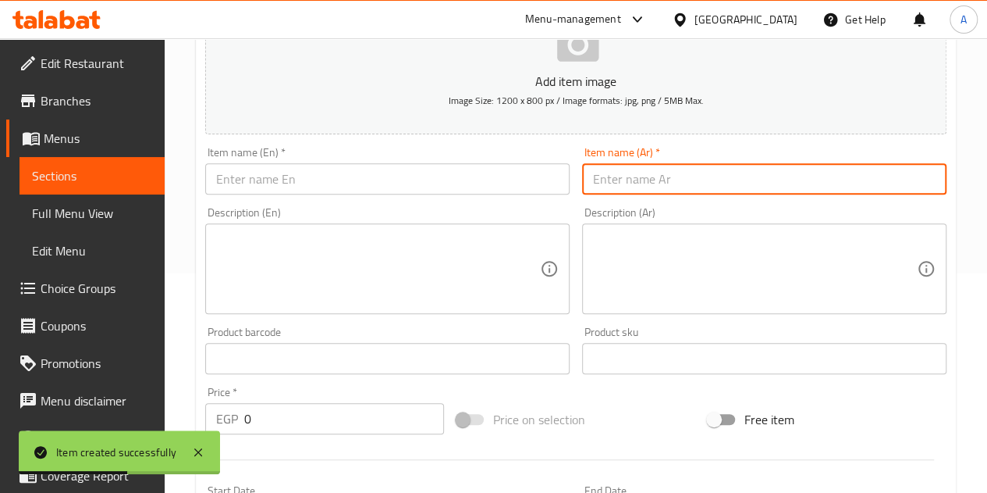
paste input "شيكولاته ميلكا كريز كريمه"
type input "شيكولاته ميلكا كريز كريمه"
click at [358, 176] on input "text" at bounding box center [387, 178] width 365 height 31
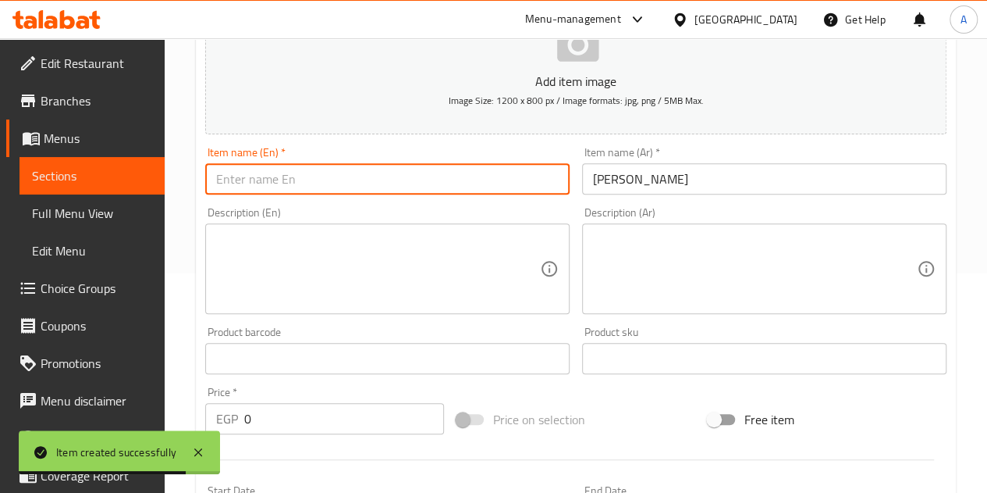
paste input "Milka Crème Chocolate"
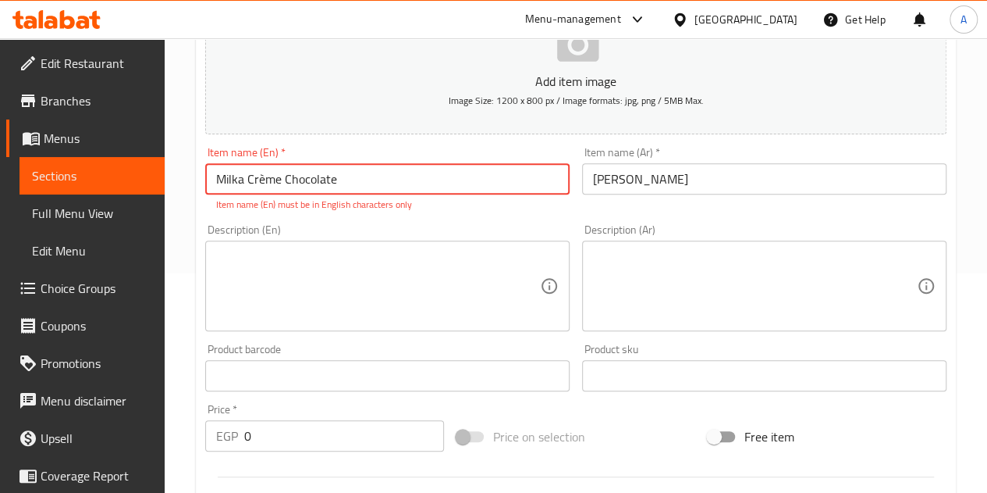
type input "Milka Crème Chocolate"
click at [348, 447] on input "0" at bounding box center [344, 435] width 200 height 31
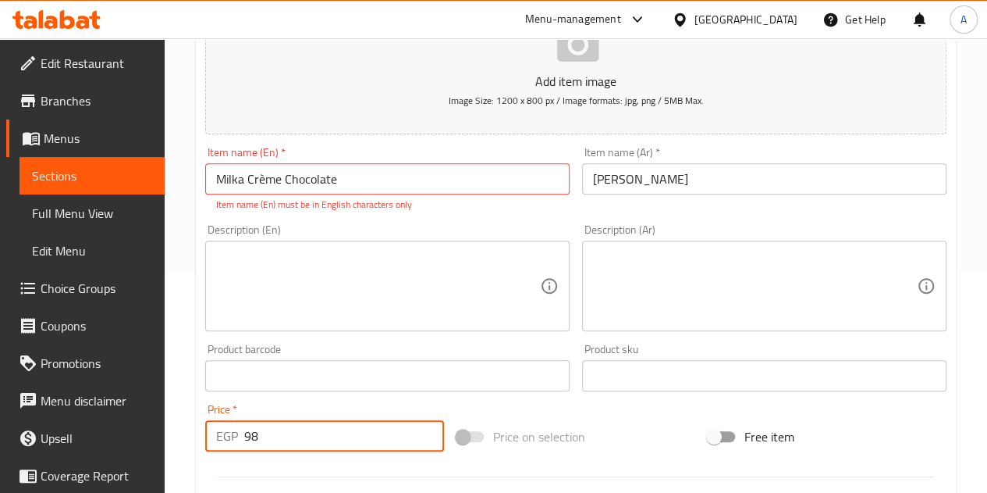
type input "98"
click at [480, 401] on div "Add item image Image Size: 1200 x 800 px / Image formats: jpg, png / 5MB Max. I…" at bounding box center [576, 330] width 754 height 690
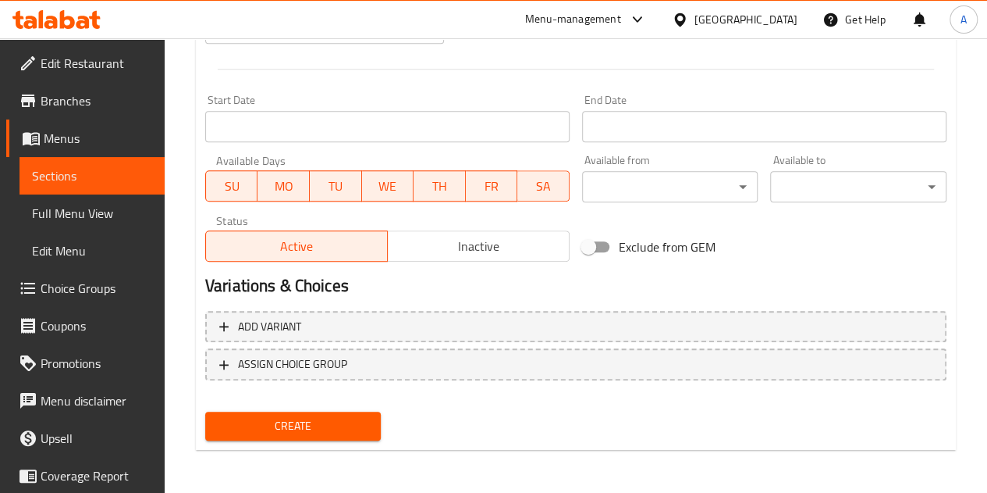
click at [334, 429] on span "Create" at bounding box center [293, 426] width 151 height 20
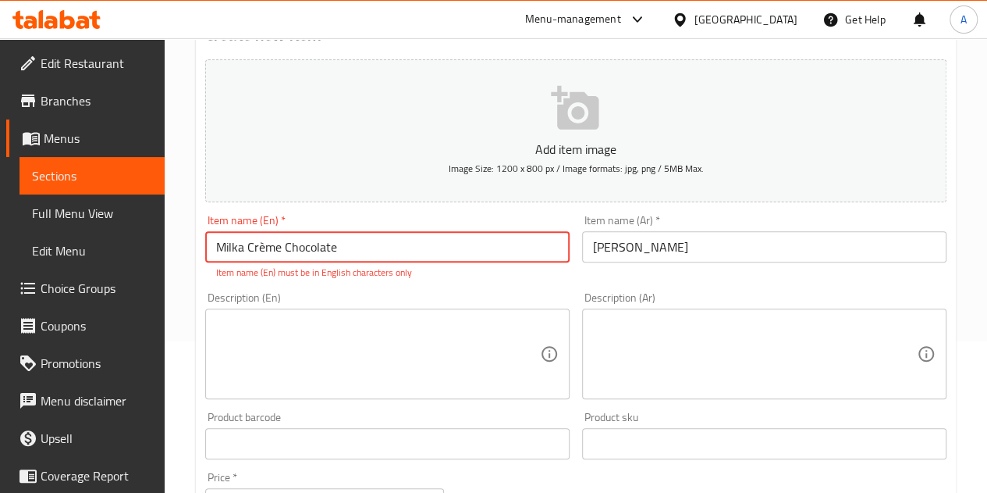
click at [264, 238] on input "Milka Crème Chocolate" at bounding box center [387, 246] width 365 height 31
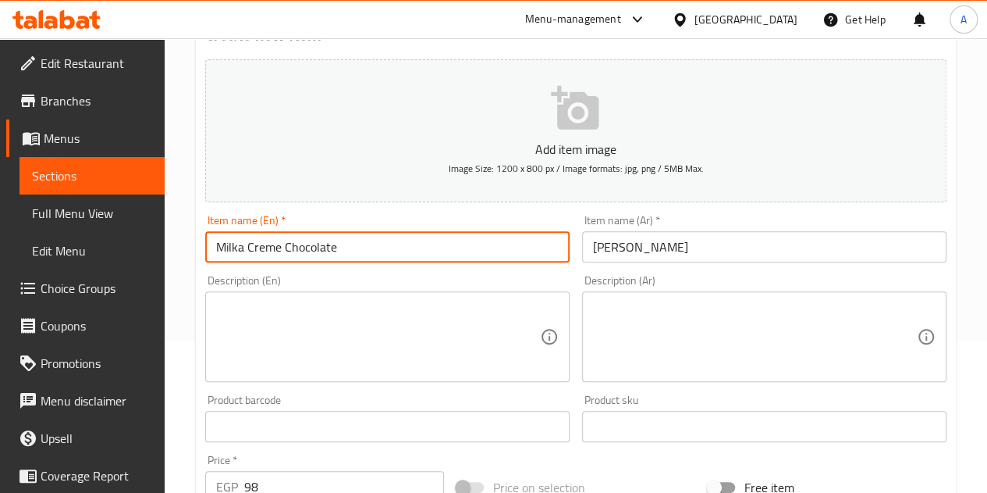
type input "Milka Creme Chocolate"
click at [289, 275] on div "Description (En) Description (En)" at bounding box center [387, 328] width 365 height 107
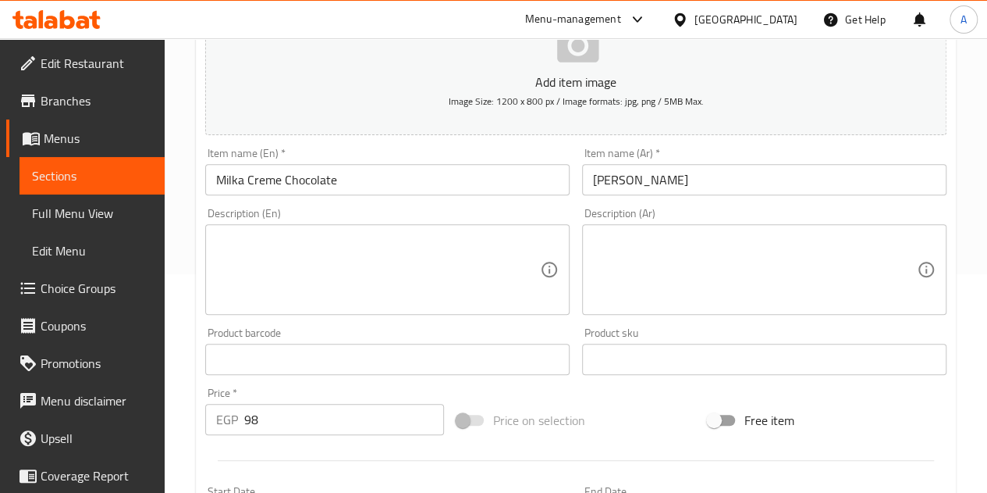
scroll to position [610, 0]
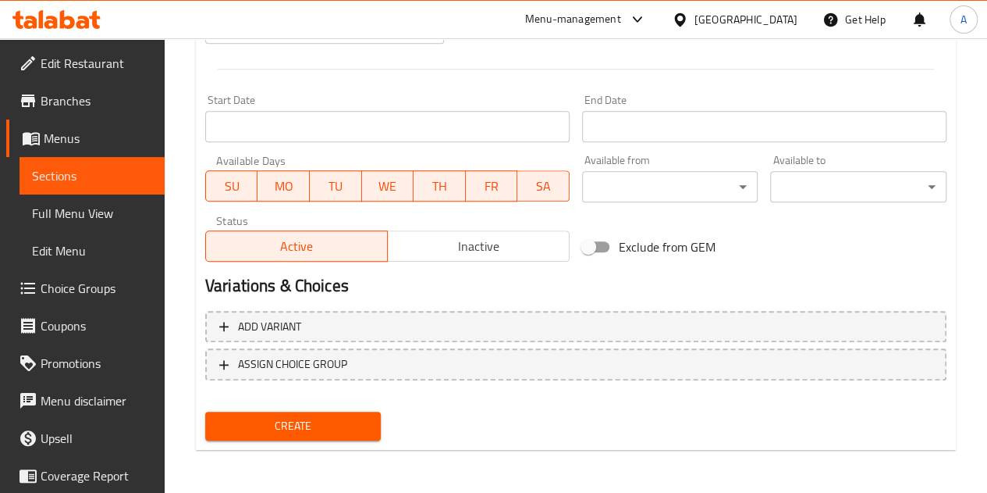
click at [278, 422] on span "Create" at bounding box center [293, 426] width 151 height 20
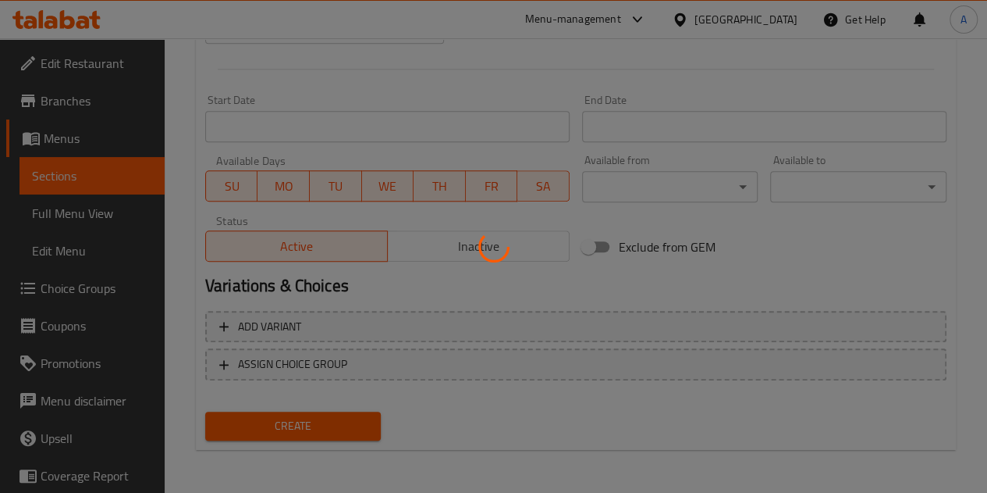
type input "0"
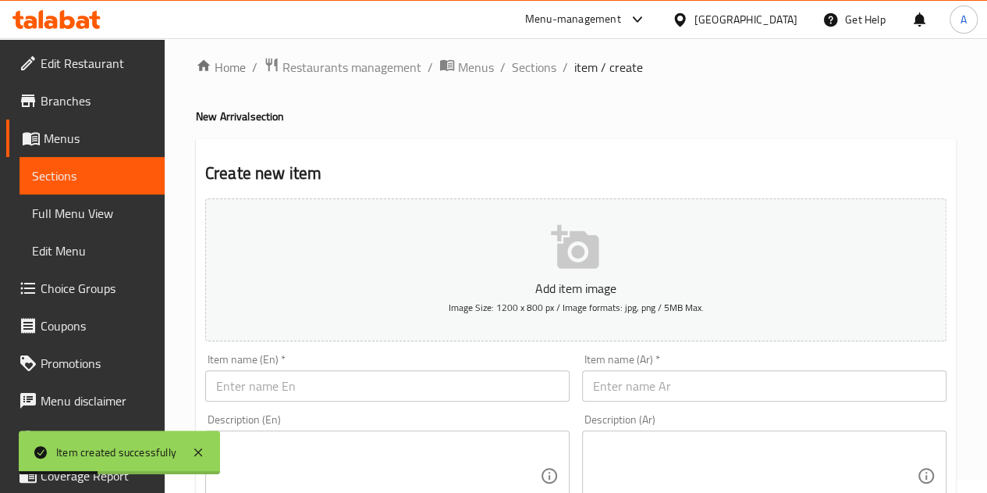
scroll to position [0, 0]
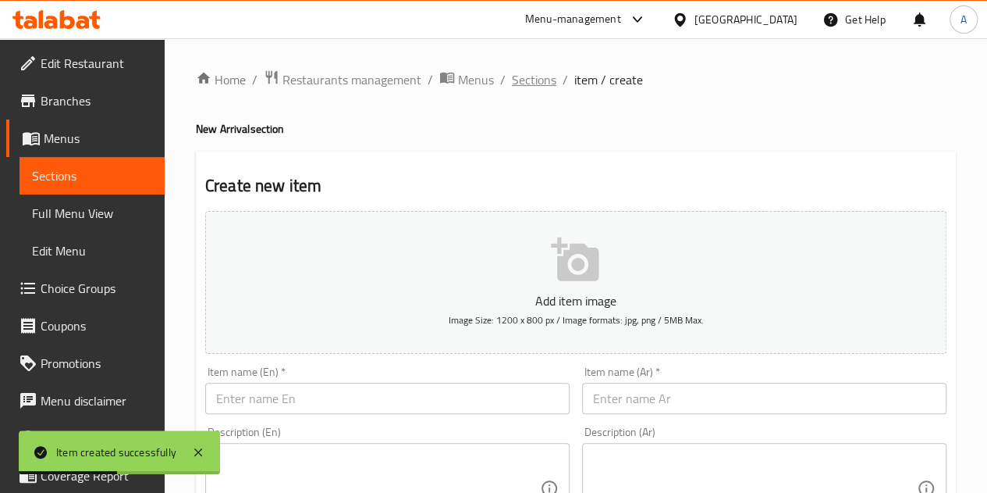
click at [532, 77] on span "Sections" at bounding box center [534, 79] width 44 height 19
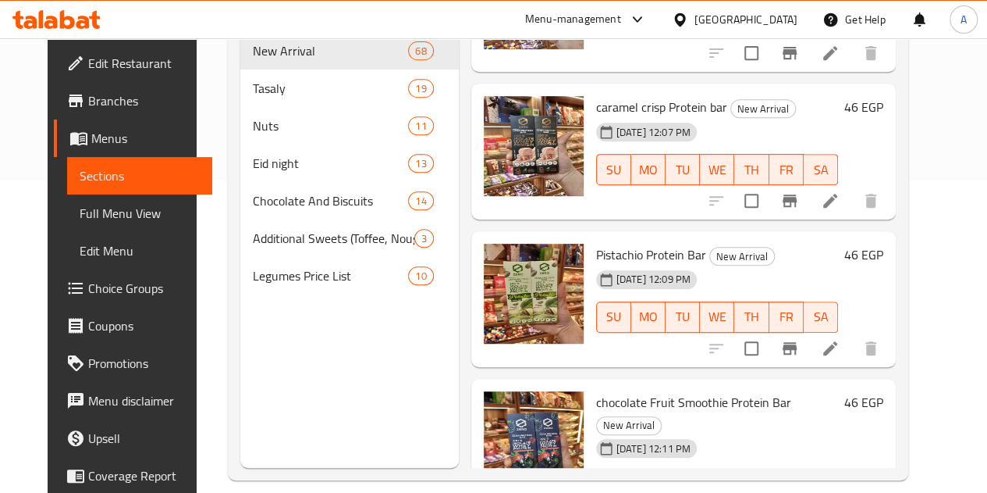
scroll to position [234, 0]
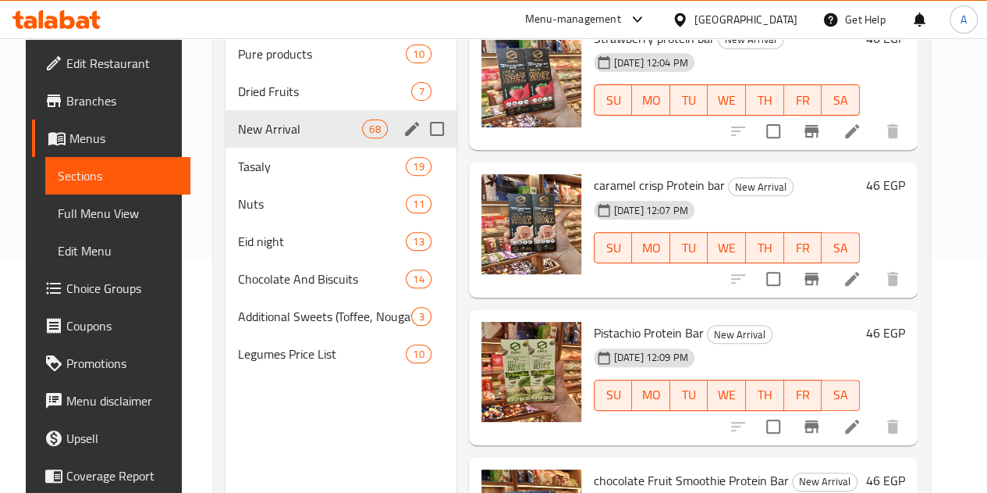
click at [278, 148] on div "New Arrival 68" at bounding box center [341, 128] width 231 height 37
click at [270, 185] on div "Tasaly 19" at bounding box center [341, 166] width 231 height 37
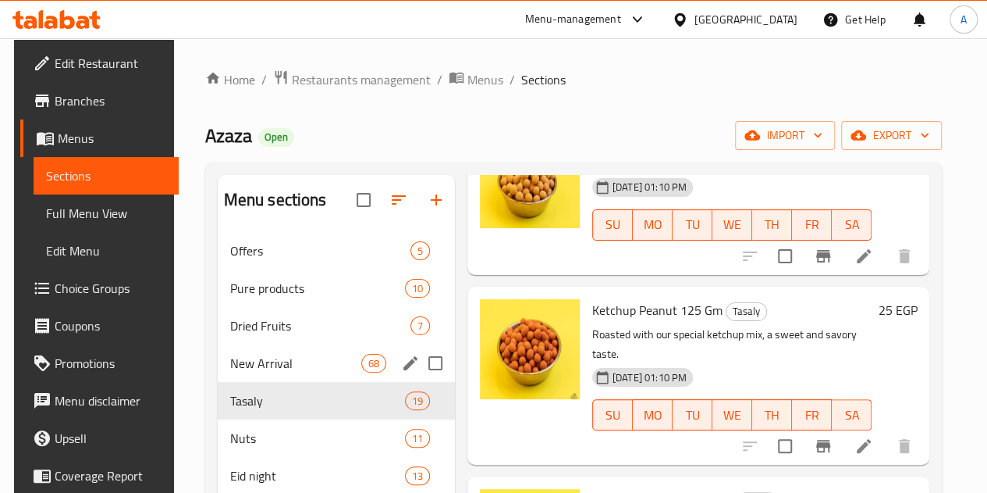
click at [269, 375] on div "New Arrival 68" at bounding box center [336, 362] width 237 height 37
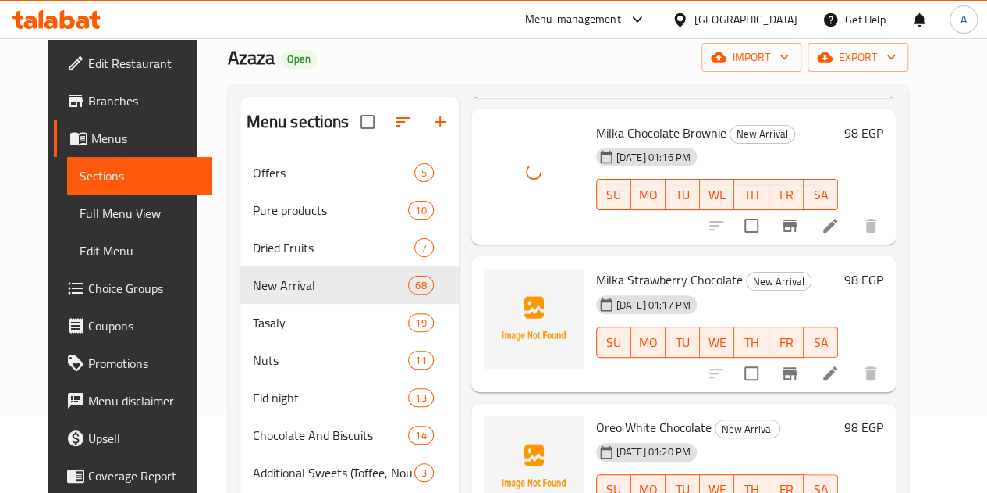
scroll to position [6323, 0]
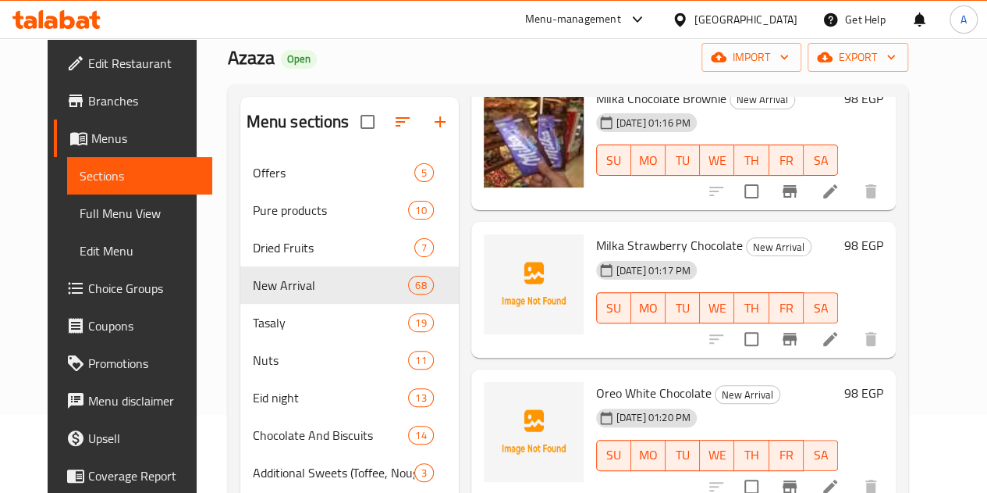
click at [484, 239] on div at bounding box center [534, 284] width 100 height 100
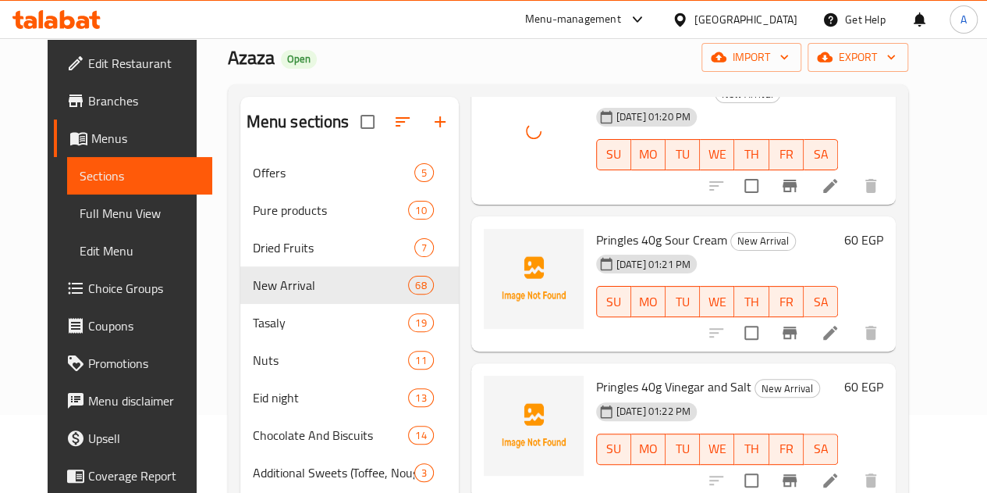
scroll to position [6635, 0]
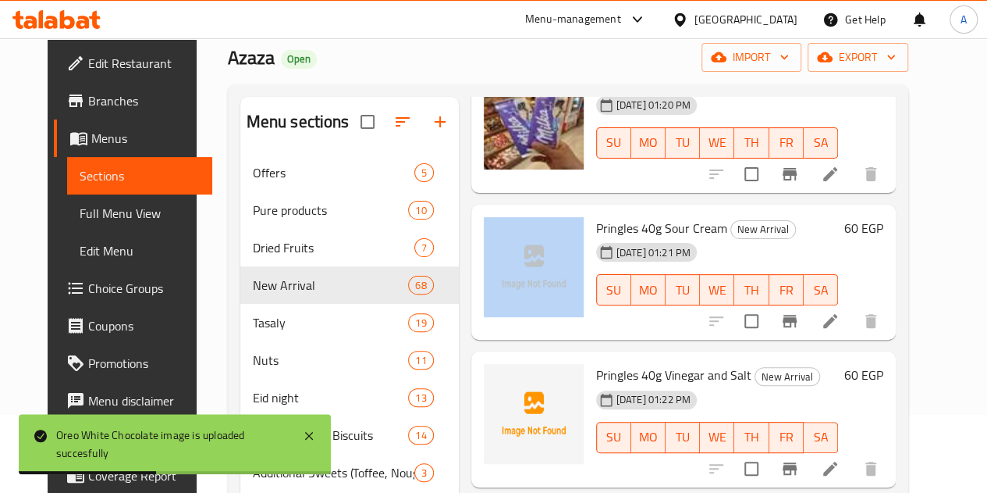
drag, startPoint x: 453, startPoint y: 171, endPoint x: 479, endPoint y: 216, distance: 52.5
click at [479, 215] on div "Pringles 40g Sour Cream New Arrival 07-10-2025 01:21 PM SU MO TU WE TH FR SA 60…" at bounding box center [683, 273] width 425 height 136
click at [484, 217] on img at bounding box center [534, 267] width 100 height 100
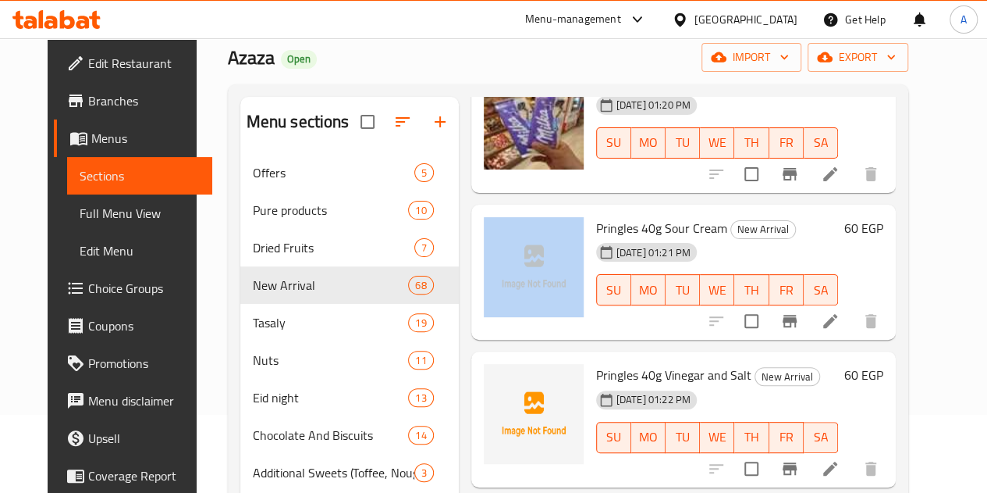
click at [484, 217] on div at bounding box center [534, 267] width 100 height 100
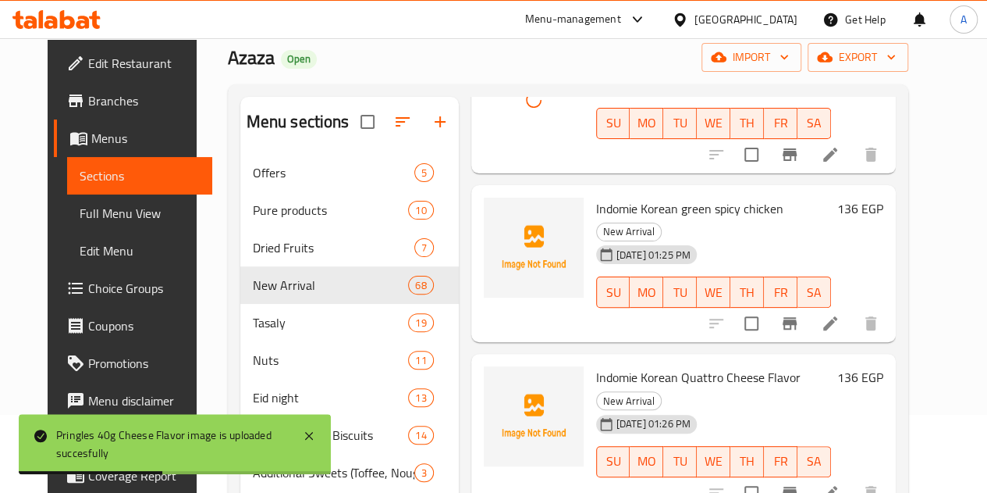
scroll to position [7416, 0]
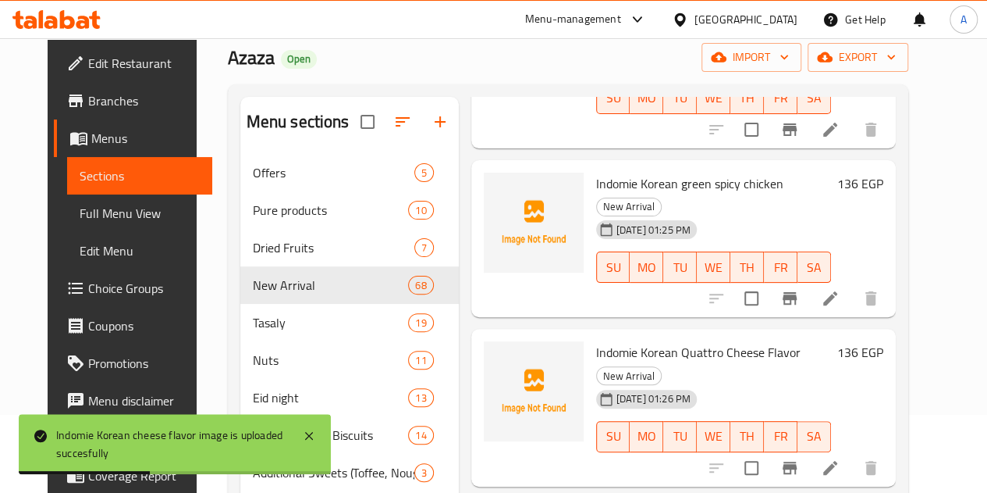
click at [484, 173] on div at bounding box center [534, 223] width 100 height 100
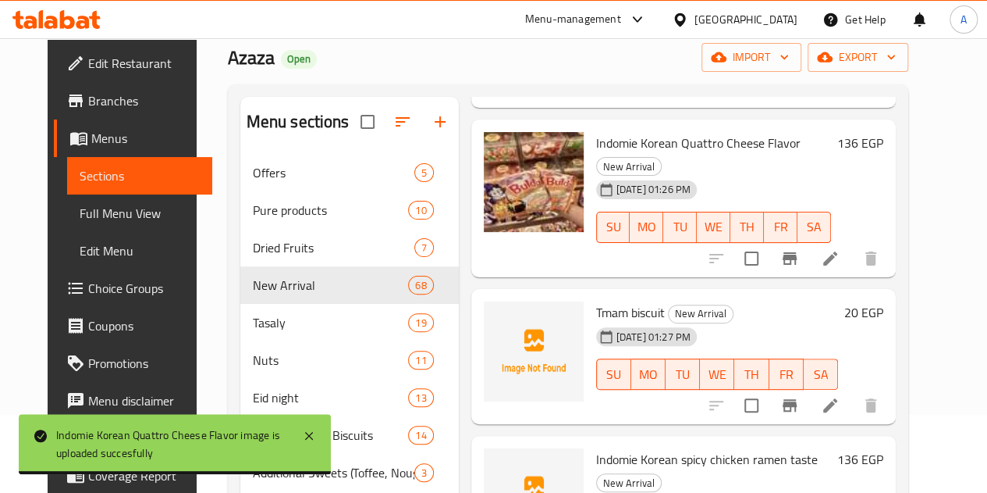
scroll to position [7650, 0]
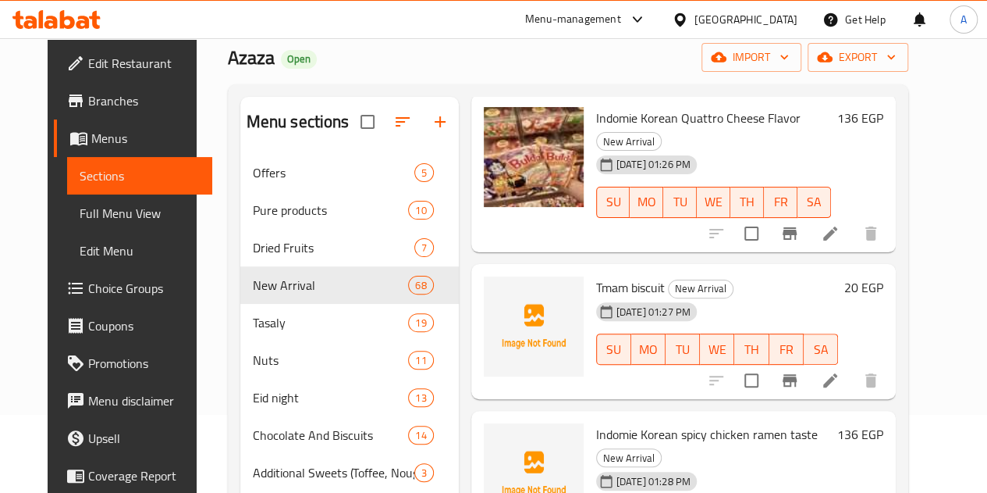
click at [484, 276] on div at bounding box center [534, 326] width 100 height 100
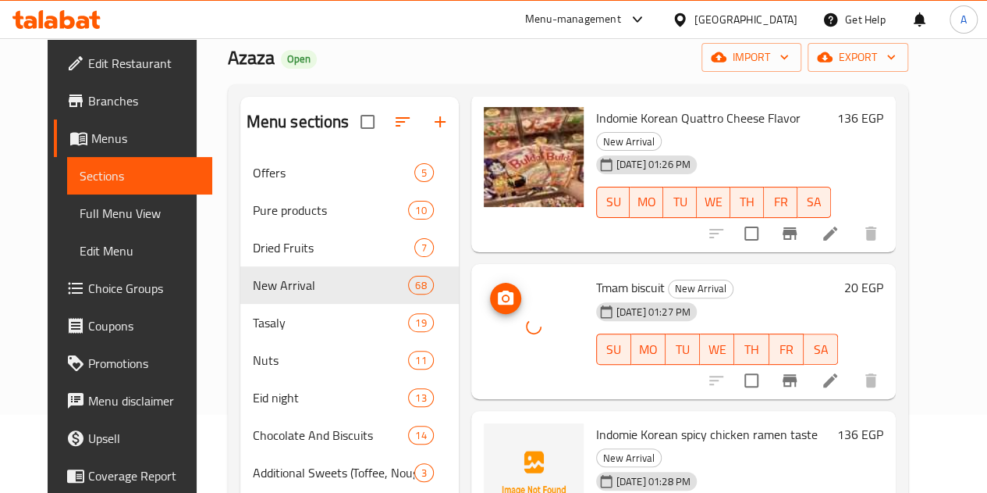
click at [484, 276] on div at bounding box center [534, 326] width 100 height 100
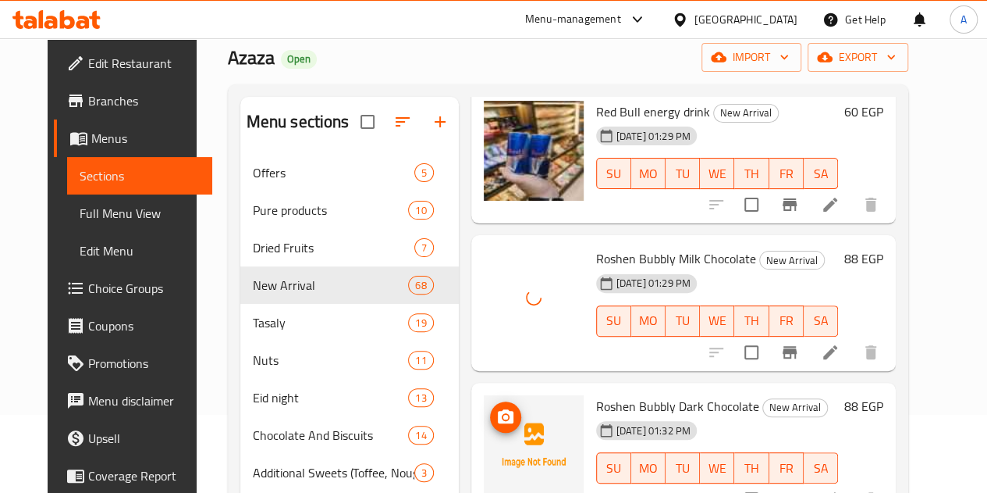
scroll to position [8275, 0]
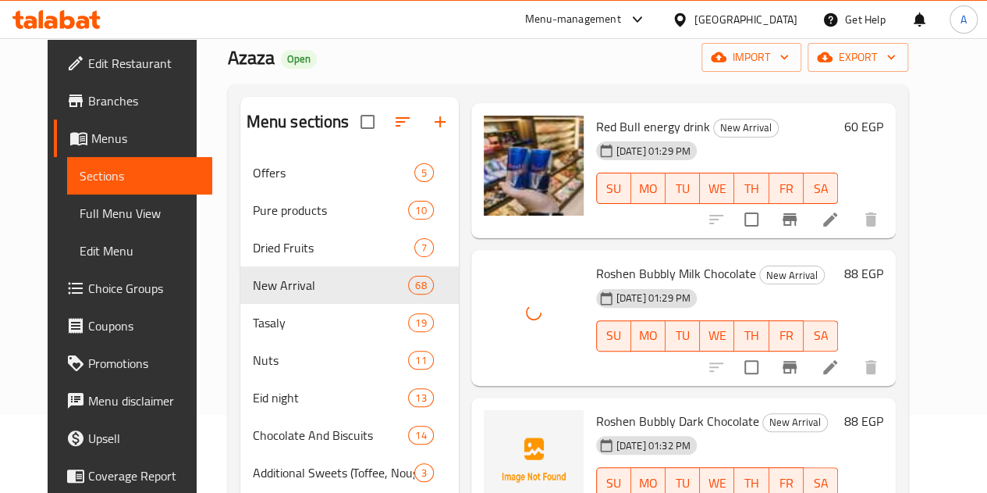
click at [484, 410] on div at bounding box center [534, 460] width 100 height 100
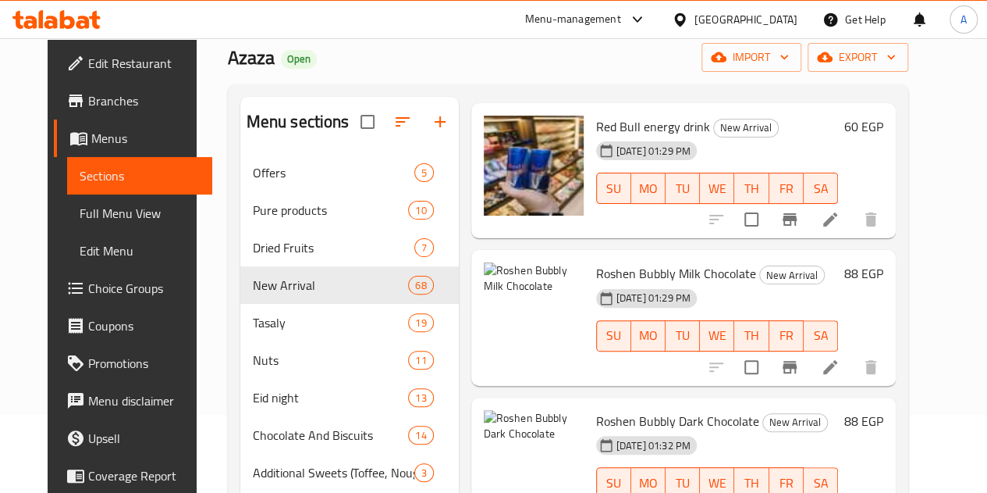
click at [459, 271] on div "Menu items Add Sort Manage items Strawberry protein bar New Arrival 01-10-2025 …" at bounding box center [677, 399] width 437 height 605
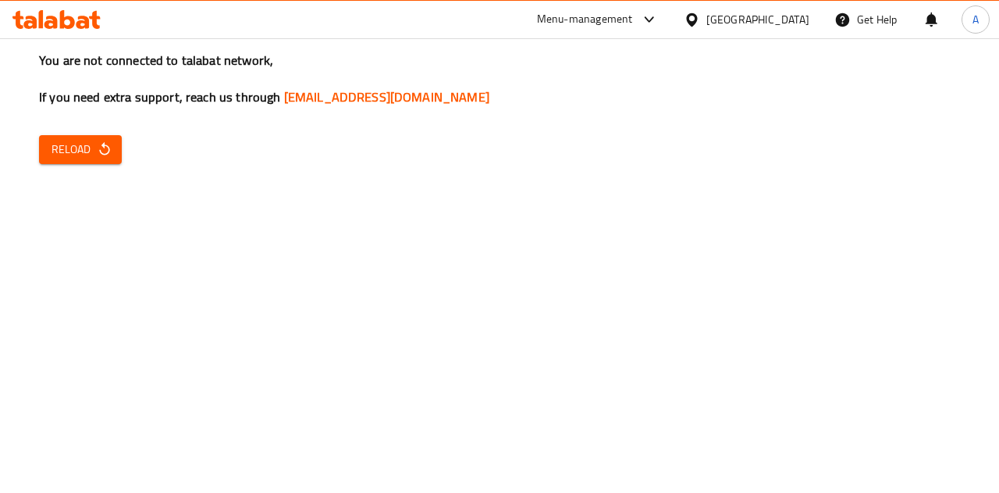
click at [87, 146] on span "Reload" at bounding box center [81, 150] width 58 height 20
click at [78, 149] on span "Reload" at bounding box center [81, 150] width 58 height 20
click at [119, 144] on button "Reload" at bounding box center [80, 149] width 83 height 29
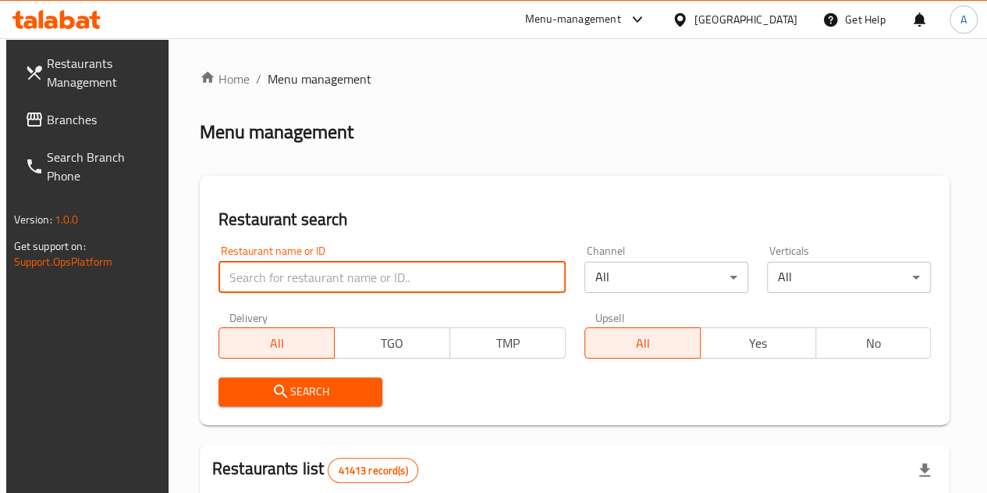
click at [365, 277] on input "search" at bounding box center [392, 277] width 347 height 31
type input "764044"
click button "Search" at bounding box center [301, 391] width 164 height 29
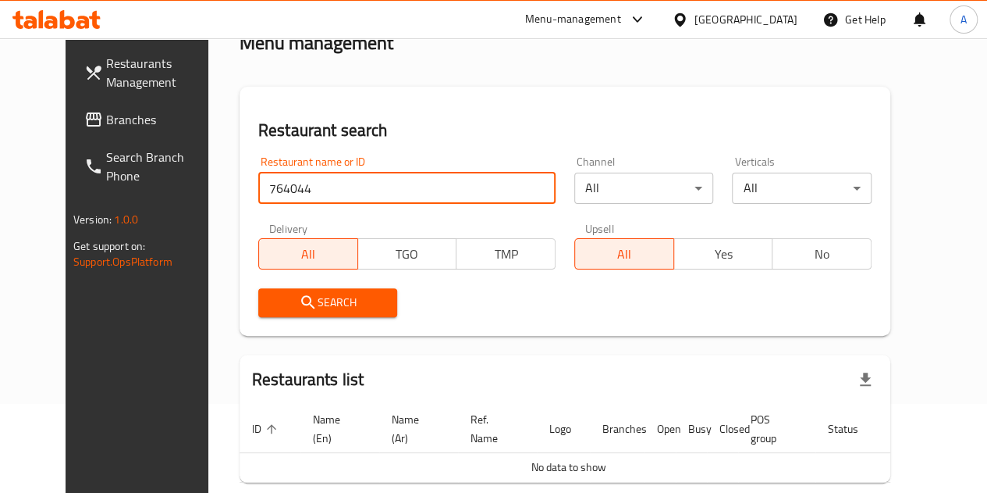
scroll to position [162, 0]
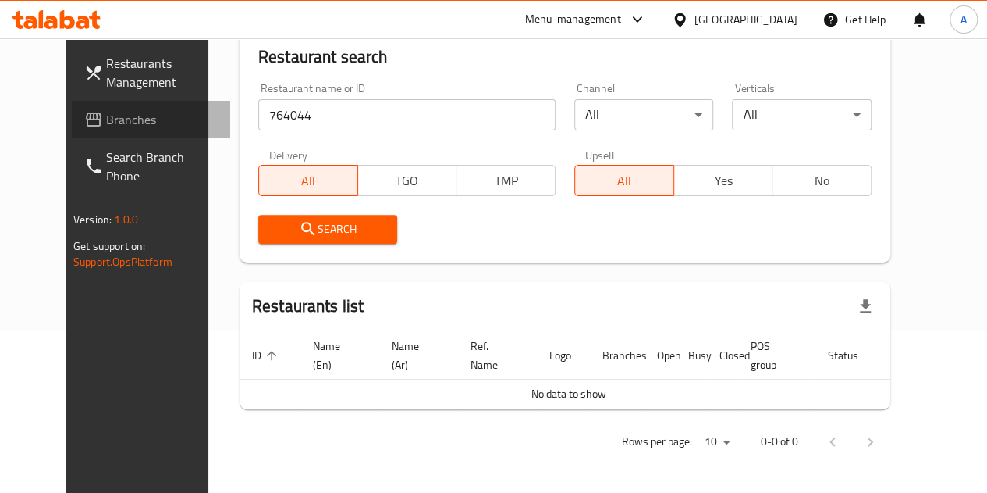
click at [86, 105] on link "Branches" at bounding box center [151, 119] width 158 height 37
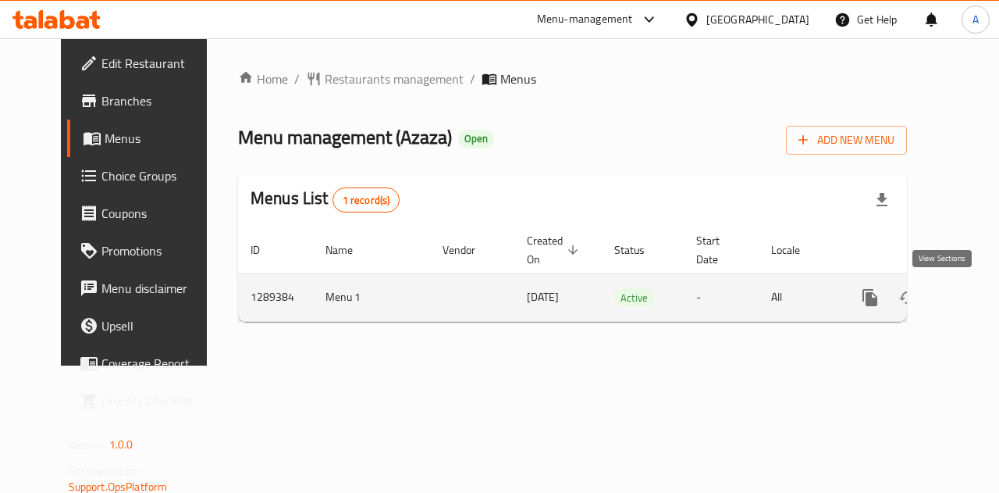
click at [973, 293] on icon "enhanced table" at bounding box center [982, 297] width 19 height 19
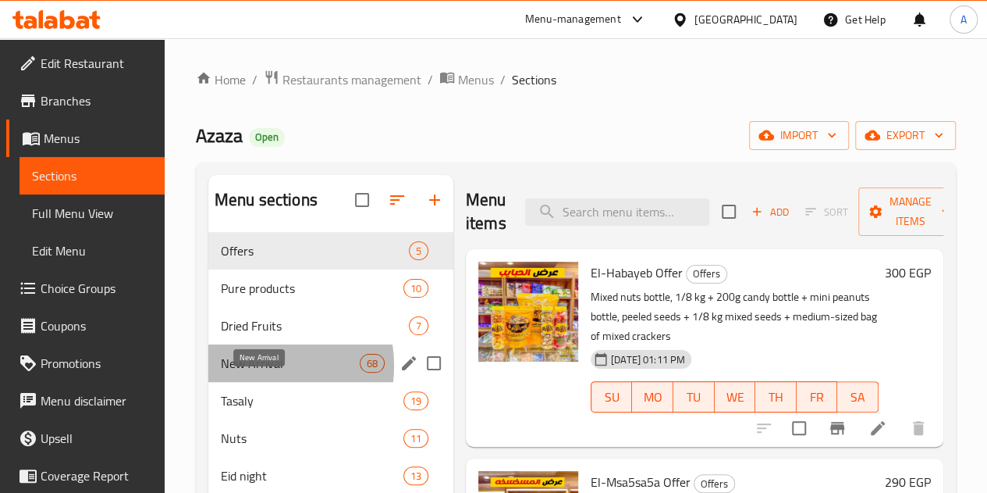
click at [252, 372] on span "New Arrival" at bounding box center [290, 363] width 139 height 19
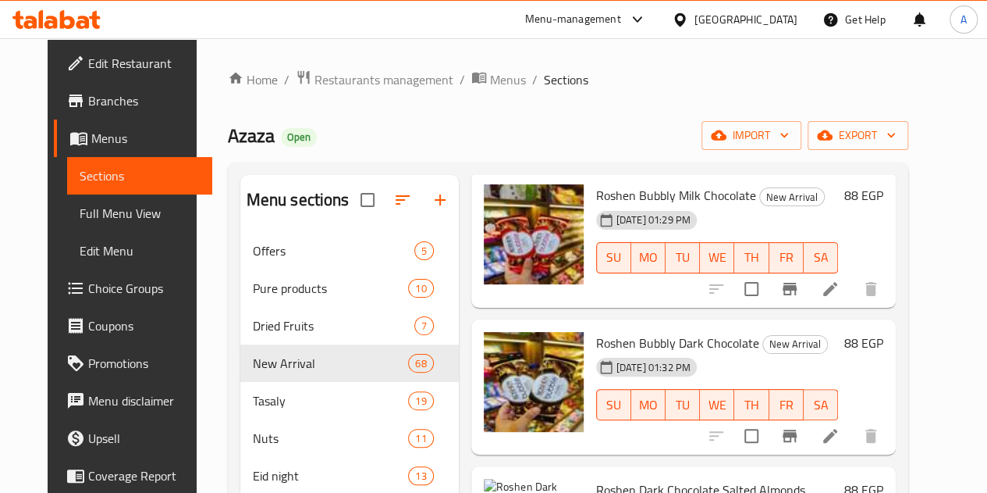
scroll to position [8509, 0]
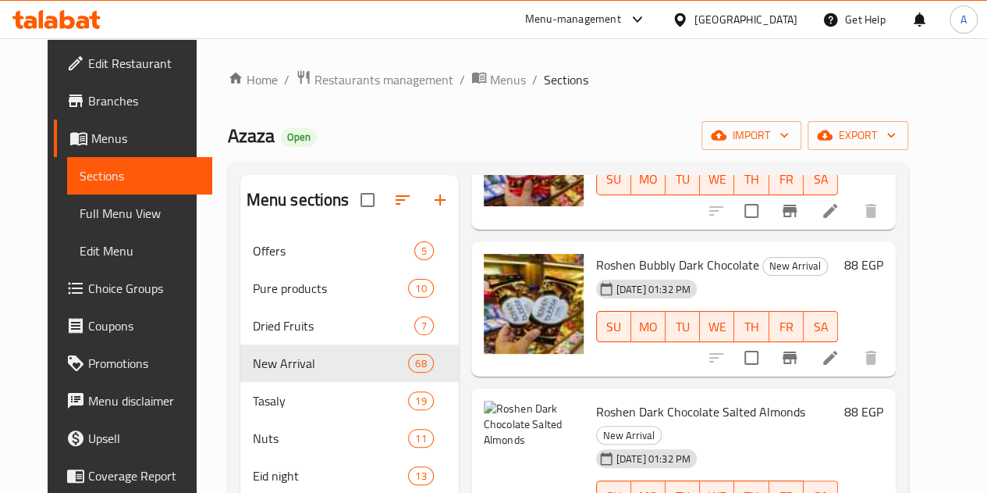
click at [484, 400] on div at bounding box center [534, 450] width 100 height 100
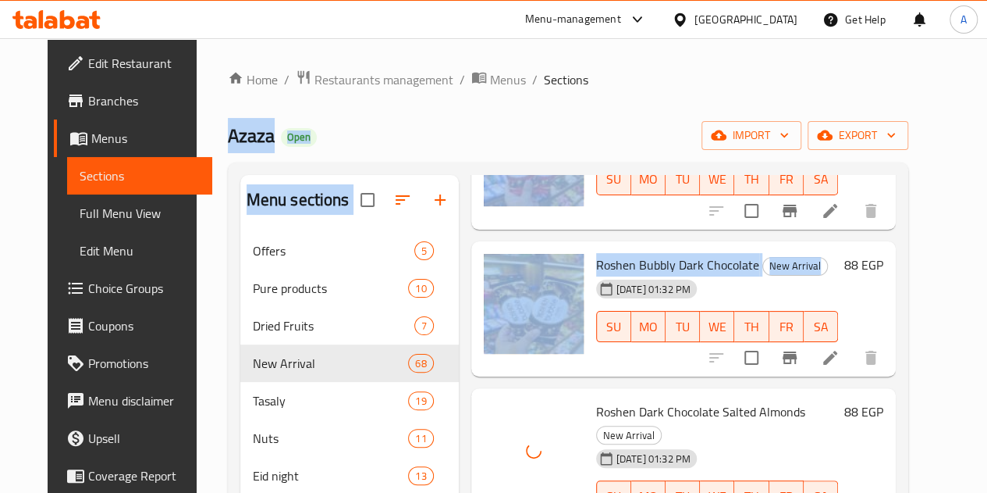
drag, startPoint x: 557, startPoint y: 153, endPoint x: 684, endPoint y: -69, distance: 256.3
click at [684, 0] on html "​ Menu-management Egypt Get Help A Edit Restaurant Branches Menus Sections Full…" at bounding box center [493, 246] width 987 height 493
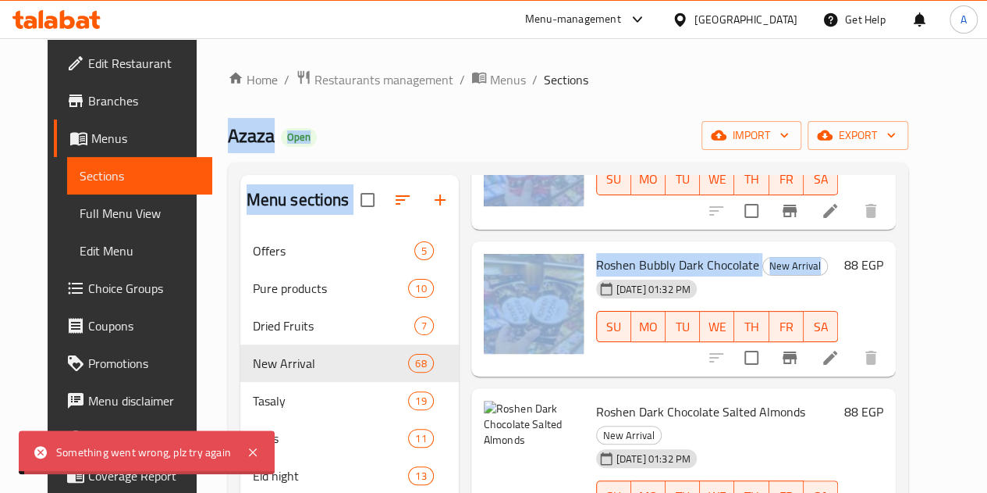
click at [573, 126] on div "Azaza Open import export" at bounding box center [568, 135] width 681 height 29
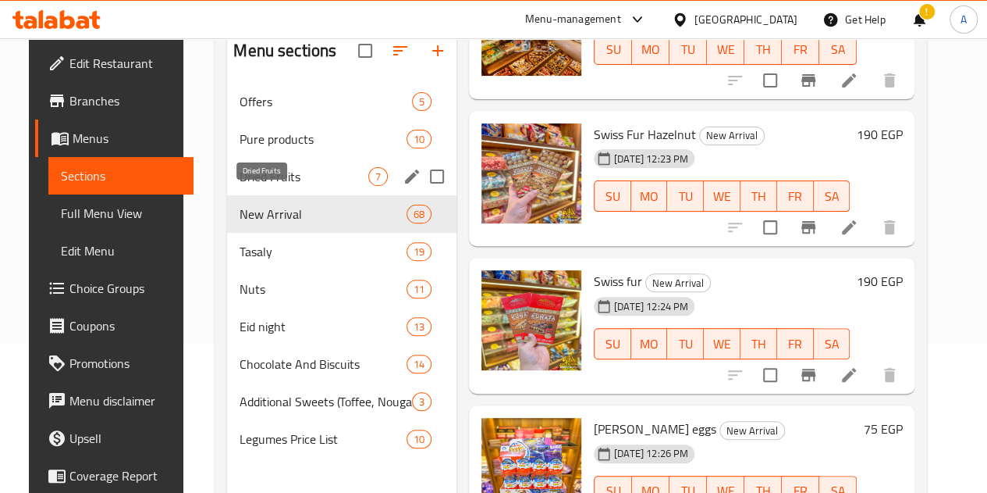
scroll to position [0, 0]
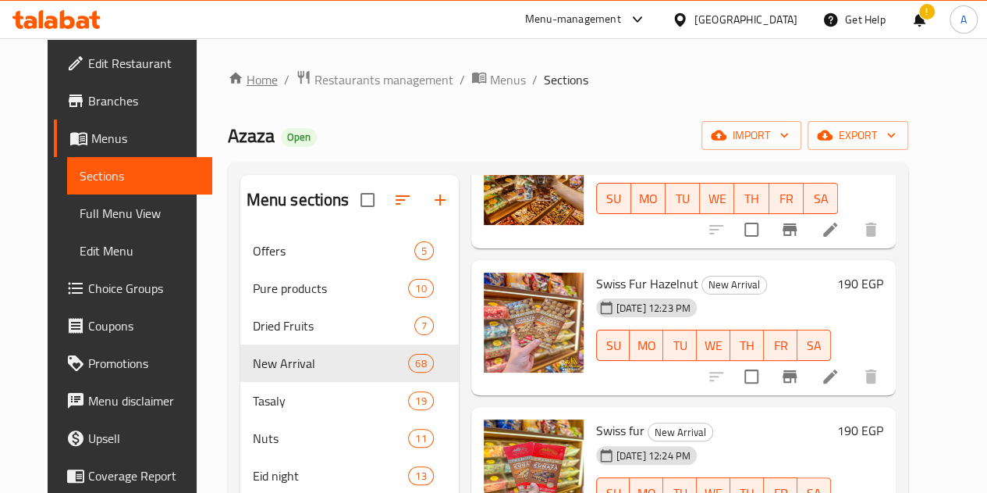
click at [234, 80] on link "Home" at bounding box center [253, 79] width 50 height 19
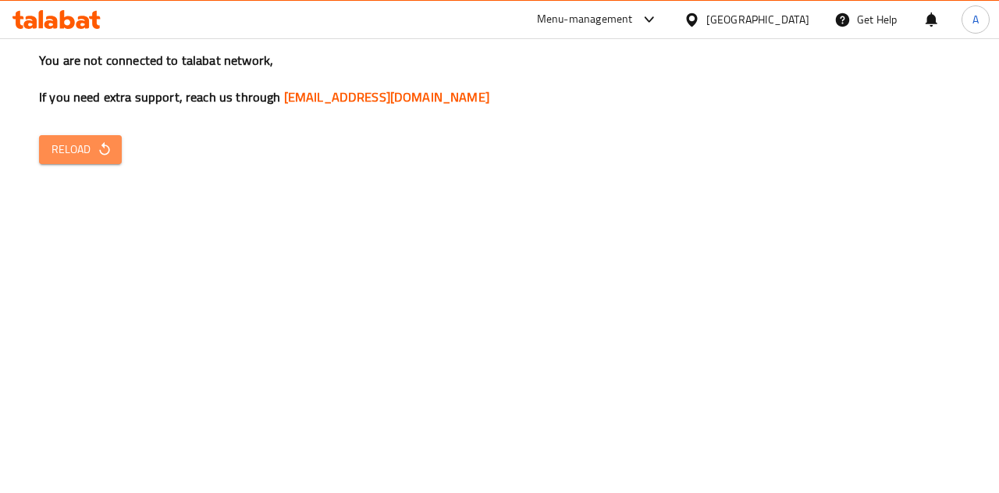
click at [87, 149] on span "Reload" at bounding box center [81, 150] width 58 height 20
click at [66, 141] on span "Reload" at bounding box center [81, 150] width 58 height 20
click at [80, 149] on span "Reload" at bounding box center [81, 150] width 58 height 20
click at [107, 151] on icon "button" at bounding box center [105, 149] width 16 height 16
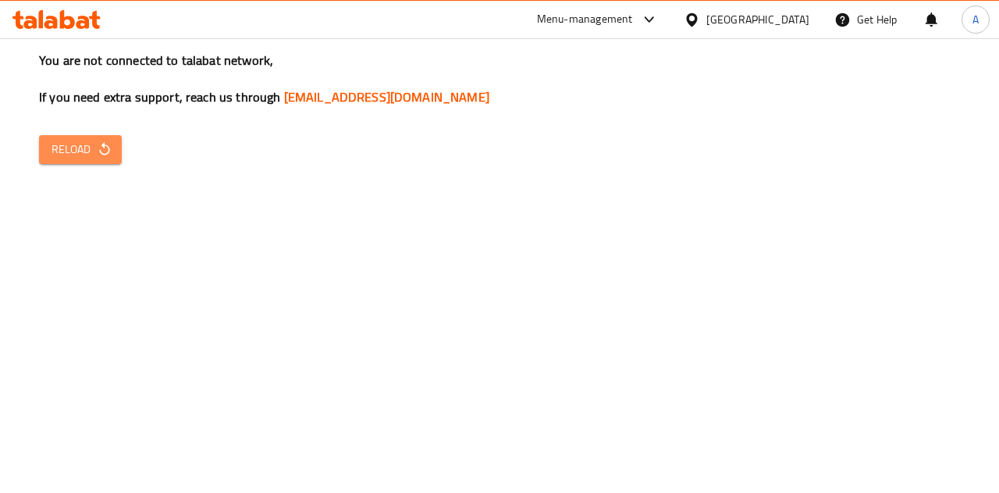
click at [107, 151] on icon "button" at bounding box center [105, 149] width 16 height 16
click at [75, 148] on span "Reload" at bounding box center [81, 150] width 58 height 20
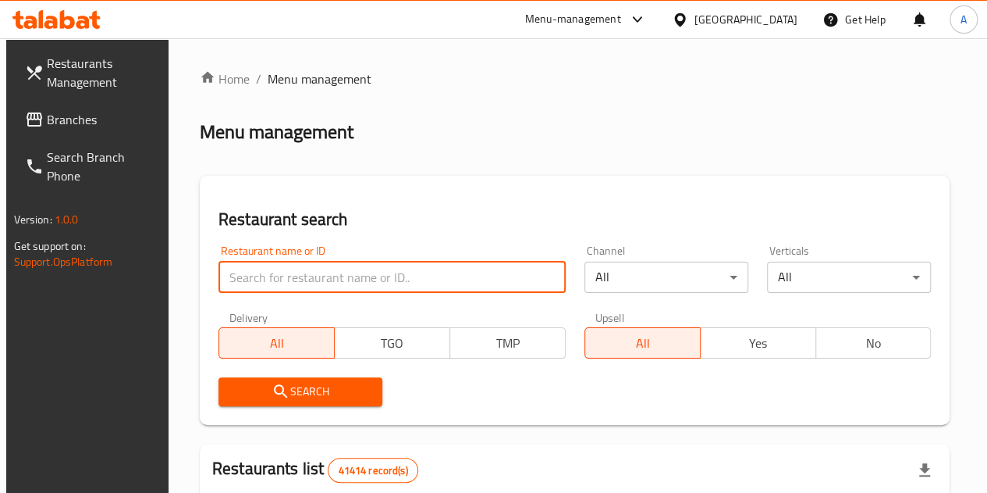
click at [336, 286] on input "search" at bounding box center [392, 277] width 347 height 31
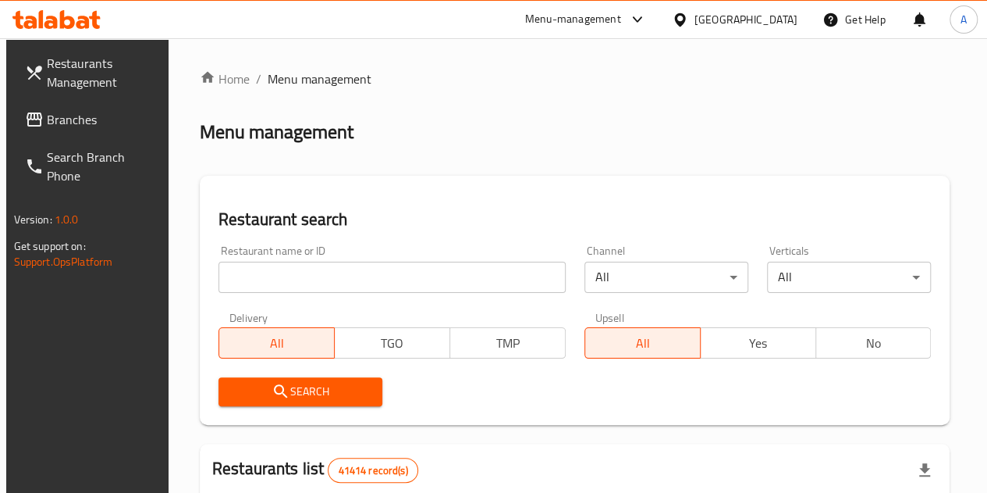
click at [543, 368] on div "Search" at bounding box center [575, 392] width 732 height 48
